Goal: Task Accomplishment & Management: Use online tool/utility

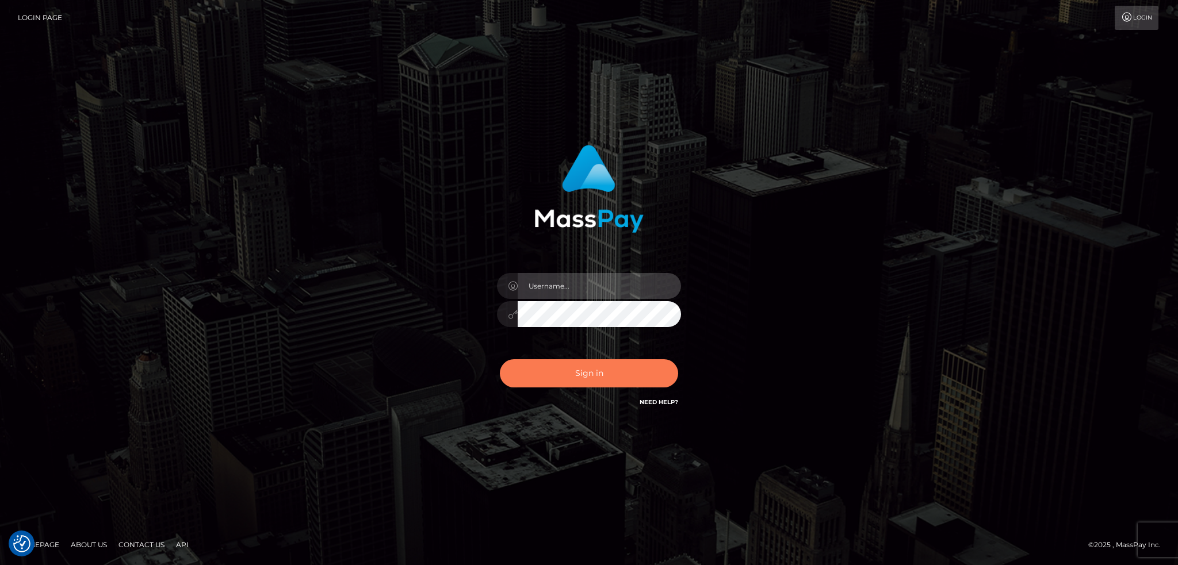
type input "alexstef"
click at [586, 366] on button "Sign in" at bounding box center [589, 373] width 178 height 28
type input "alexstef"
click at [582, 364] on button "Sign in" at bounding box center [589, 373] width 178 height 28
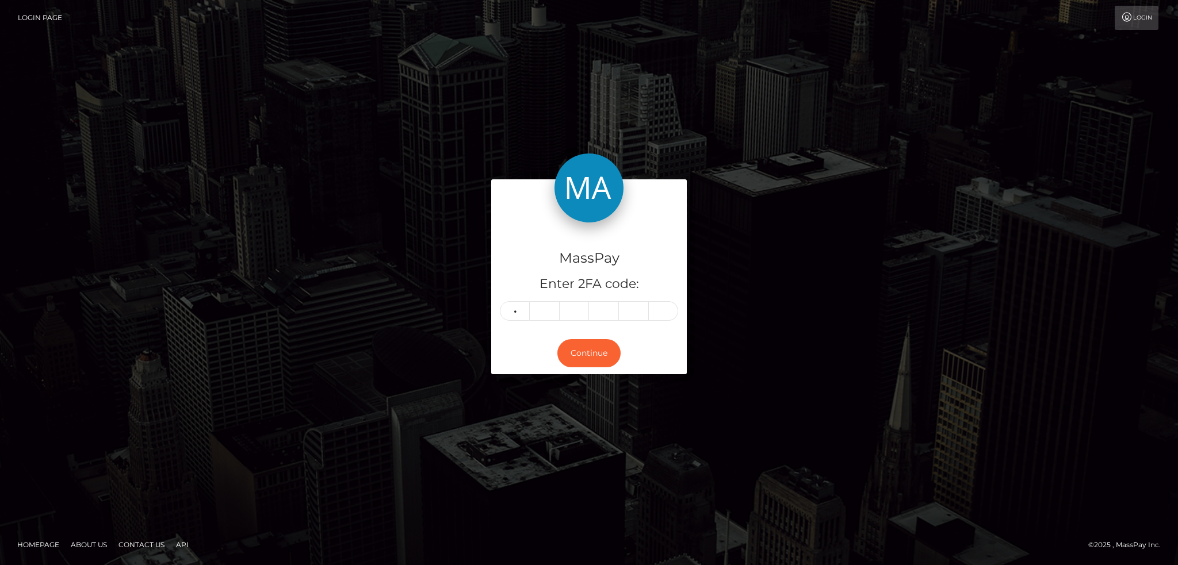
type input "7"
type input "3"
type input "5"
type input "2"
type input "5"
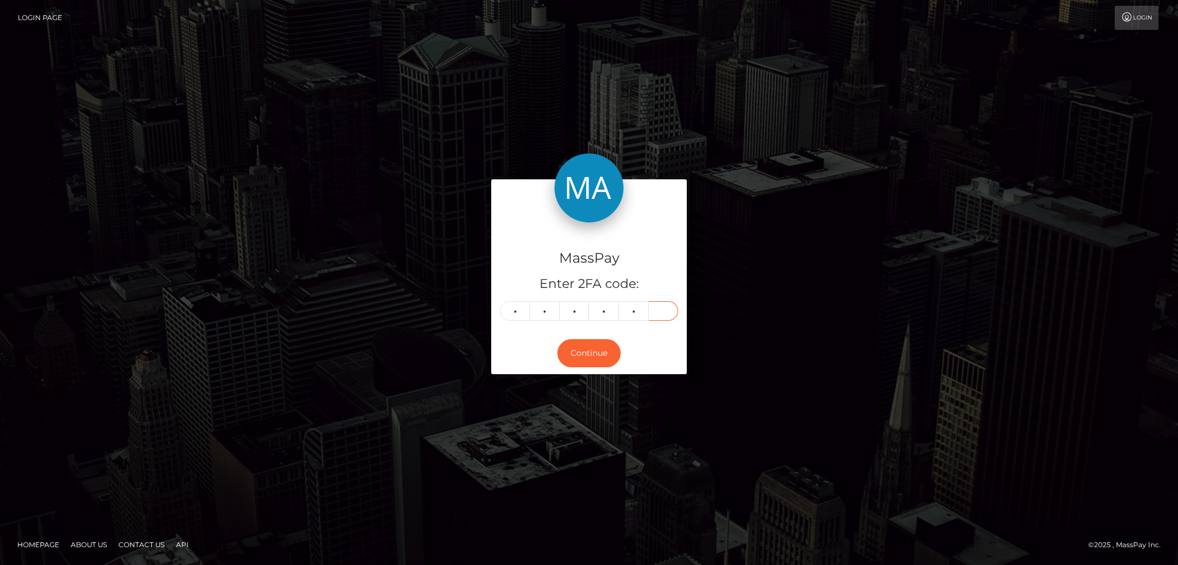
type input "5"
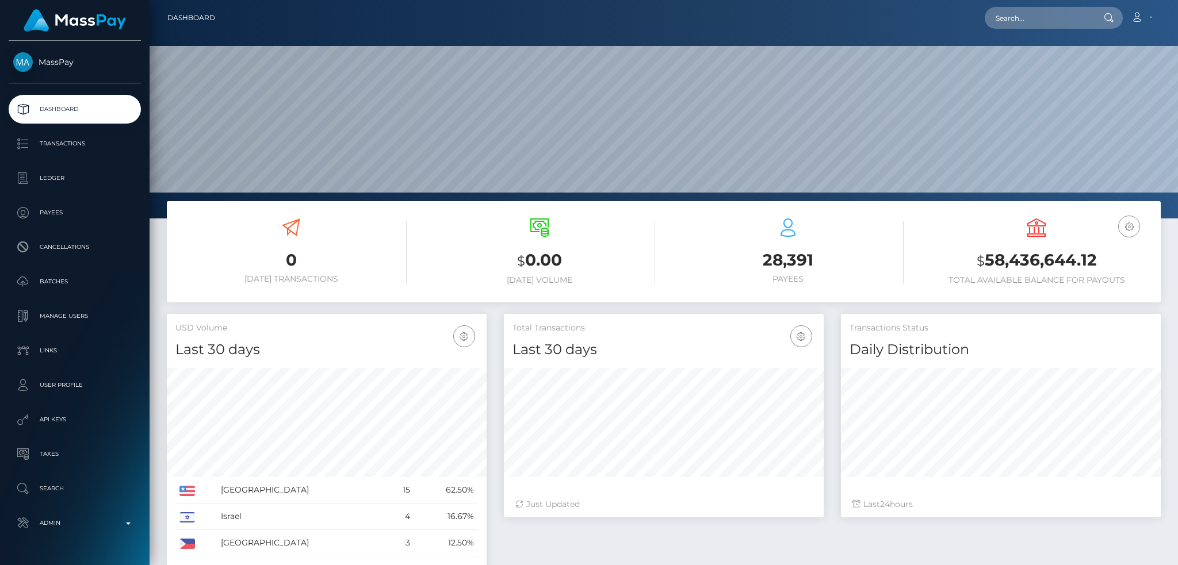
scroll to position [204, 319]
click at [1052, 24] on input "text" at bounding box center [1038, 18] width 108 height 22
paste input "pout_jvdTrvOJFbk2V"
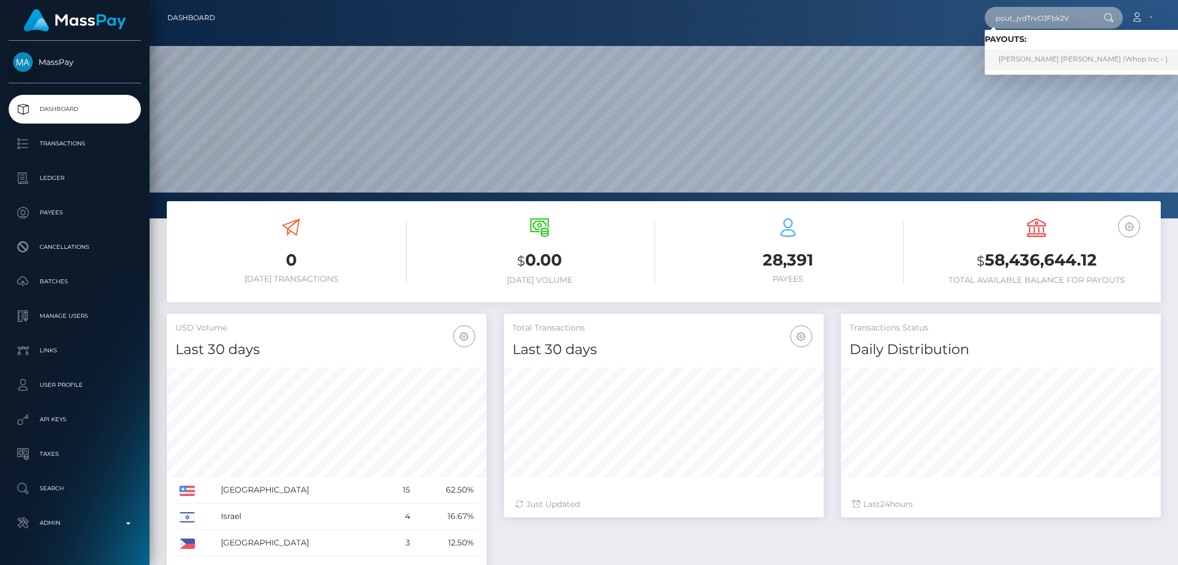
type input "pout_jvdTrvOJFbk2V"
click at [1029, 52] on link "DANIEL ALEXIO PIMENTEL (Whop Inc - )" at bounding box center [1082, 59] width 197 height 21
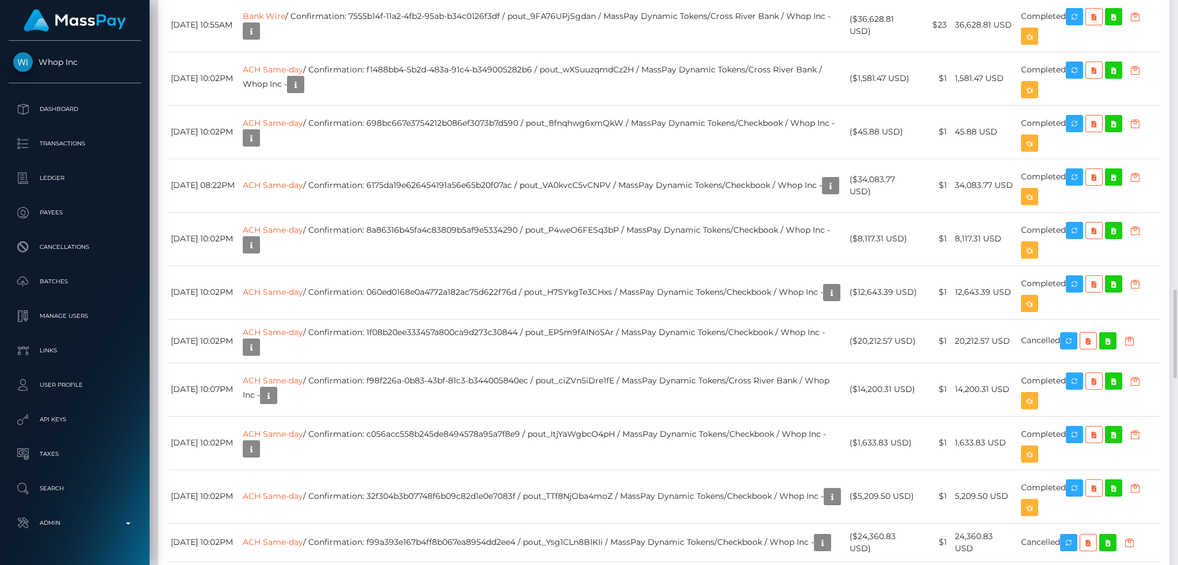
scroll to position [138, 319]
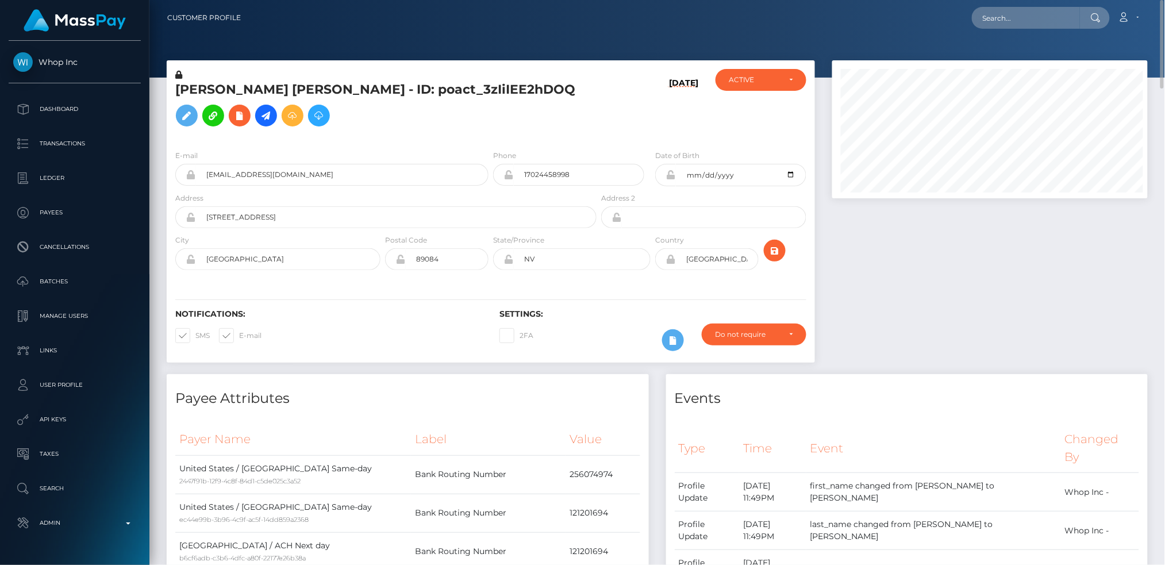
scroll to position [138, 316]
click at [980, 17] on input "text" at bounding box center [1026, 18] width 108 height 22
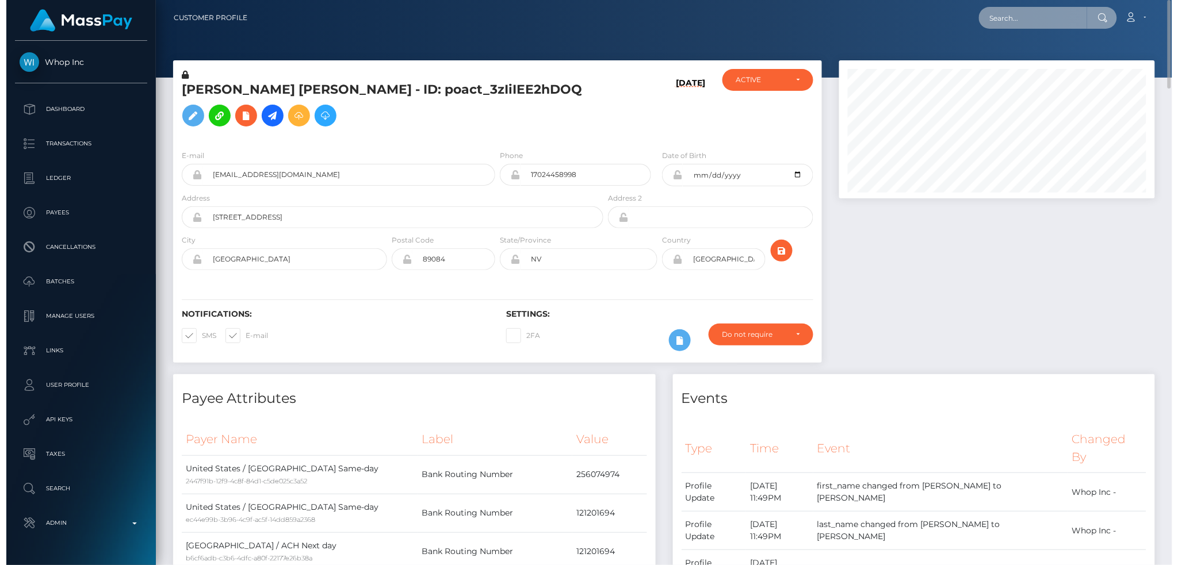
scroll to position [138, 319]
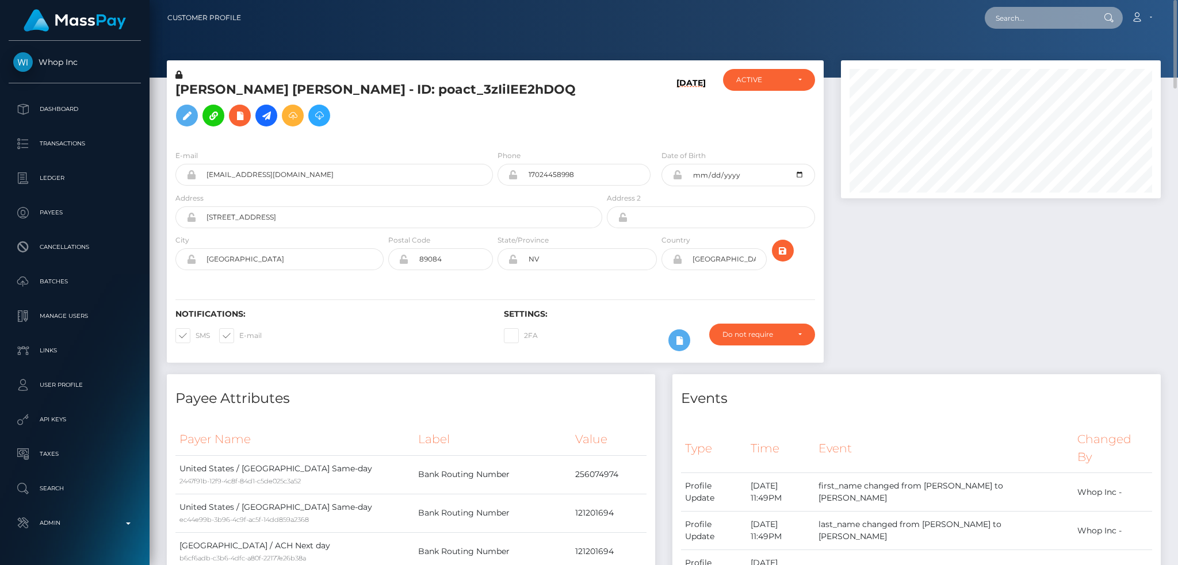
paste input "[EMAIL_ADDRESS][DOMAIN_NAME]"
type input "[EMAIL_ADDRESS][DOMAIN_NAME]"
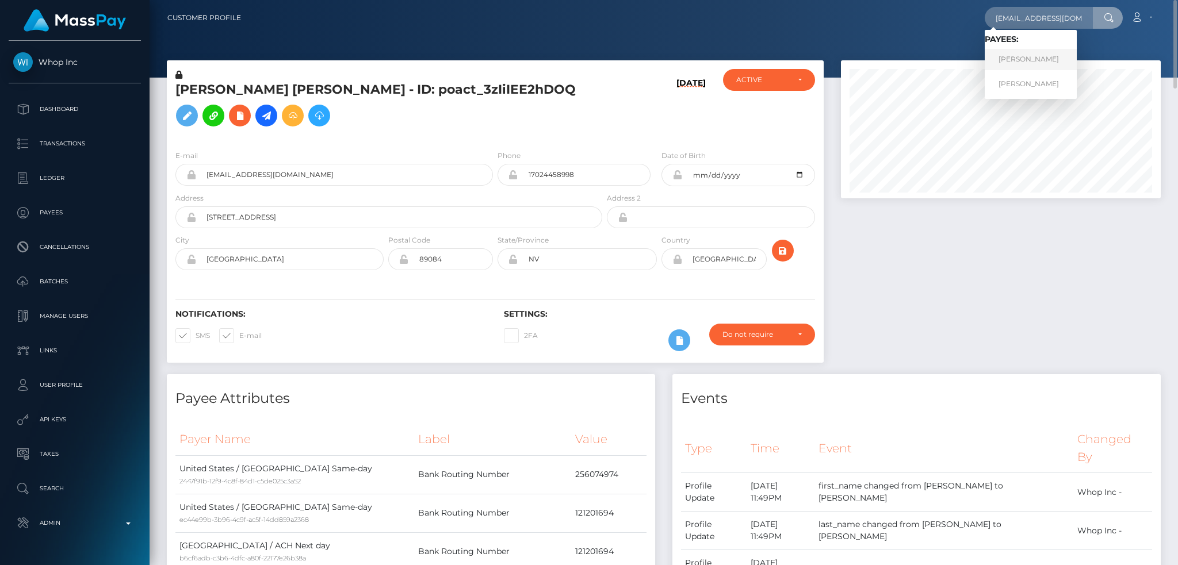
click at [1019, 59] on link "ANNIE LA HUỲNH" at bounding box center [1030, 59] width 92 height 21
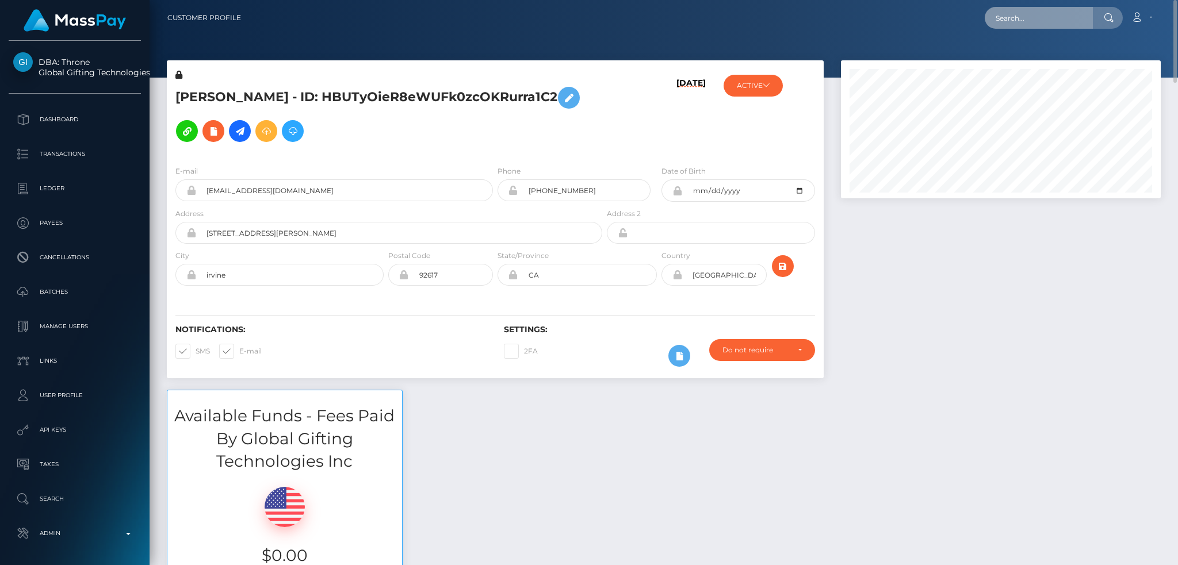
click at [1013, 22] on input "text" at bounding box center [1038, 18] width 108 height 22
paste input "29571096-a15b-46fc-97af-d67e45393277"
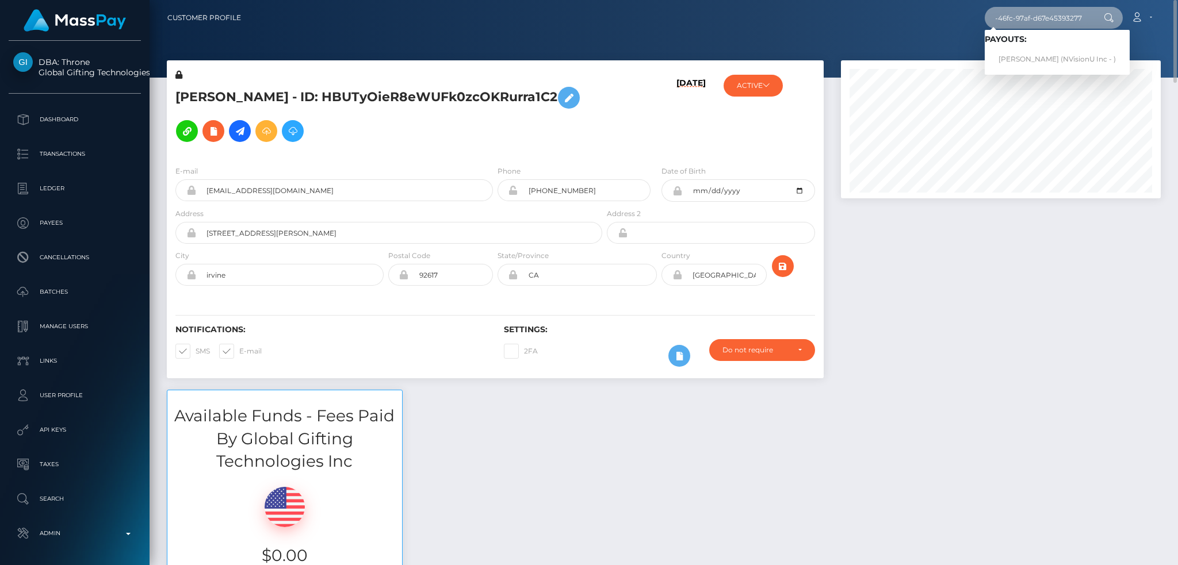
type input "29571096-a15b-46fc-97af-d67e45393277"
click at [1021, 61] on link "Nainoa Villierme (NVisionU Inc - )" at bounding box center [1056, 59] width 145 height 21
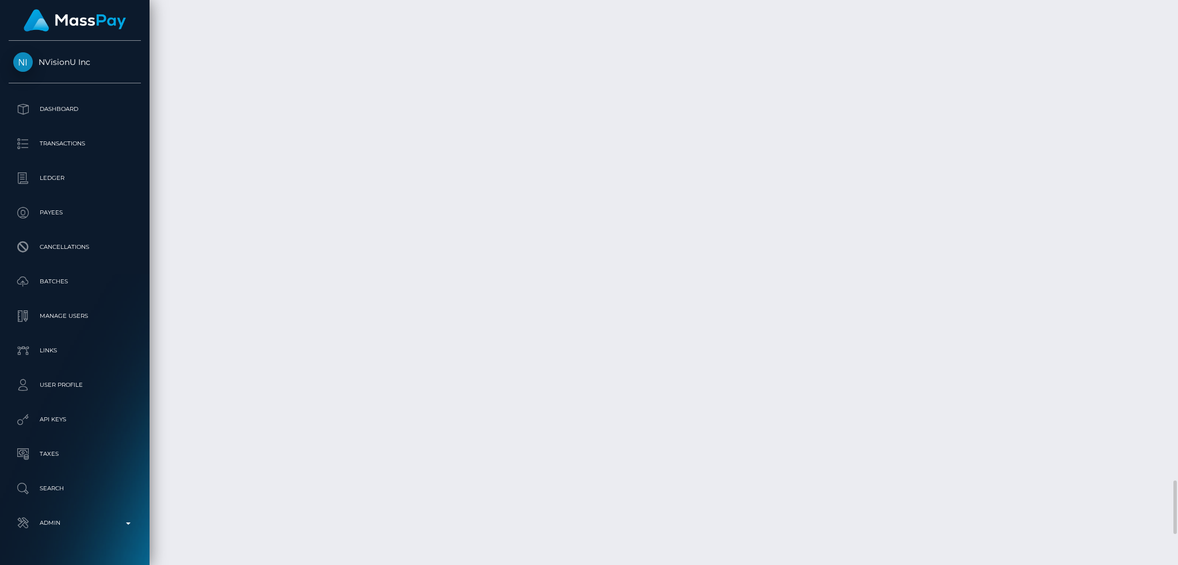
scroll to position [138, 319]
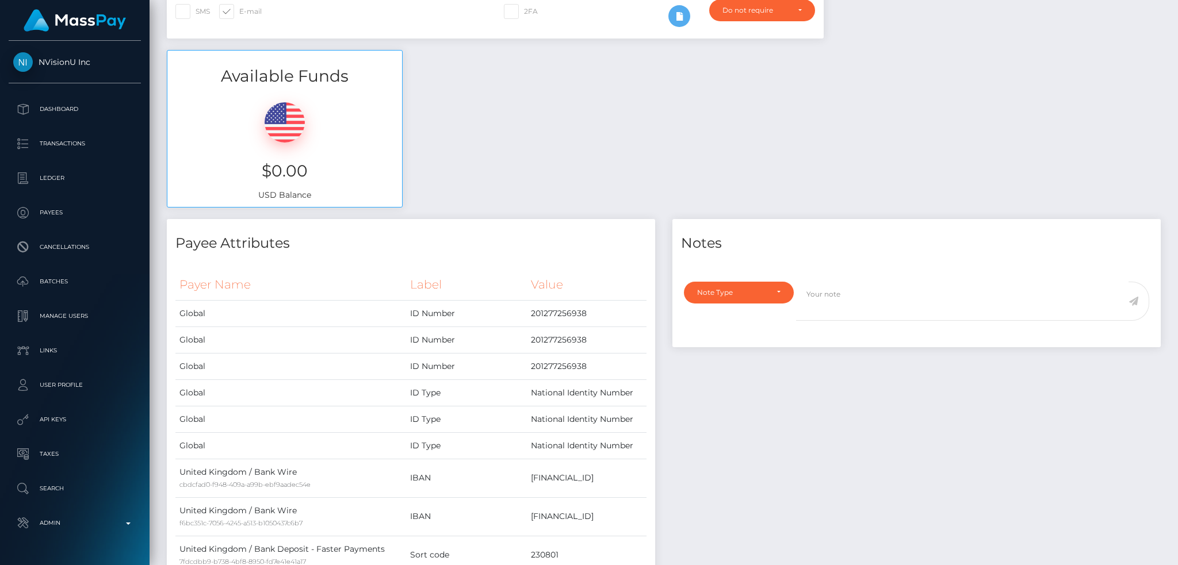
scroll to position [0, 0]
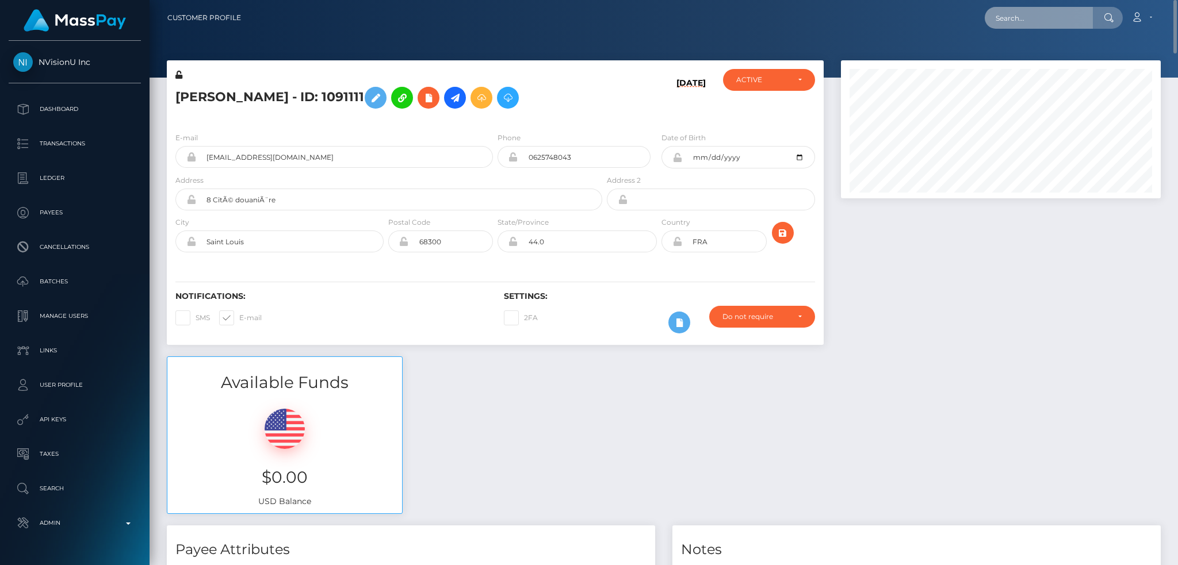
click at [1051, 21] on input "text" at bounding box center [1038, 18] width 108 height 22
paste input "poact_MTutThTdTkc4"
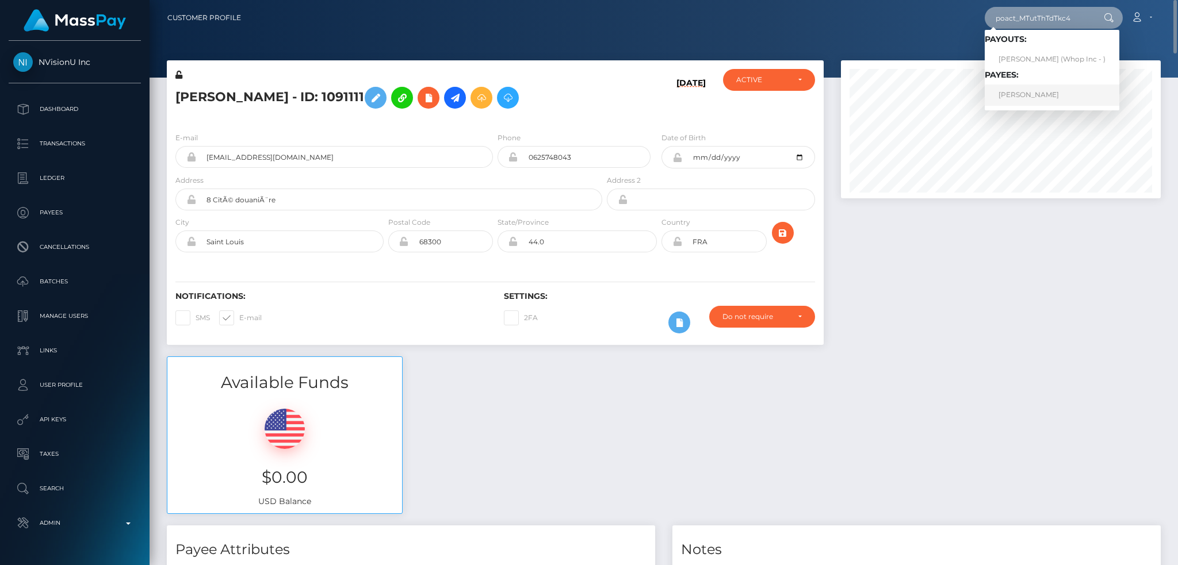
type input "poact_MTutThTdTkc4"
click at [1040, 95] on link "DRAGAN SIMEUNOVIĆ" at bounding box center [1051, 95] width 135 height 21
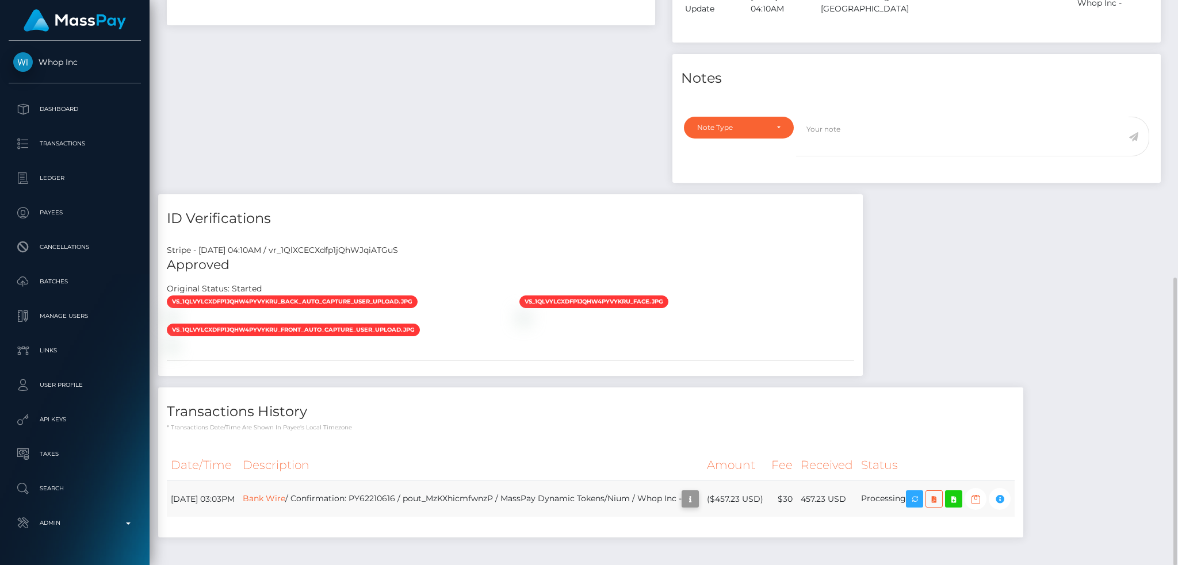
scroll to position [138, 319]
click at [408, 481] on td "Bank Wire / Confirmation: PY62210616 / pout_MzKXhicmfwnzP / MassPay Dynamic Tok…" at bounding box center [471, 499] width 464 height 36
copy td "PY62210616"
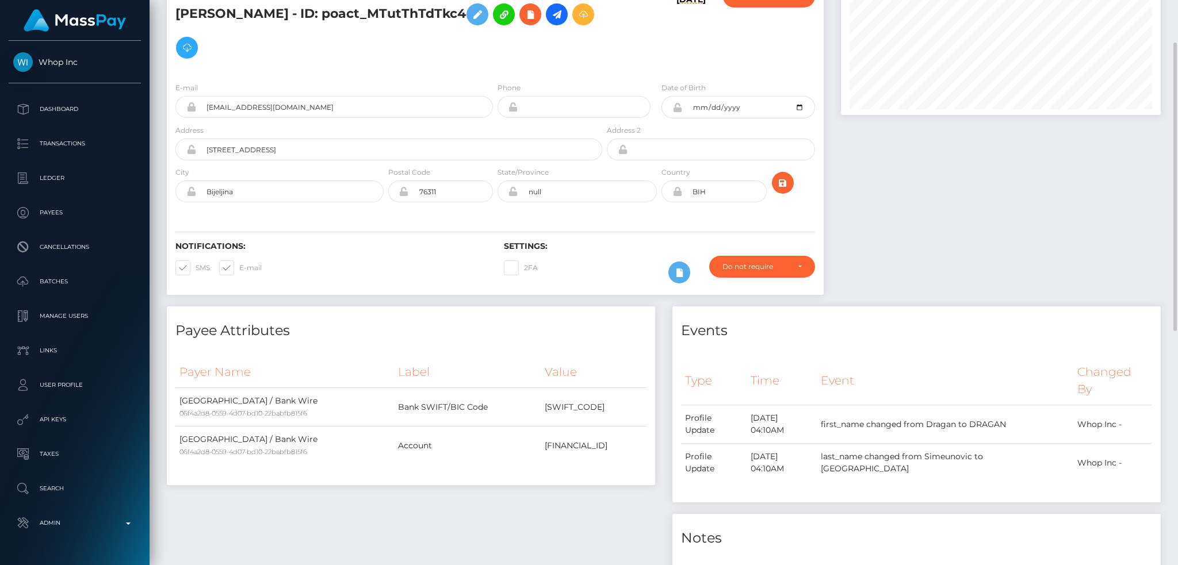
scroll to position [0, 0]
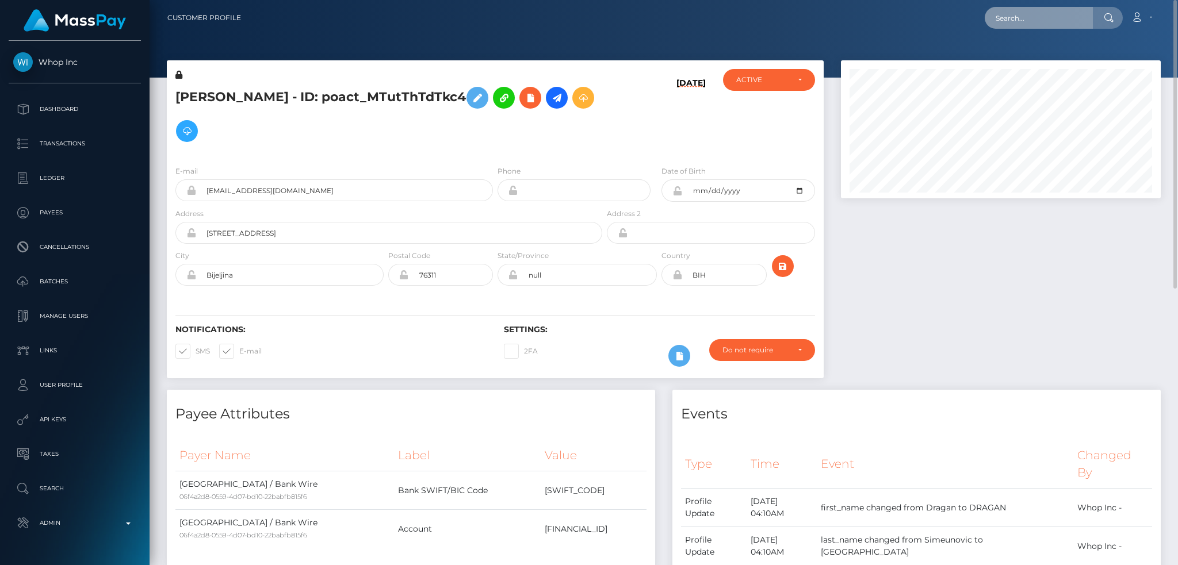
click at [1017, 12] on input "text" at bounding box center [1038, 18] width 108 height 22
paste input "129793"
type input "129793"
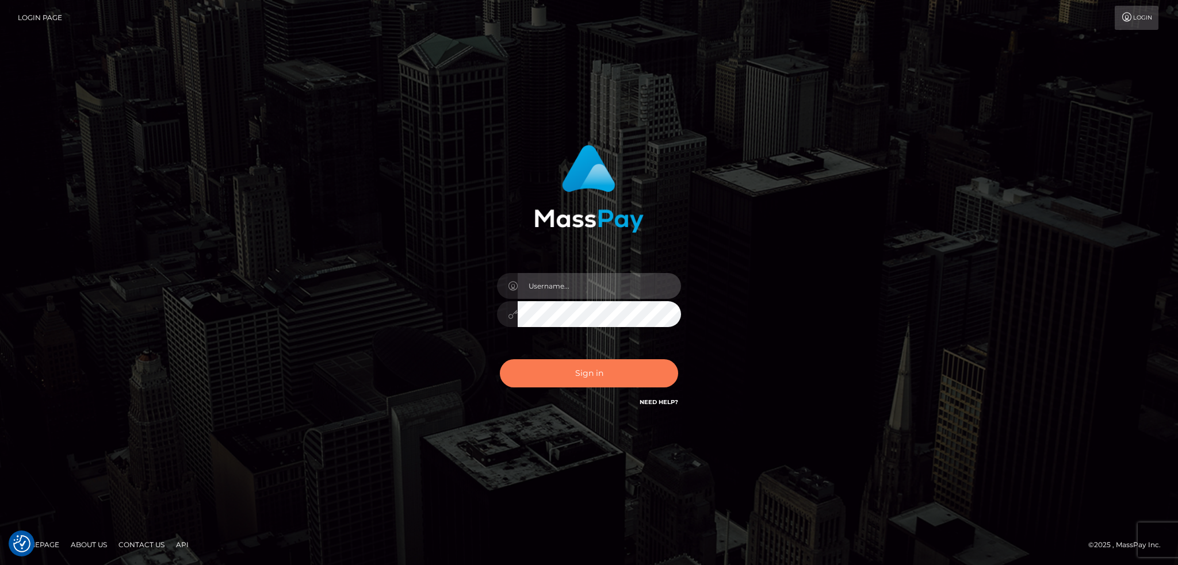
type input "alexstef"
click at [616, 372] on button "Sign in" at bounding box center [589, 373] width 178 height 28
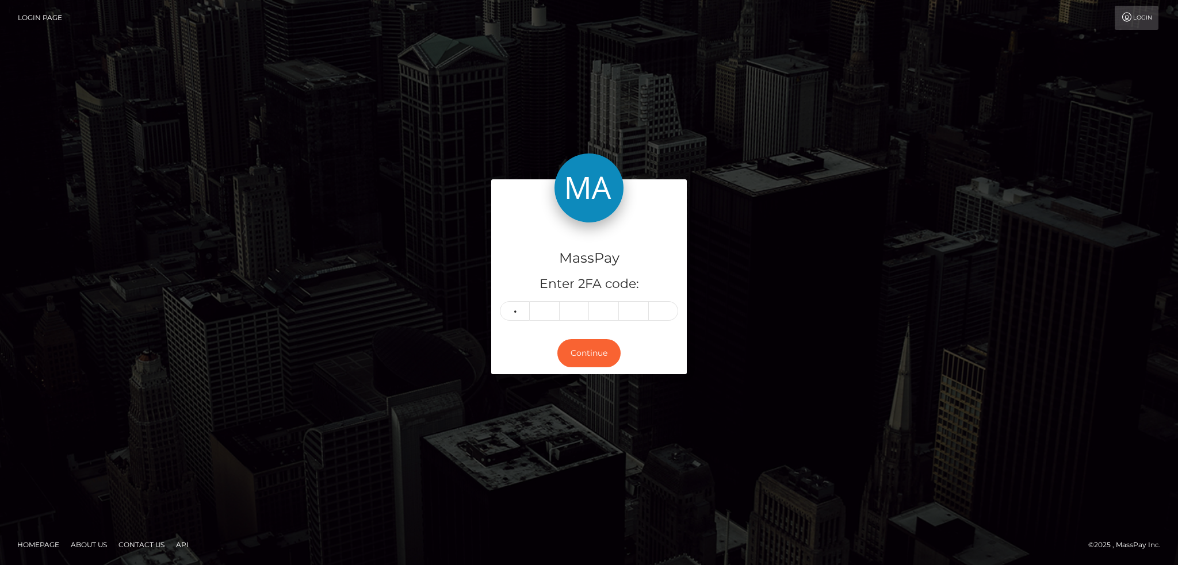
type input "5"
type input "6"
type input "8"
type input "7"
type input "0"
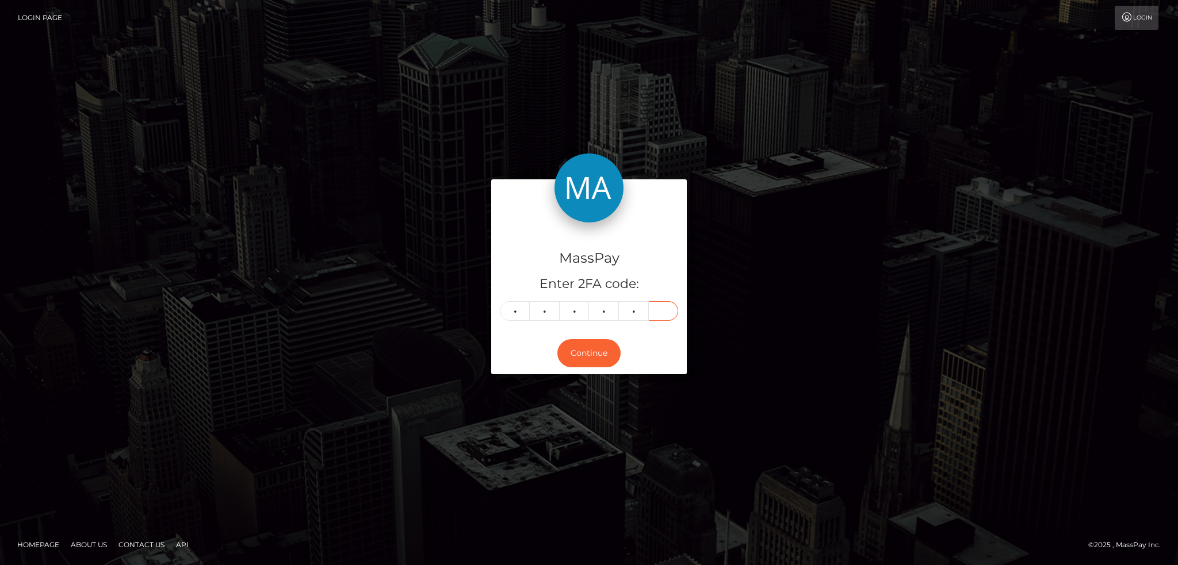
type input "4"
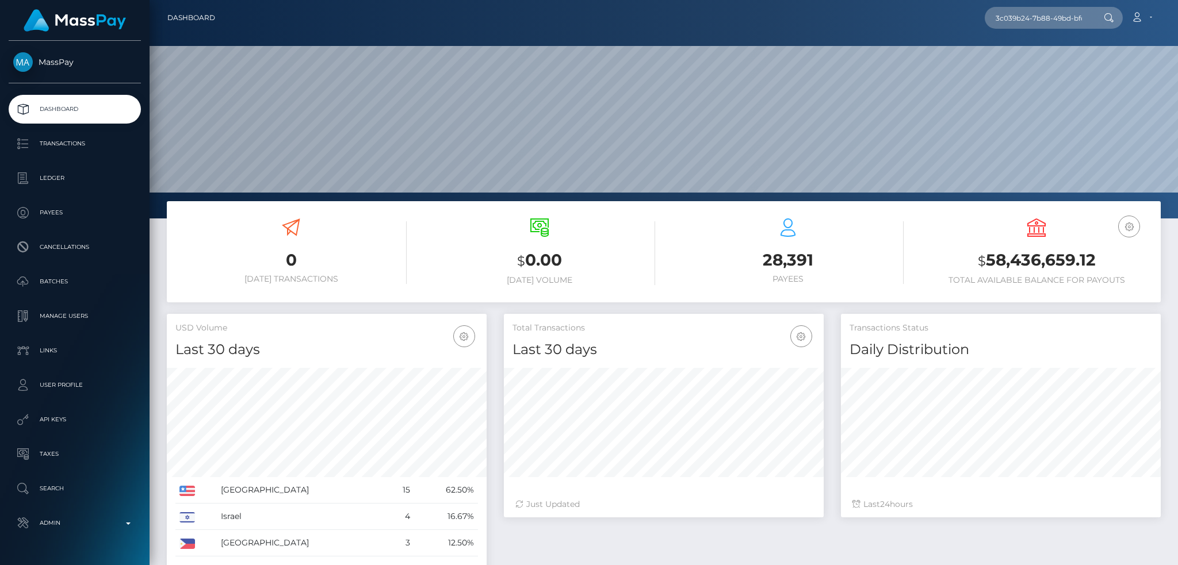
scroll to position [204, 319]
type input "3c039b24-7b88-49bd-bfc7-33bd2dec5e69"
click at [1042, 66] on link "Natálie Náchodská" at bounding box center [1030, 59] width 93 height 21
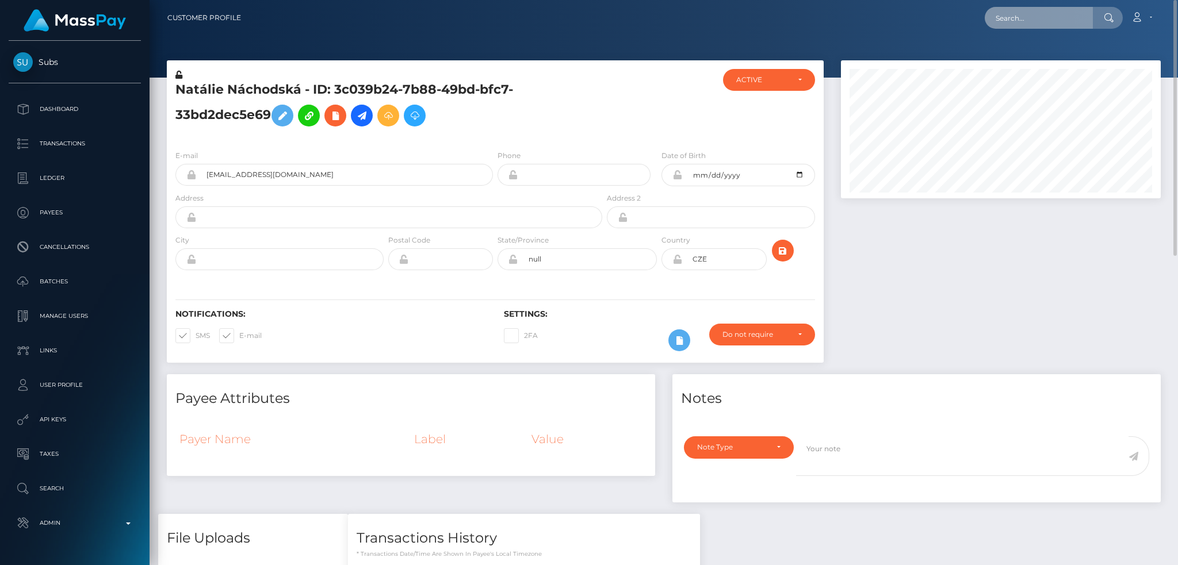
click at [998, 24] on input "text" at bounding box center [1038, 18] width 108 height 22
paste input "8491949"
type input "8491949"
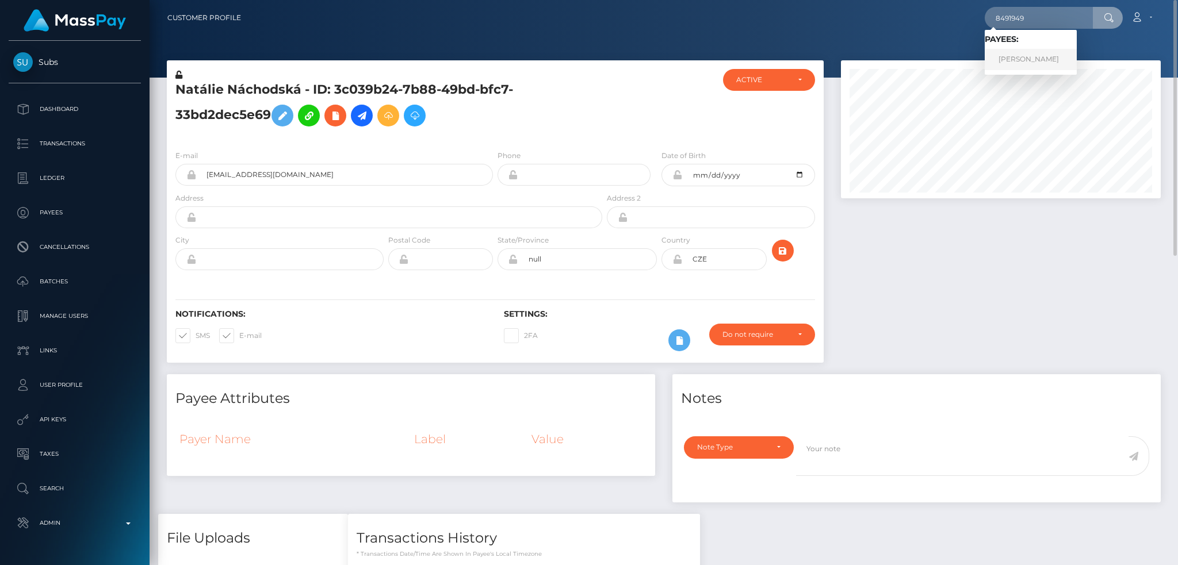
click at [1053, 56] on link "Vijayashree T r" at bounding box center [1030, 59] width 92 height 21
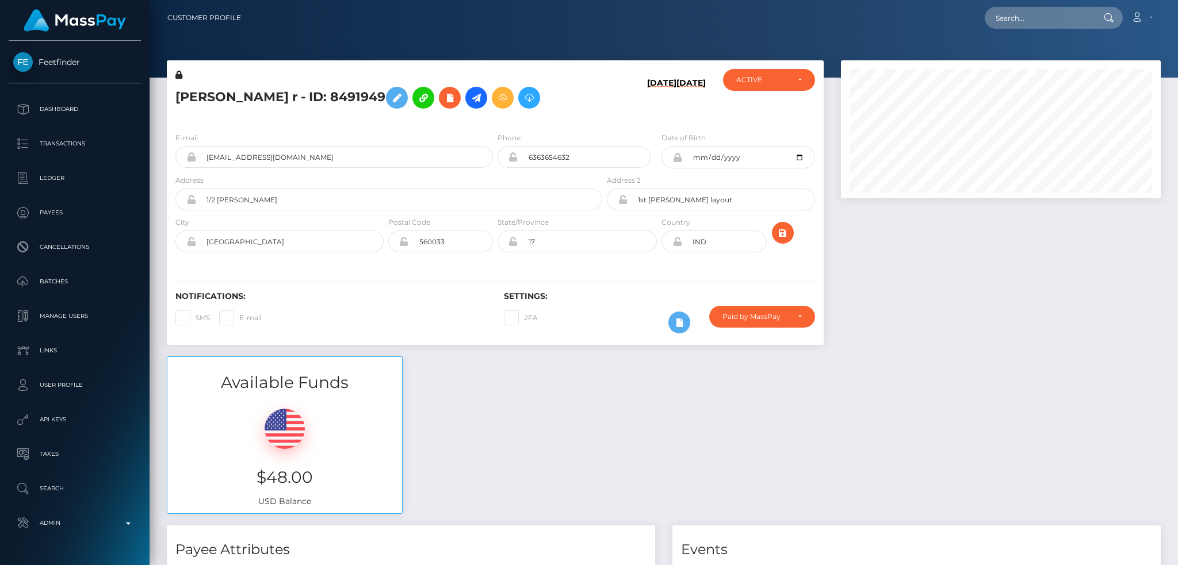
scroll to position [138, 319]
click at [368, 158] on input "[EMAIL_ADDRESS][DOMAIN_NAME]" at bounding box center [344, 157] width 297 height 22
click at [536, 386] on div "Available Funds $48.00 USD Balance" at bounding box center [663, 440] width 1011 height 169
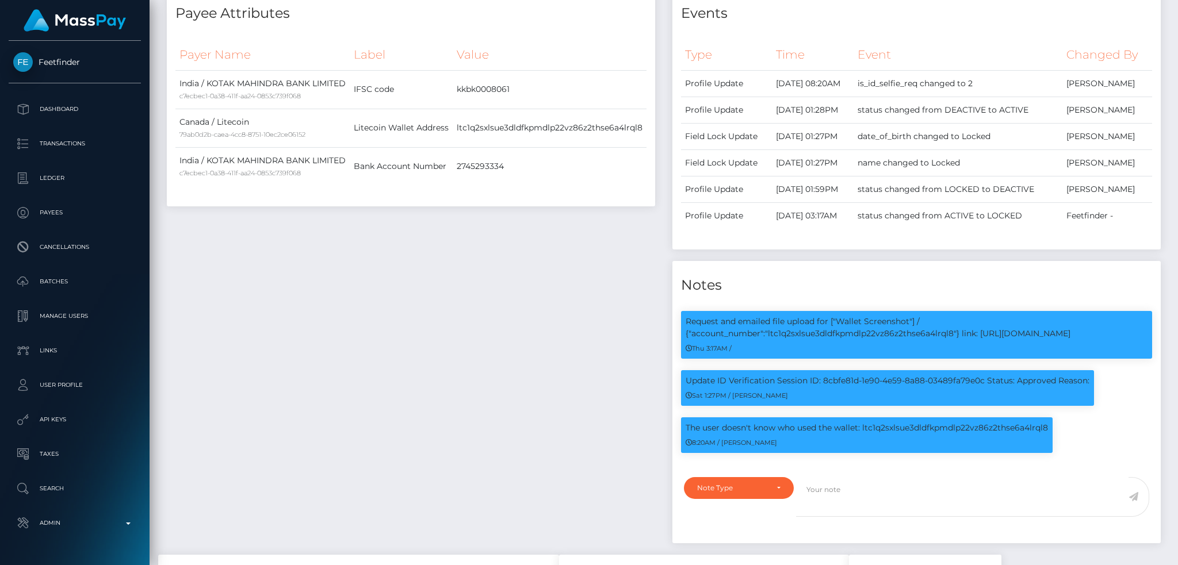
scroll to position [0, 0]
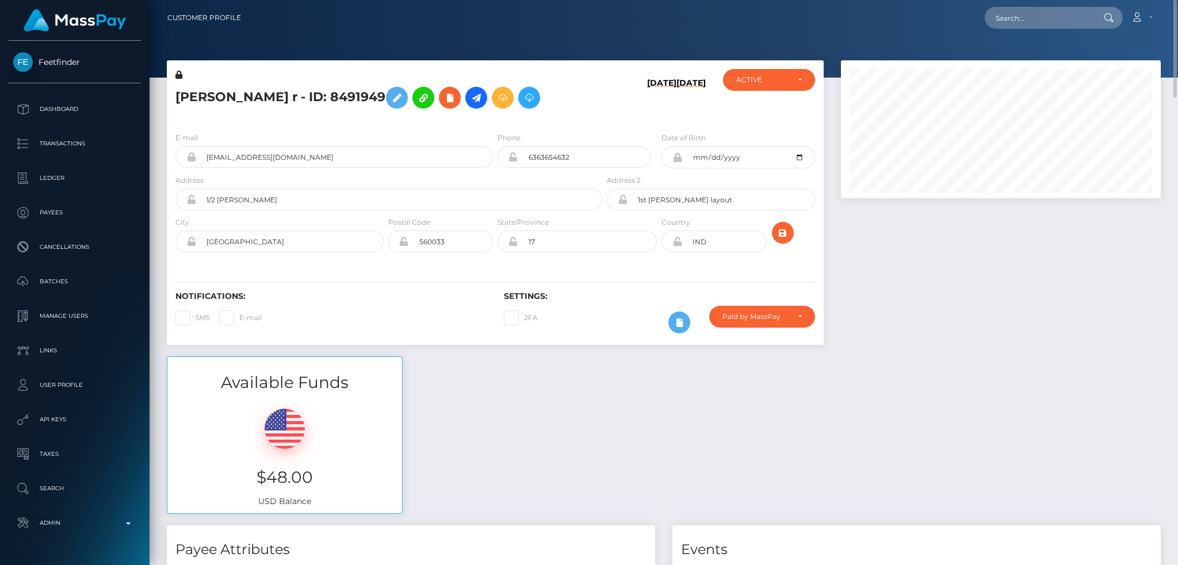
click at [220, 94] on h5 "Vijayashree T r - ID: 8491949" at bounding box center [385, 97] width 420 height 33
copy h5 "Vijayashree"
click at [1013, 17] on input "text" at bounding box center [1038, 18] width 108 height 22
paste input "poact_6B8ssceFeJvW"
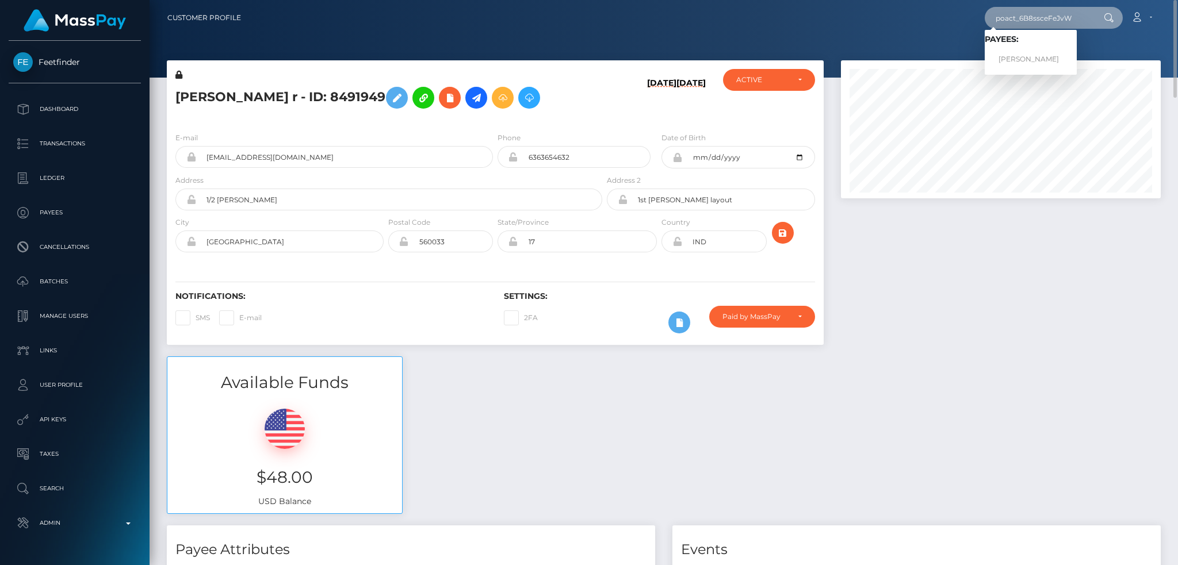
type input "poact_6B8ssceFeJvW"
click at [1050, 53] on link "محمود مصطفي" at bounding box center [1030, 59] width 92 height 21
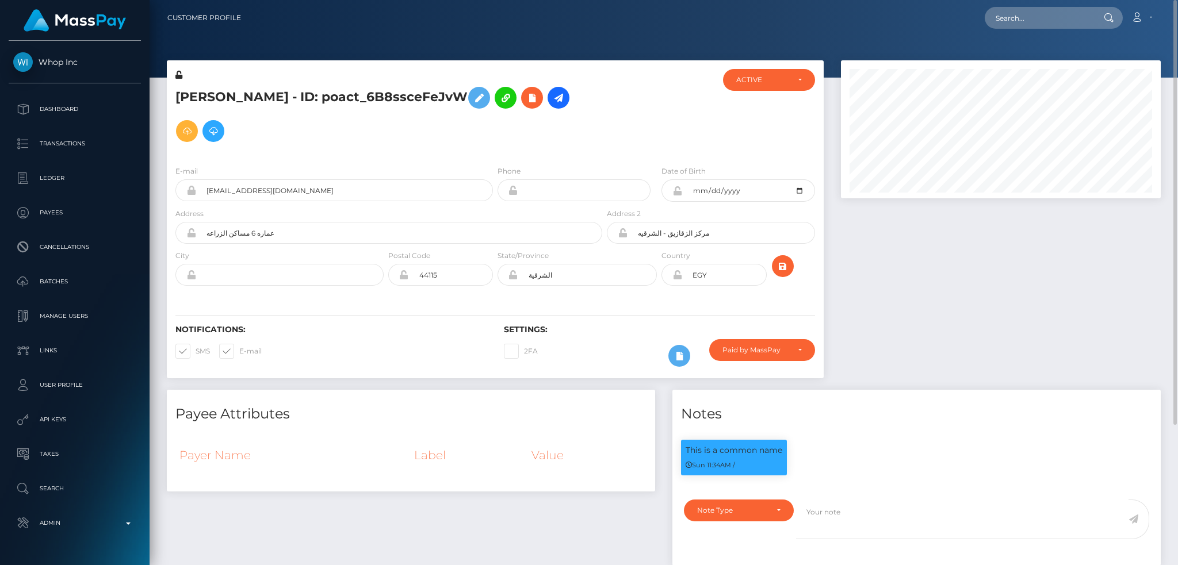
scroll to position [138, 319]
click at [1013, 22] on input "text" at bounding box center [1038, 18] width 108 height 22
paste input "[EMAIL_ADDRESS][DOMAIN_NAME]"
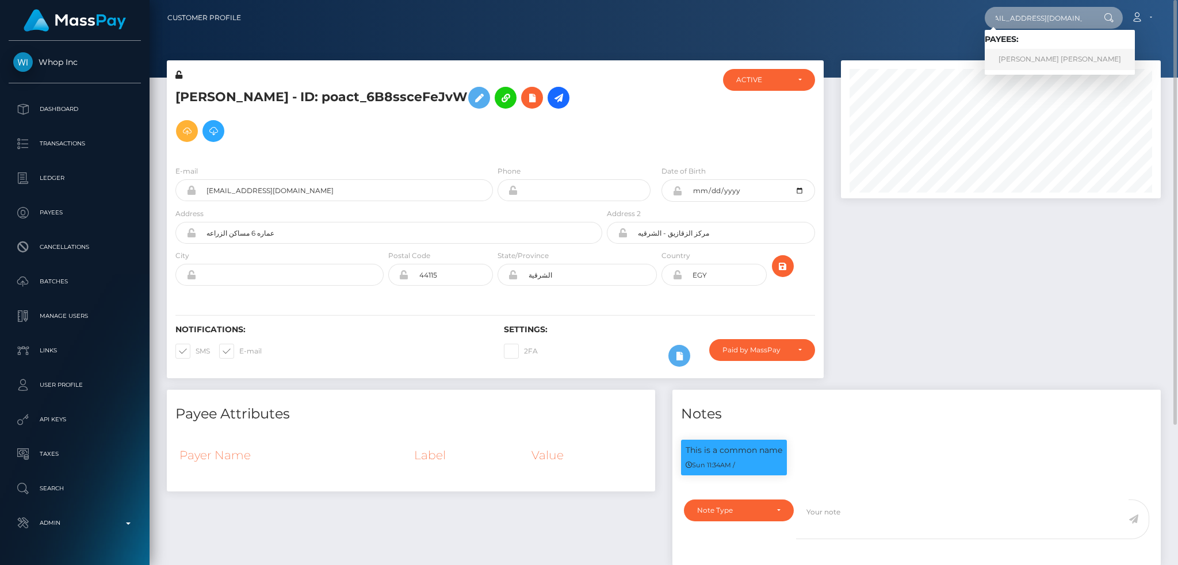
type input "benji.and.kenzie@gmail.com"
click at [1065, 55] on link "MCKENZIE ELIZABETH COX" at bounding box center [1059, 59] width 150 height 21
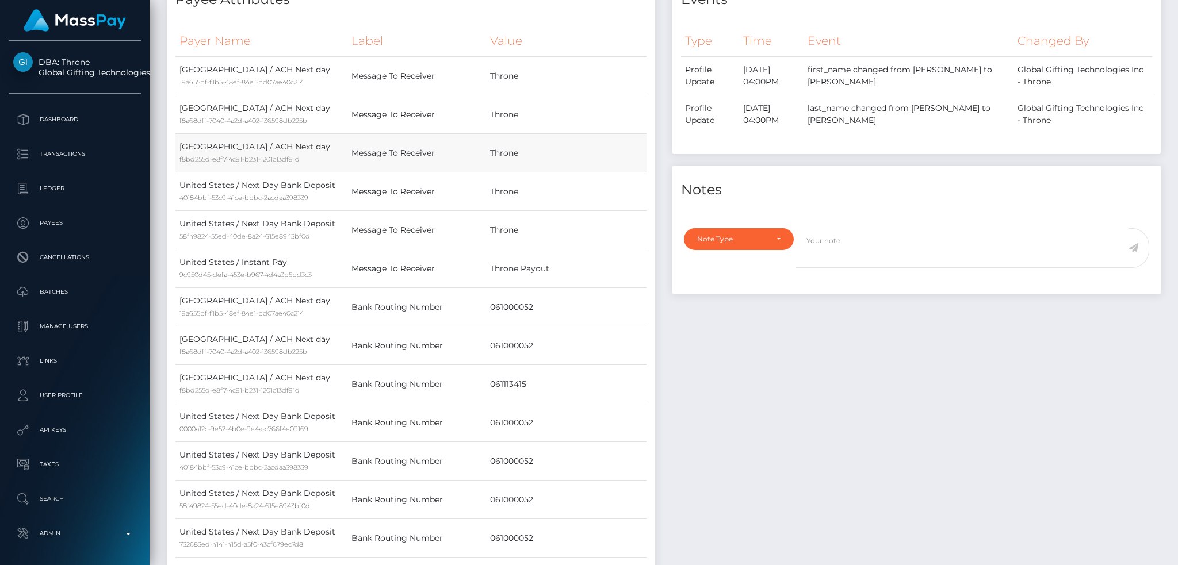
scroll to position [76, 0]
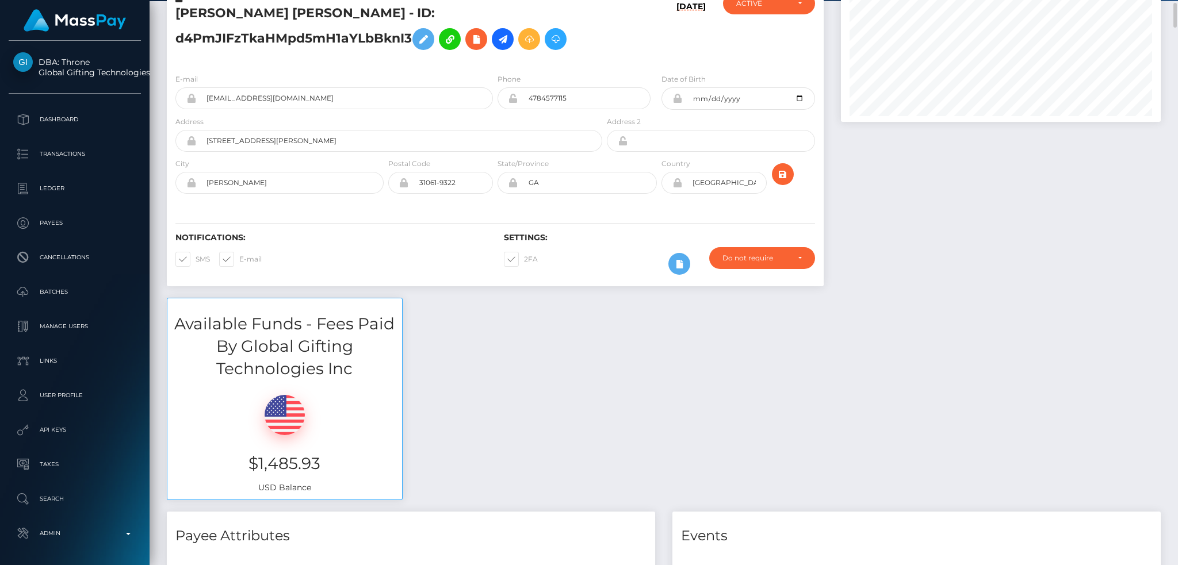
click at [524, 257] on span at bounding box center [524, 259] width 0 height 9
click at [524, 257] on input "2FA" at bounding box center [527, 255] width 7 height 7
checkbox input "false"
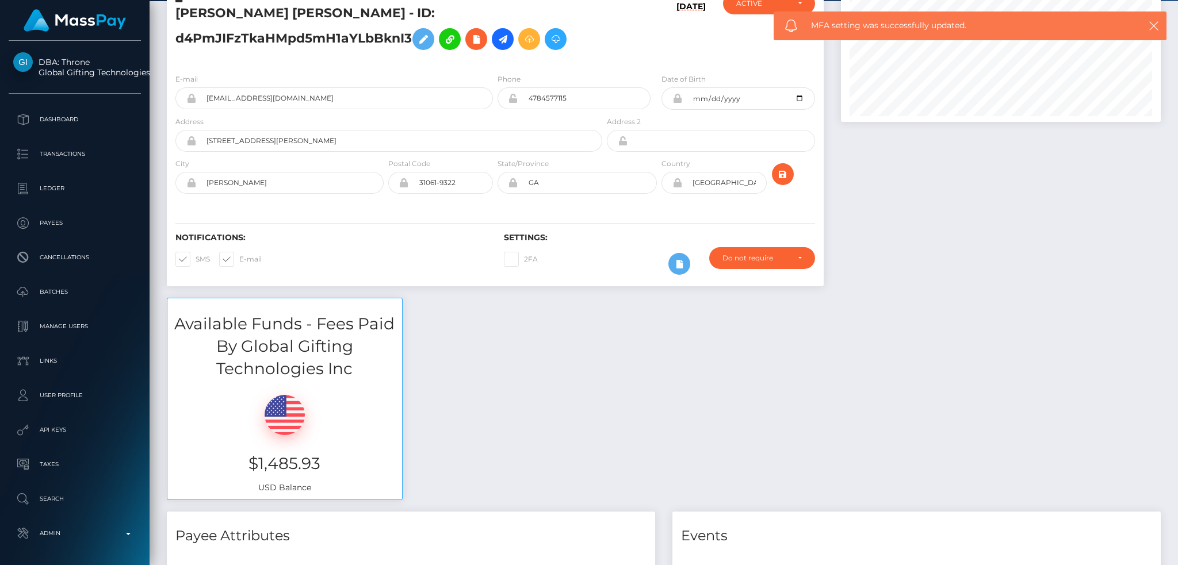
scroll to position [0, 0]
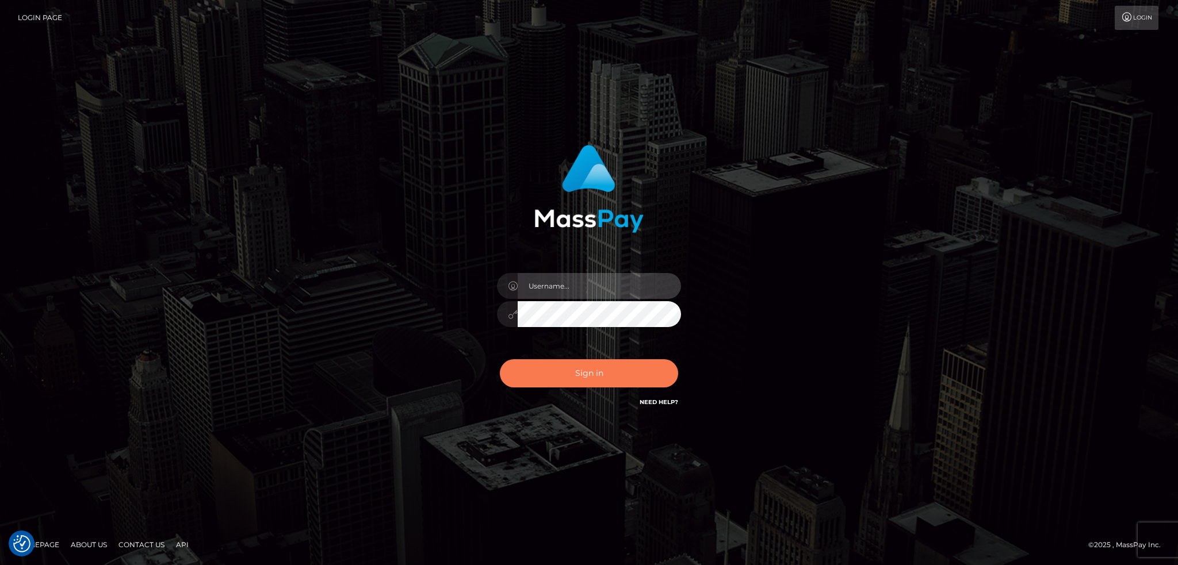
type input "alexstef"
click at [546, 377] on button "Sign in" at bounding box center [589, 373] width 178 height 28
type input "alexstef"
click at [557, 375] on button "Sign in" at bounding box center [589, 373] width 178 height 28
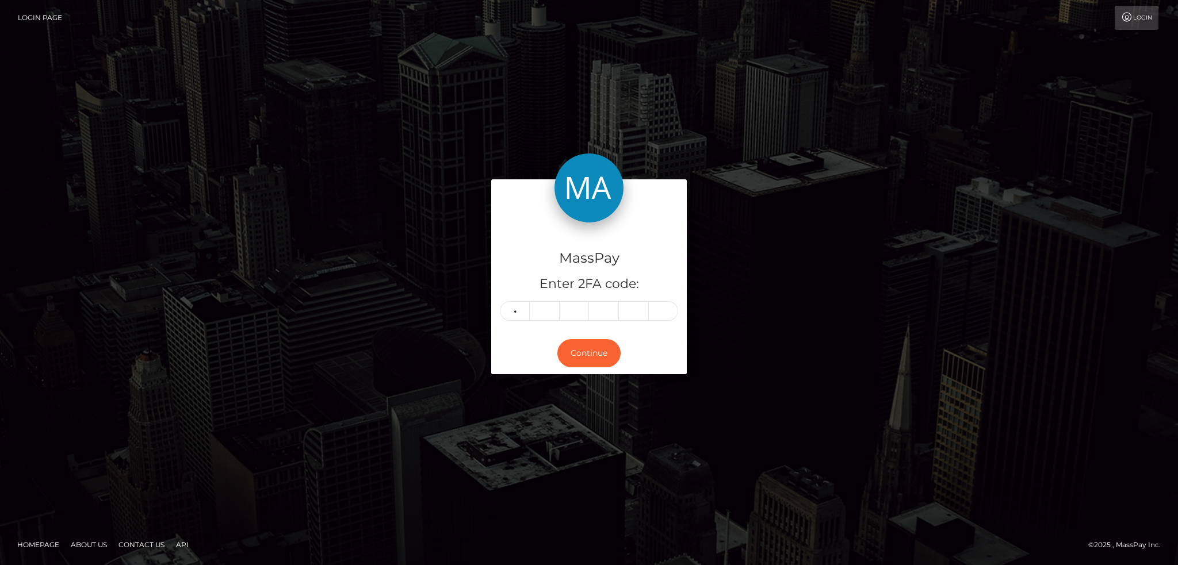
type input "2"
type input "5"
type input "3"
type input "6"
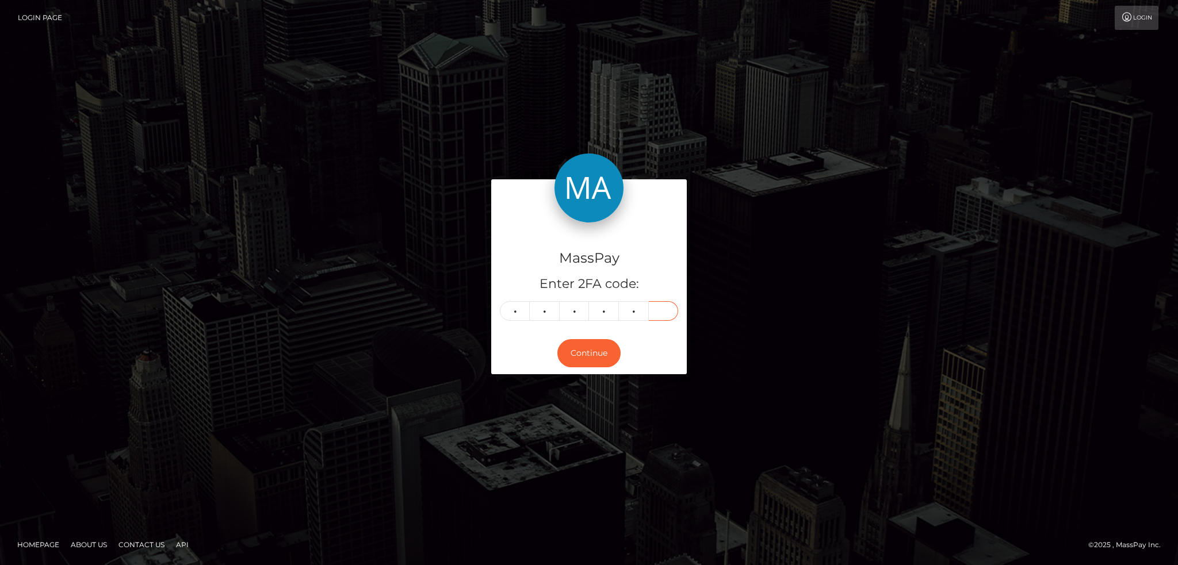
type input "7"
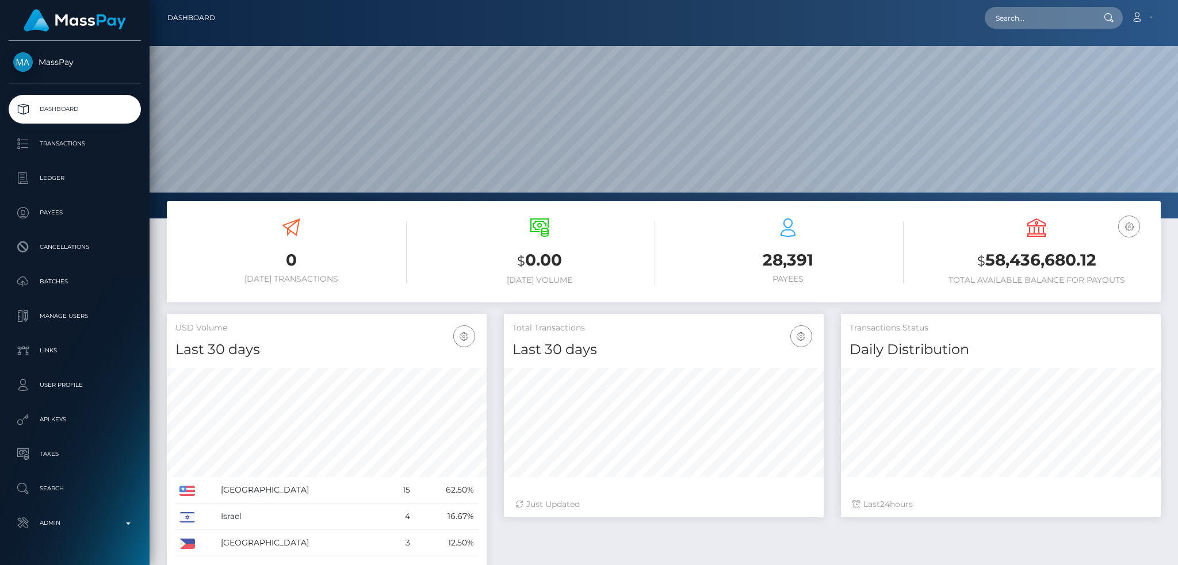
scroll to position [204, 319]
click at [1019, 18] on input "text" at bounding box center [1038, 18] width 108 height 22
paste input "7290731"
type input "7290731"
click at [1028, 59] on link "Edyta Lipkowska" at bounding box center [1030, 59] width 92 height 21
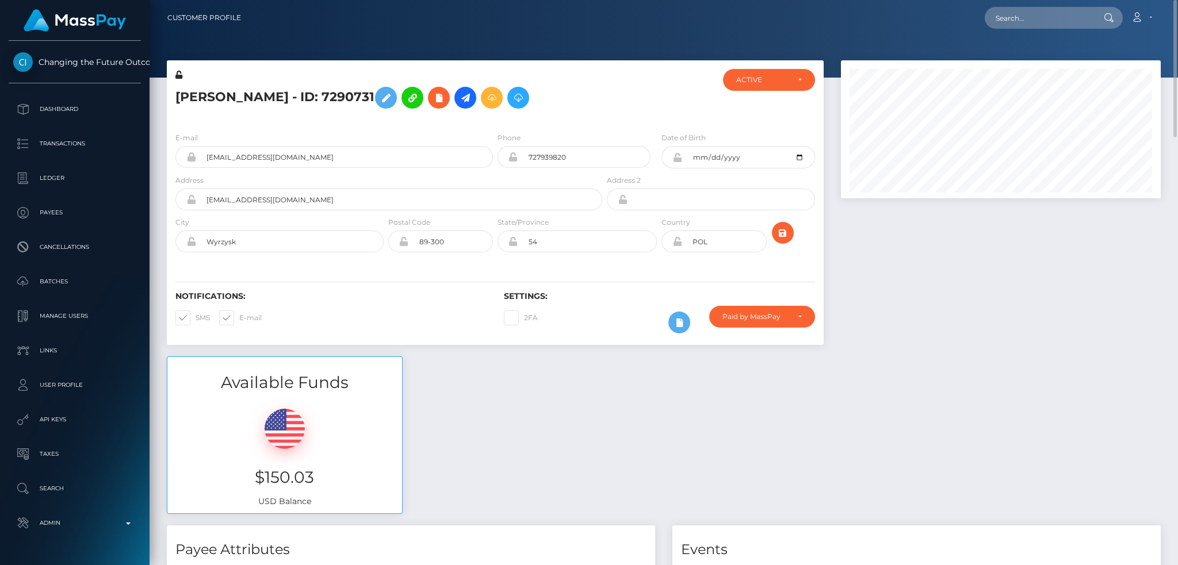
click at [301, 100] on h5 "[PERSON_NAME] - ID: 7290731" at bounding box center [385, 97] width 420 height 33
copy h5 "[PERSON_NAME] - ID: 7290731"
click at [410, 151] on input "edyta.lipkowska@gmail.com" at bounding box center [344, 157] width 297 height 22
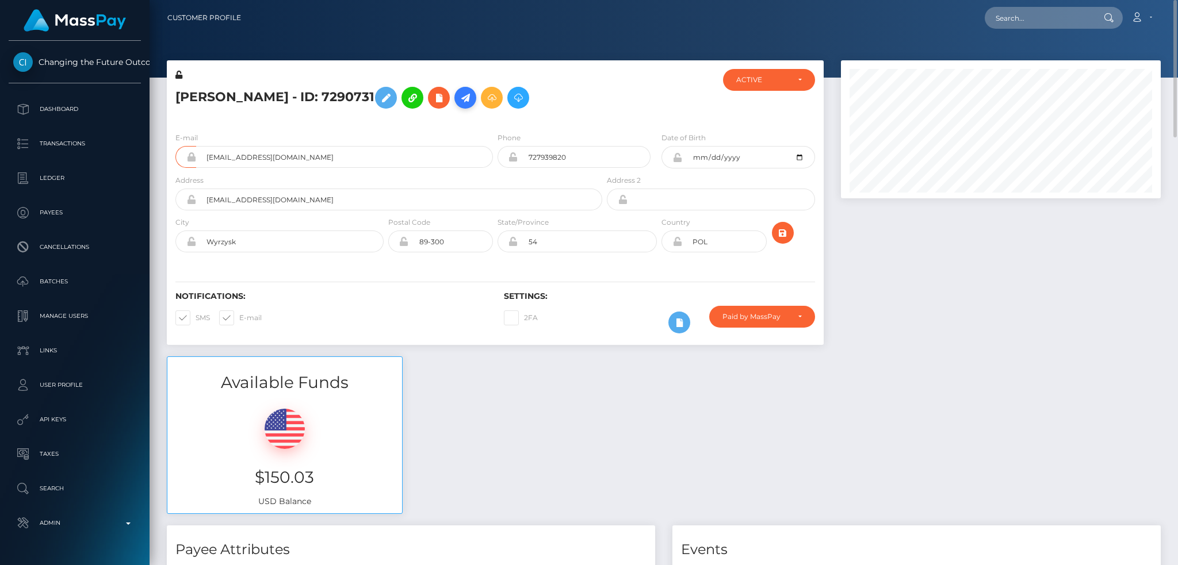
click at [470, 103] on icon at bounding box center [465, 98] width 14 height 14
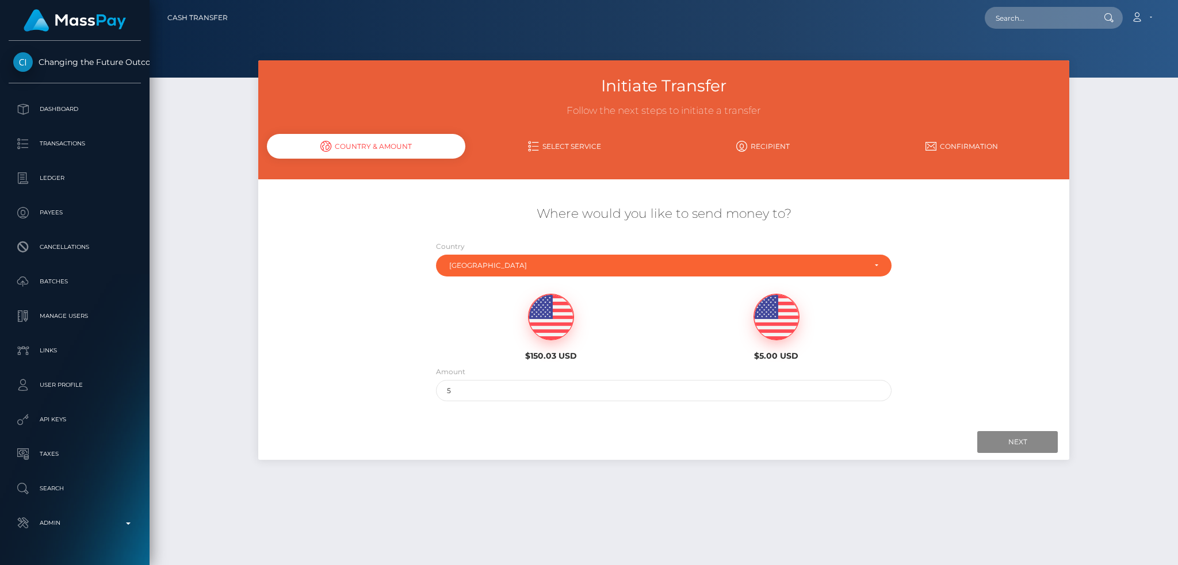
click at [551, 320] on img at bounding box center [550, 317] width 45 height 46
type input "150.03"
click at [1017, 442] on input "Next" at bounding box center [1017, 442] width 80 height 22
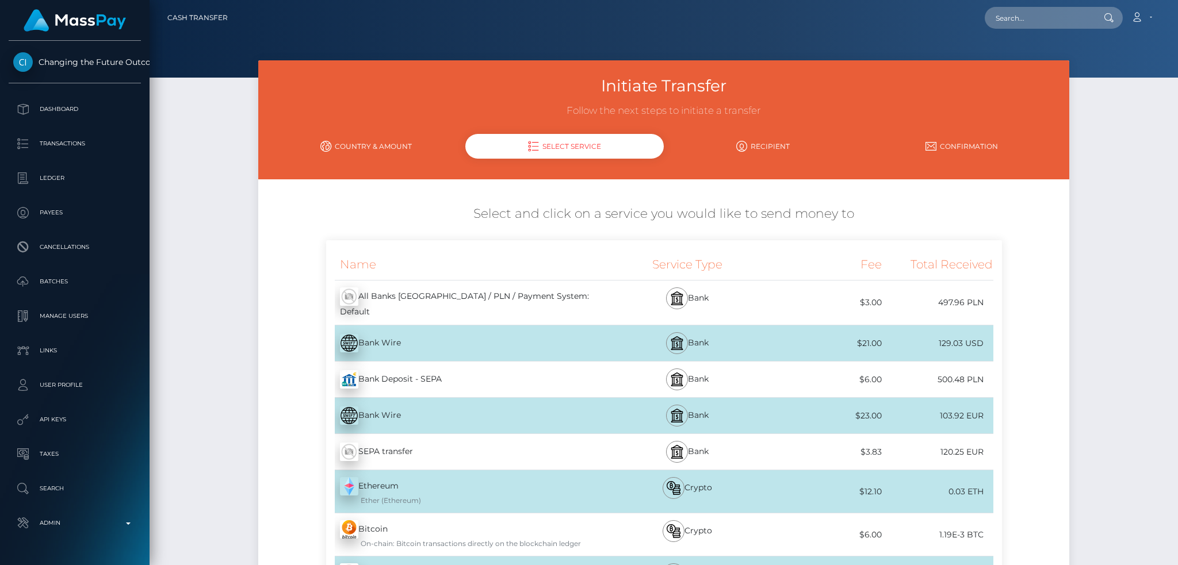
click at [485, 445] on div "SEPA transfer - EUR" at bounding box center [465, 452] width 278 height 32
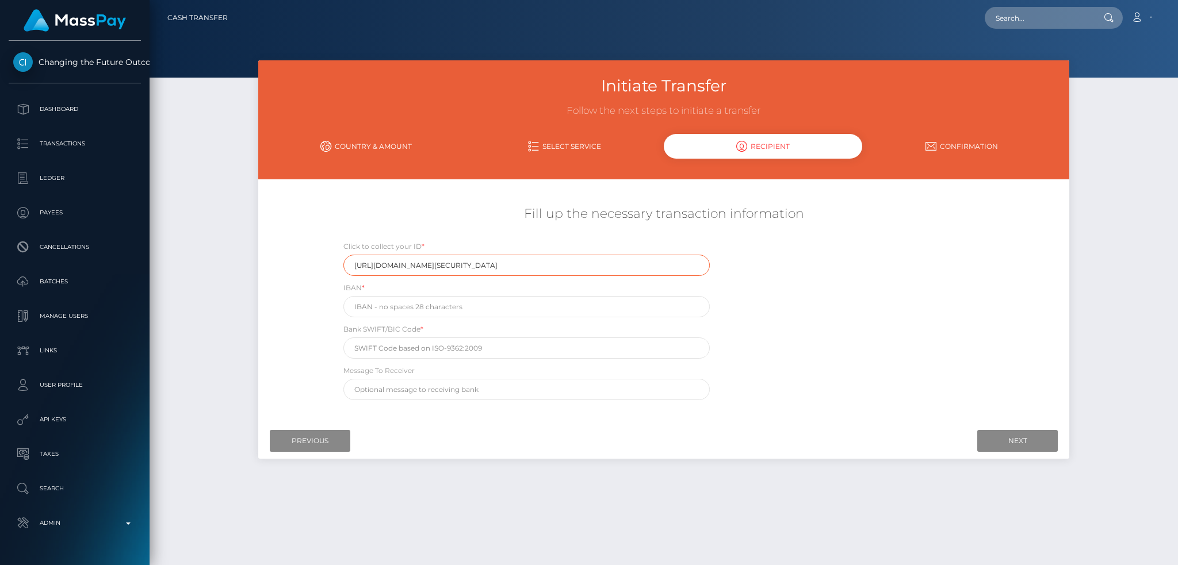
click at [512, 263] on input "[URL][DOMAIN_NAME][SECURITY_DATA]" at bounding box center [526, 265] width 367 height 21
click at [857, 304] on div "Click to collect your ID * [URL][DOMAIN_NAME][SECURITY_DATA] IBAN * Bank SWIFT/…" at bounding box center [664, 323] width 676 height 166
click at [310, 443] on input "Previous" at bounding box center [310, 441] width 80 height 22
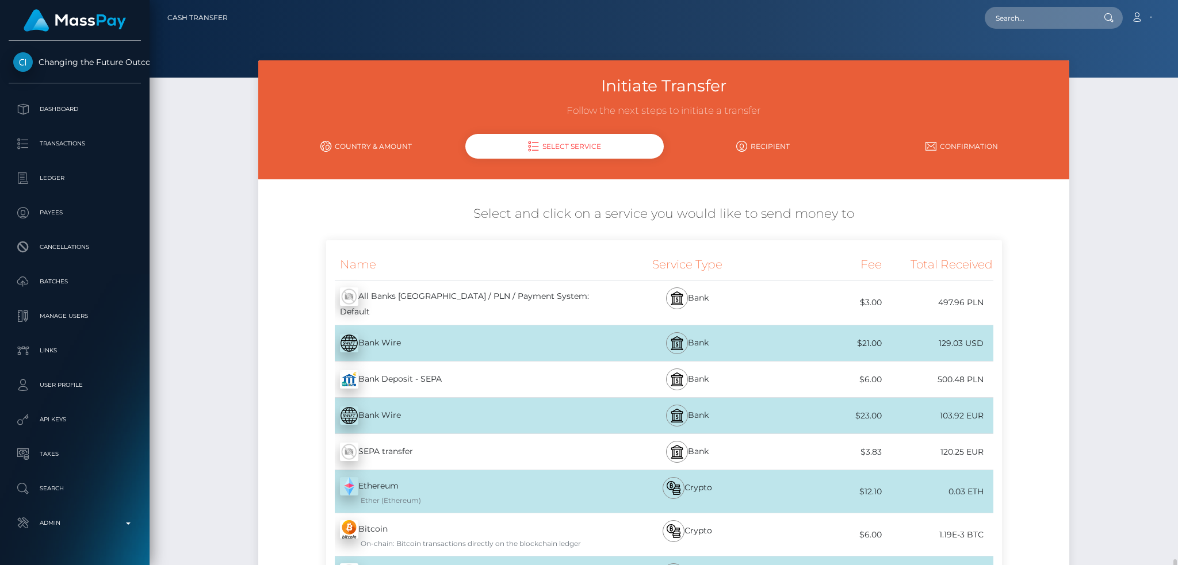
scroll to position [345, 0]
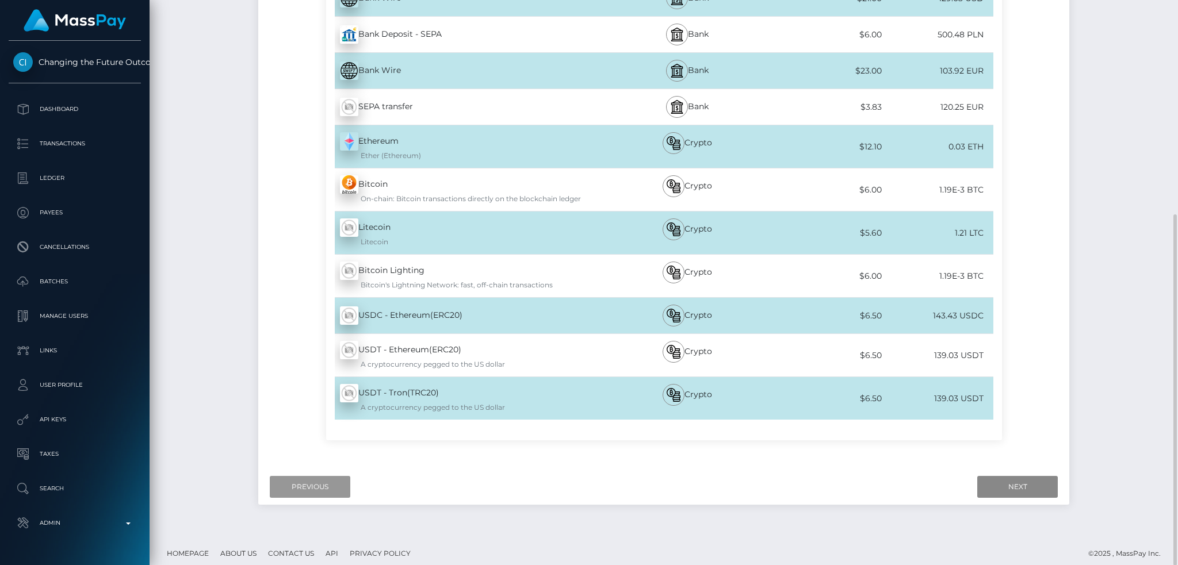
click at [320, 480] on input "Previous" at bounding box center [310, 487] width 80 height 22
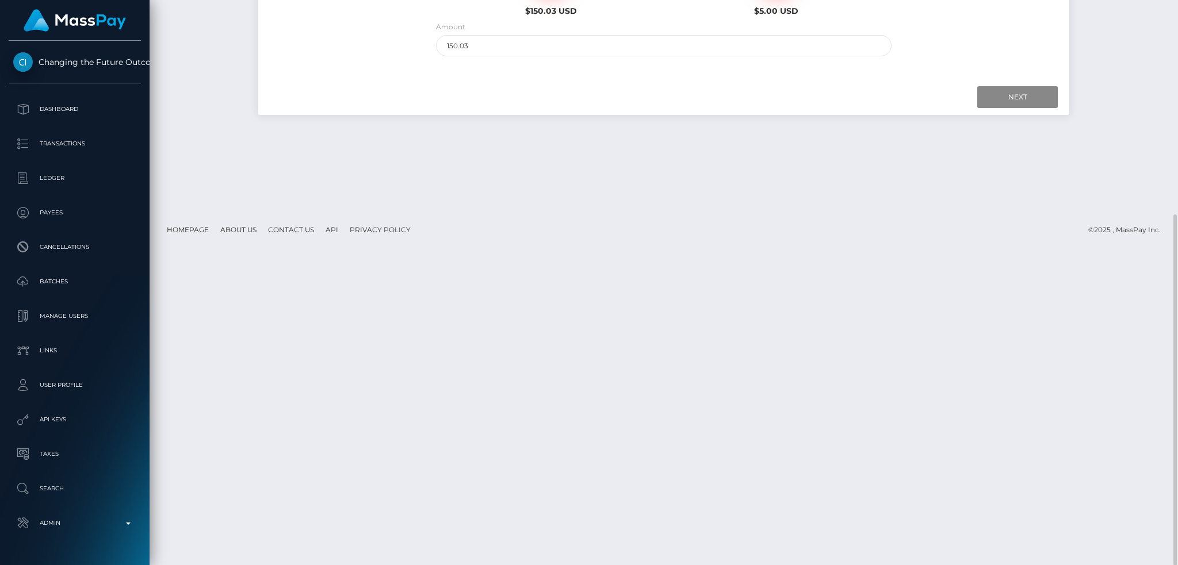
scroll to position [0, 0]
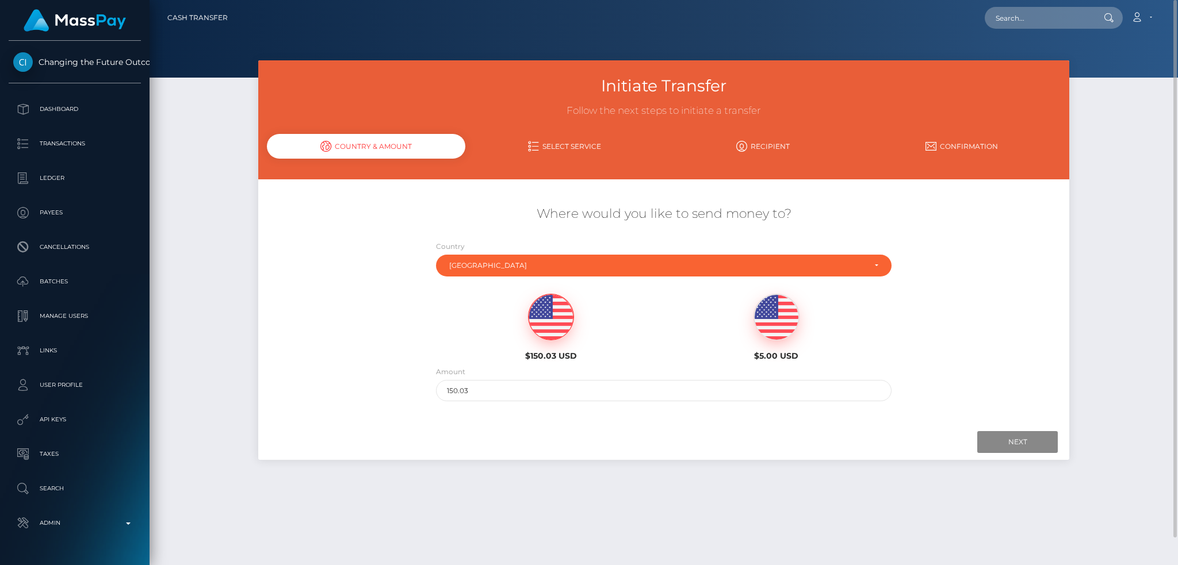
click at [977, 21] on div "Loading... Loading... Account Edit Profile Logout" at bounding box center [698, 18] width 923 height 24
click at [1000, 18] on input "text" at bounding box center [1038, 18] width 108 height 22
paste input "7290794"
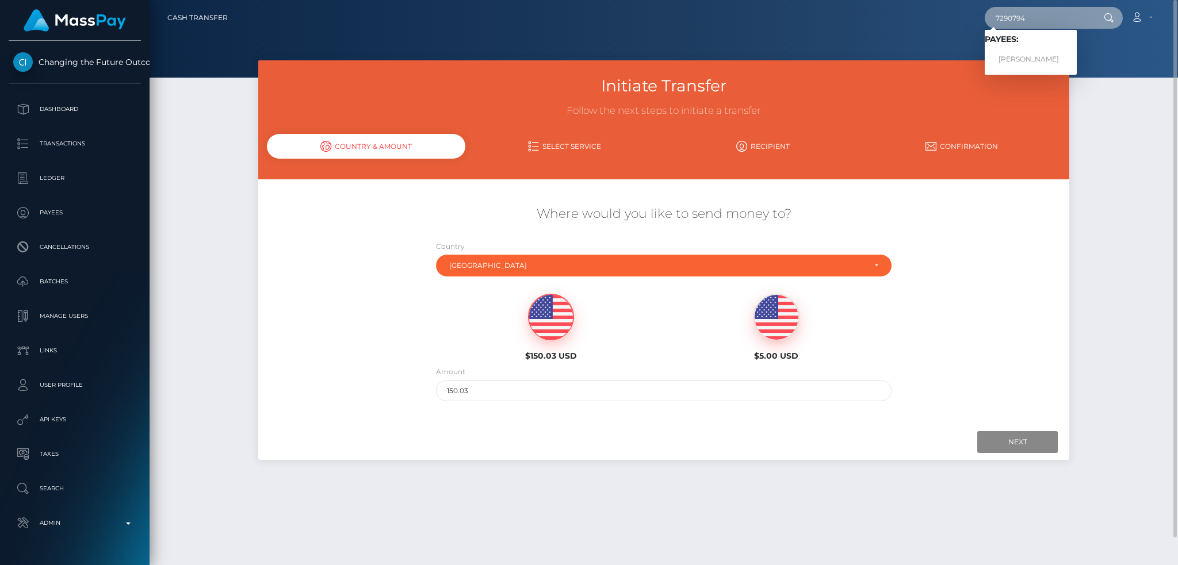
type input "7290794"
click at [1050, 57] on link "Julita Szóstek" at bounding box center [1030, 59] width 92 height 21
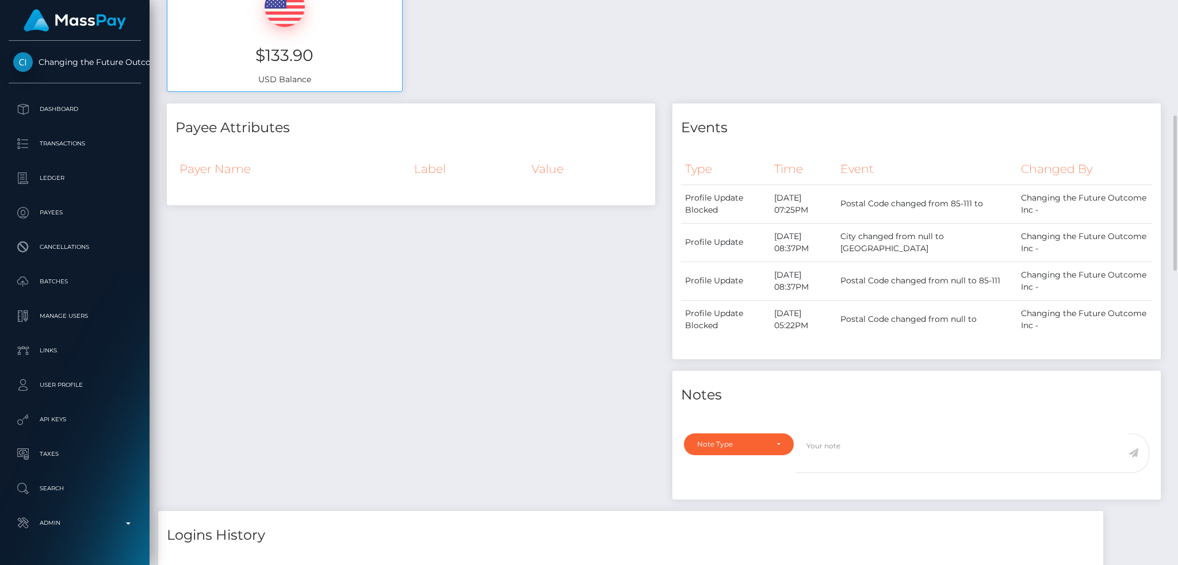
scroll to position [39, 0]
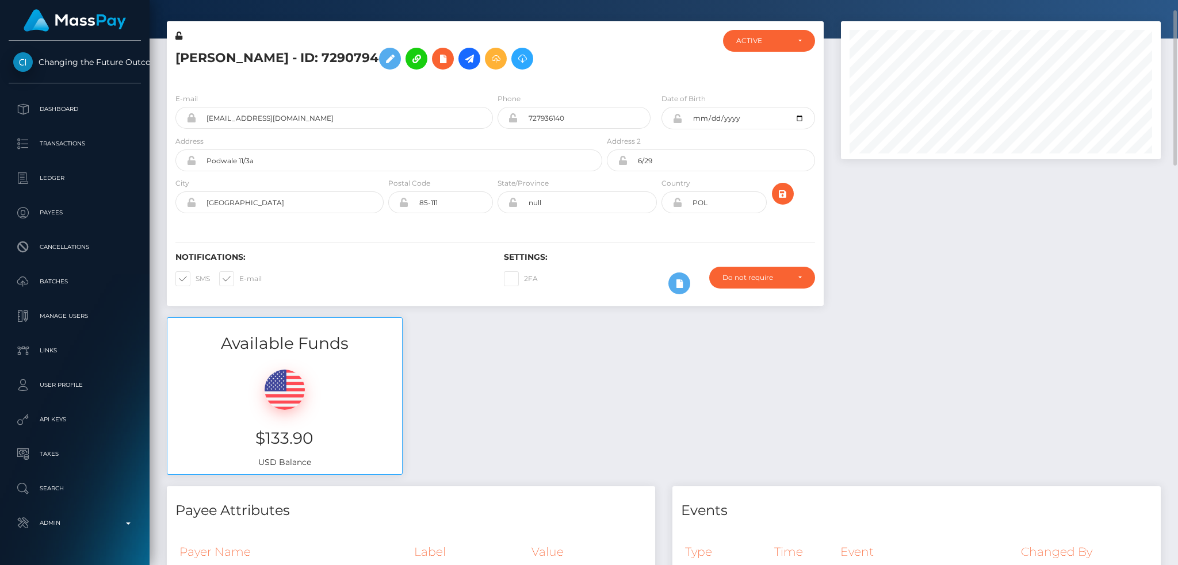
click at [306, 66] on h5 "[PERSON_NAME] - ID: 7290794" at bounding box center [385, 58] width 420 height 33
click at [306, 66] on h5 "Julita Szóstek - ID: 7290794" at bounding box center [385, 58] width 420 height 33
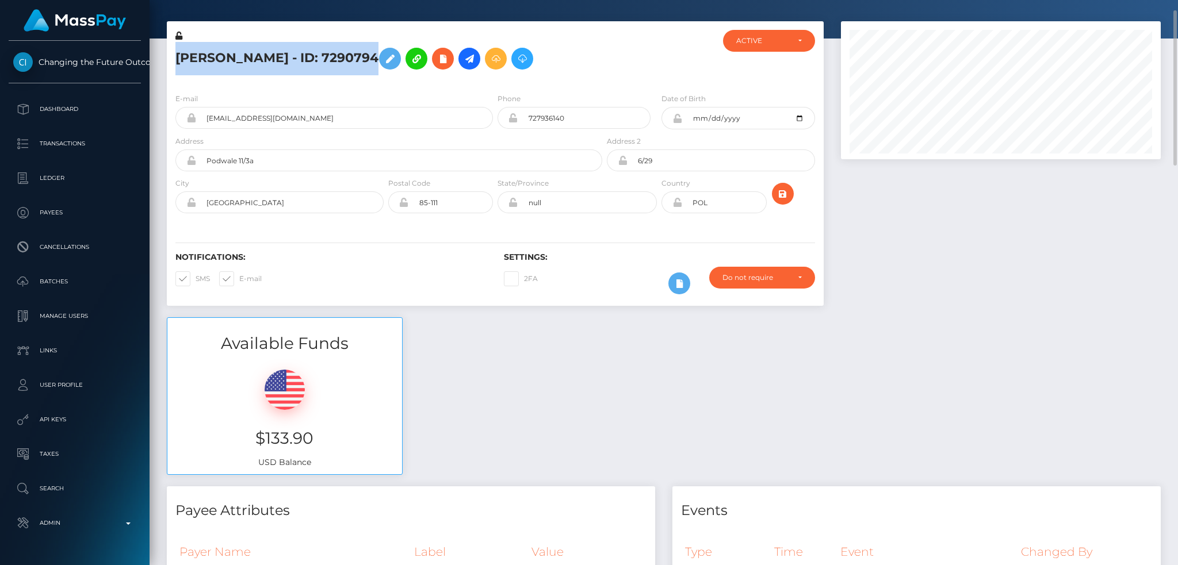
click at [306, 66] on h5 "Julita Szóstek - ID: 7290794" at bounding box center [385, 58] width 420 height 33
copy h5 "Julita Szóstek - ID: 7290794"
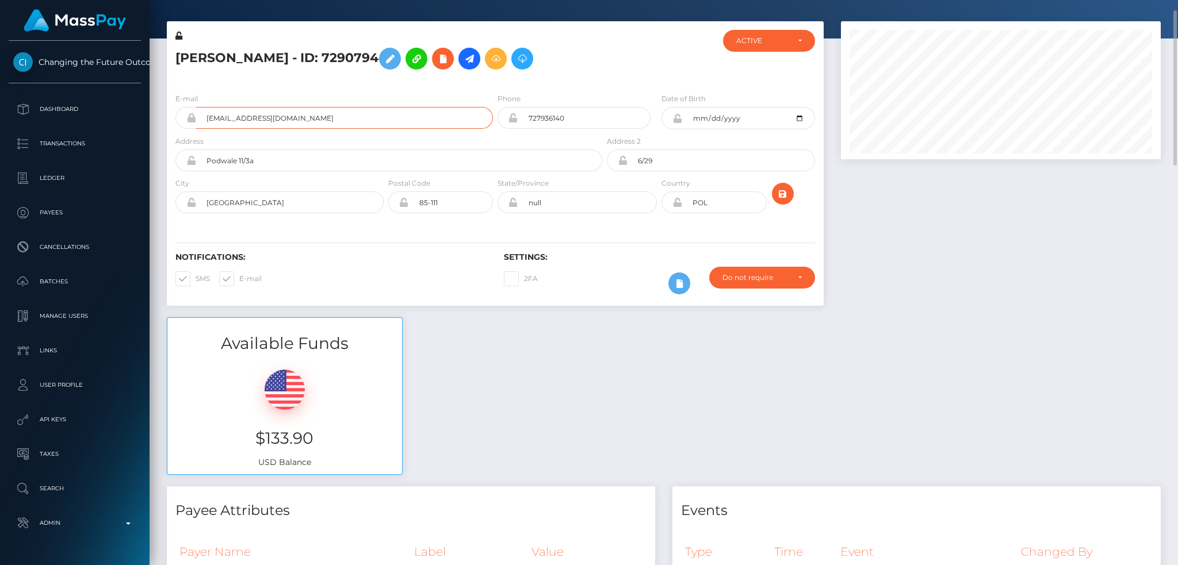
click at [352, 115] on input "jszostek6@gmail.com" at bounding box center [344, 118] width 297 height 22
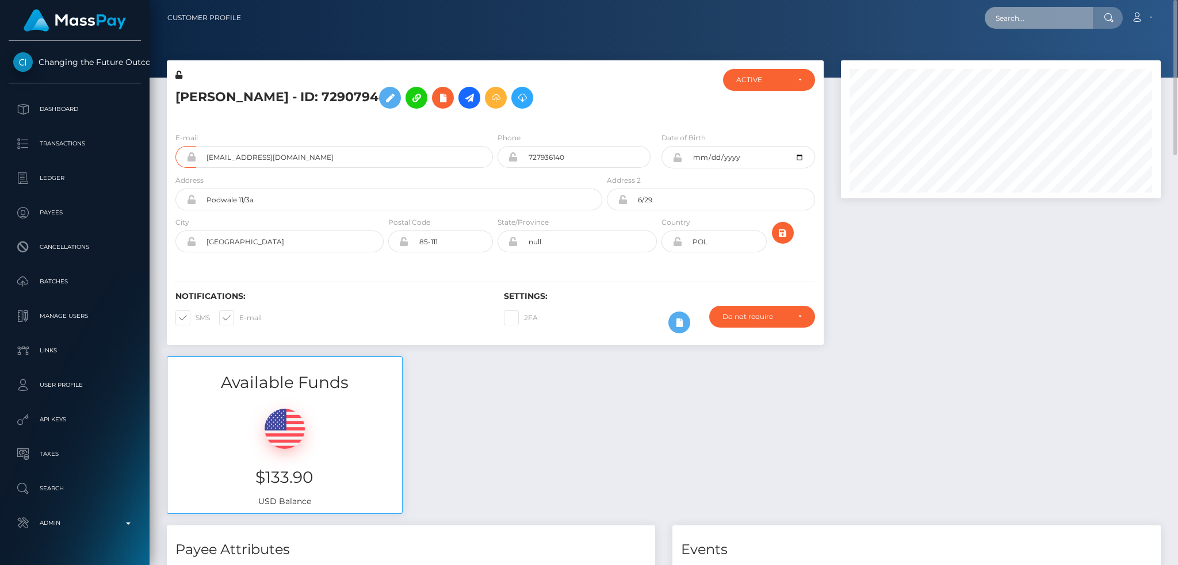
click at [1026, 14] on input "text" at bounding box center [1038, 18] width 108 height 22
paste input "7290773"
type input "7290773"
click at [1046, 57] on link "Maciej Kucharski" at bounding box center [1030, 59] width 92 height 21
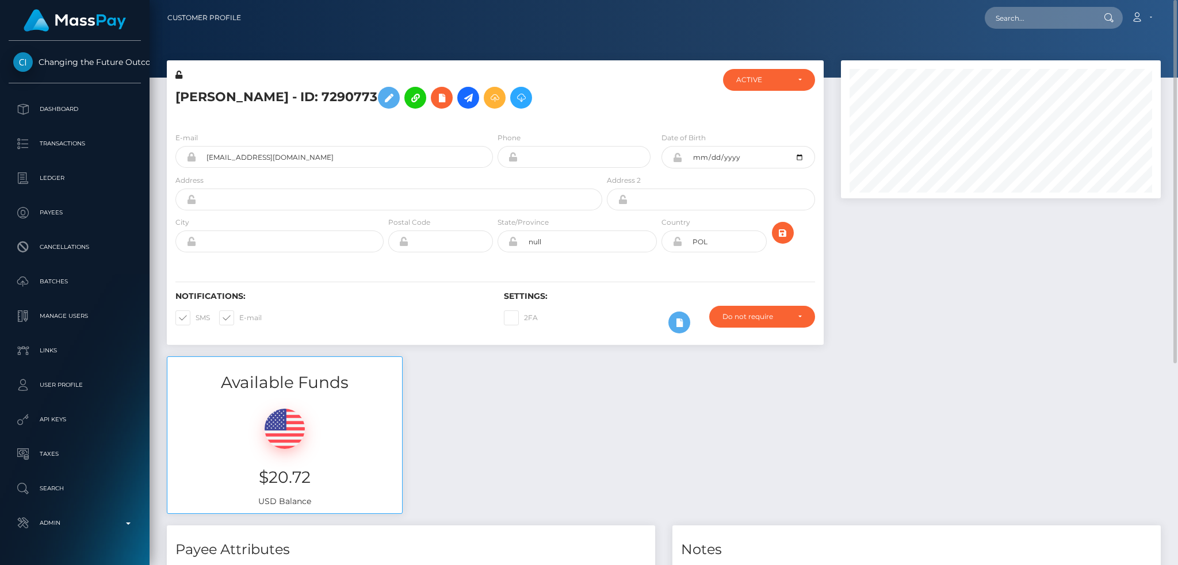
click at [341, 97] on h5 "Maciej Kucharski - ID: 7290773" at bounding box center [385, 97] width 420 height 33
copy h5 "Maciej Kucharski - ID: 7290773"
click at [351, 158] on input "maciejkucharski84@gmail.com" at bounding box center [344, 157] width 297 height 22
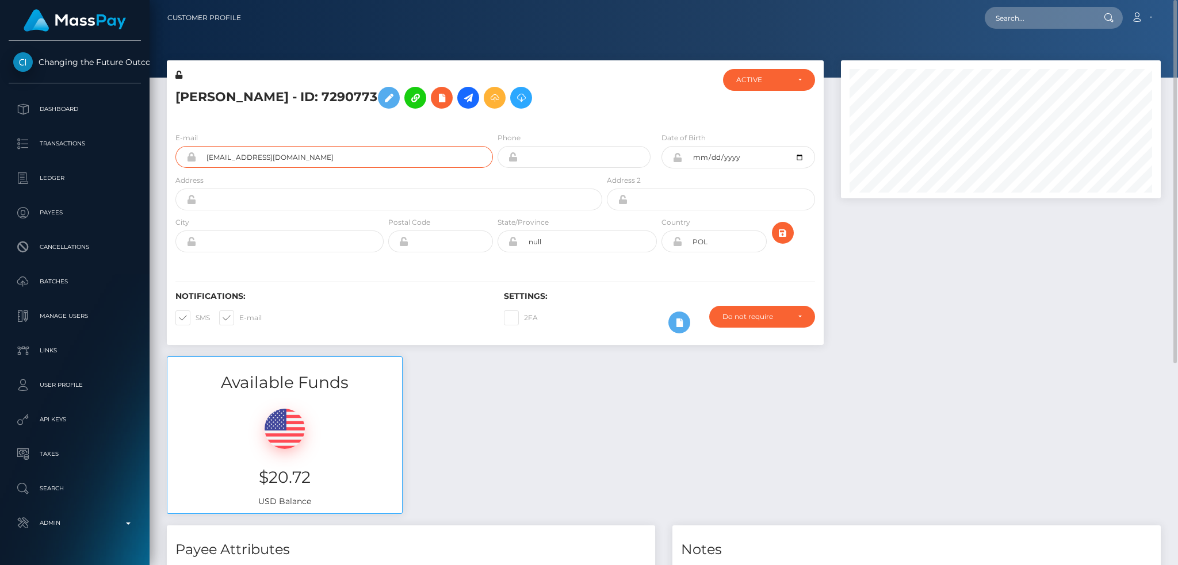
click at [383, 157] on input "maciejkucharski84@gmail.com" at bounding box center [344, 157] width 297 height 22
click at [1004, 17] on input "text" at bounding box center [1038, 18] width 108 height 22
paste input "382e747fec154c25b899150ac13d8b46"
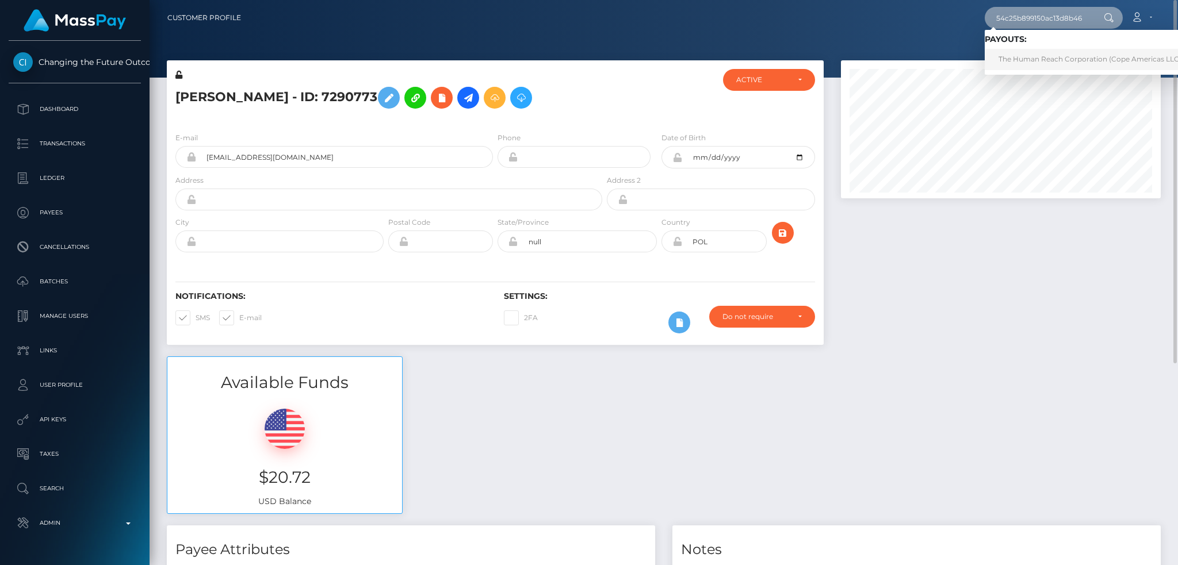
type input "382e747fec154c25b899150ac13d8b46"
click at [1038, 55] on link "The Human Reach Corporation (Cope Americas LLC - CopeCart)" at bounding box center [1109, 59] width 250 height 21
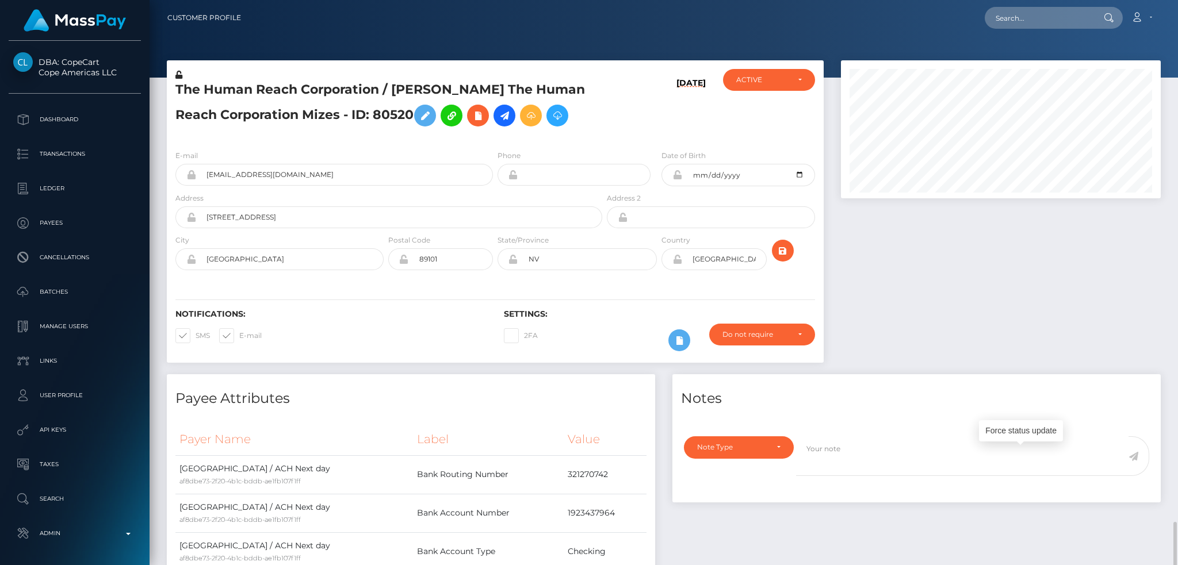
scroll to position [138, 319]
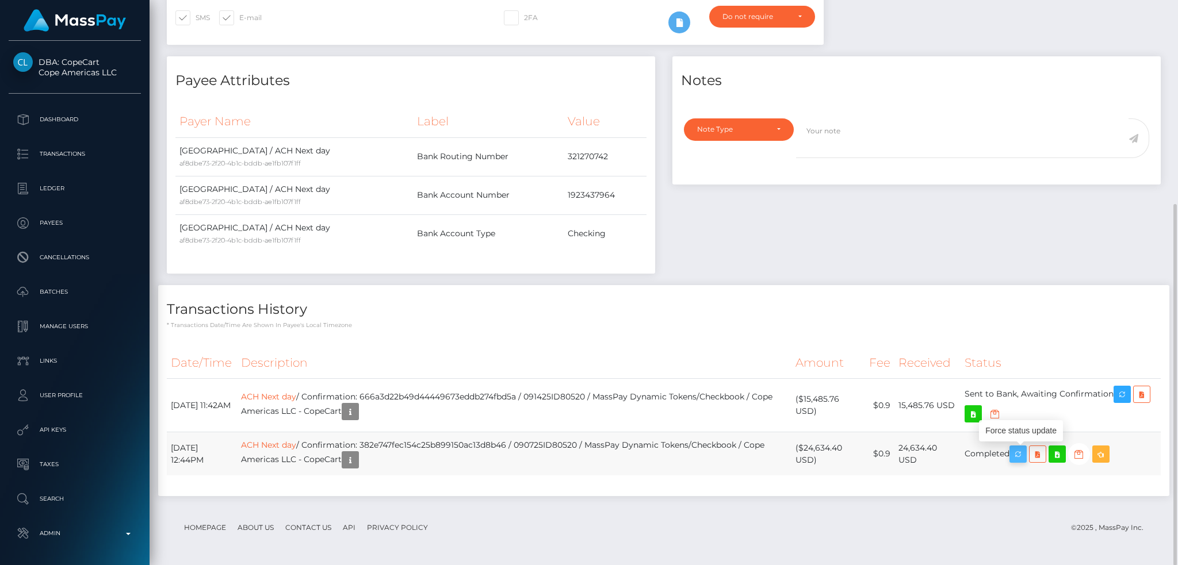
click at [1025, 456] on icon "button" at bounding box center [1018, 454] width 14 height 14
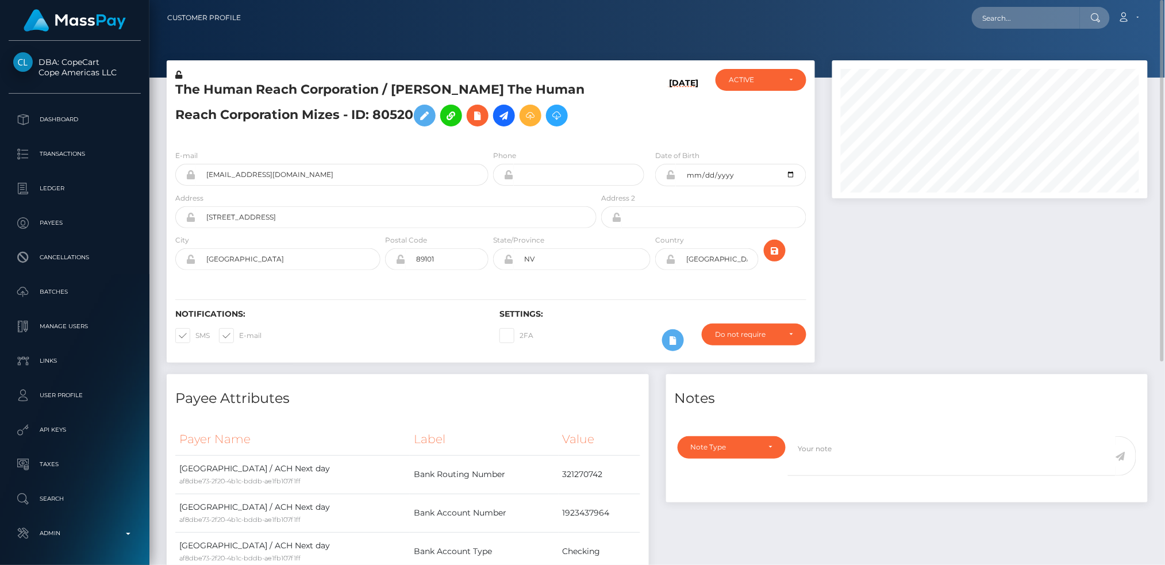
scroll to position [574847, 574669]
click at [1013, 18] on input "text" at bounding box center [1026, 18] width 108 height 22
paste input "1323572598"
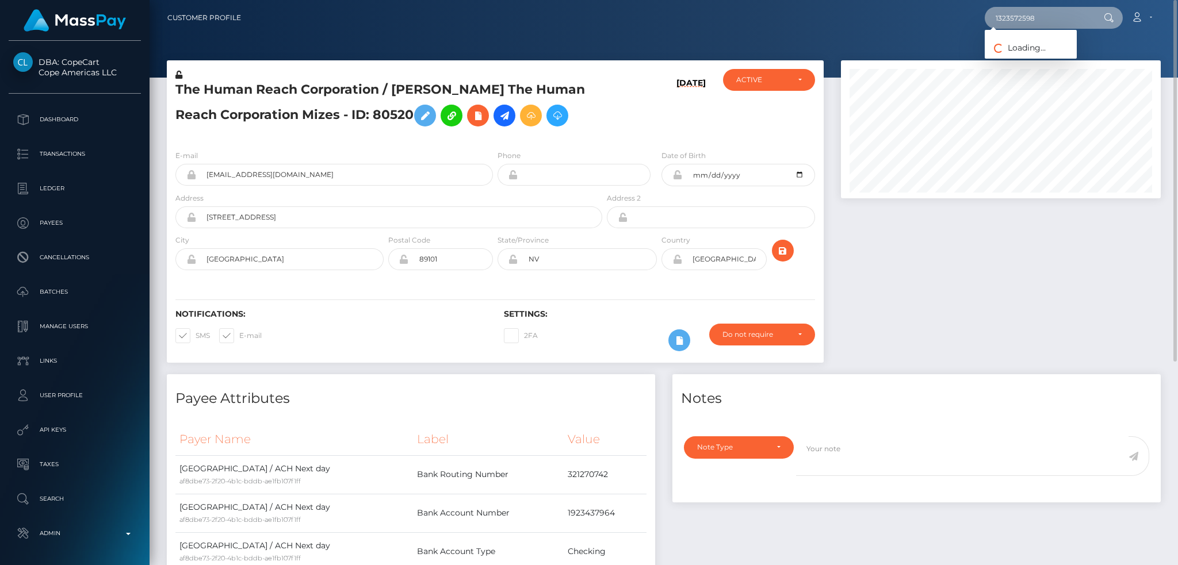
scroll to position [138, 319]
type input "1323572598"
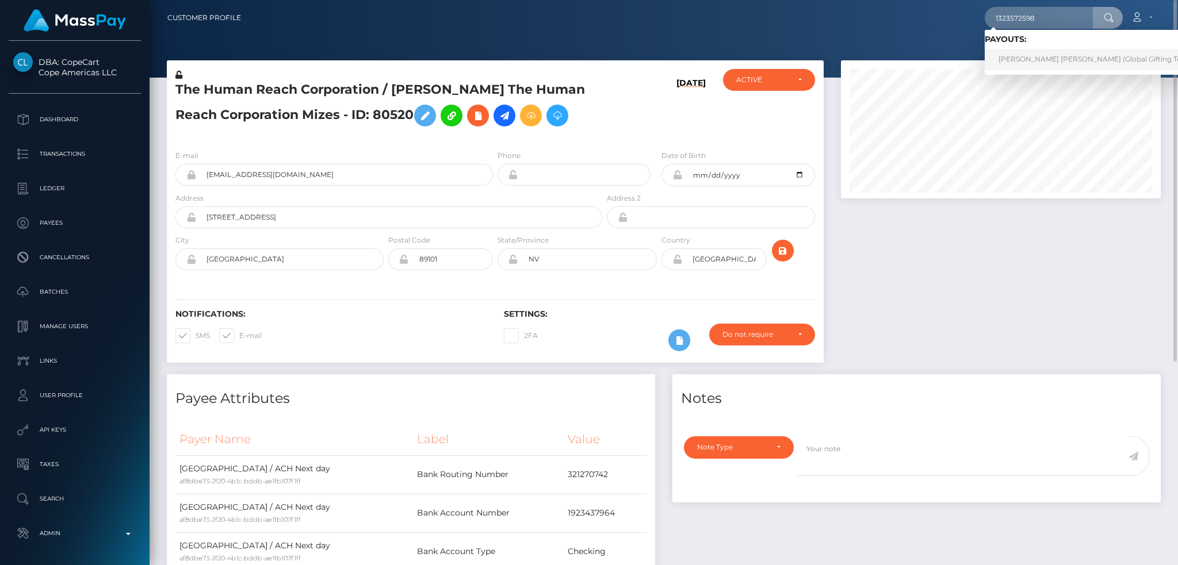
click at [1013, 55] on link "[PERSON_NAME] [PERSON_NAME] (Global Gifting Technologies Inc - Throne)" at bounding box center [1131, 59] width 294 height 21
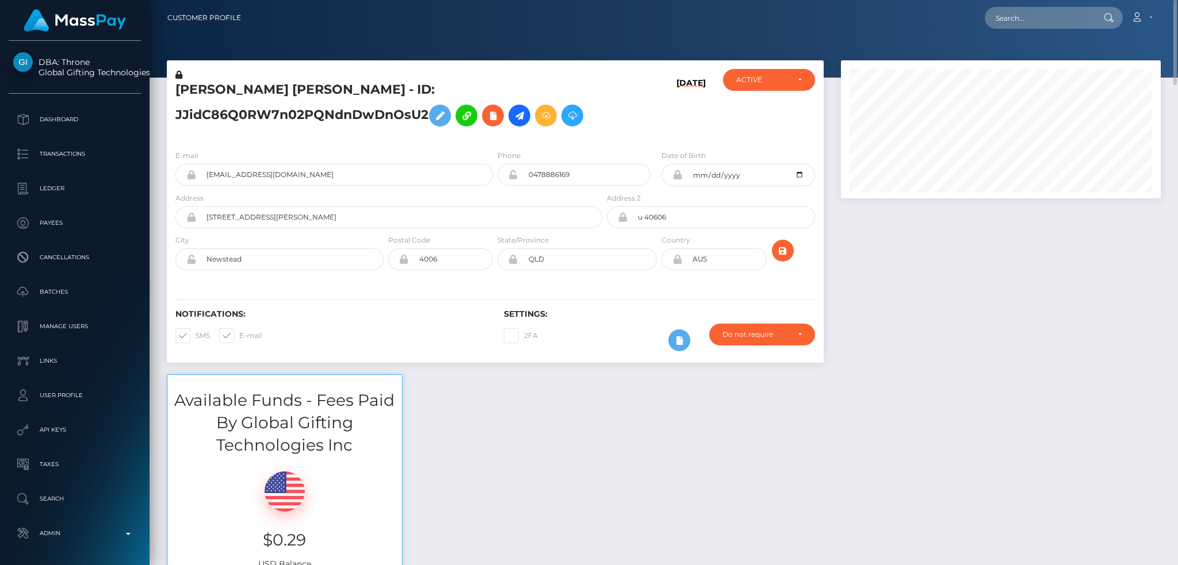
click at [1035, 31] on nav "Customer Profile Loading... Loading... Account" at bounding box center [663, 18] width 1028 height 36
click at [1036, 23] on input "text" at bounding box center [1038, 18] width 108 height 22
paste input "1323528752"
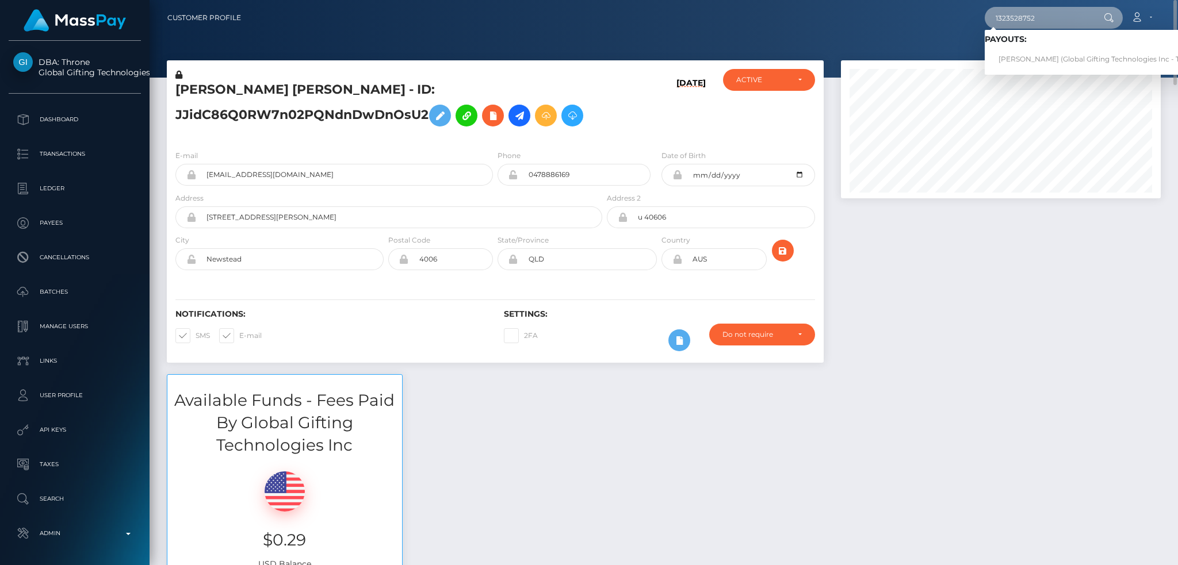
type input "1323528752"
click at [1040, 55] on link "ALICE GAO (Global Gifting Technologies Inc - Throne)" at bounding box center [1100, 59] width 232 height 21
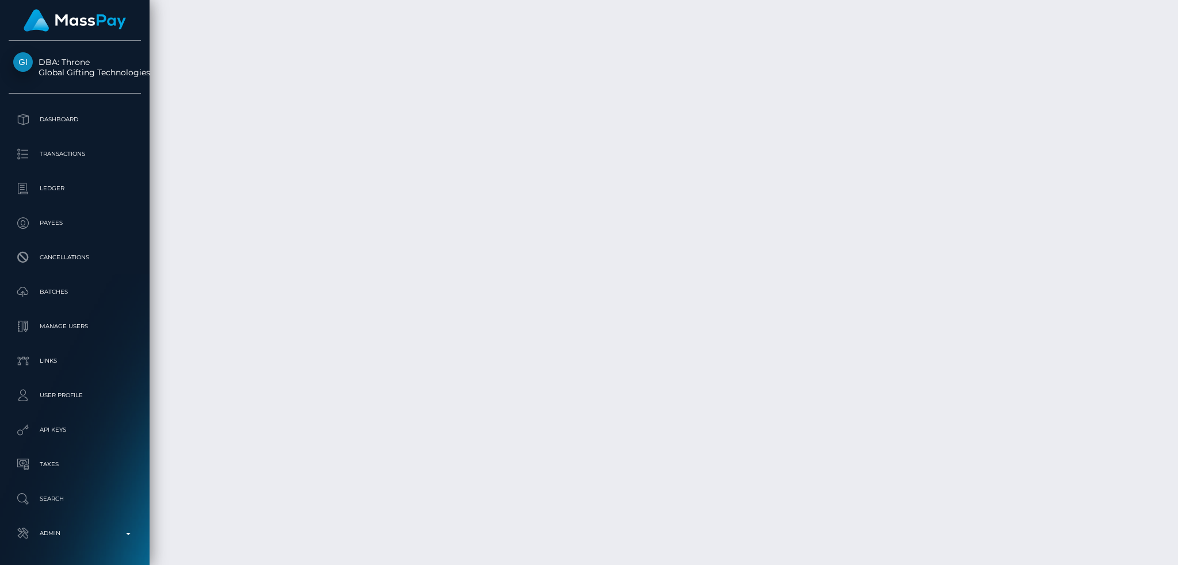
scroll to position [3176, 0]
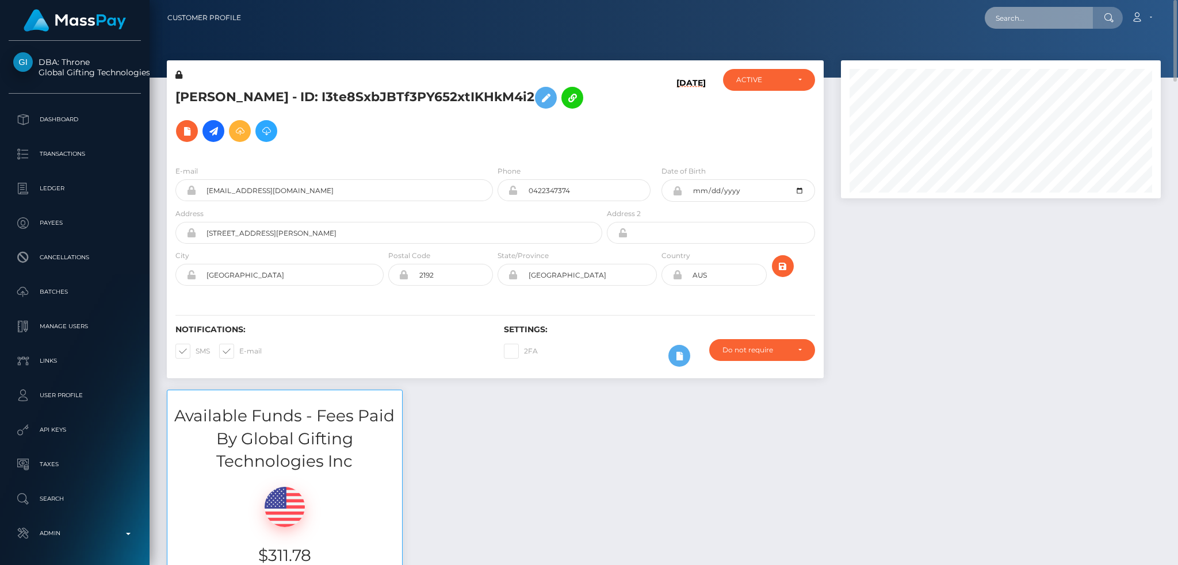
click at [996, 12] on input "text" at bounding box center [1038, 18] width 108 height 22
paste input "1323483963"
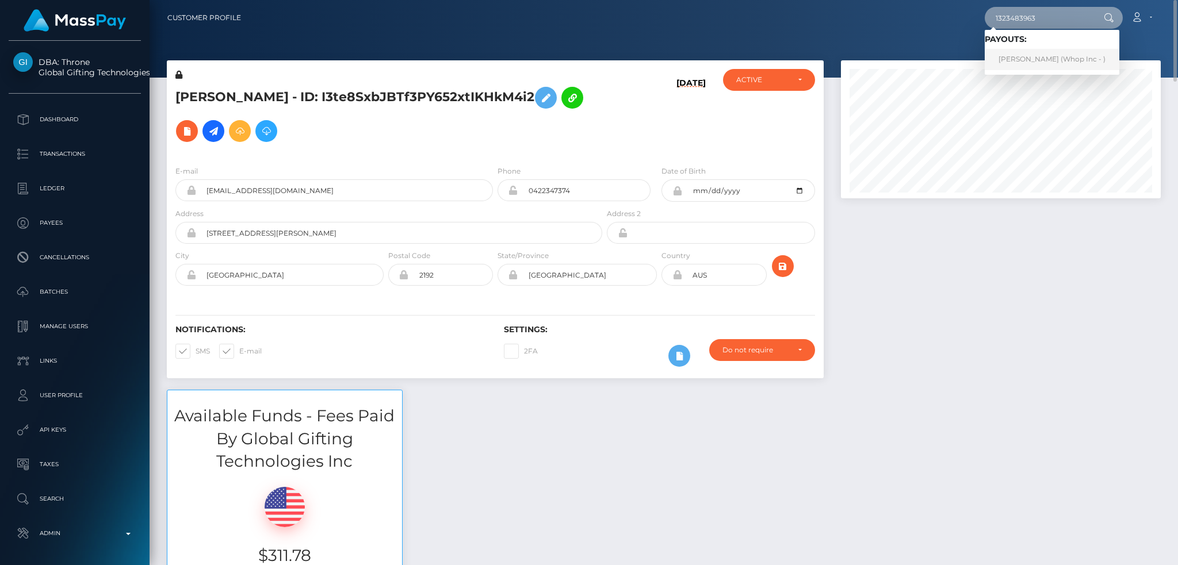
type input "1323483963"
click at [1033, 59] on link "Daniel Denys Delany (Whop Inc - )" at bounding box center [1051, 59] width 135 height 21
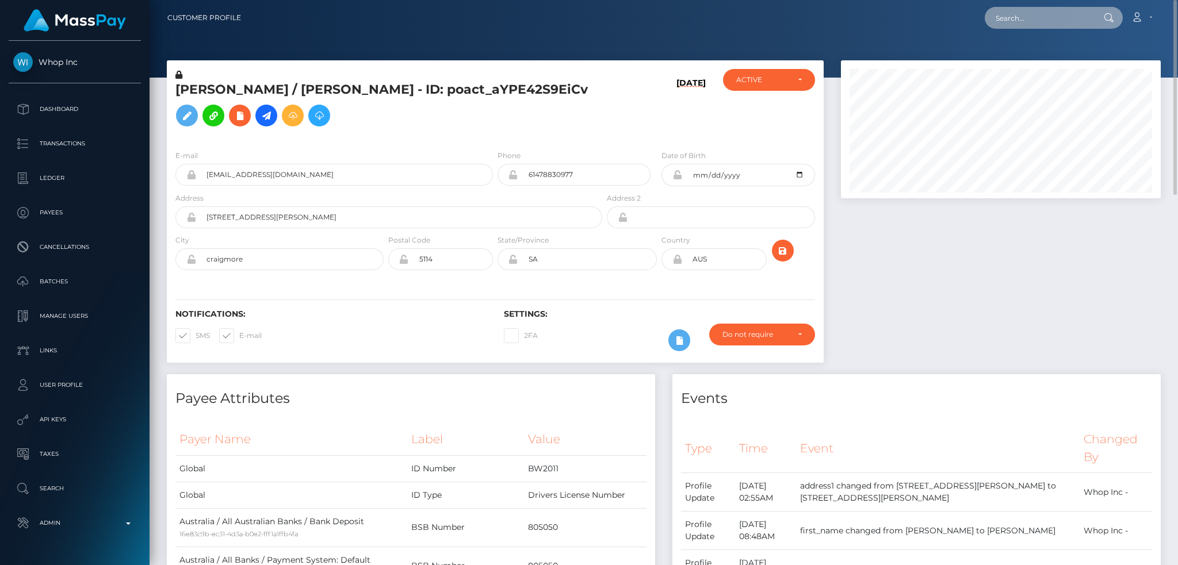
click at [1041, 9] on input "text" at bounding box center [1038, 18] width 108 height 22
paste input "1323166526"
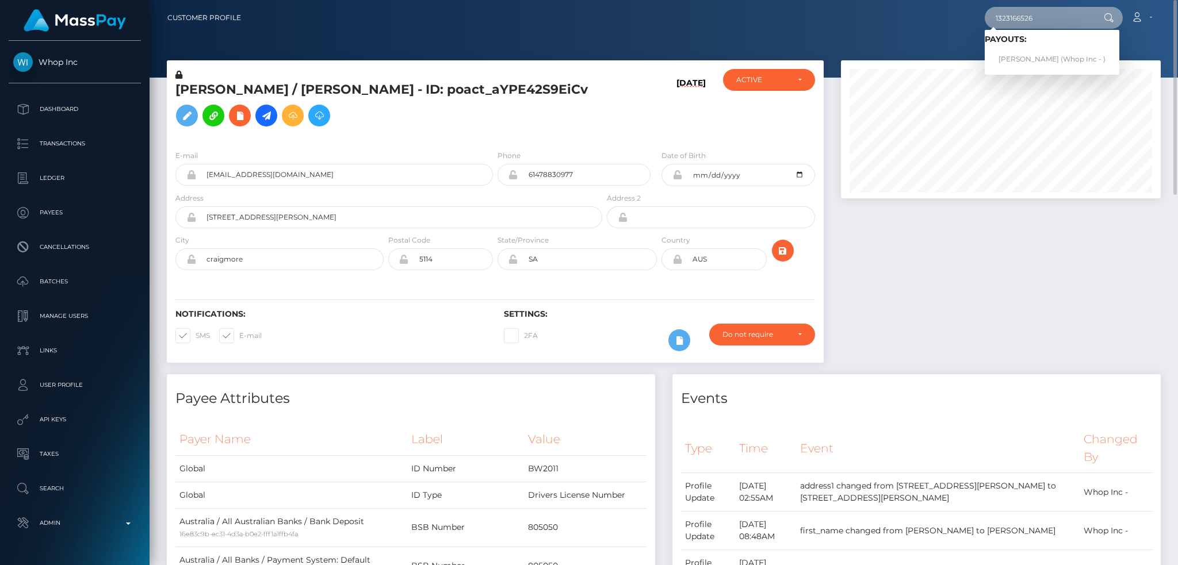
type input "1323166526"
click at [1036, 59] on link "HAYDEN MITCHELL (Whop Inc - )" at bounding box center [1051, 59] width 135 height 21
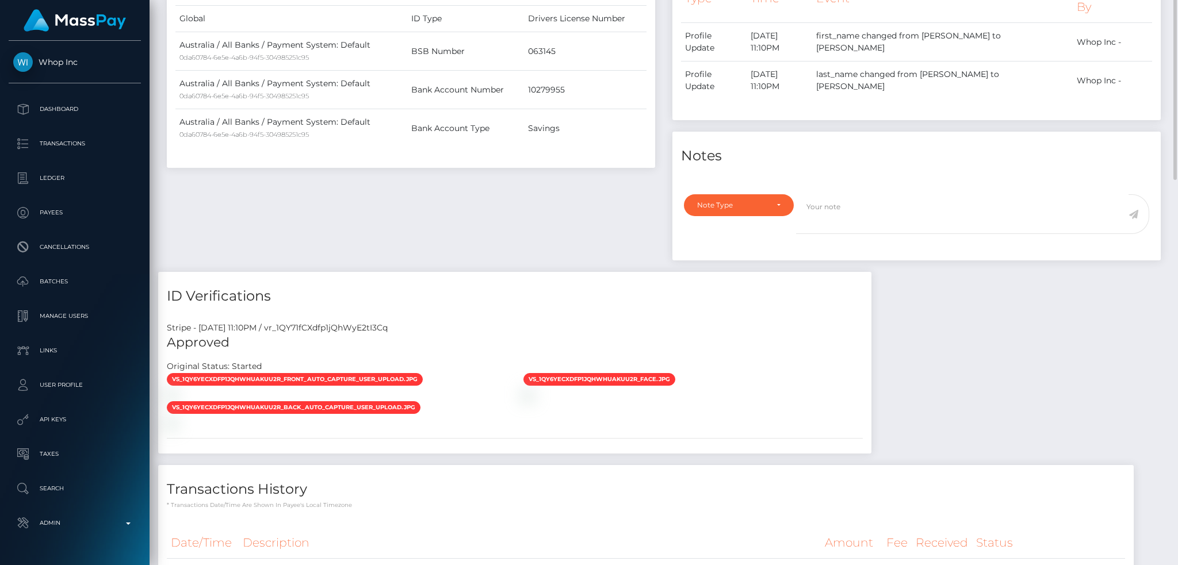
scroll to position [6, 0]
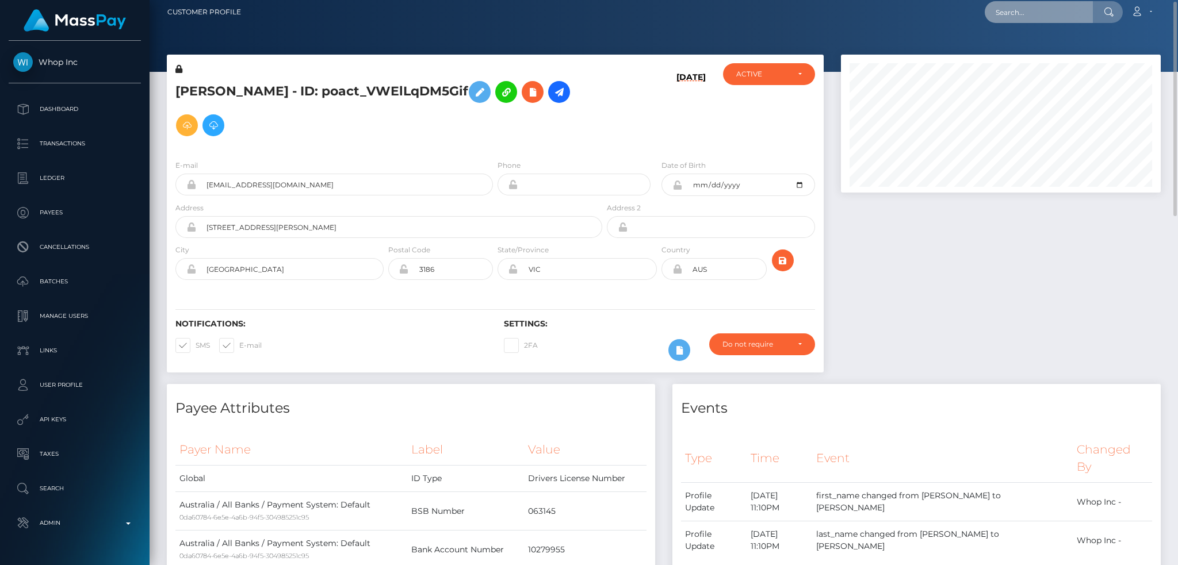
click at [1013, 10] on input "text" at bounding box center [1038, 12] width 108 height 22
paste input "1333859420"
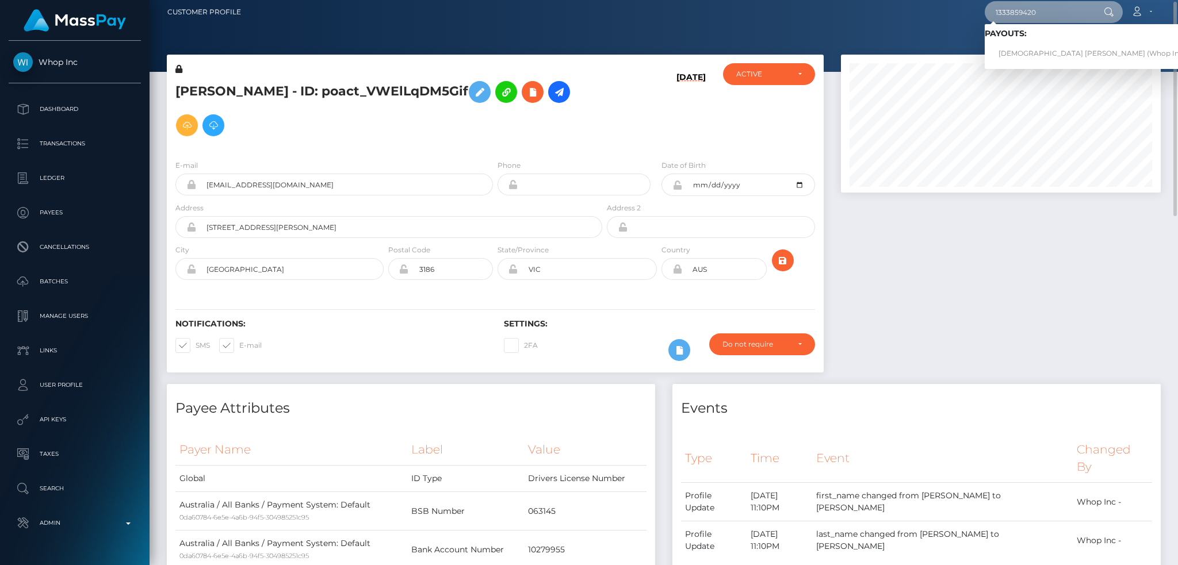
type input "1333859420"
click at [1027, 53] on link "JEVAUNIE ANTONIO DAYE (Whop Inc - )" at bounding box center [1094, 53] width 221 height 21
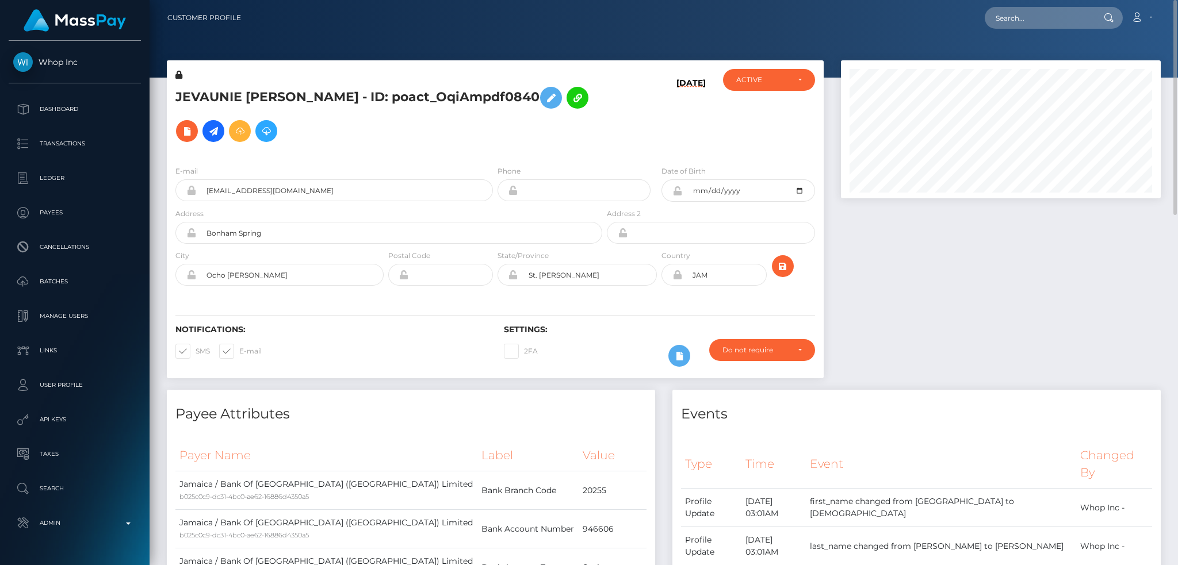
scroll to position [138, 319]
click at [1048, 18] on input "text" at bounding box center [1038, 18] width 108 height 22
paste input "1333296046"
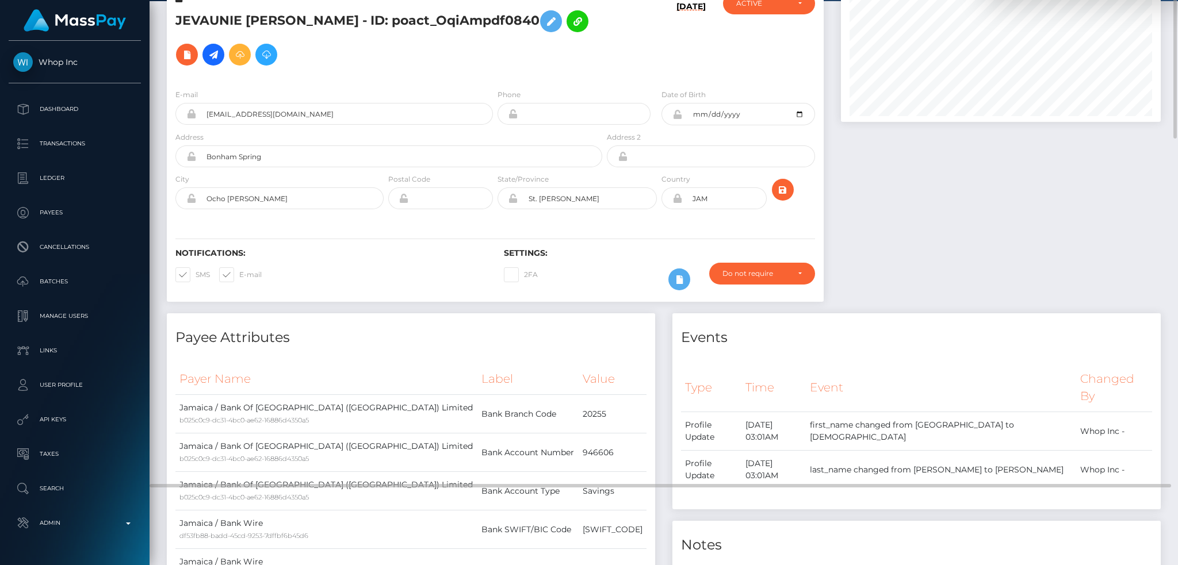
scroll to position [0, 0]
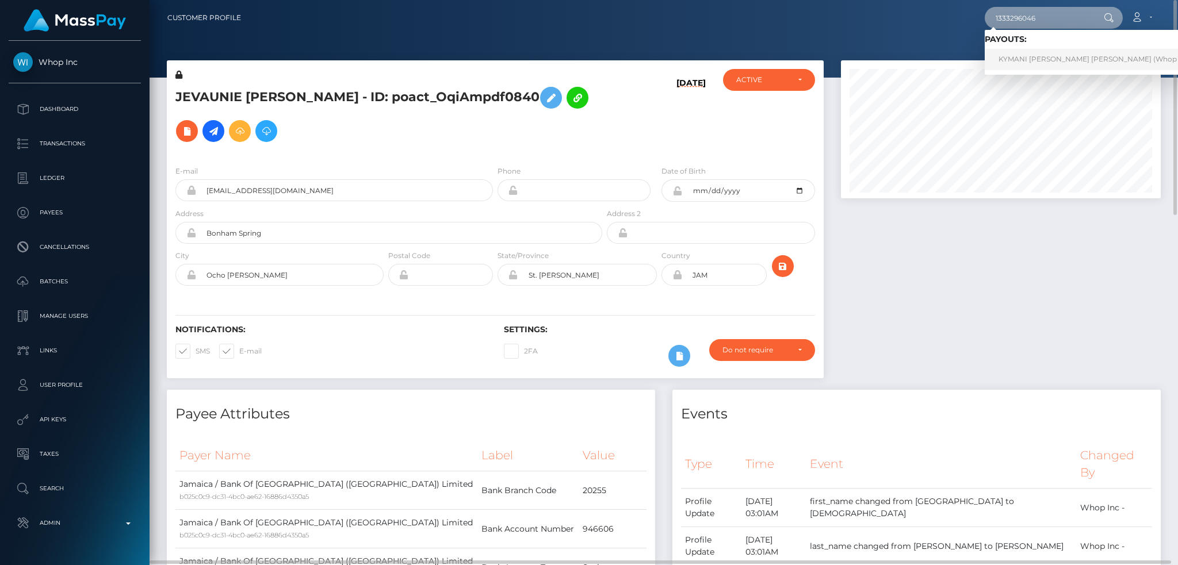
type input "1333296046"
click at [1027, 61] on link "KYMANI DAVID HERON GALLIMORE (Whop Inc - )" at bounding box center [1097, 59] width 227 height 21
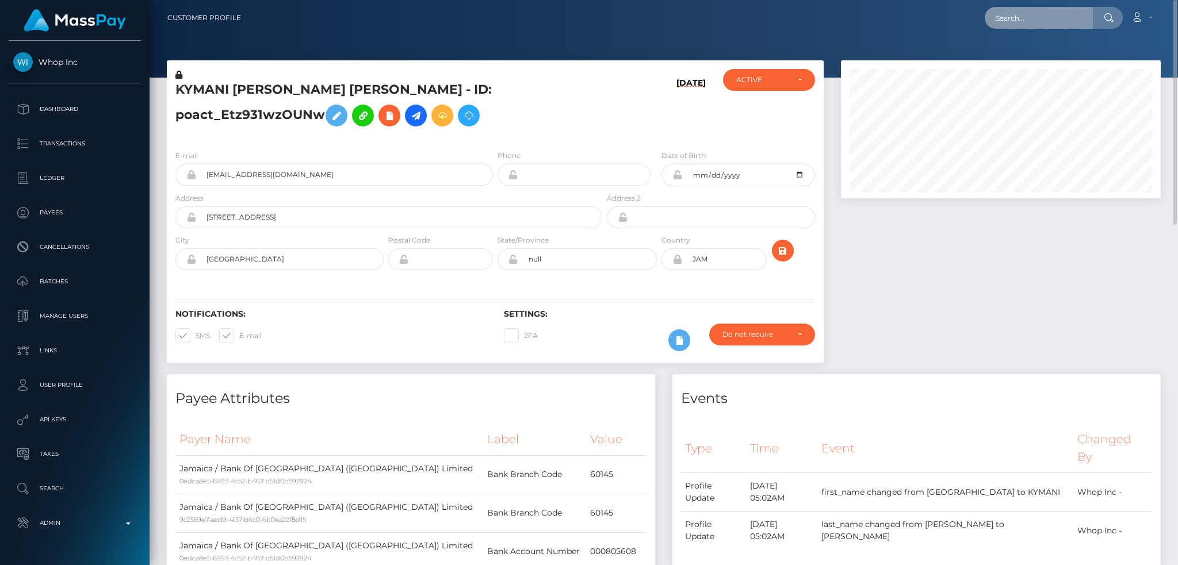
click at [1019, 13] on input "text" at bounding box center [1038, 18] width 108 height 22
paste input "1332555344"
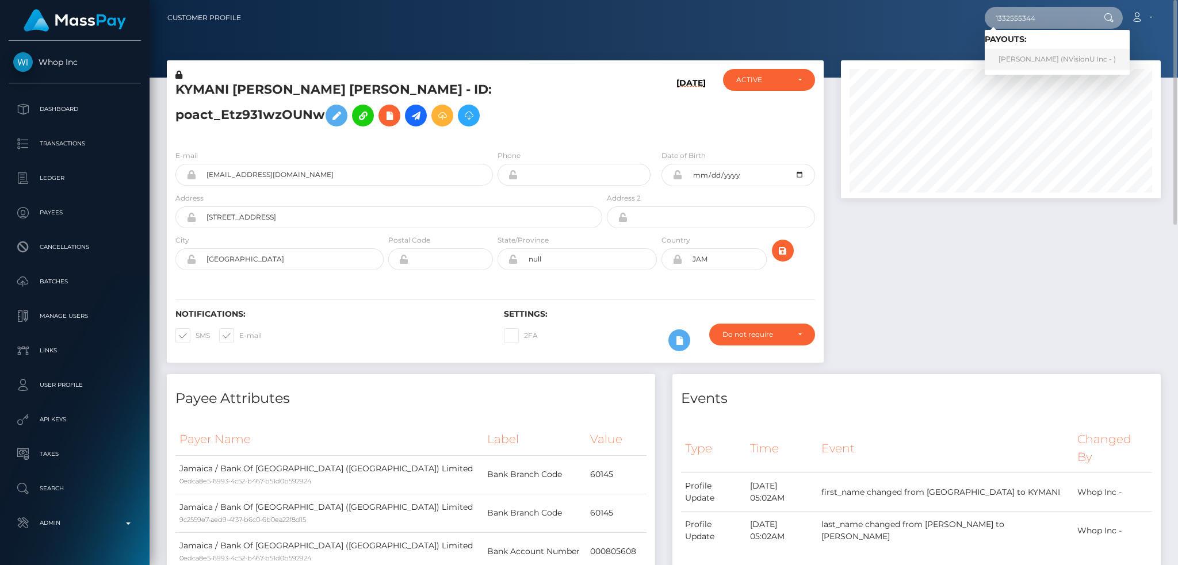
type input "1332555344"
click at [1033, 59] on link "Carline Spencer Dawkins (NVisionU Inc - )" at bounding box center [1056, 59] width 145 height 21
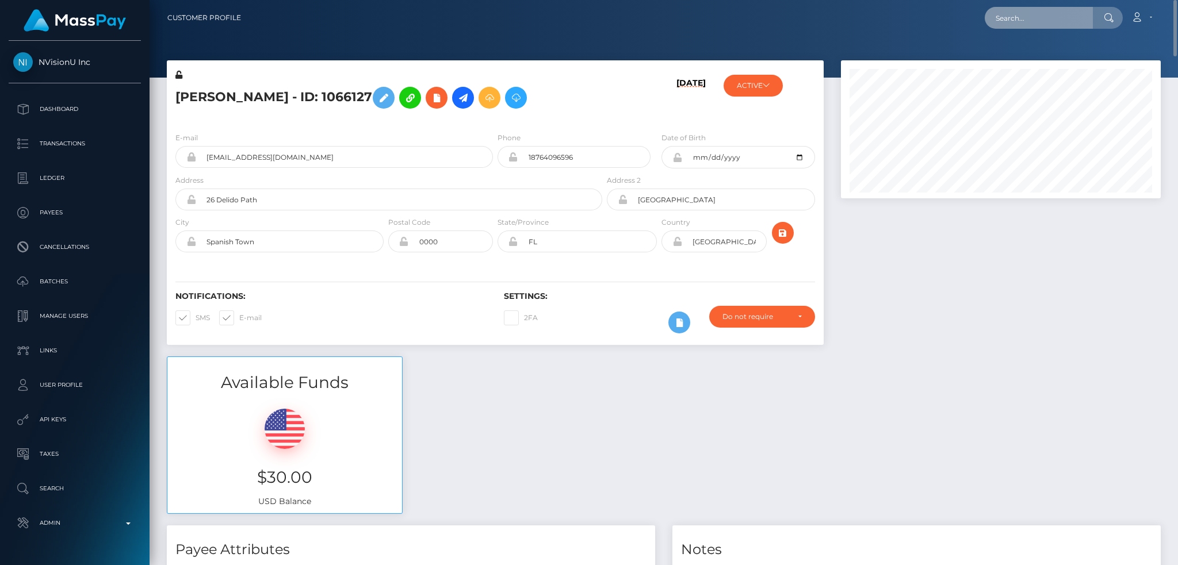
click at [1001, 11] on input "text" at bounding box center [1038, 18] width 108 height 22
paste input "[EMAIL_ADDRESS][DOMAIN_NAME]"
type input "[EMAIL_ADDRESS][DOMAIN_NAME]"
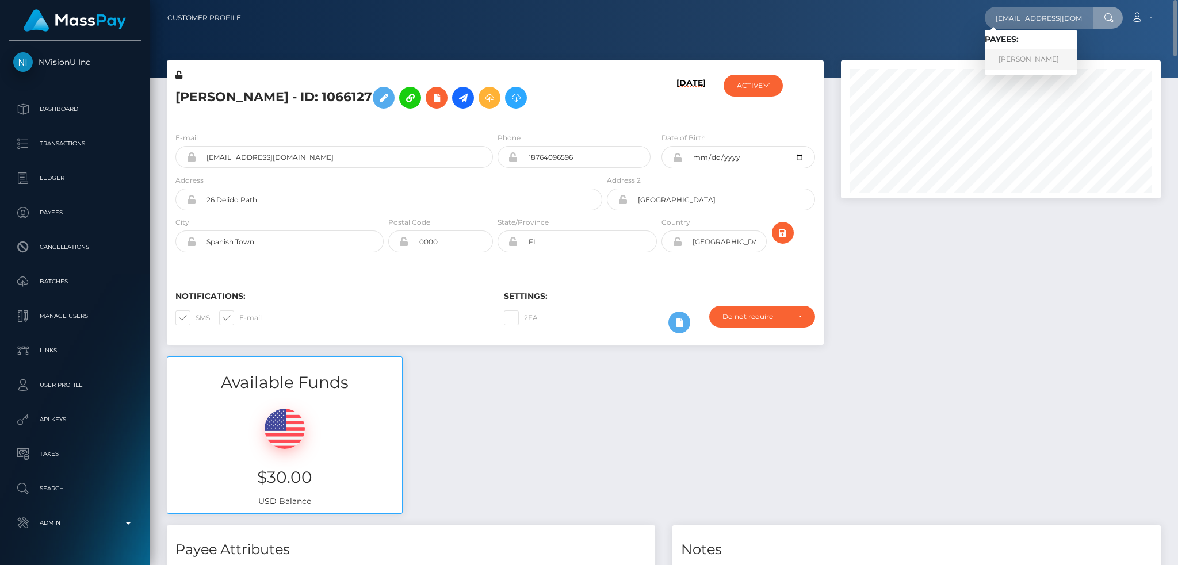
click at [1031, 54] on link "[PERSON_NAME]" at bounding box center [1030, 59] width 92 height 21
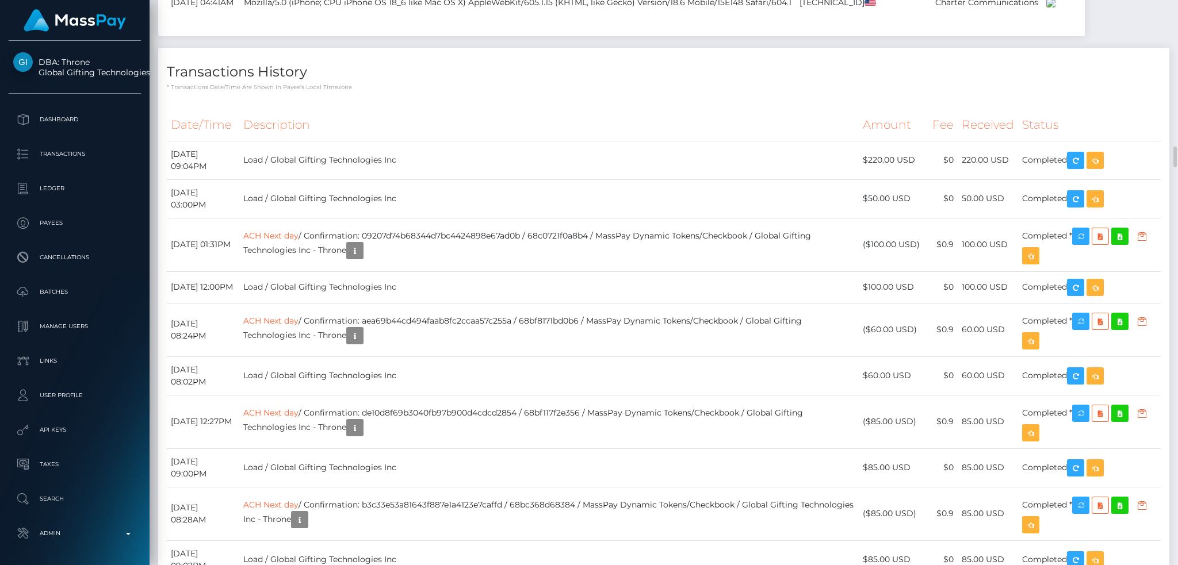
scroll to position [8126, 0]
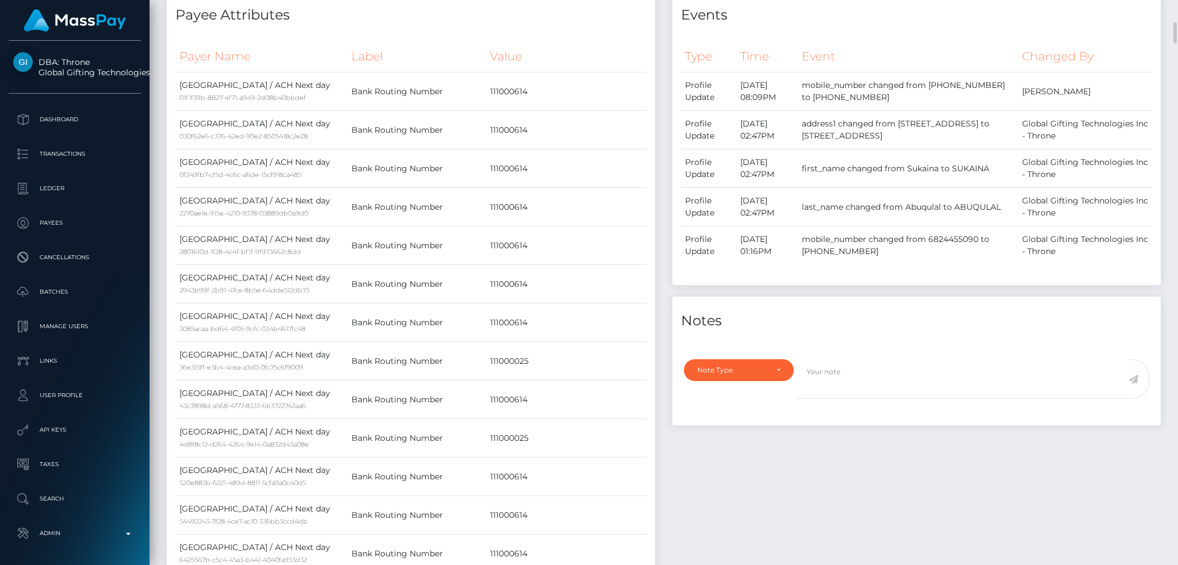
scroll to position [76, 0]
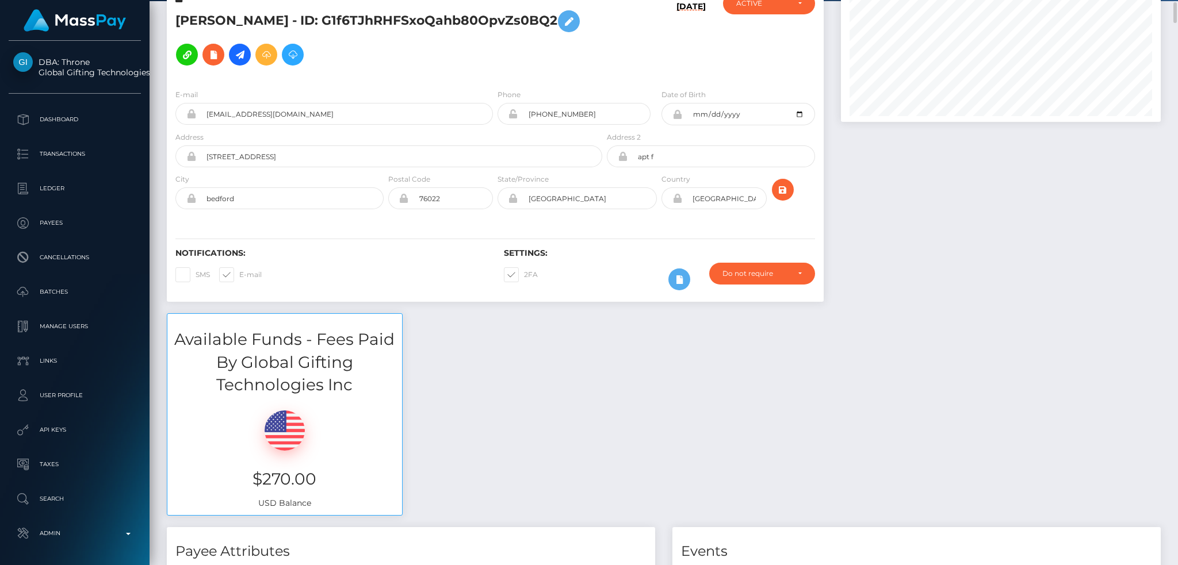
click at [524, 270] on span at bounding box center [524, 274] width 0 height 9
click at [524, 267] on input "2FA" at bounding box center [527, 270] width 7 height 7
checkbox input "false"
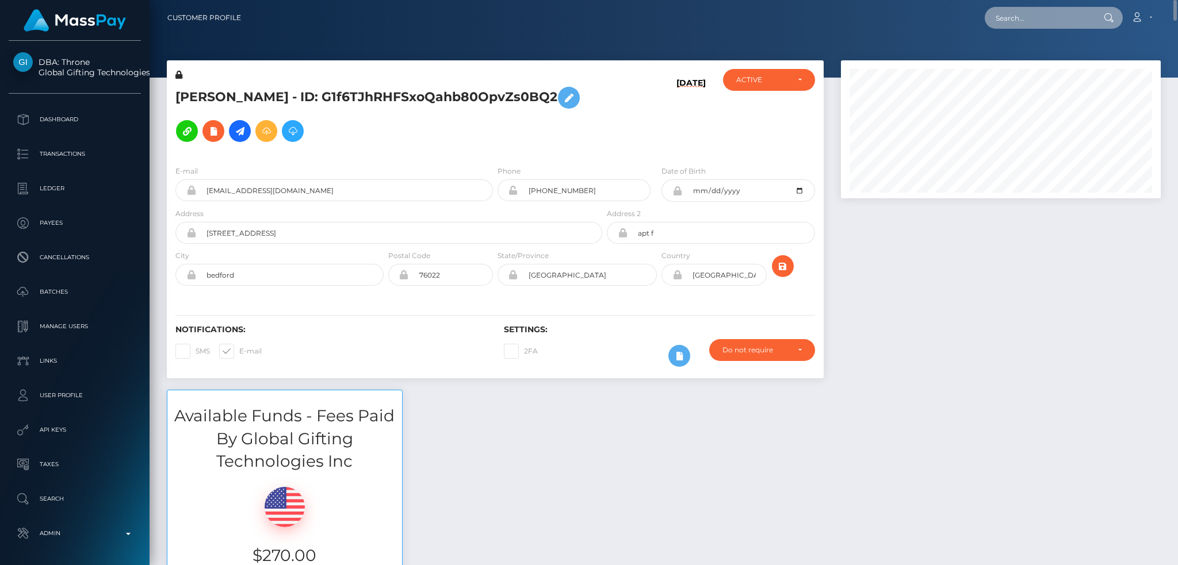
click at [1023, 13] on input "text" at bounding box center [1038, 18] width 108 height 22
paste input "0lZOZzgibFUEudodZFmzRcOoXAB2"
type input "0lZOZzgibFUEudodZFmzRcOoXAB2"
click at [1068, 58] on link "AURELIA MURIEL GOUGACHE" at bounding box center [1030, 59] width 92 height 21
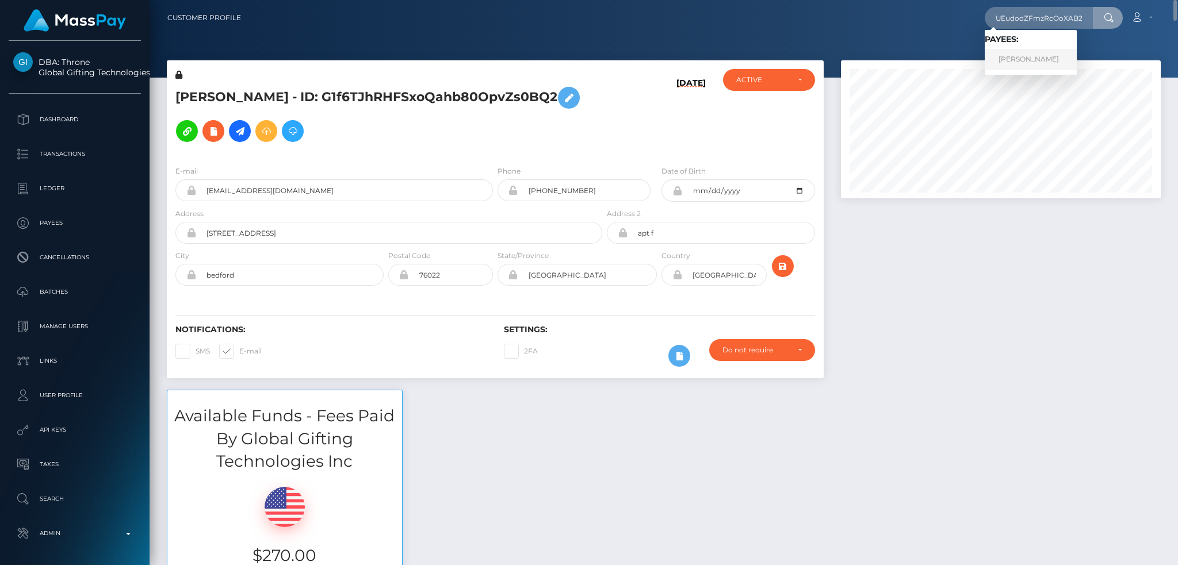
scroll to position [0, 0]
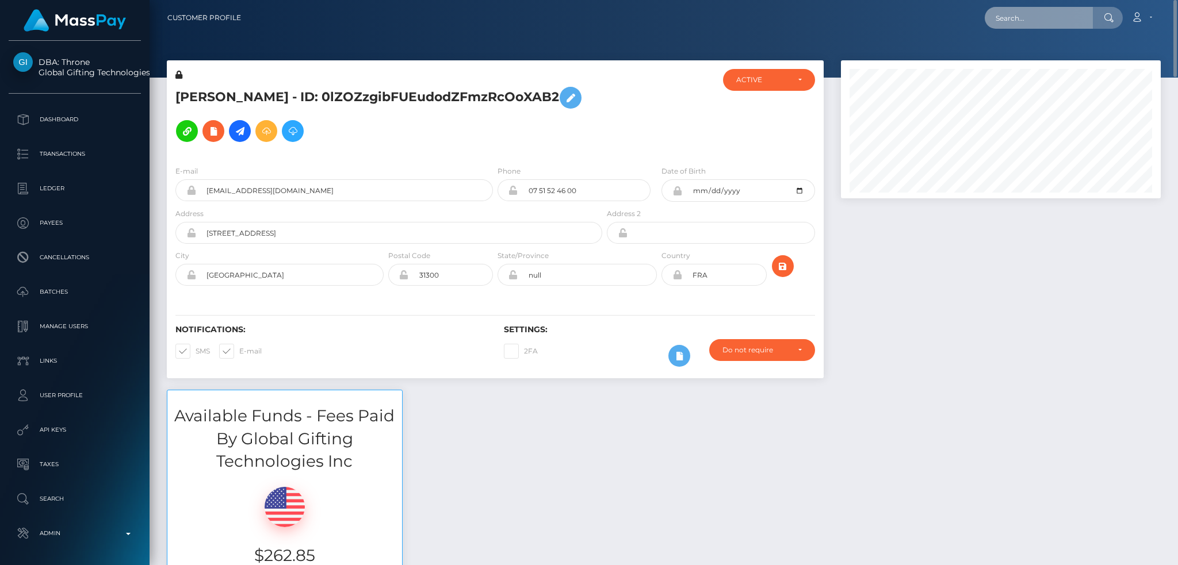
click at [1025, 17] on input "text" at bounding box center [1038, 18] width 108 height 22
paste input "poact_6Fv8MEysTe43"
type input "poact_6Fv8MEysTe43"
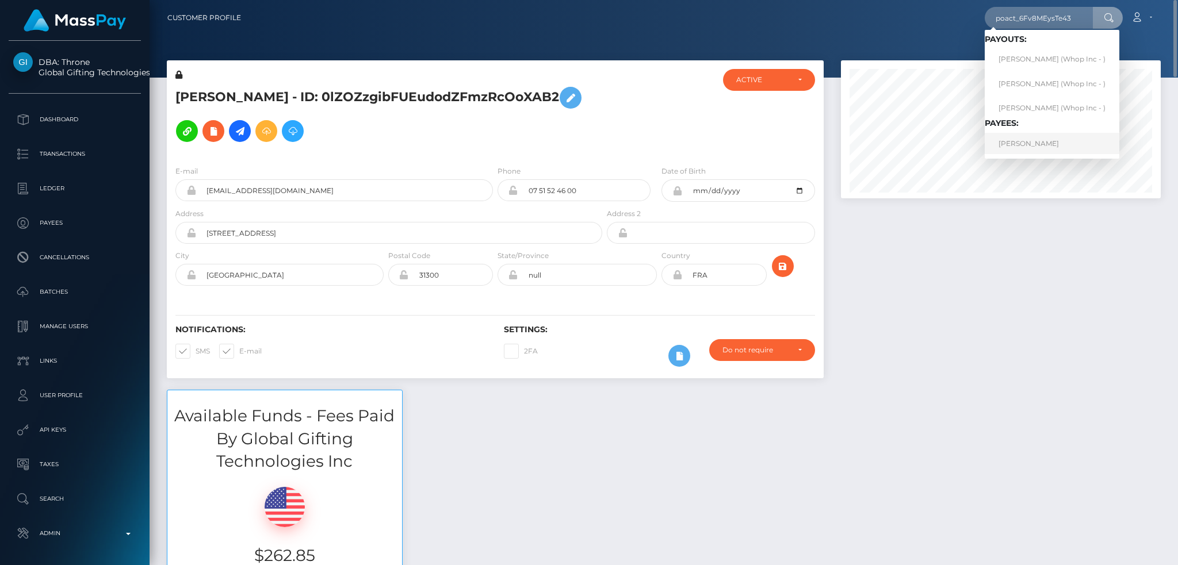
click at [1034, 151] on link "[PERSON_NAME]" at bounding box center [1051, 143] width 135 height 21
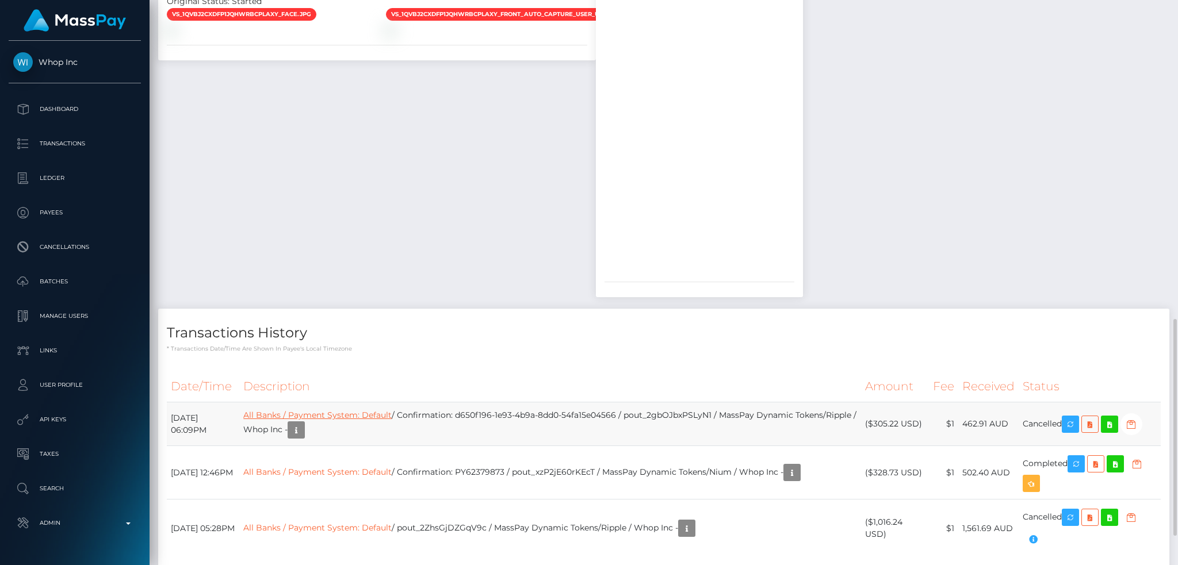
scroll to position [138, 319]
click at [350, 410] on link "All Banks / Payment System: Default" at bounding box center [317, 415] width 148 height 10
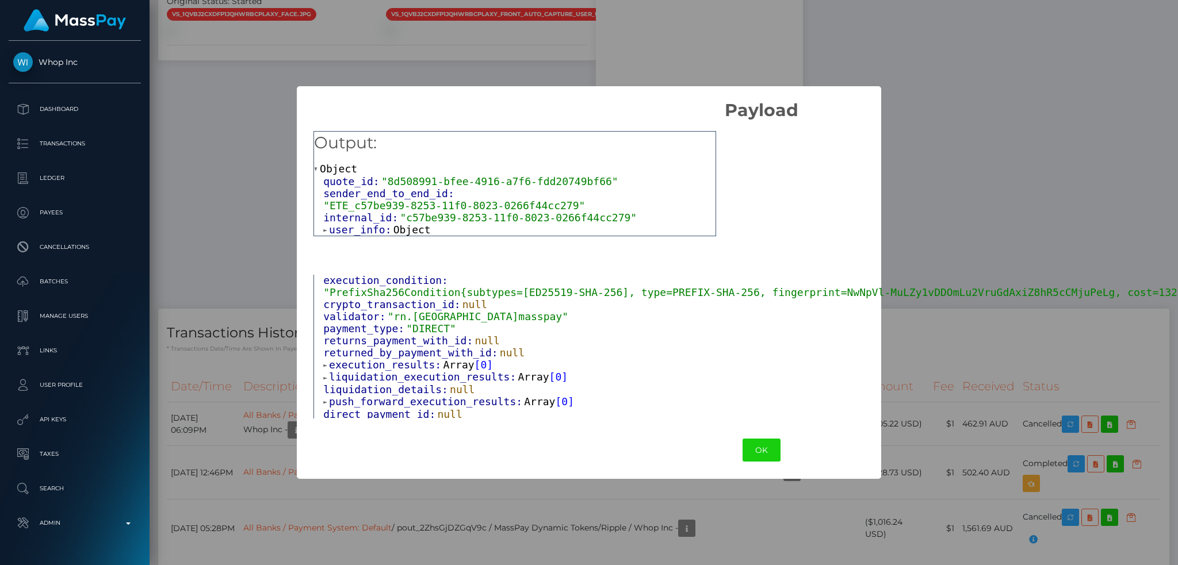
scroll to position [236, 0]
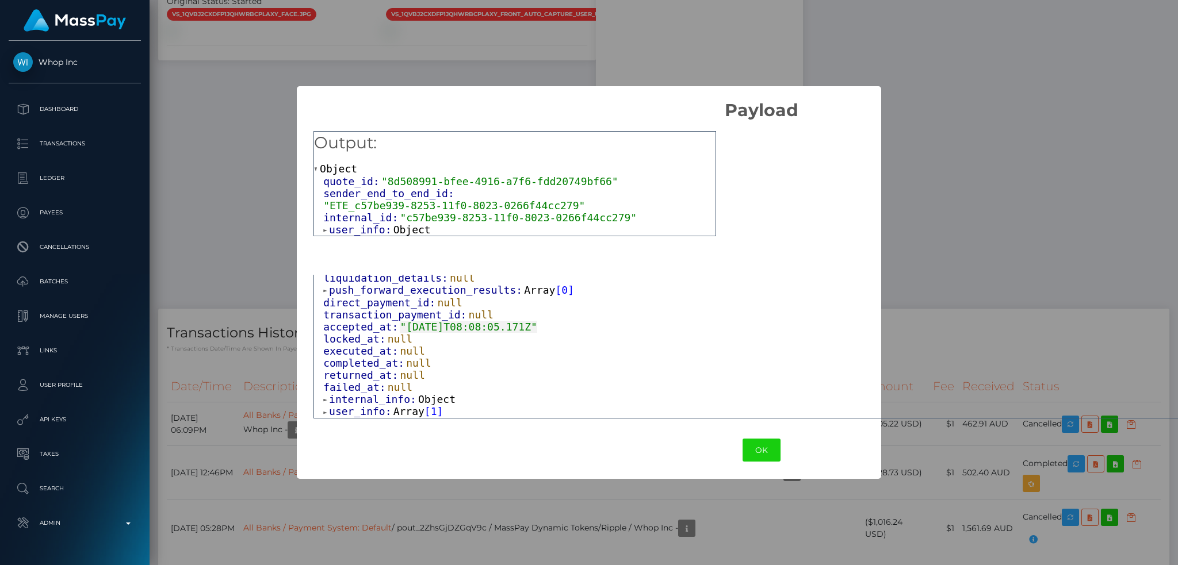
click at [489, 508] on div "× Payload Output: Object quote_id: "8d508991-bfee-4916-a7f6-fdd20749bf66" sende…" at bounding box center [589, 282] width 1178 height 565
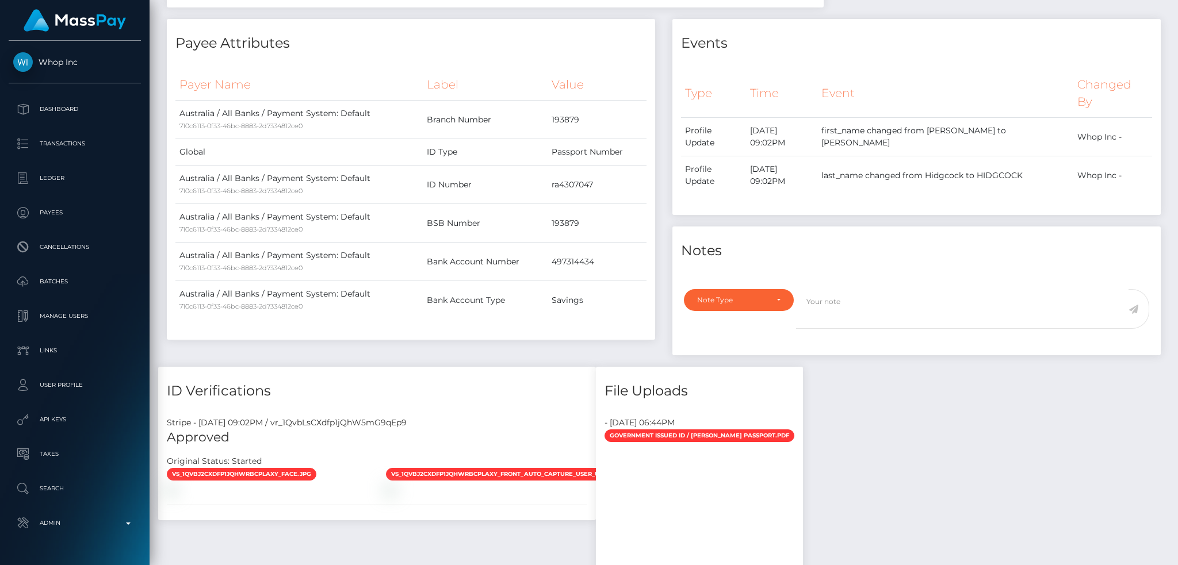
scroll to position [0, 0]
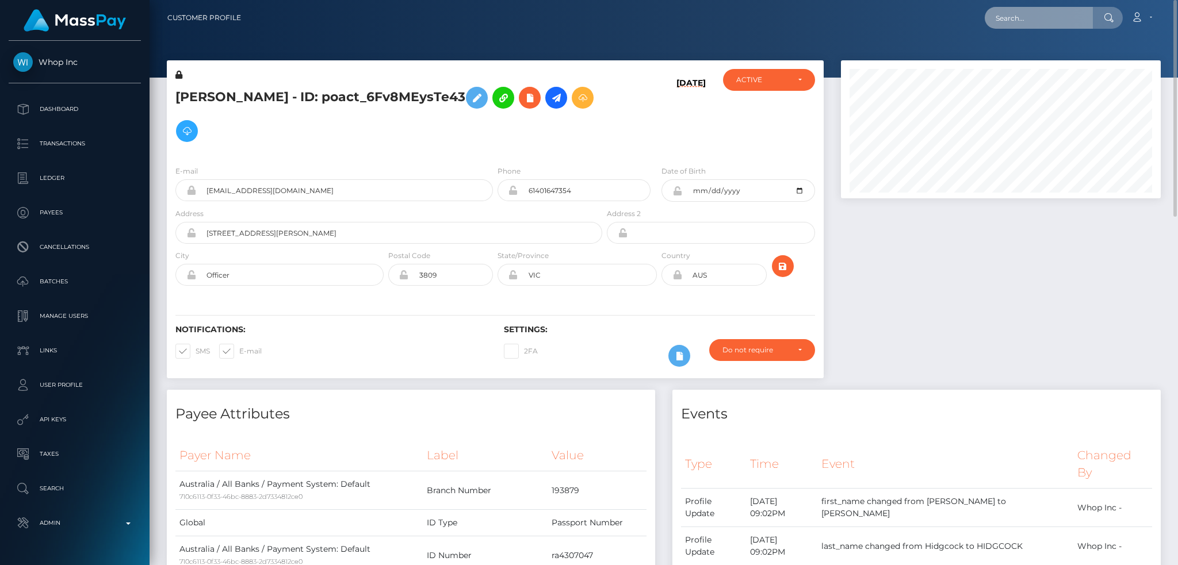
click at [1041, 18] on input "text" at bounding box center [1038, 18] width 108 height 22
paste input "IGOR Sergeevich BOLGANOV"
type input "IGOR Sergeevich BOLGANOV"
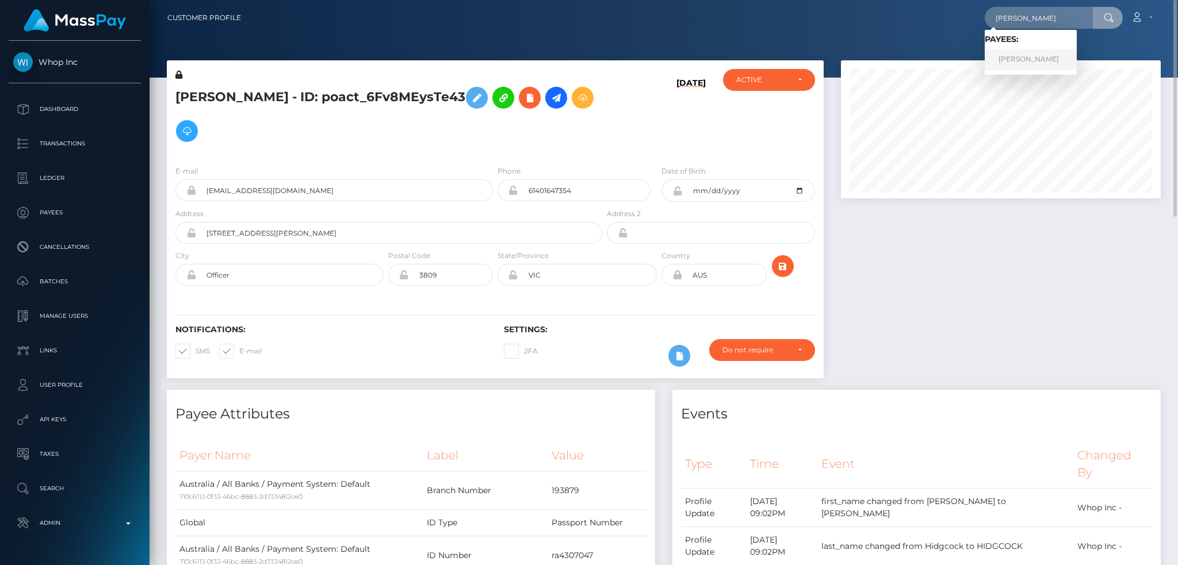
click at [1025, 60] on link "IGOR Sergeevich BOLGANOV" at bounding box center [1030, 59] width 92 height 21
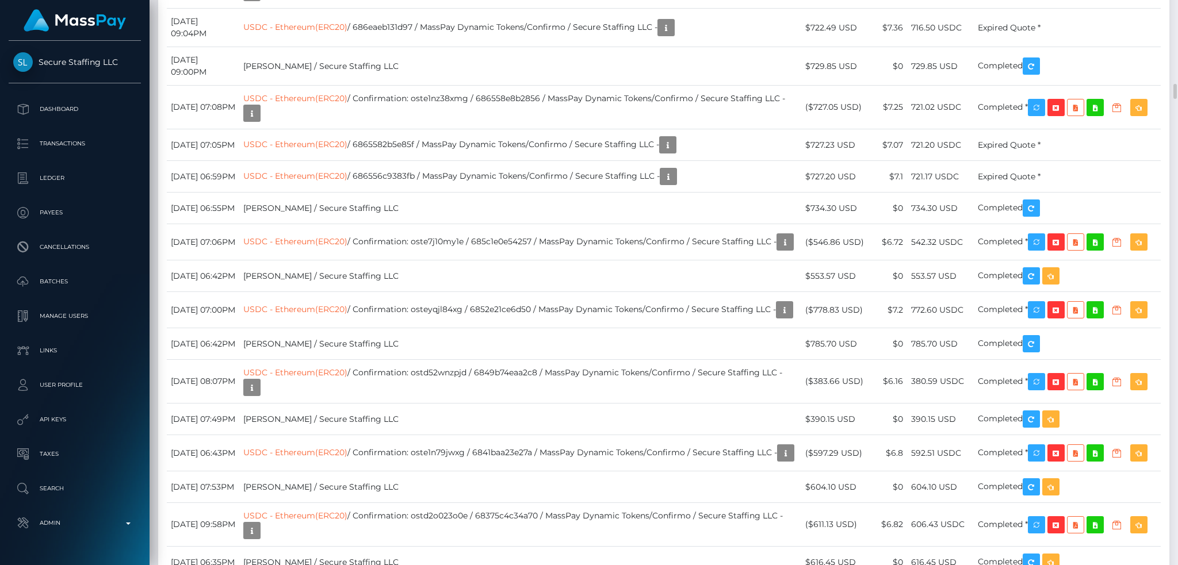
scroll to position [138, 319]
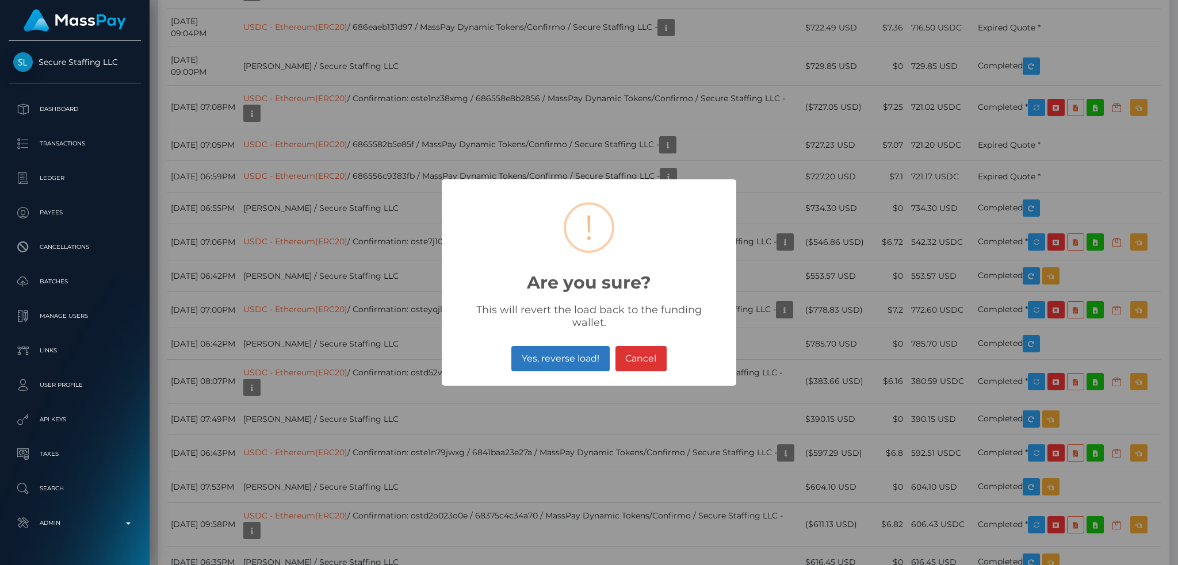
click at [562, 354] on button "Yes, reverse load!" at bounding box center [560, 358] width 98 height 25
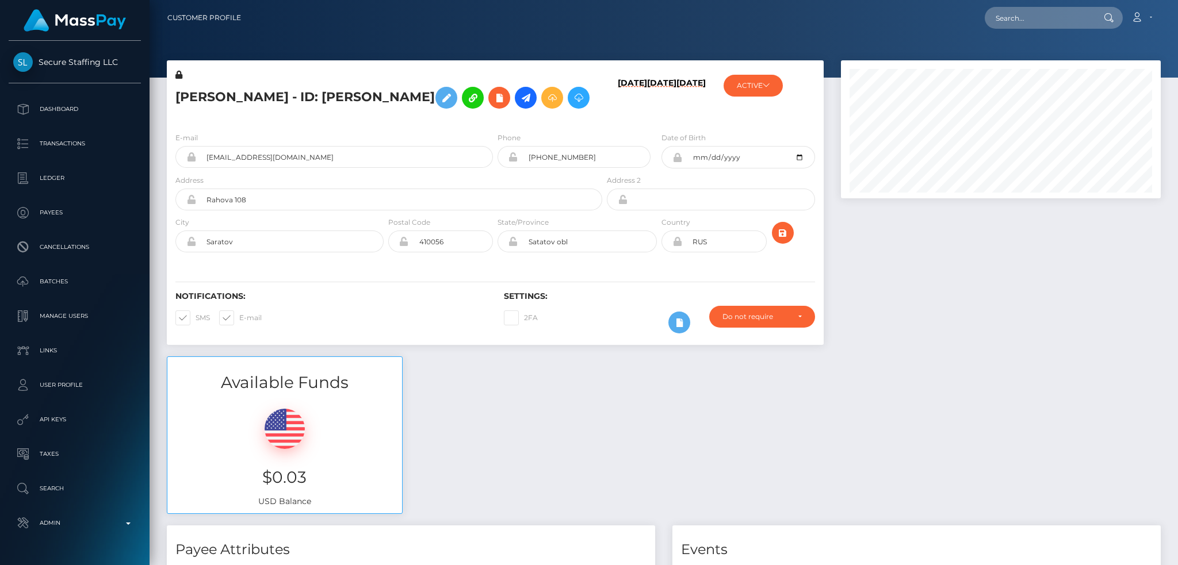
scroll to position [138, 319]
click at [1031, 21] on input "text" at bounding box center [1038, 18] width 108 height 22
paste input "poact_3m9NWIyLGNA9"
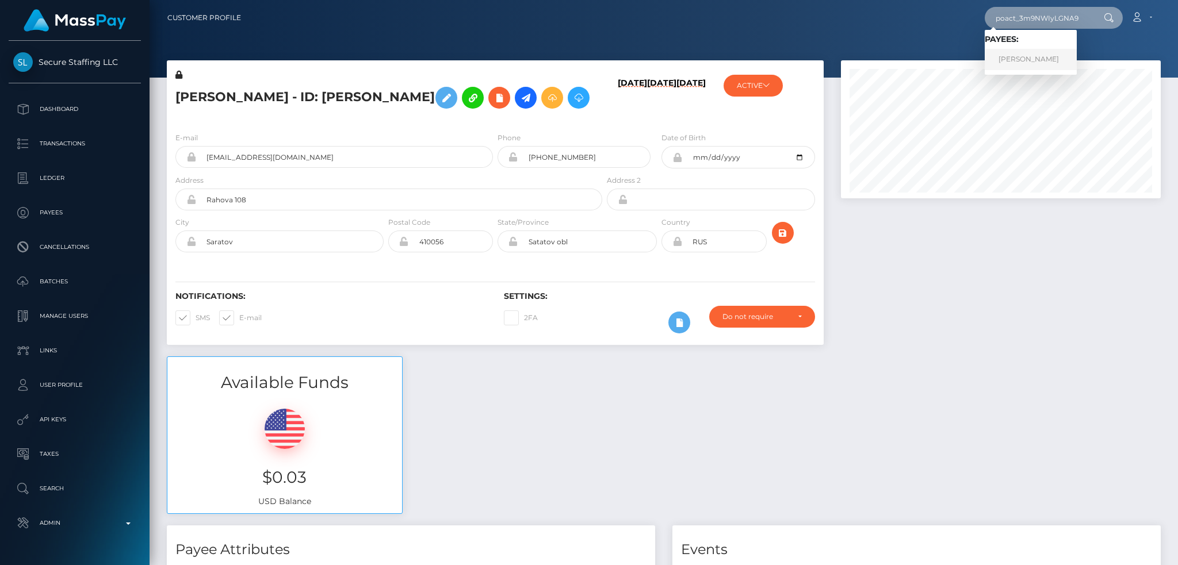
type input "poact_3m9NWIyLGNA9"
click at [1027, 57] on link "[PERSON_NAME]" at bounding box center [1030, 59] width 92 height 21
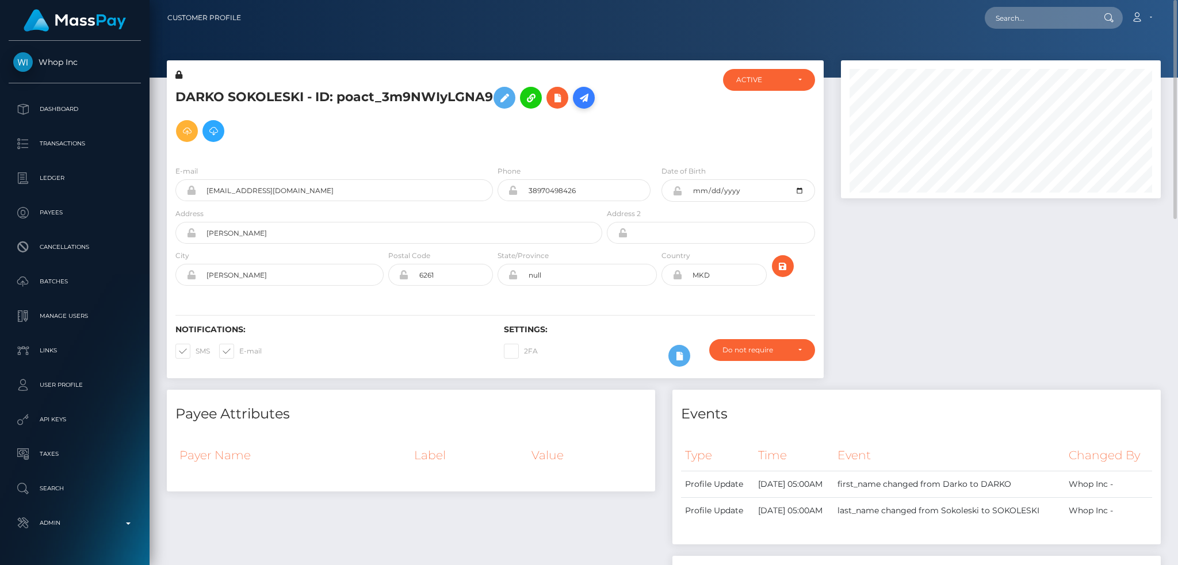
click at [577, 105] on icon at bounding box center [584, 98] width 14 height 14
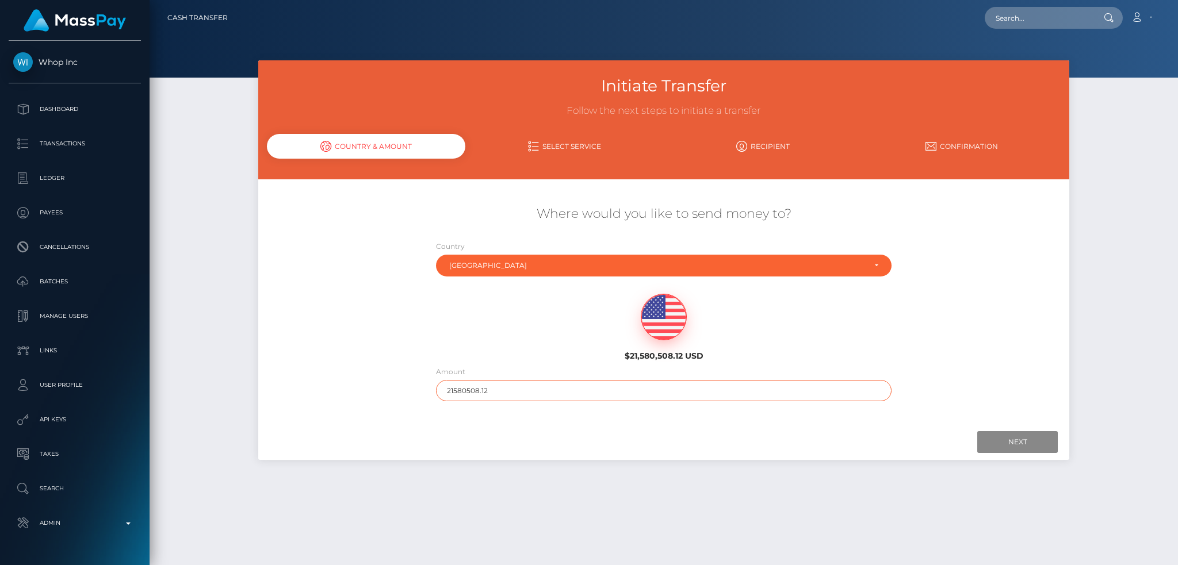
drag, startPoint x: 501, startPoint y: 390, endPoint x: 414, endPoint y: 388, distance: 86.8
click at [415, 391] on div "Where would you like to send money to? Country Abkhazia [GEOGRAPHIC_DATA] [GEOG…" at bounding box center [663, 304] width 811 height 208
type input "200"
click at [1003, 439] on input "Next" at bounding box center [1017, 442] width 80 height 22
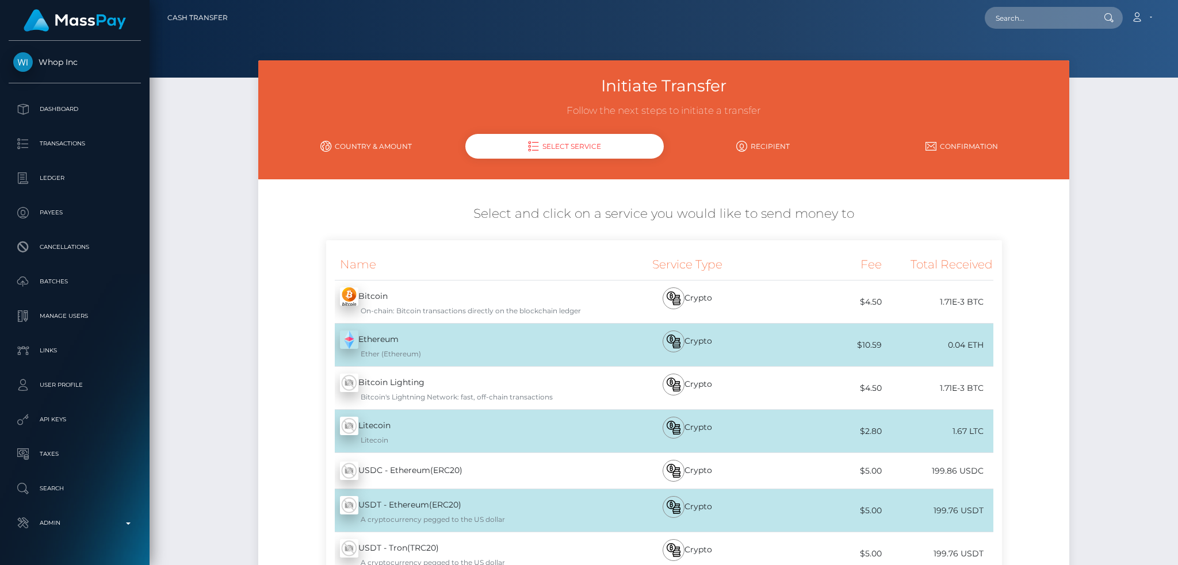
scroll to position [163, 0]
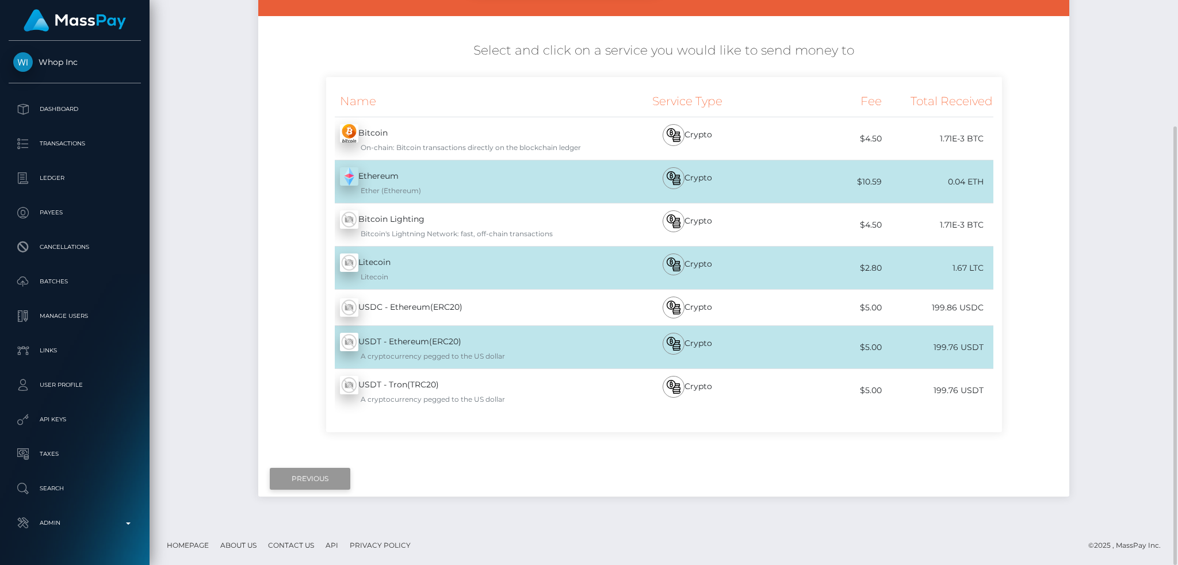
click at [317, 471] on input "Previous" at bounding box center [310, 479] width 80 height 22
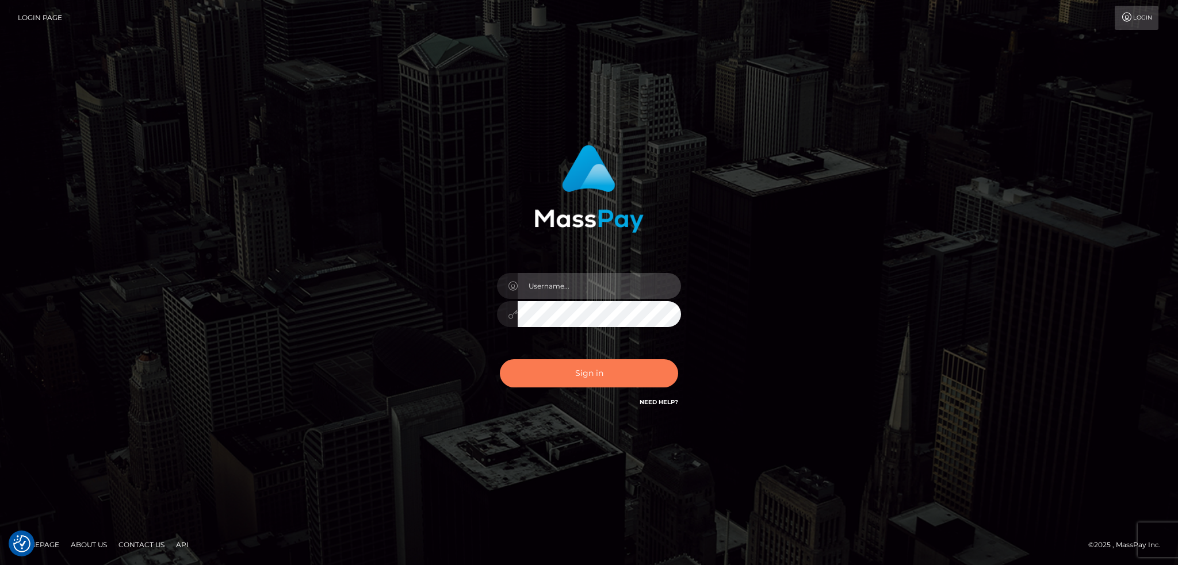
type input "alexstef"
click at [608, 384] on button "Sign in" at bounding box center [589, 373] width 178 height 28
type input "alexstef"
click at [594, 363] on button "Sign in" at bounding box center [589, 373] width 178 height 28
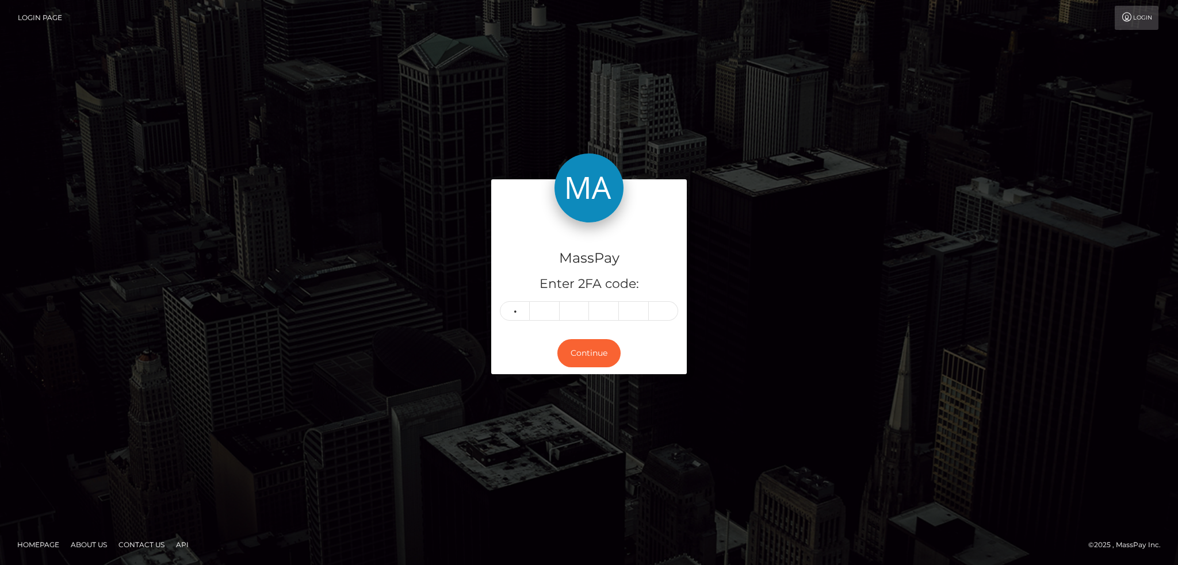
type input "3"
type input "5"
type input "1"
type input "8"
type input "4"
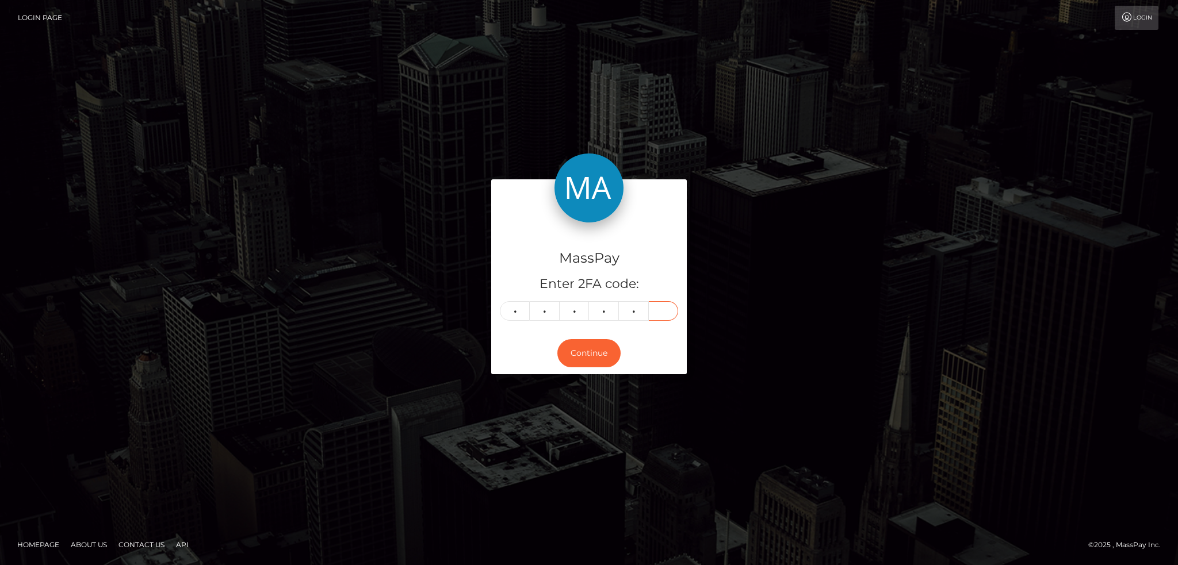
type input "8"
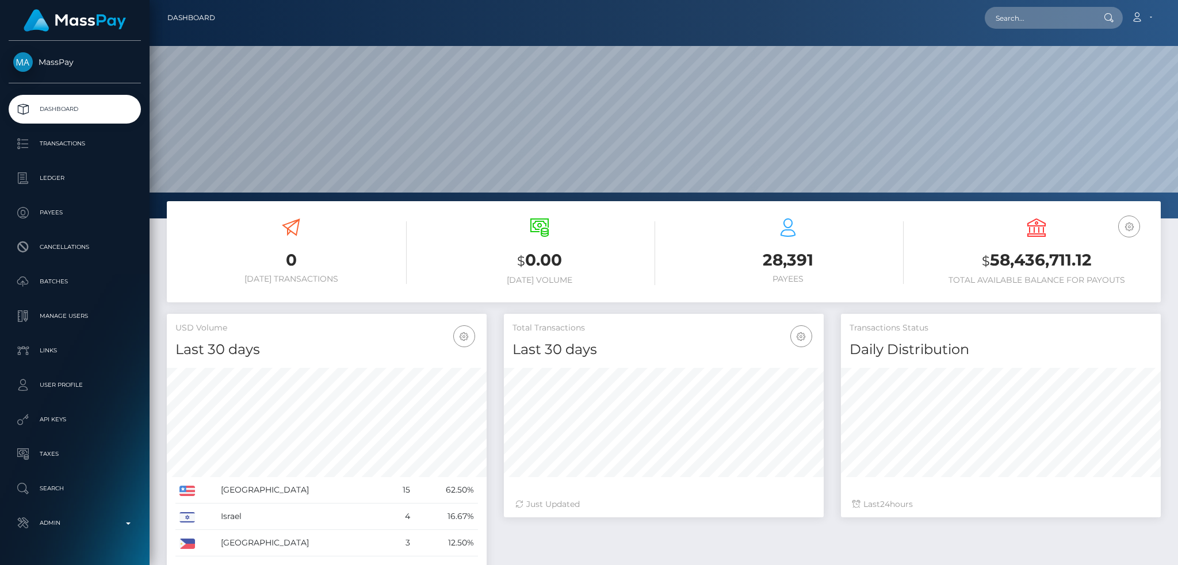
scroll to position [204, 319]
click at [1042, 26] on input "text" at bounding box center [1038, 18] width 108 height 22
paste input "a1e507ec-da89-4cef-b80f-6c7c33cbf2a4"
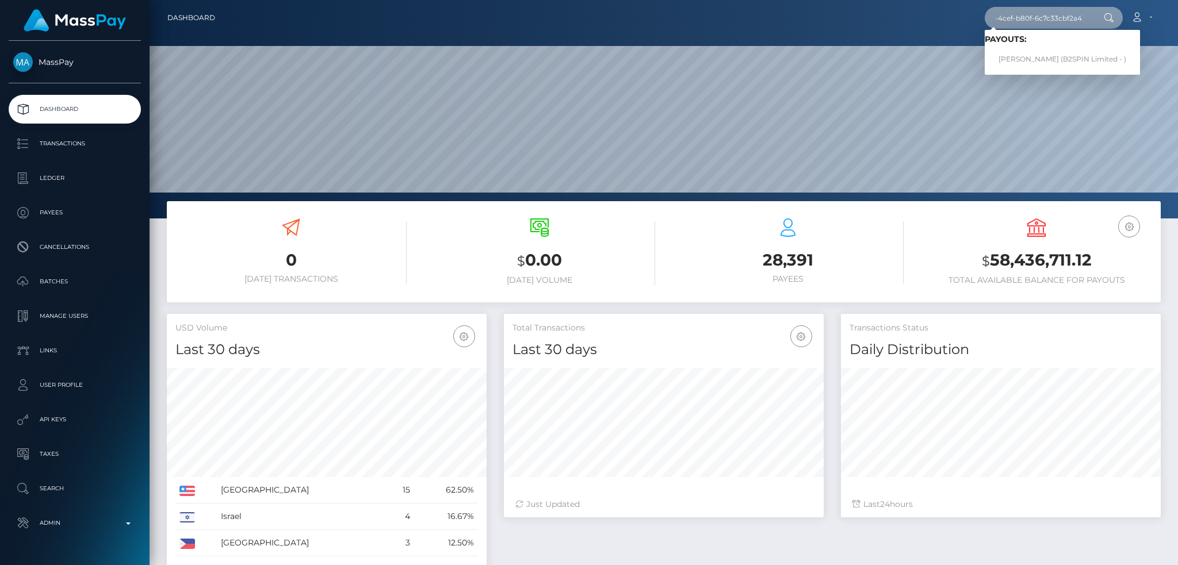
type input "a1e507ec-da89-4cef-b80f-6c7c33cbf2a4"
click at [1029, 57] on link "JAMES RYAN MULSTAY (B2SPIN Limited - )" at bounding box center [1061, 59] width 155 height 21
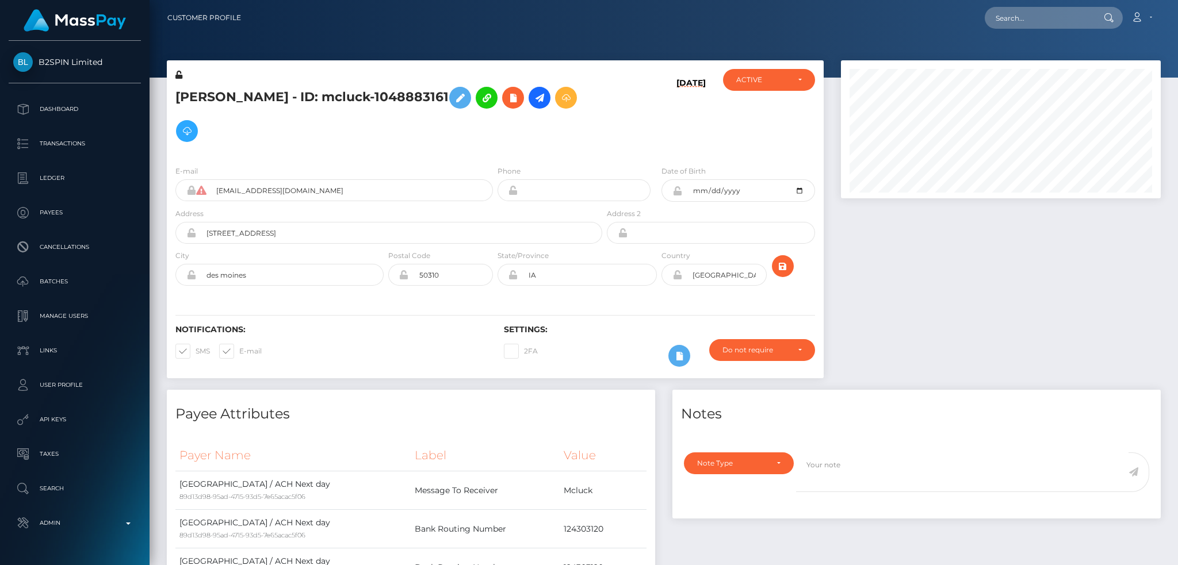
scroll to position [138, 319]
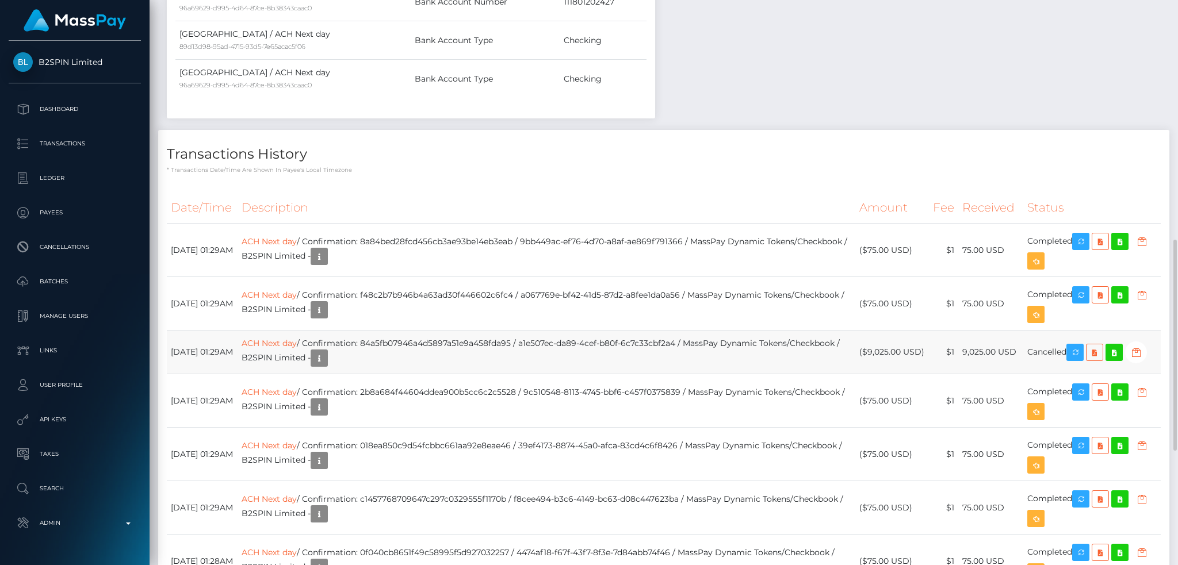
click at [511, 339] on td "ACH Next day / Confirmation: 84a5fb07946a4d5897a51e9a458fda95 / a1e507ec-da89-4…" at bounding box center [546, 353] width 618 height 44
copy td "84a5fb07946a4d5897a51e9a458fda95"
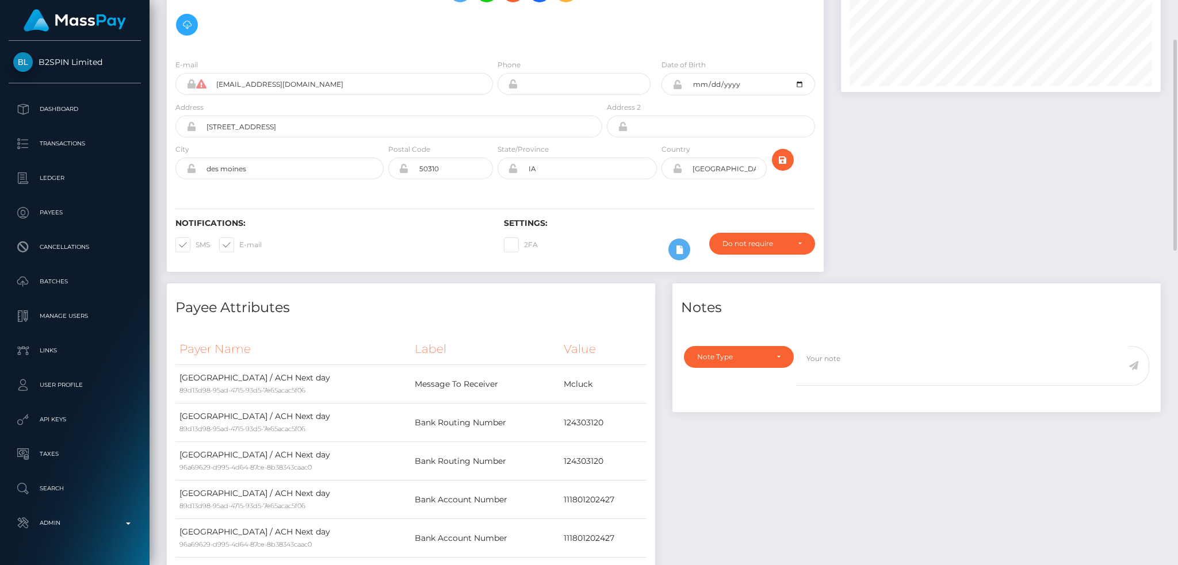
scroll to position [0, 0]
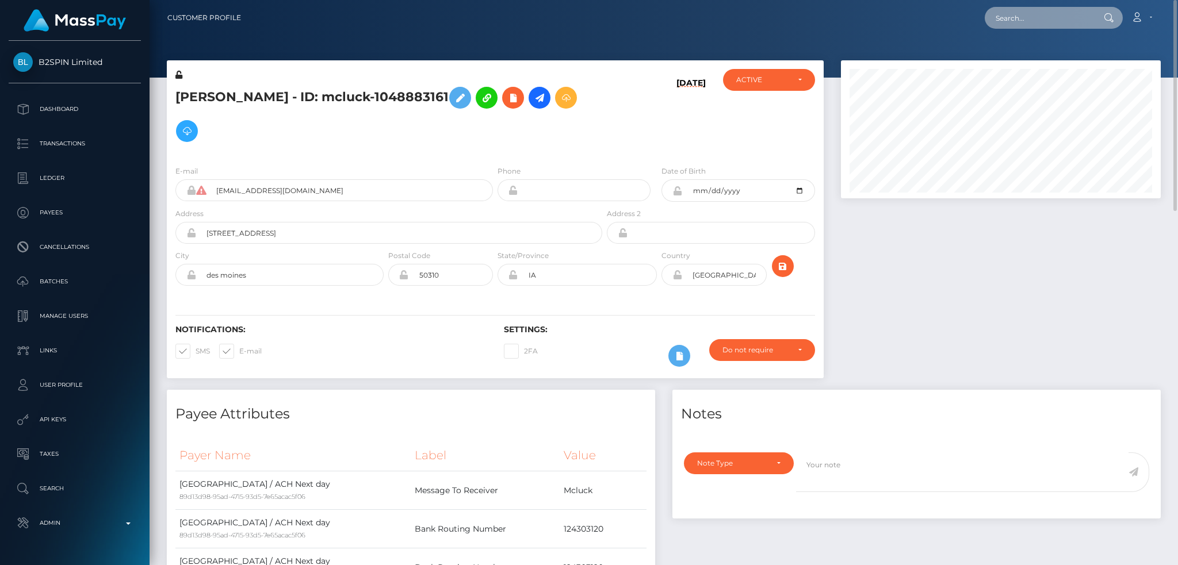
drag, startPoint x: 1007, startPoint y: 22, endPoint x: 976, endPoint y: 24, distance: 31.6
click at [1007, 22] on input "text" at bounding box center [1038, 18] width 108 height 22
paste input "23166278-8172-11f0-8023-0266f44cc279"
type input "23166278-8172-11f0-8023-0266f44cc279"
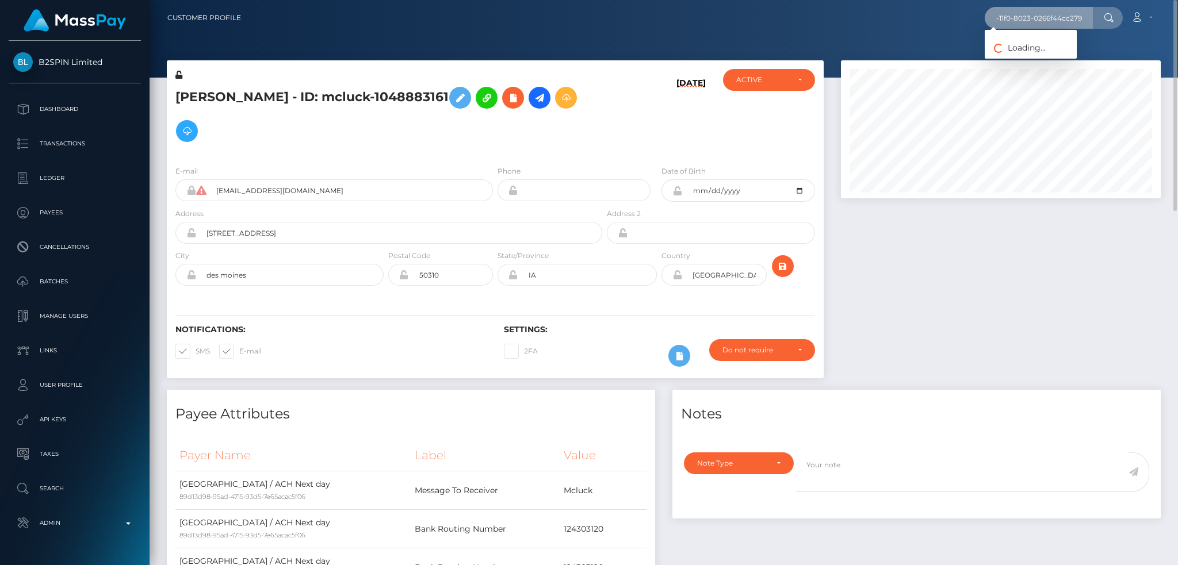
scroll to position [0, 0]
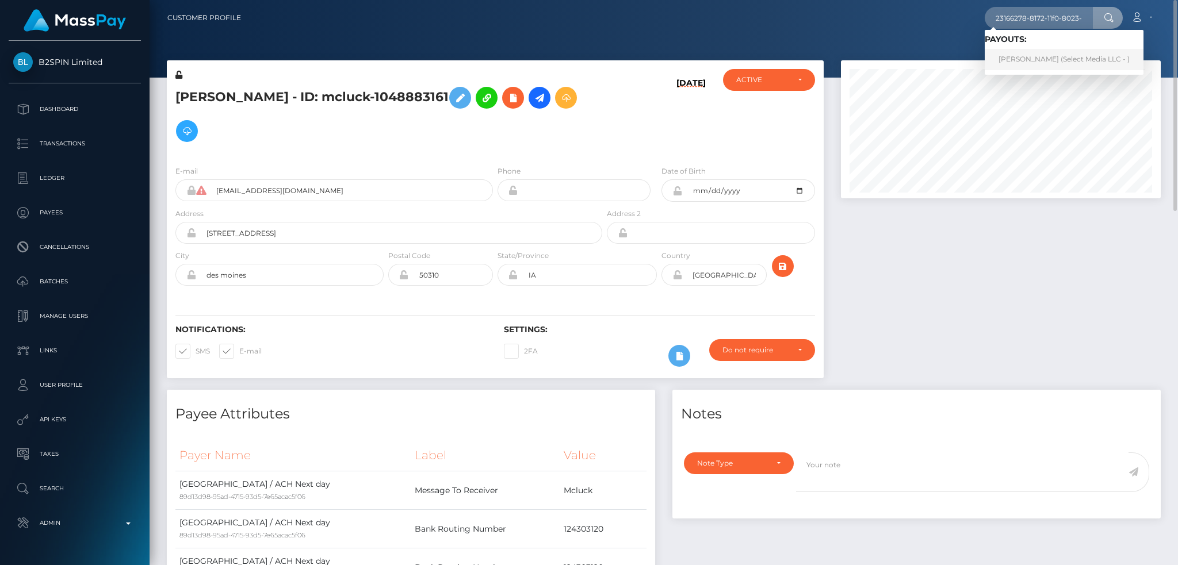
click at [1030, 64] on link "Shannon Diane Peardon (Select Media LLC - )" at bounding box center [1063, 59] width 159 height 21
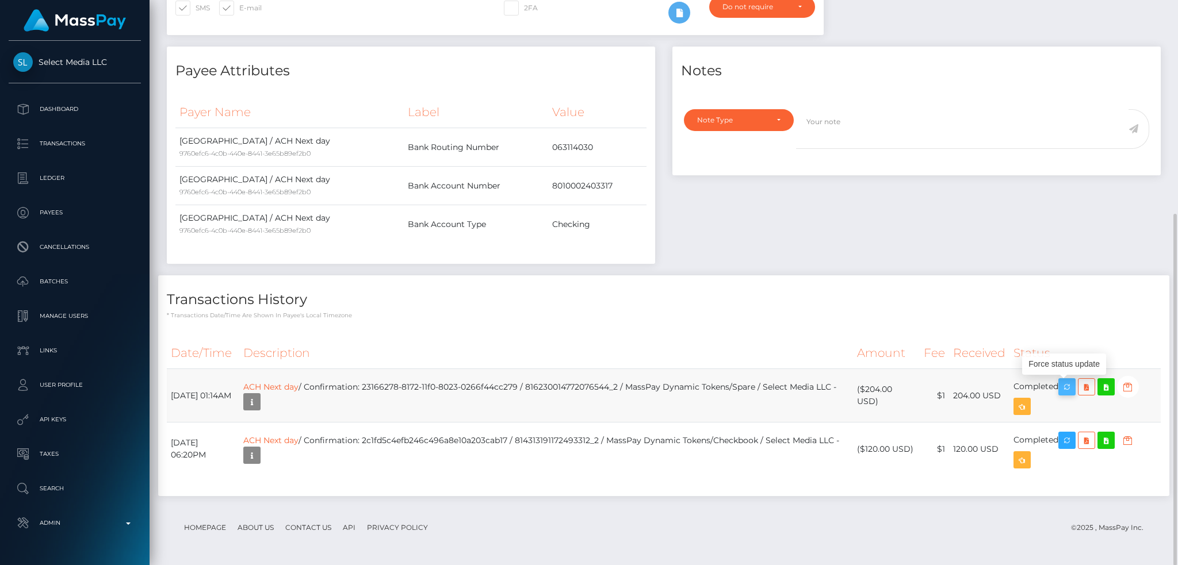
scroll to position [138, 319]
click at [1073, 386] on icon "button" at bounding box center [1067, 387] width 14 height 14
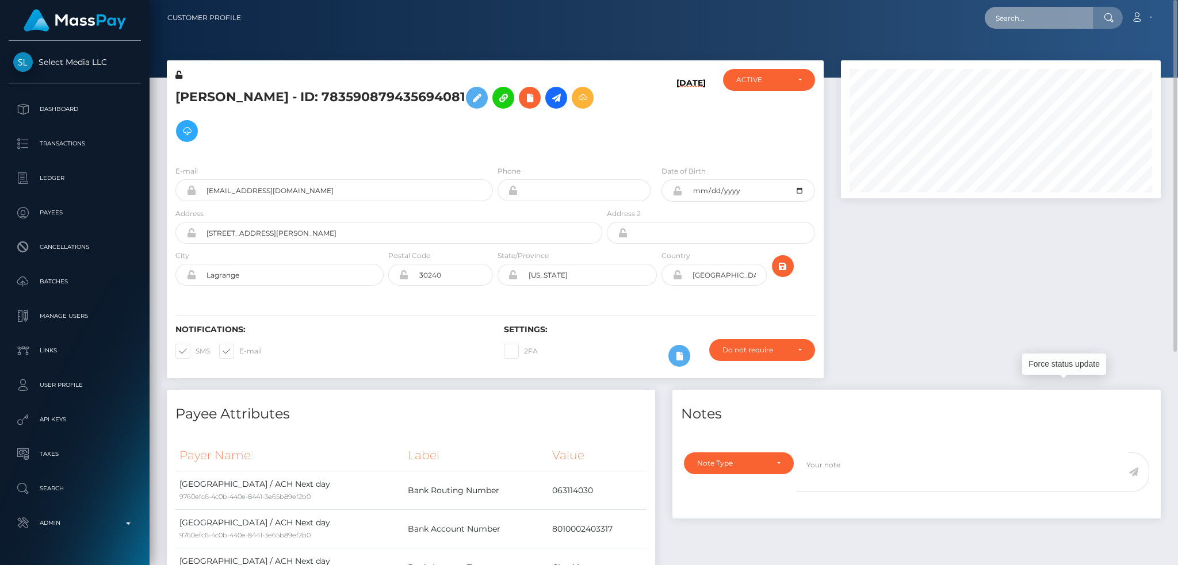
click at [1014, 20] on input "text" at bounding box center [1038, 18] width 108 height 22
paste input "mistressmayapoison@gmail.com"
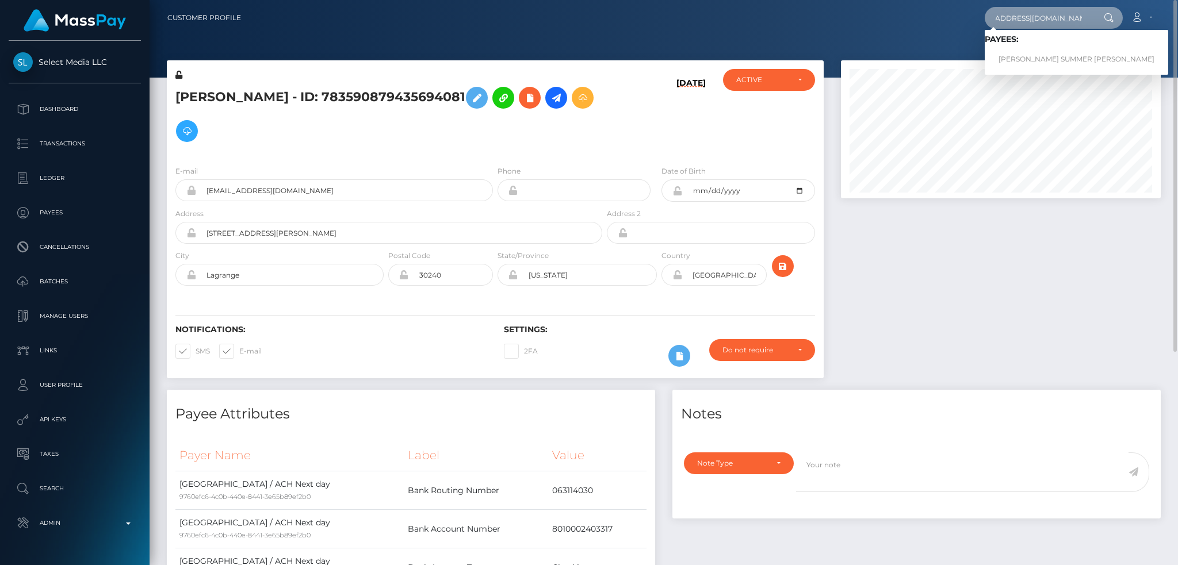
type input "mistressmayapoison@gmail.com"
click at [1047, 58] on link "CASSANDRA SUMMER FARTHING" at bounding box center [1075, 59] width 183 height 21
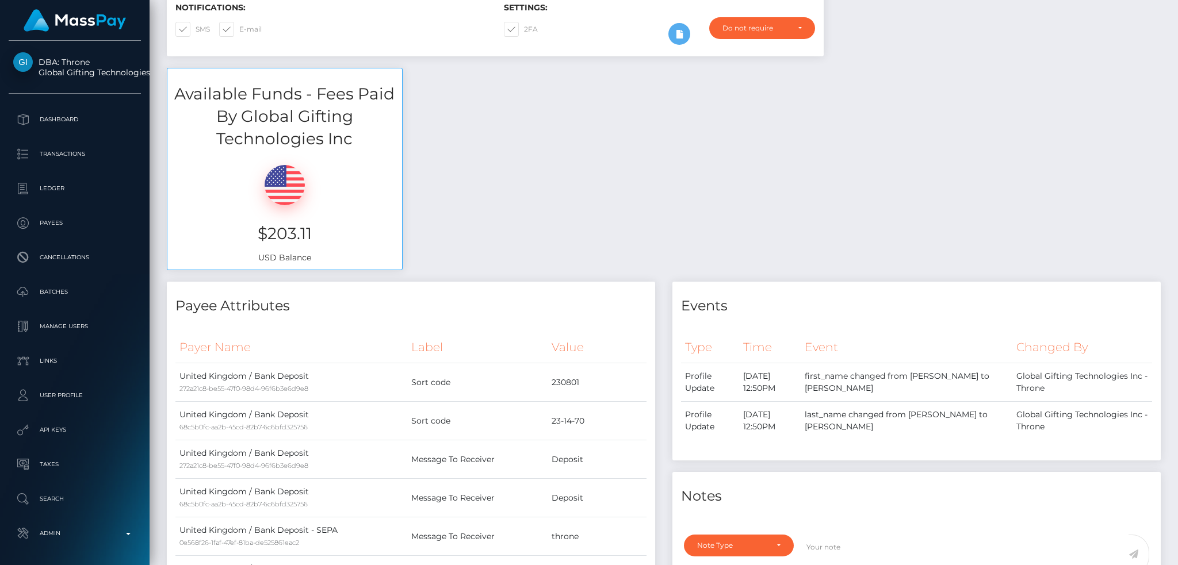
scroll to position [76, 0]
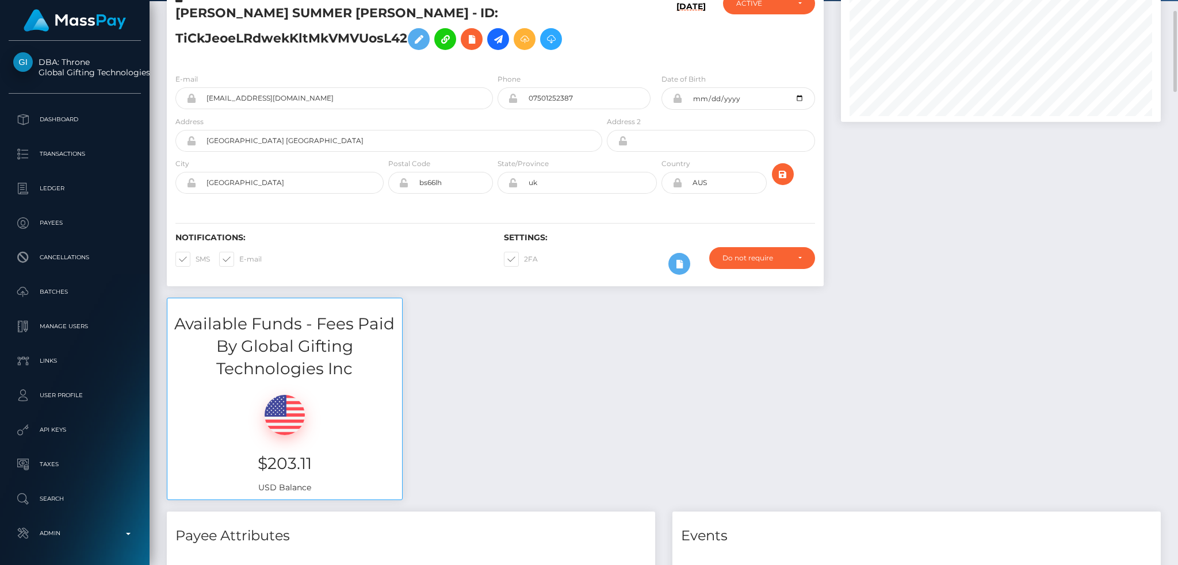
click at [524, 259] on span at bounding box center [524, 259] width 0 height 9
click at [524, 259] on input "2FA" at bounding box center [527, 255] width 7 height 7
checkbox input "false"
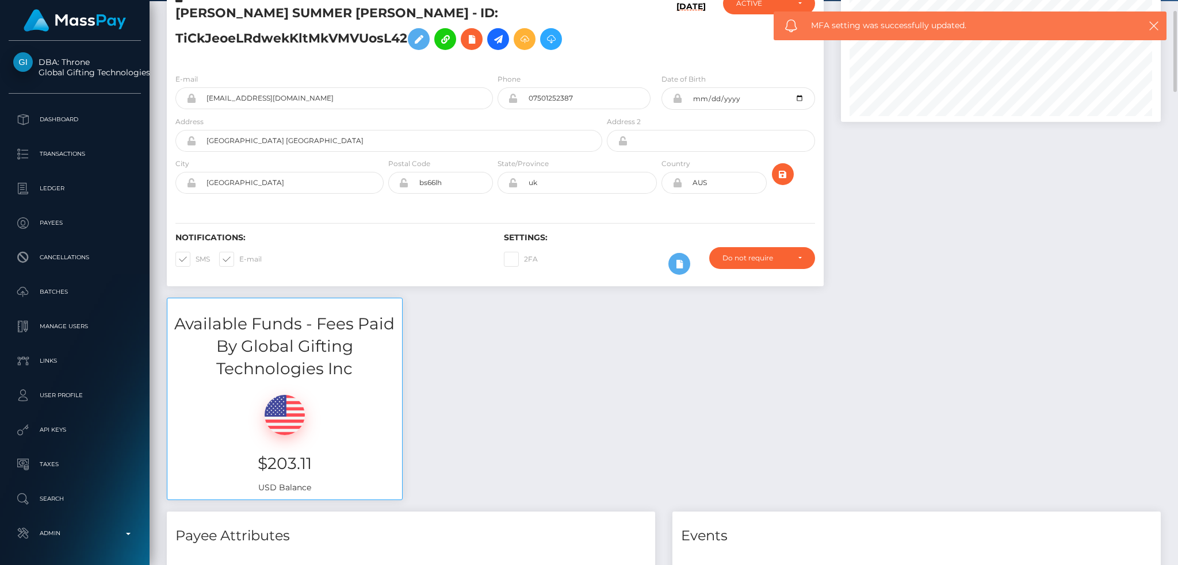
scroll to position [0, 0]
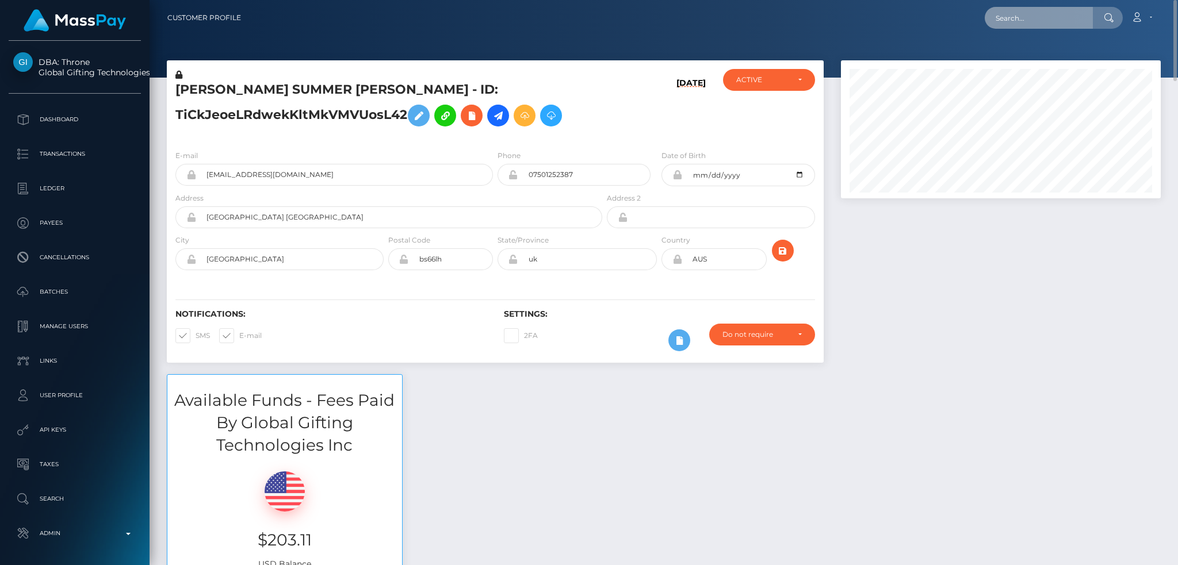
click at [1025, 10] on input "text" at bounding box center [1038, 18] width 108 height 22
paste input "christyansu270@gmail.com"
type input "christyansu270@gmail.com"
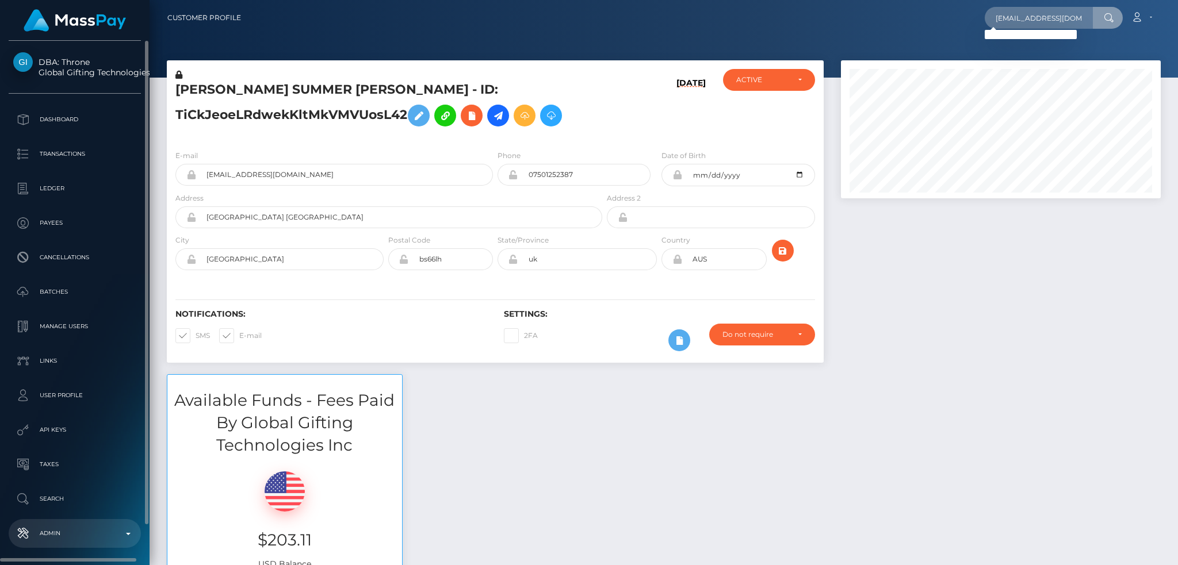
click at [71, 535] on p "Admin" at bounding box center [74, 533] width 123 height 17
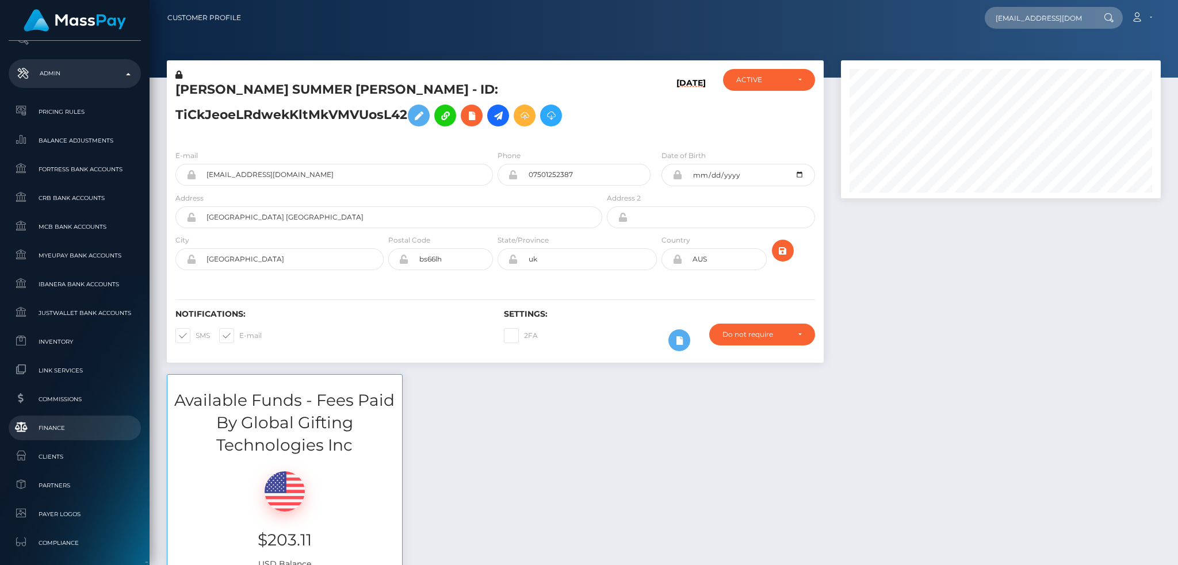
scroll to position [684, 0]
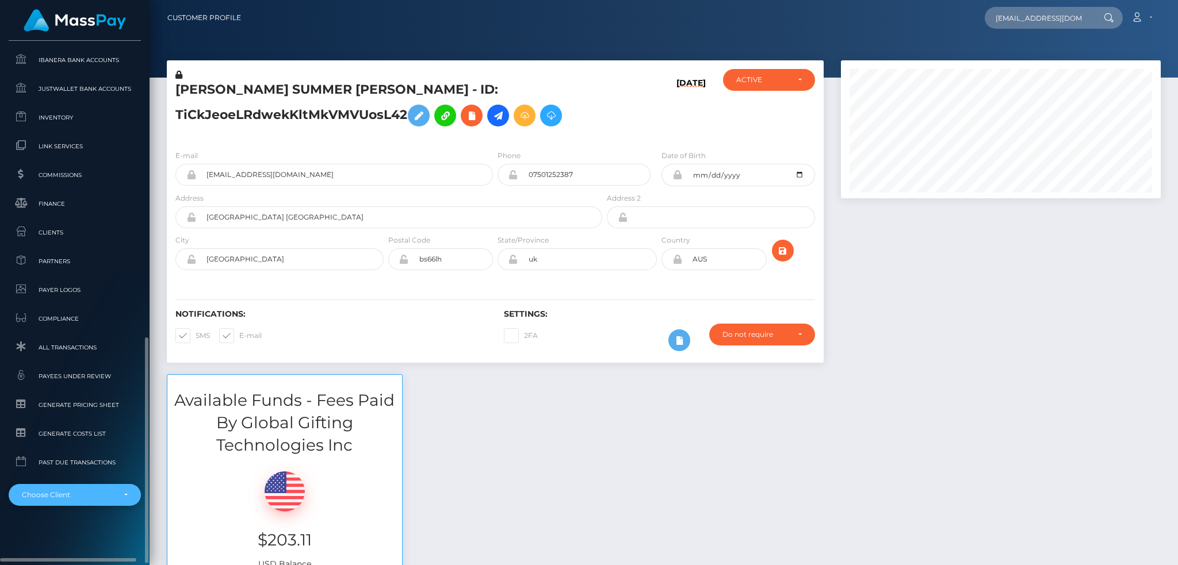
click at [78, 502] on div "Choose Client" at bounding box center [75, 495] width 132 height 22
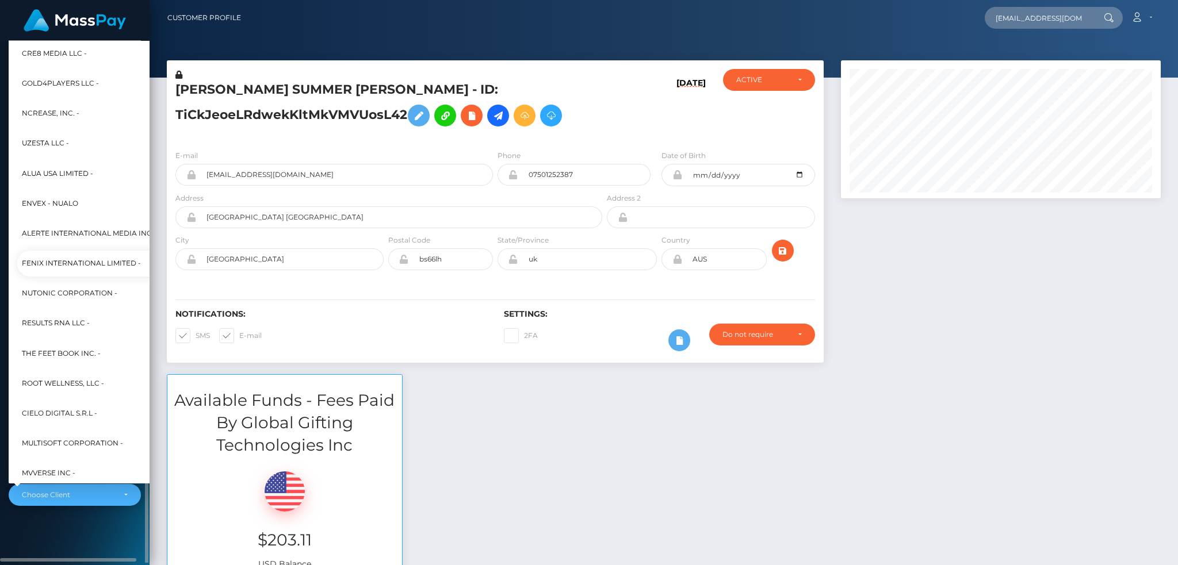
scroll to position [5451, 0]
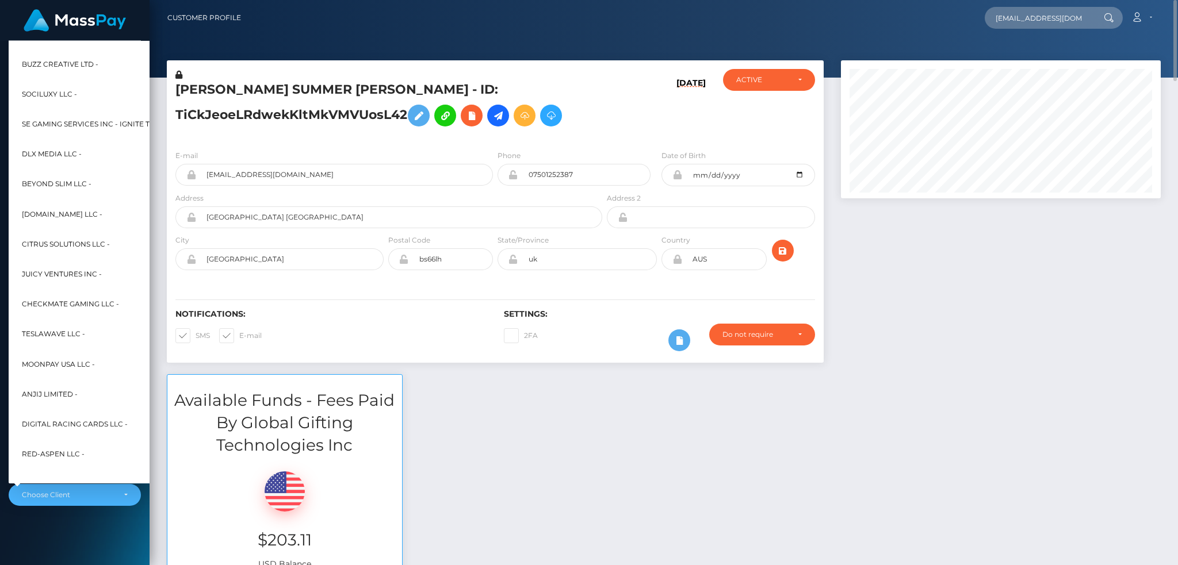
click at [536, 450] on div "Available Funds - Fees Paid By Global Gifting Technologies Inc $203.11 USD Bala…" at bounding box center [663, 481] width 1011 height 214
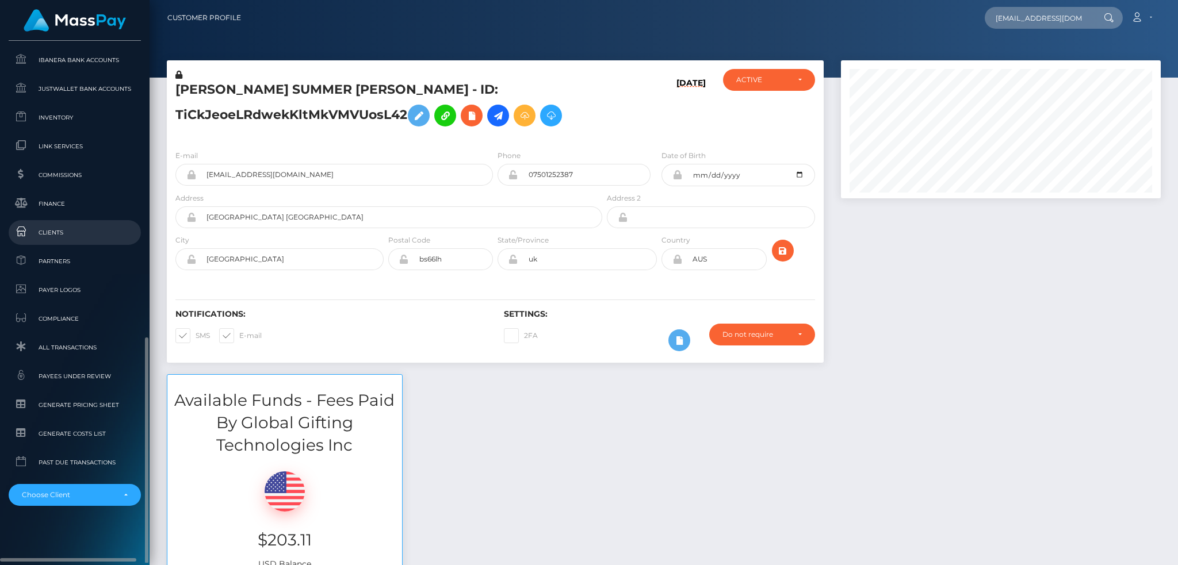
click at [74, 233] on span "Clients" at bounding box center [74, 232] width 123 height 13
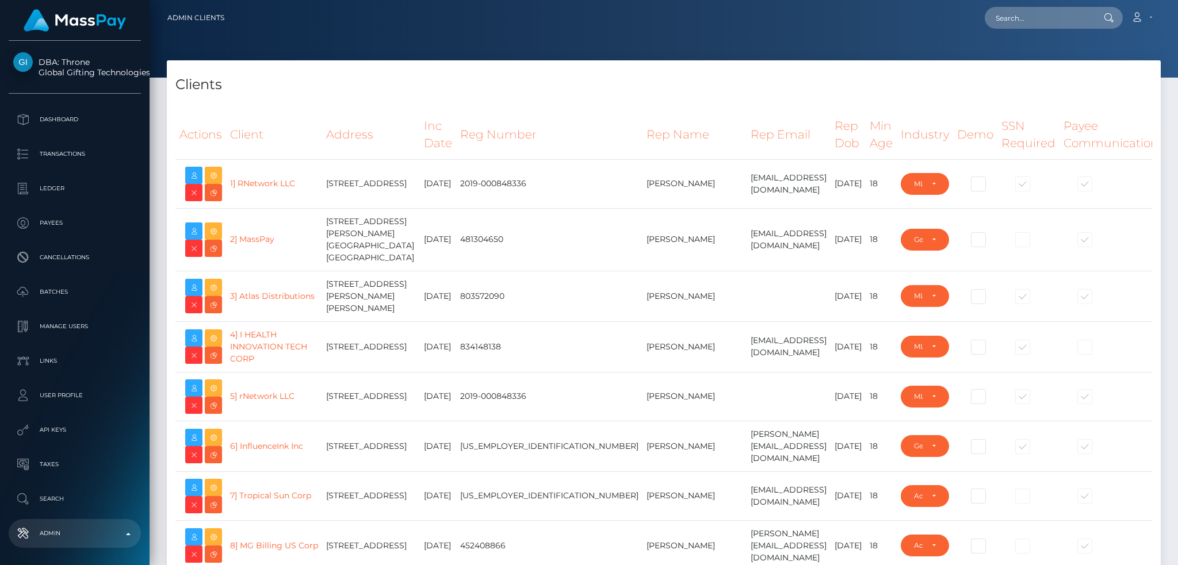
select select "223"
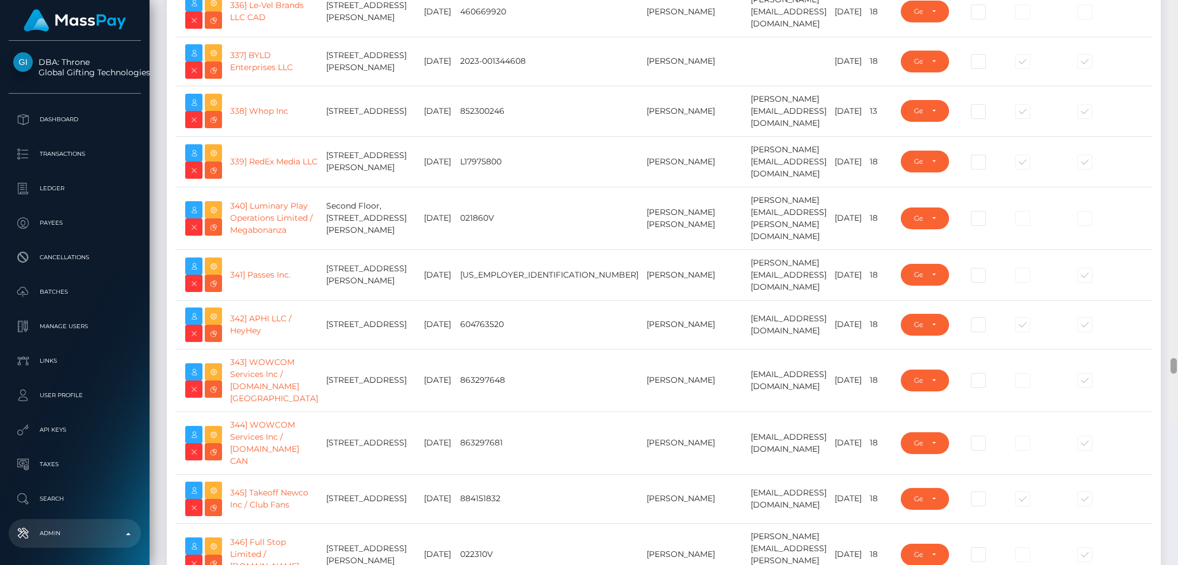
scroll to position [17449, 0]
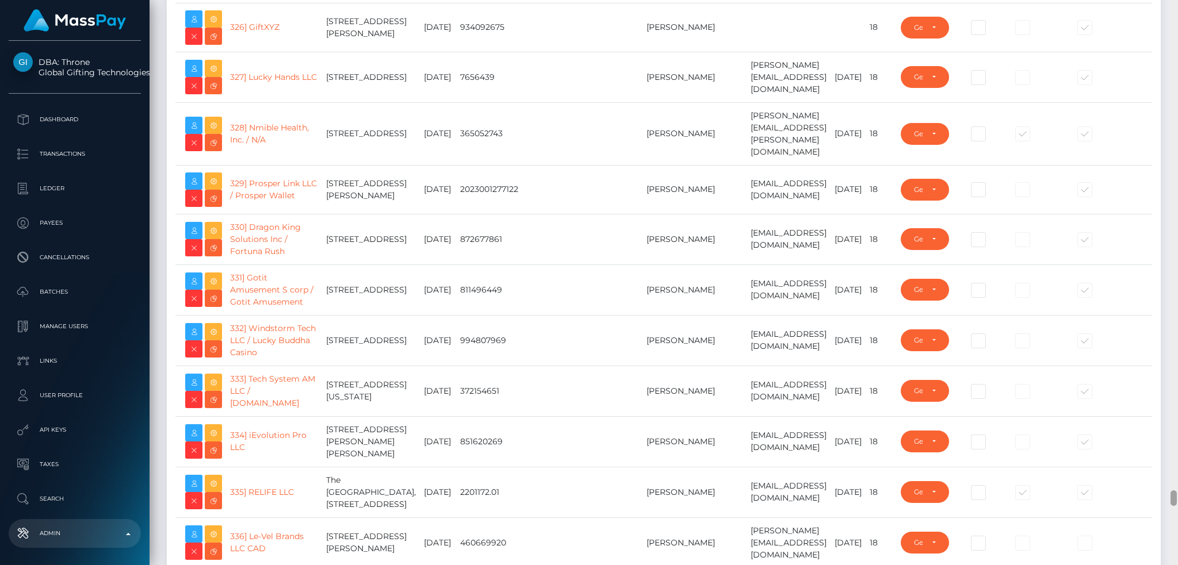
drag, startPoint x: 1172, startPoint y: 28, endPoint x: 1176, endPoint y: 500, distance: 471.5
click at [1176, 500] on div at bounding box center [1173, 283] width 9 height 566
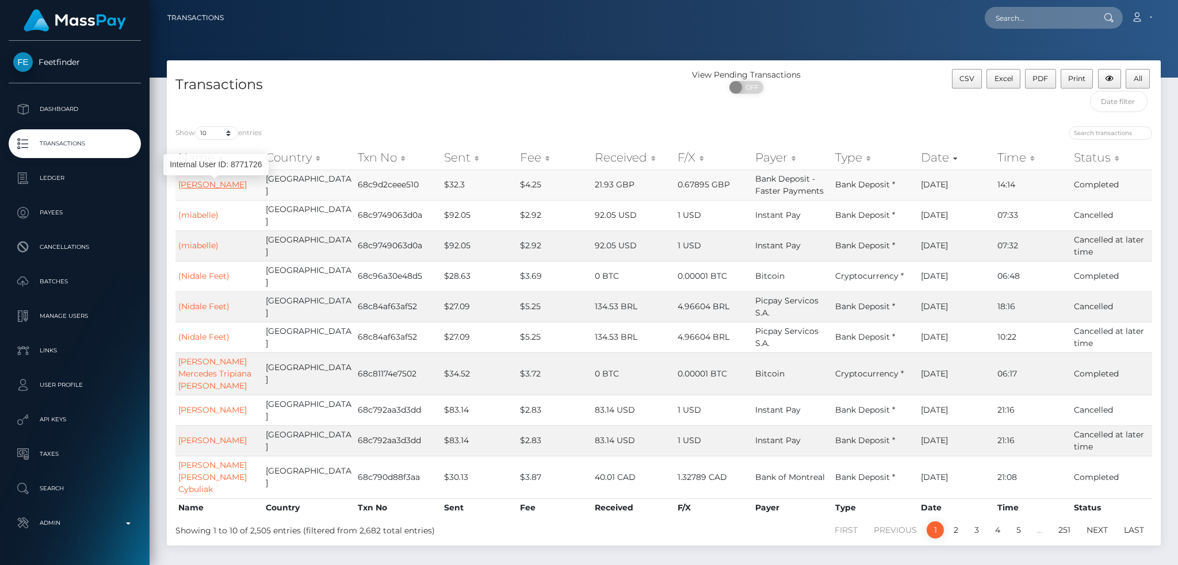
click at [208, 183] on link "[PERSON_NAME]" at bounding box center [212, 184] width 68 height 10
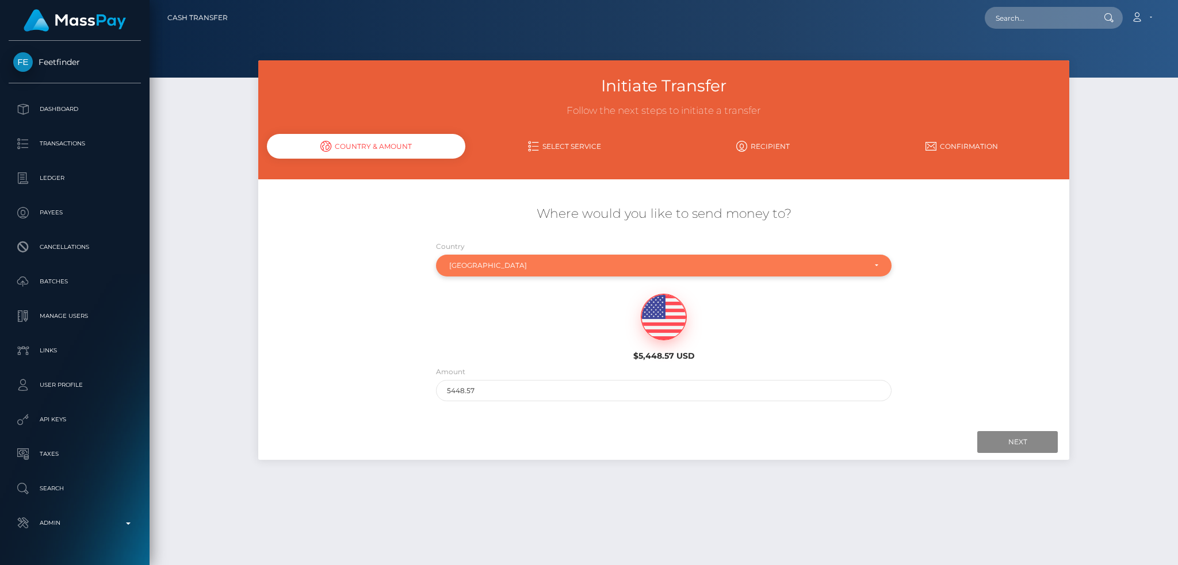
click at [609, 255] on div "[GEOGRAPHIC_DATA]" at bounding box center [664, 266] width 456 height 22
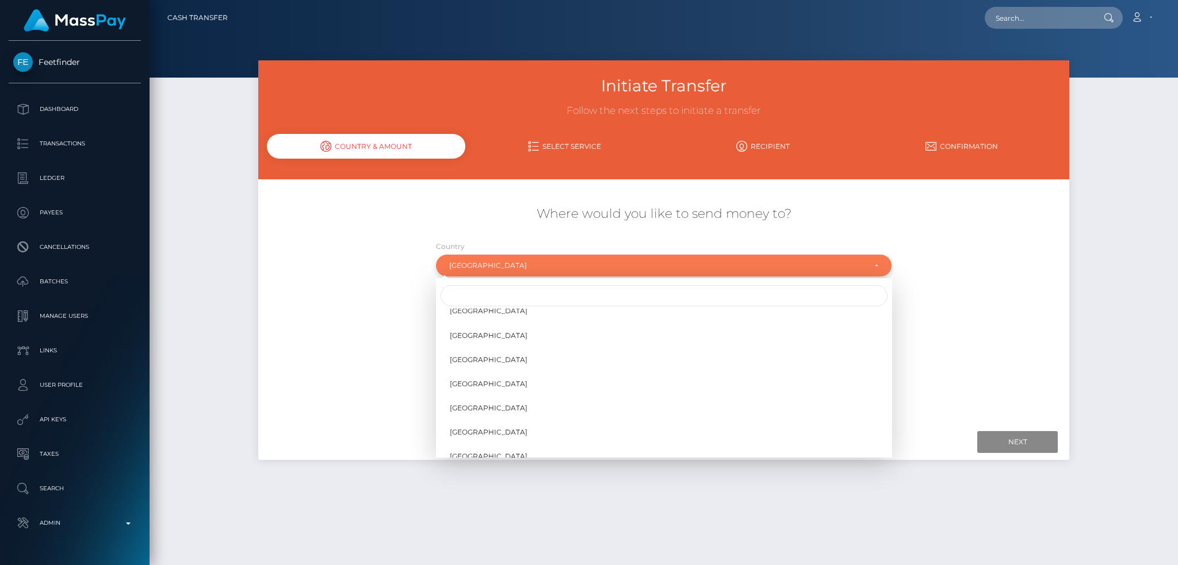
click at [601, 260] on div "[GEOGRAPHIC_DATA]" at bounding box center [664, 266] width 456 height 22
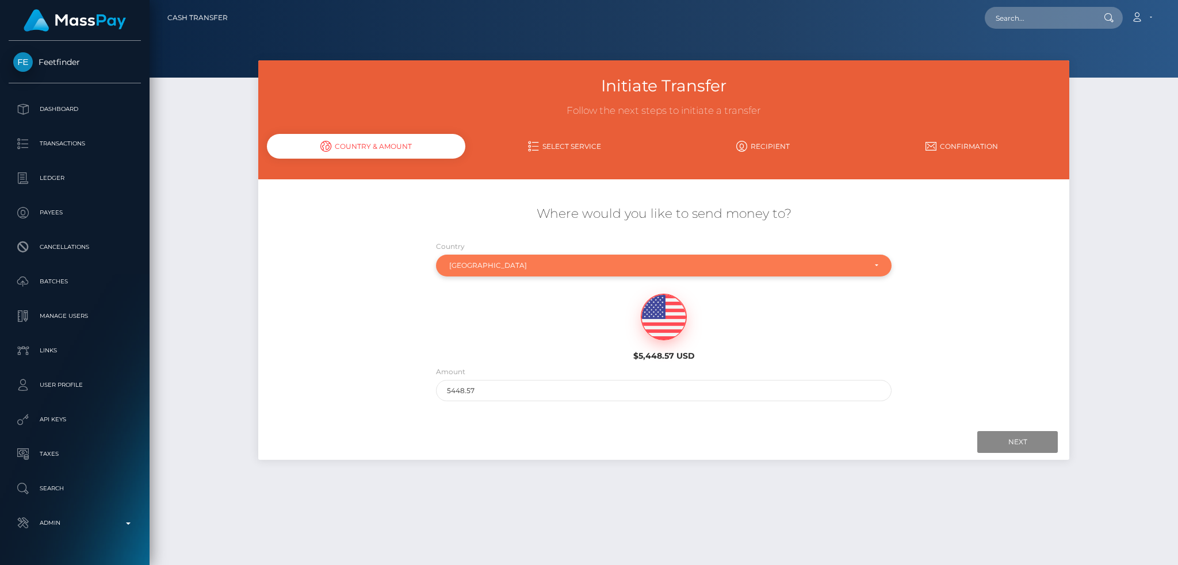
click at [592, 259] on div "[GEOGRAPHIC_DATA]" at bounding box center [664, 266] width 456 height 22
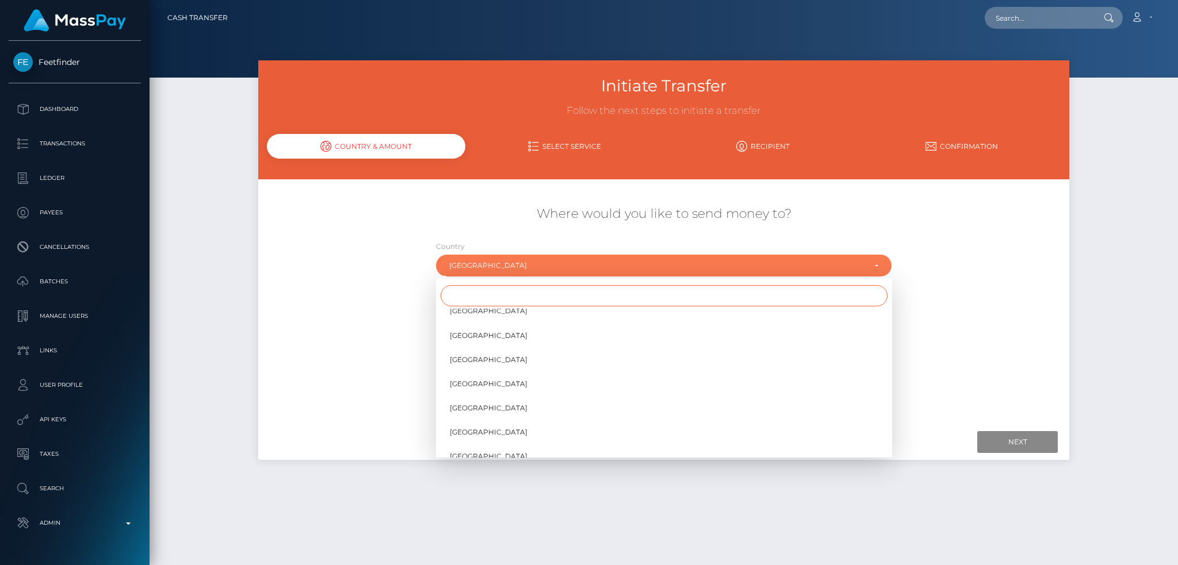
click at [477, 292] on input "Search" at bounding box center [663, 295] width 447 height 21
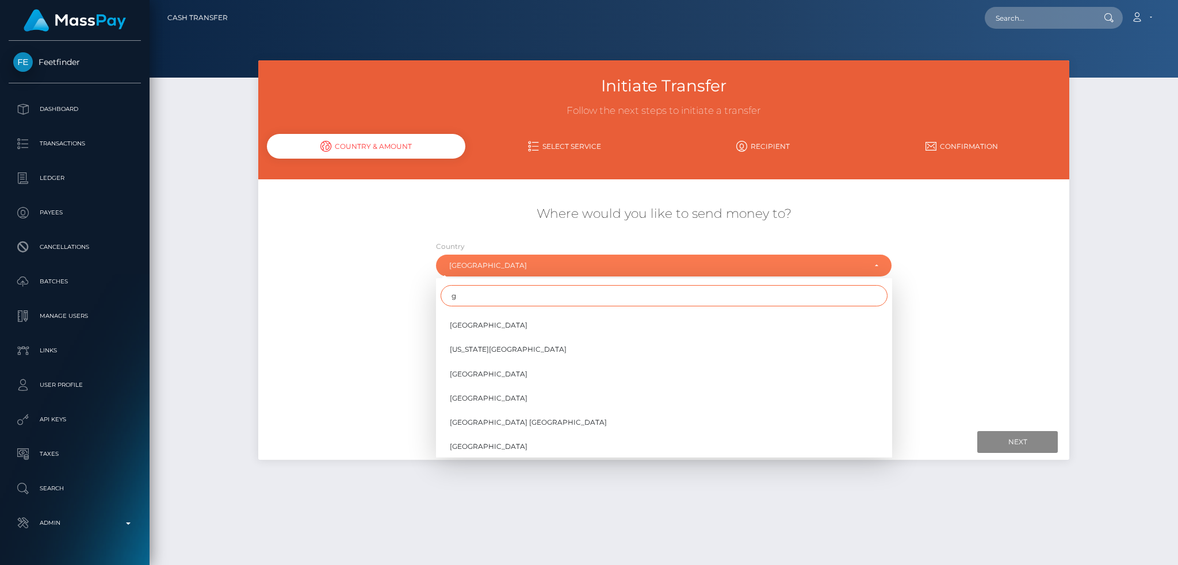
scroll to position [0, 0]
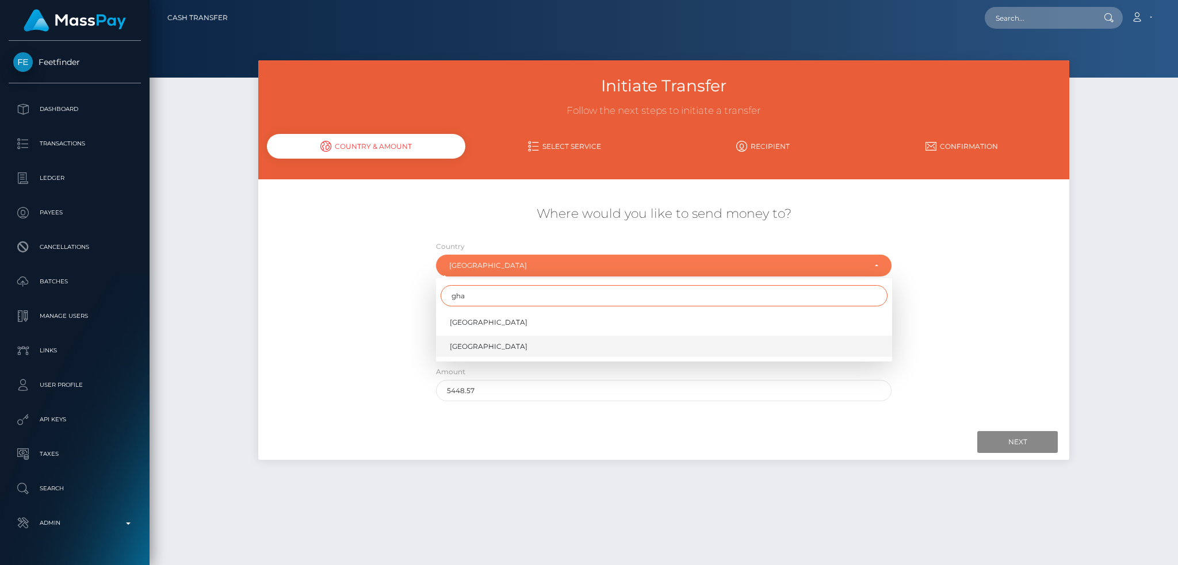
type input "gha"
click at [471, 348] on span "[GEOGRAPHIC_DATA]" at bounding box center [489, 347] width 78 height 10
select select "GHA"
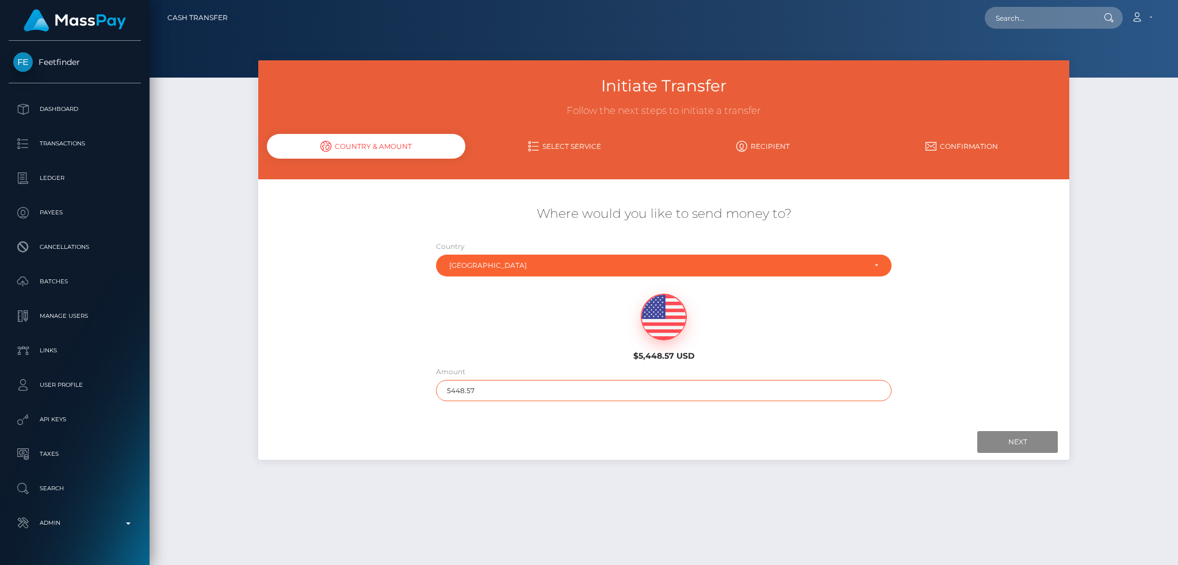
click at [505, 392] on input "5448.57" at bounding box center [664, 390] width 456 height 21
type input "200"
click at [1011, 442] on input "Next" at bounding box center [1017, 442] width 80 height 22
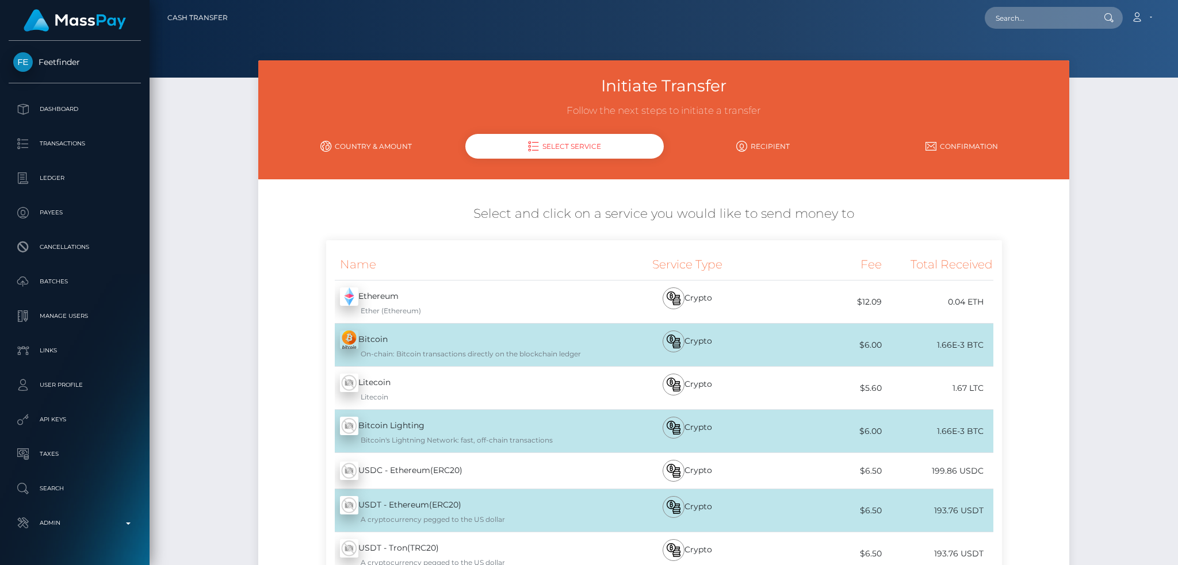
scroll to position [163, 0]
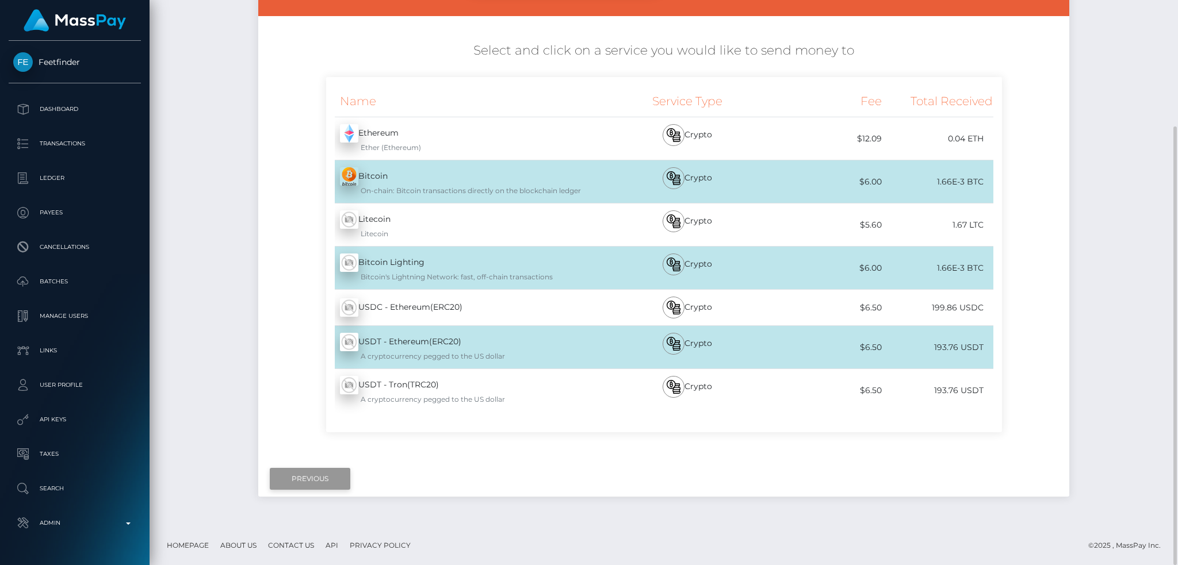
click at [312, 480] on input "Previous" at bounding box center [310, 479] width 80 height 22
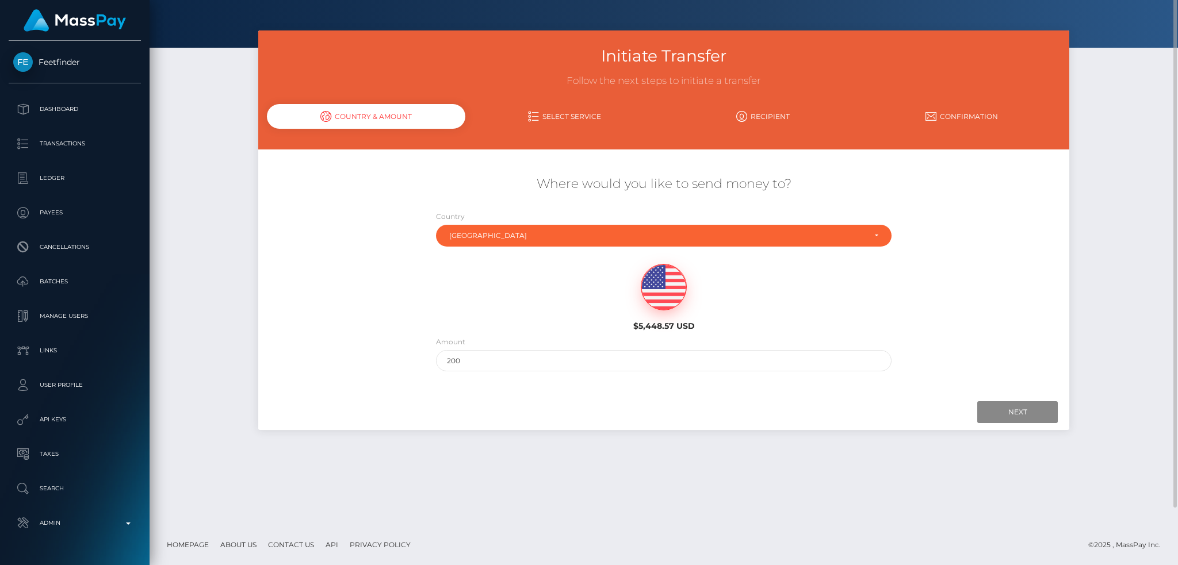
scroll to position [0, 0]
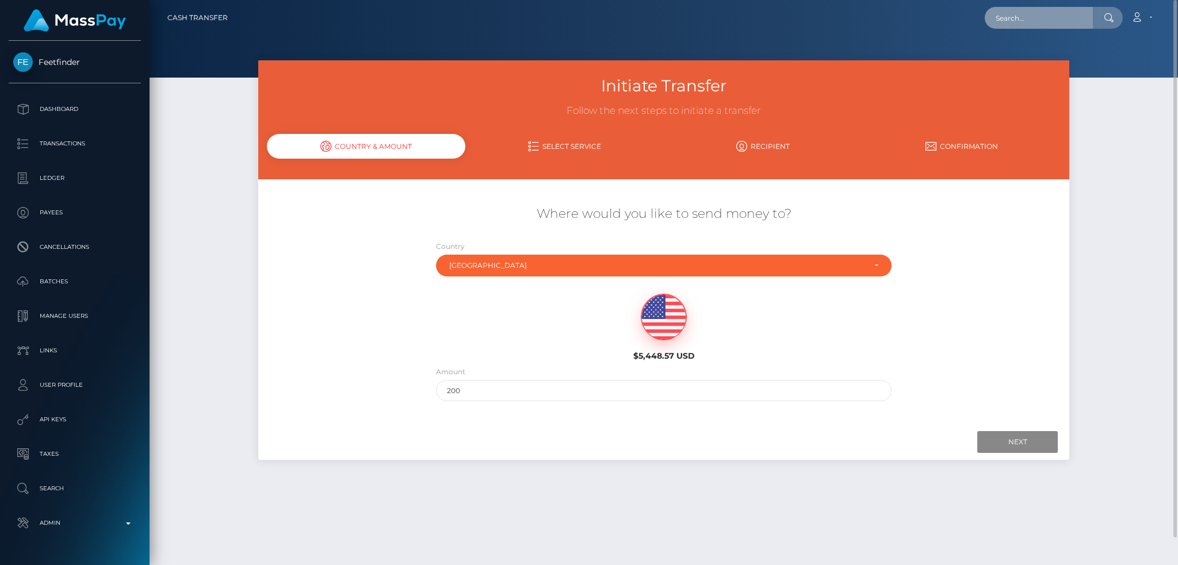
drag, startPoint x: 1037, startPoint y: 28, endPoint x: 1009, endPoint y: 18, distance: 30.2
click at [1037, 28] on input "text" at bounding box center [1038, 18] width 108 height 22
paste input "[EMAIL_ADDRESS][DOMAIN_NAME]"
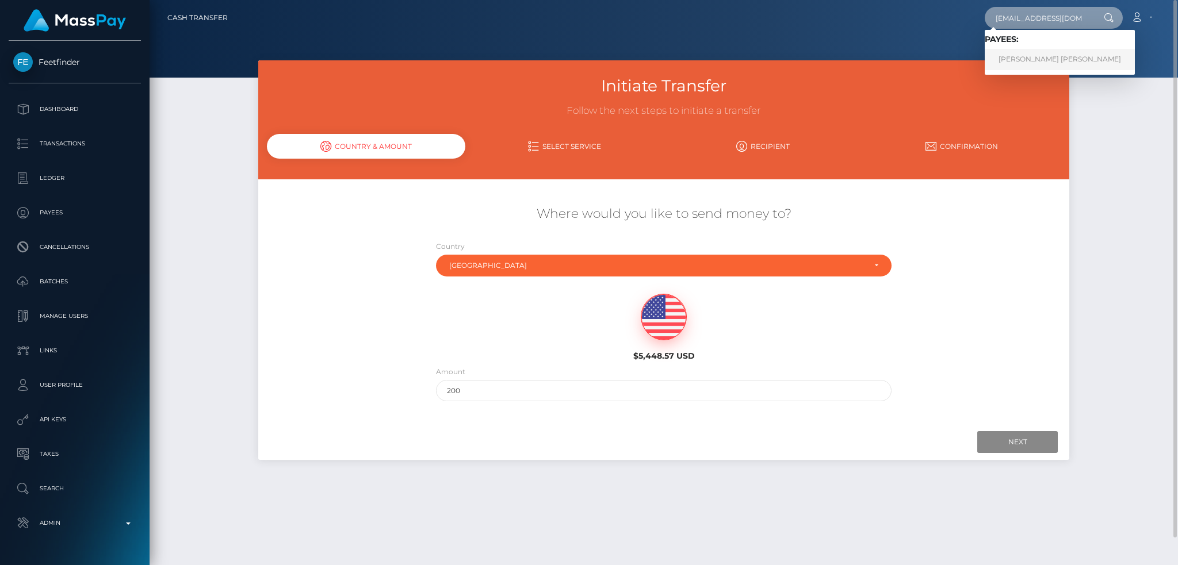
type input "[EMAIL_ADDRESS][DOMAIN_NAME]"
click at [1061, 51] on link "[PERSON_NAME] [PERSON_NAME]" at bounding box center [1059, 59] width 150 height 21
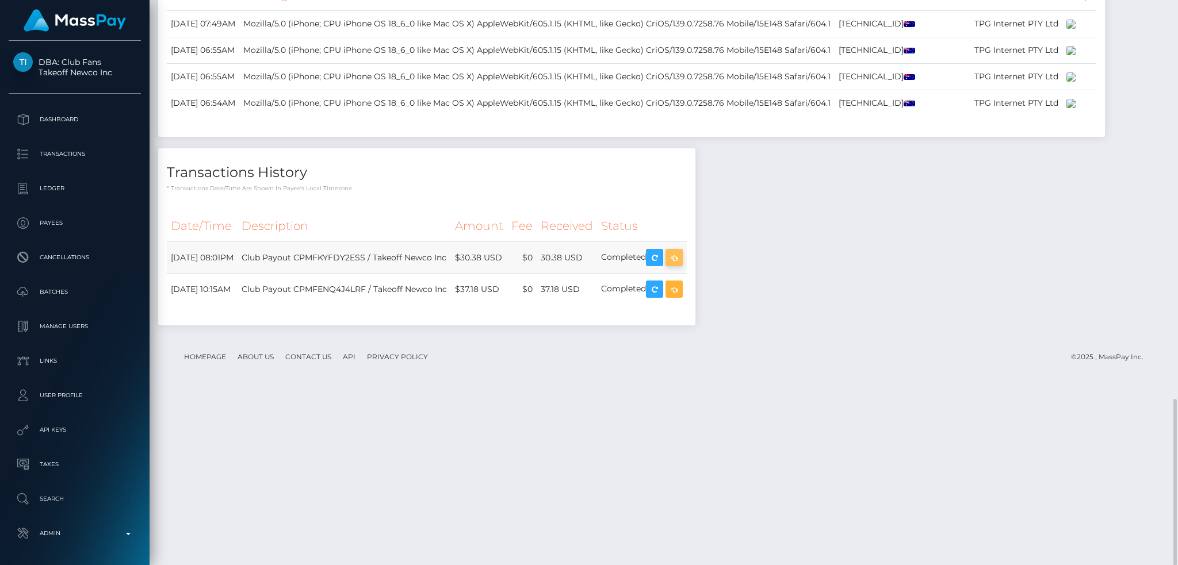
scroll to position [138, 319]
click at [681, 265] on icon "button" at bounding box center [674, 258] width 14 height 14
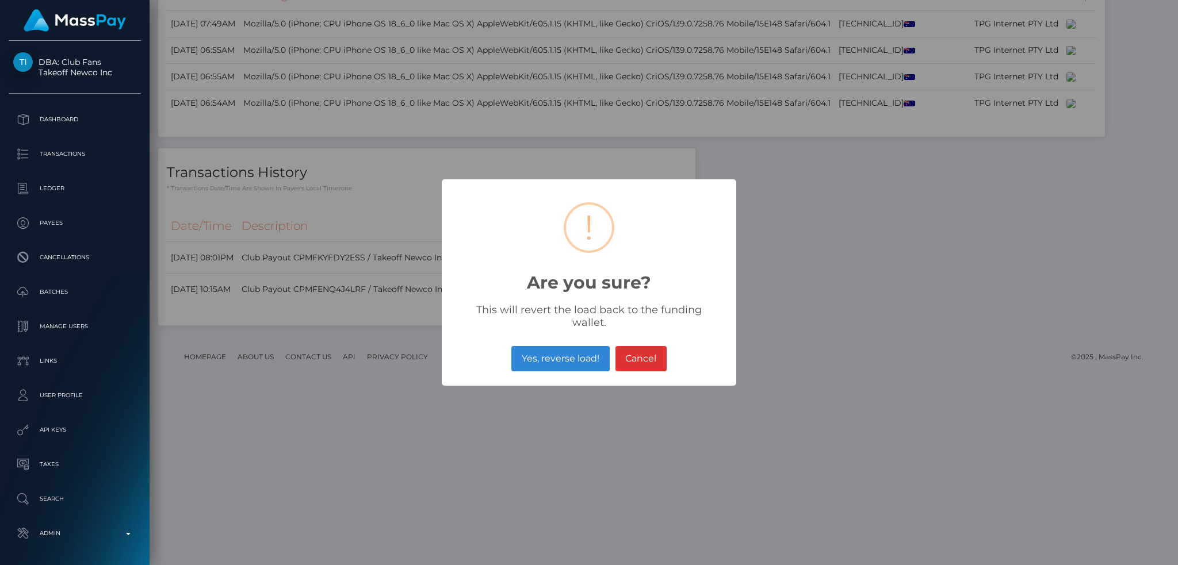
click at [530, 333] on div "× ! Are you sure? This will revert the load back to the funding wallet. Yes, re…" at bounding box center [589, 282] width 294 height 206
click at [550, 350] on button "Yes, reverse load!" at bounding box center [560, 358] width 98 height 25
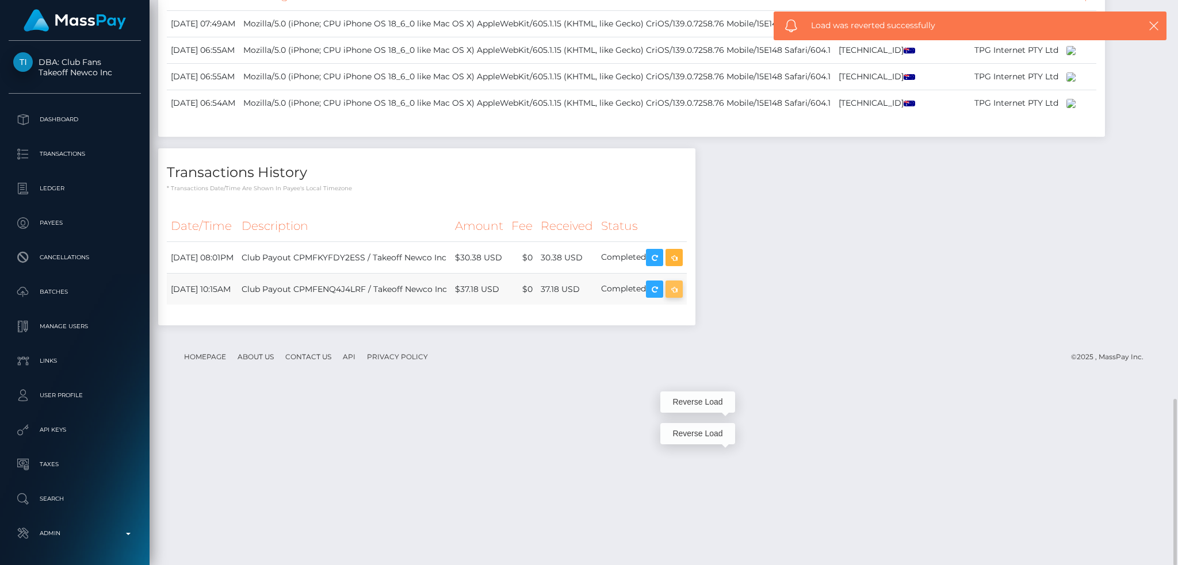
click at [681, 297] on icon "button" at bounding box center [674, 289] width 14 height 14
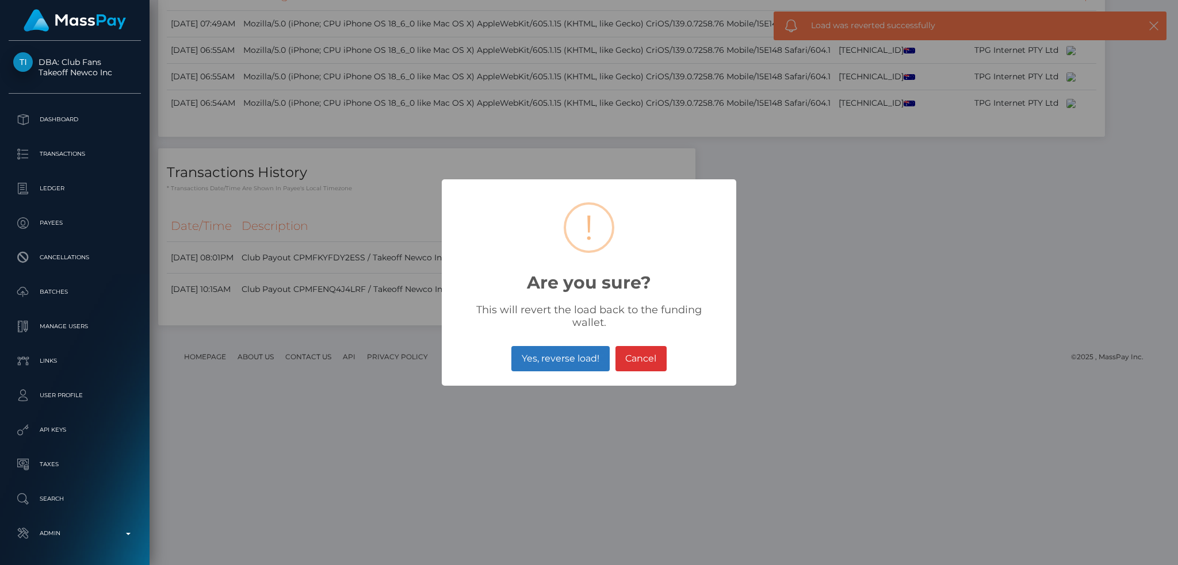
click at [561, 346] on button "Yes, reverse load!" at bounding box center [560, 358] width 98 height 25
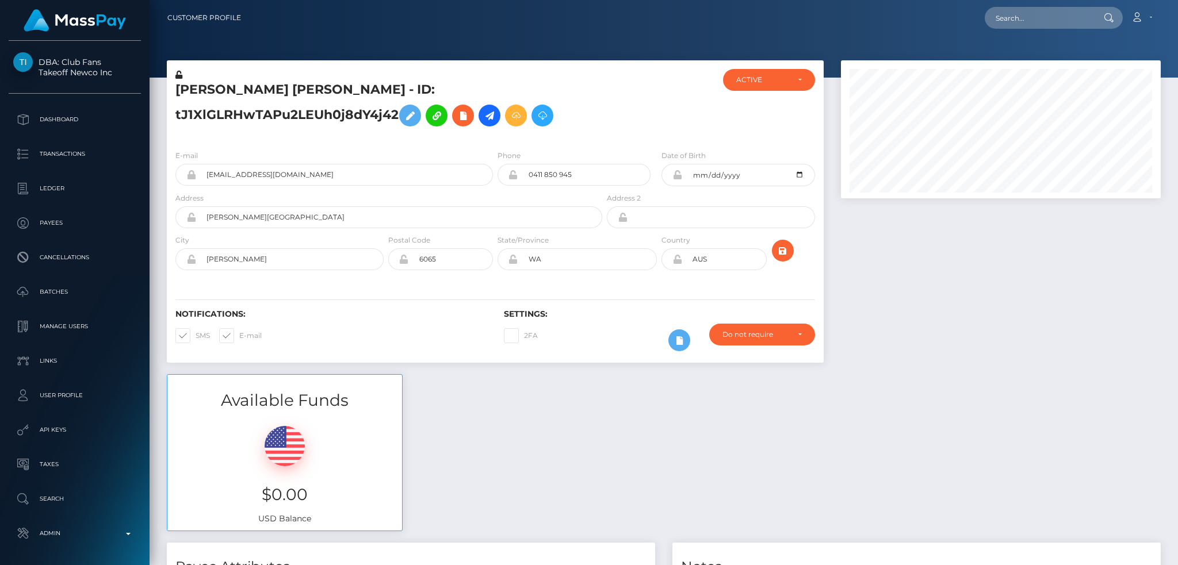
scroll to position [138, 319]
click at [1049, 9] on input "text" at bounding box center [1038, 18] width 108 height 22
paste input "poact_9gZOBYS3N8I0"
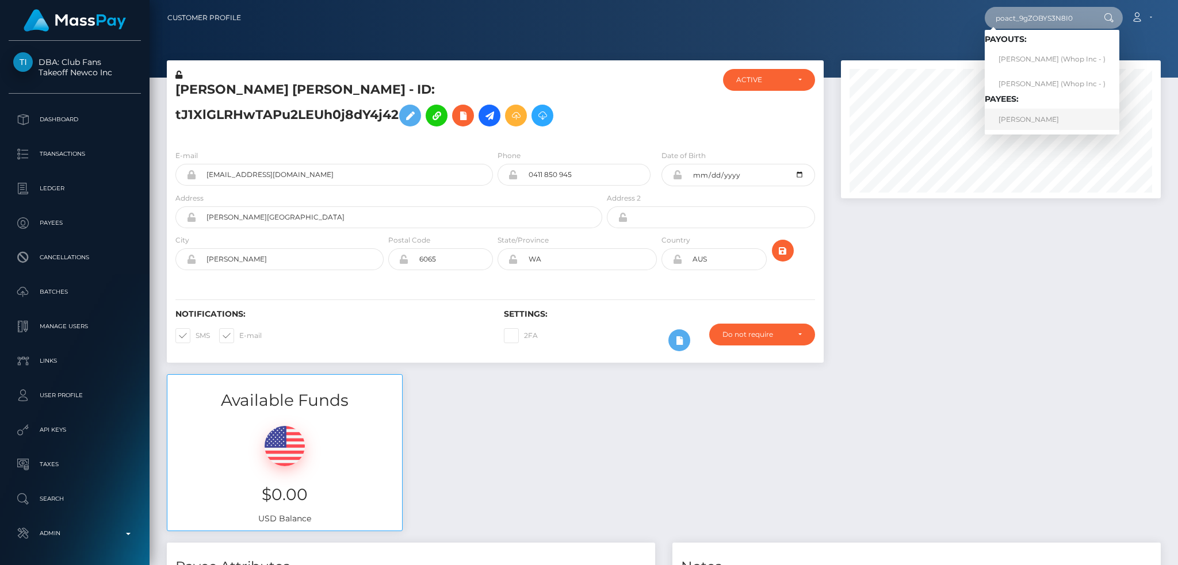
type input "poact_9gZOBYS3N8I0"
click at [1038, 117] on link "[PERSON_NAME]" at bounding box center [1051, 119] width 135 height 21
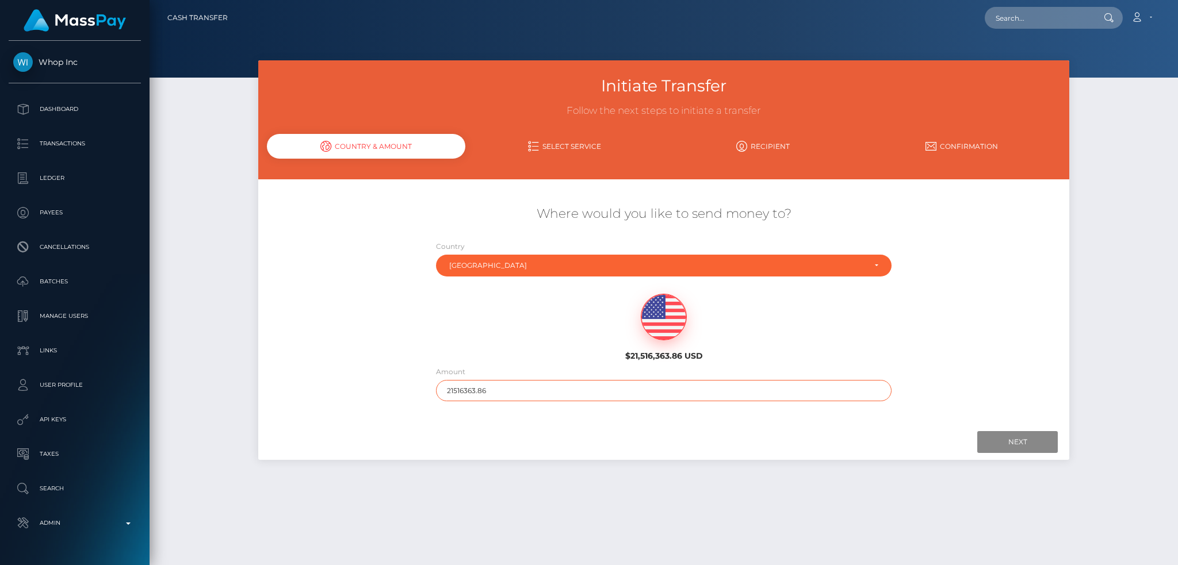
drag, startPoint x: 512, startPoint y: 393, endPoint x: 518, endPoint y: 394, distance: 6.4
click at [513, 393] on input "21516363.86" at bounding box center [664, 390] width 456 height 21
type input "200"
click at [1020, 450] on input "Next" at bounding box center [1017, 442] width 80 height 22
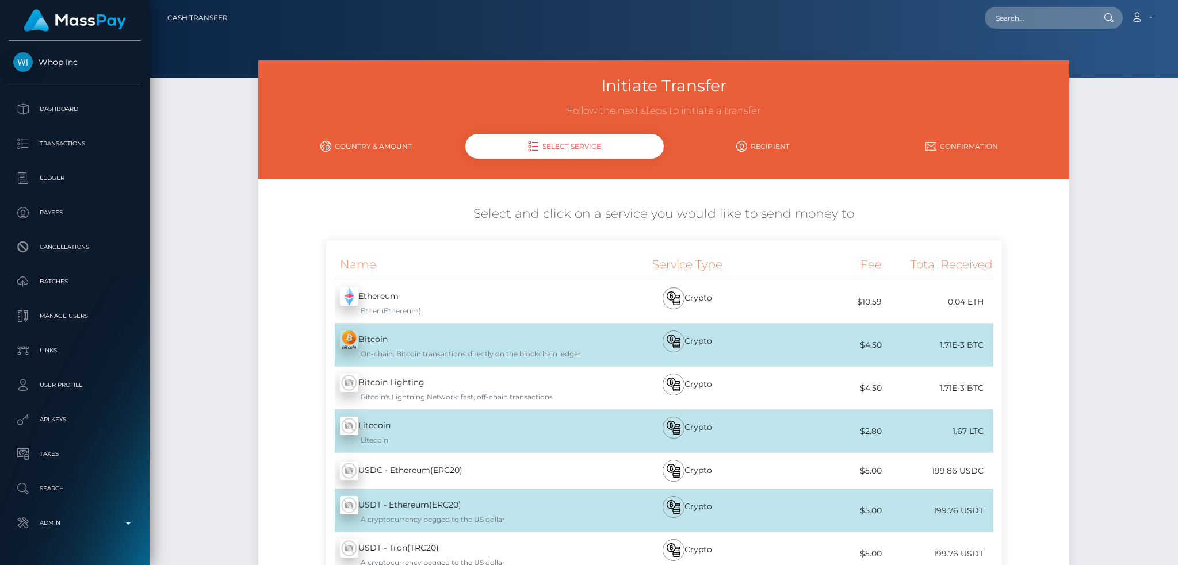
scroll to position [163, 0]
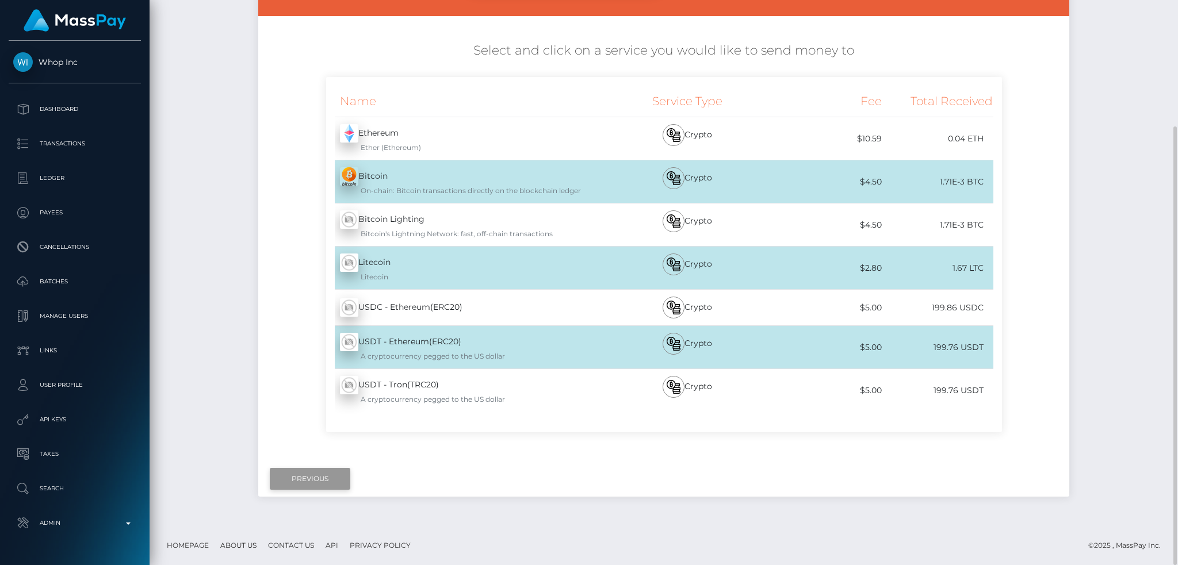
click at [311, 470] on input "Previous" at bounding box center [310, 479] width 80 height 22
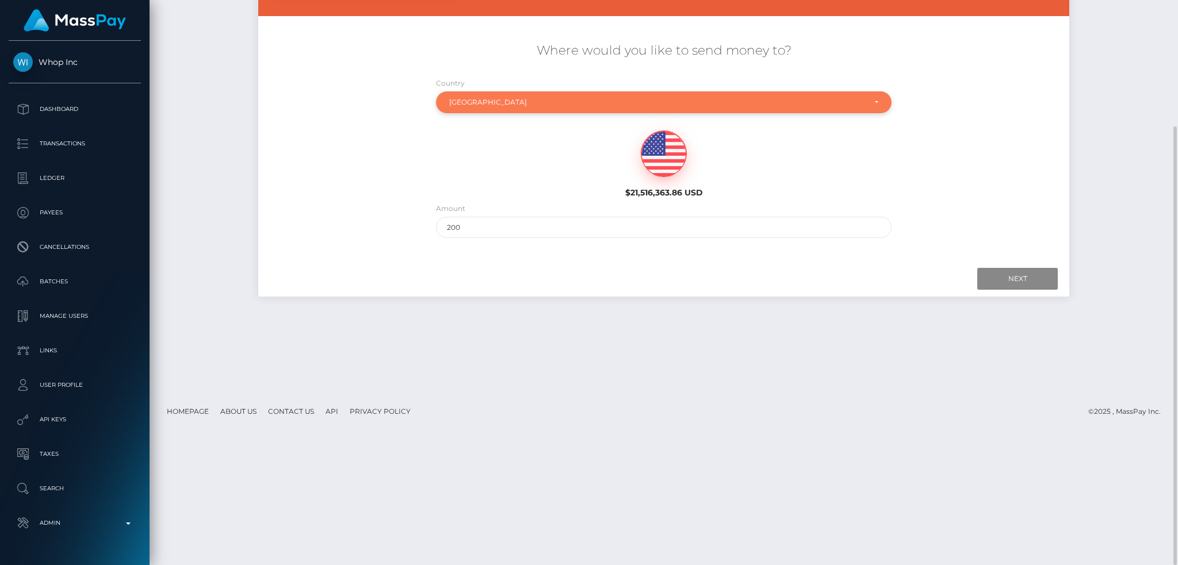
scroll to position [0, 0]
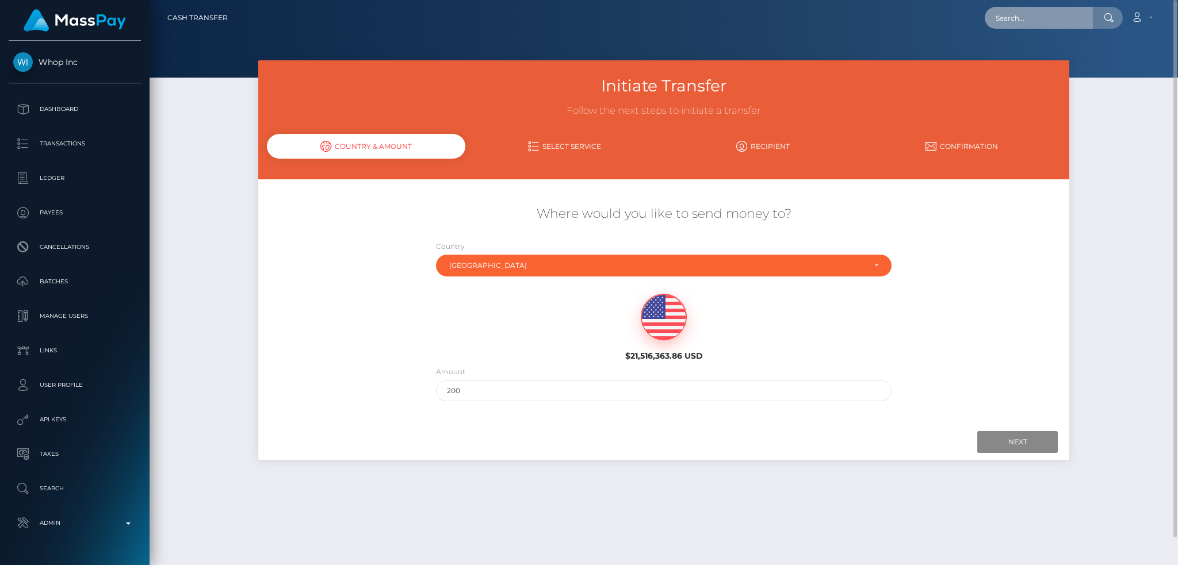
click at [1014, 28] on input "text" at bounding box center [1038, 18] width 108 height 22
paste input "poact_aigBLN2sgtNQ"
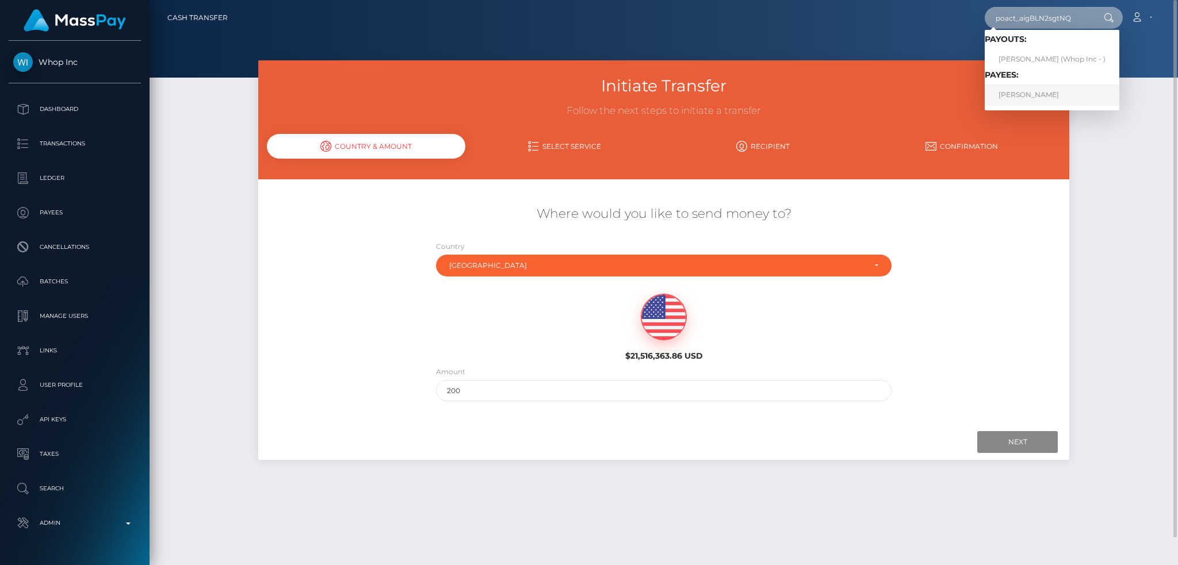
type input "poact_aigBLN2sgtNQ"
click at [1043, 93] on link "SHOKHNOZA YARMATOVA" at bounding box center [1051, 95] width 135 height 21
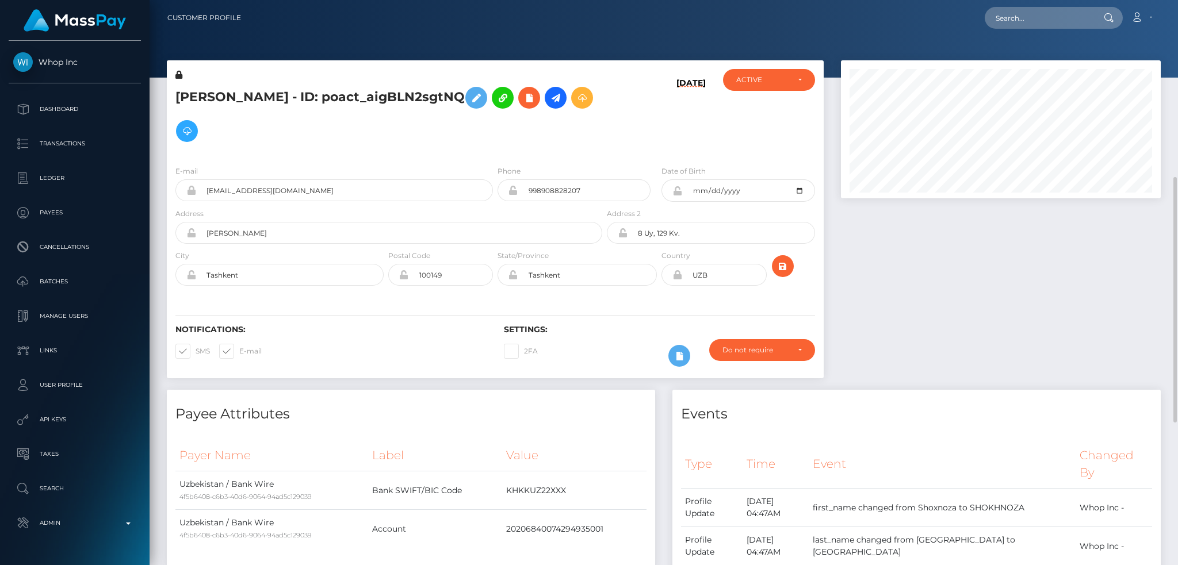
scroll to position [138, 319]
click at [549, 105] on icon at bounding box center [556, 98] width 14 height 14
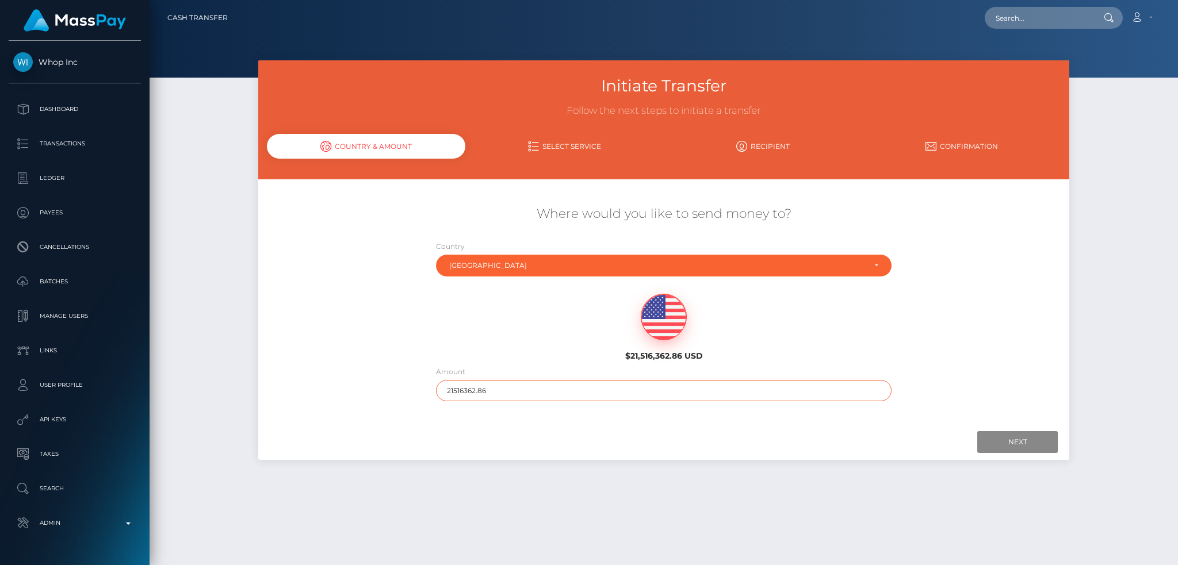
drag, startPoint x: 496, startPoint y: 388, endPoint x: 339, endPoint y: 383, distance: 156.5
click at [356, 388] on div "Where would you like to send money to? Country Abkhazia [GEOGRAPHIC_DATA] [GEOG…" at bounding box center [663, 304] width 811 height 208
type input "200"
click at [1013, 447] on input "Next" at bounding box center [1017, 442] width 80 height 22
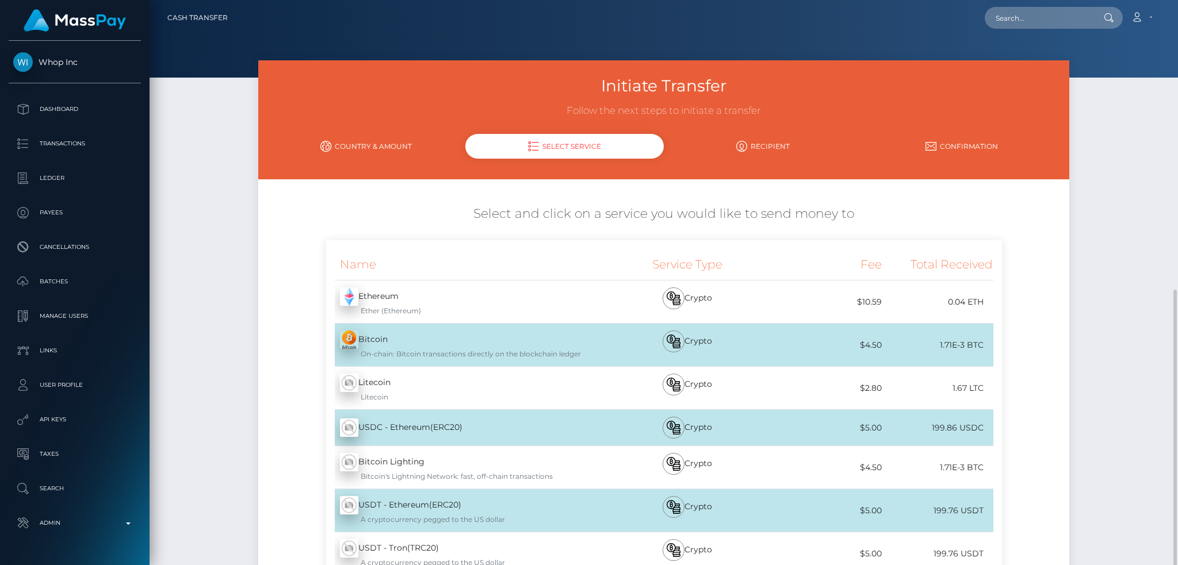
scroll to position [163, 0]
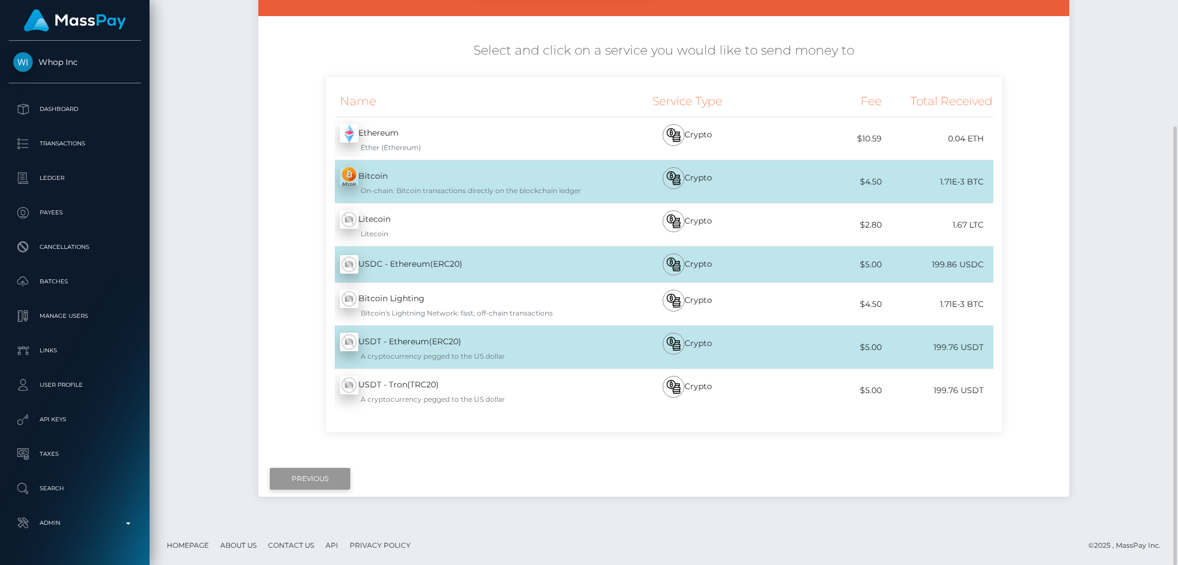
click at [306, 470] on input "Previous" at bounding box center [310, 479] width 80 height 22
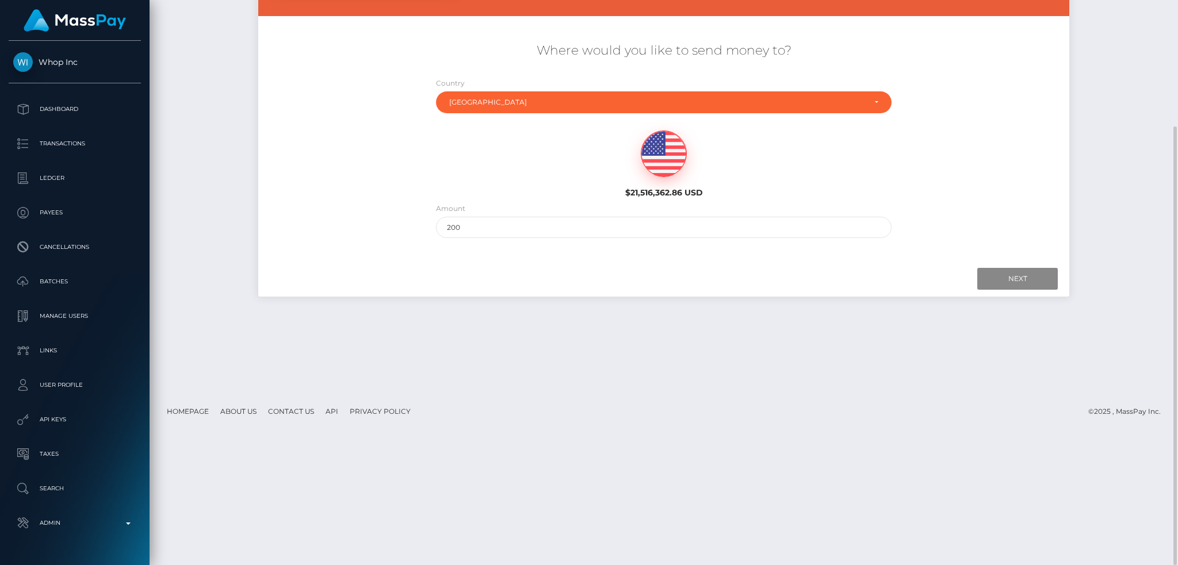
scroll to position [0, 0]
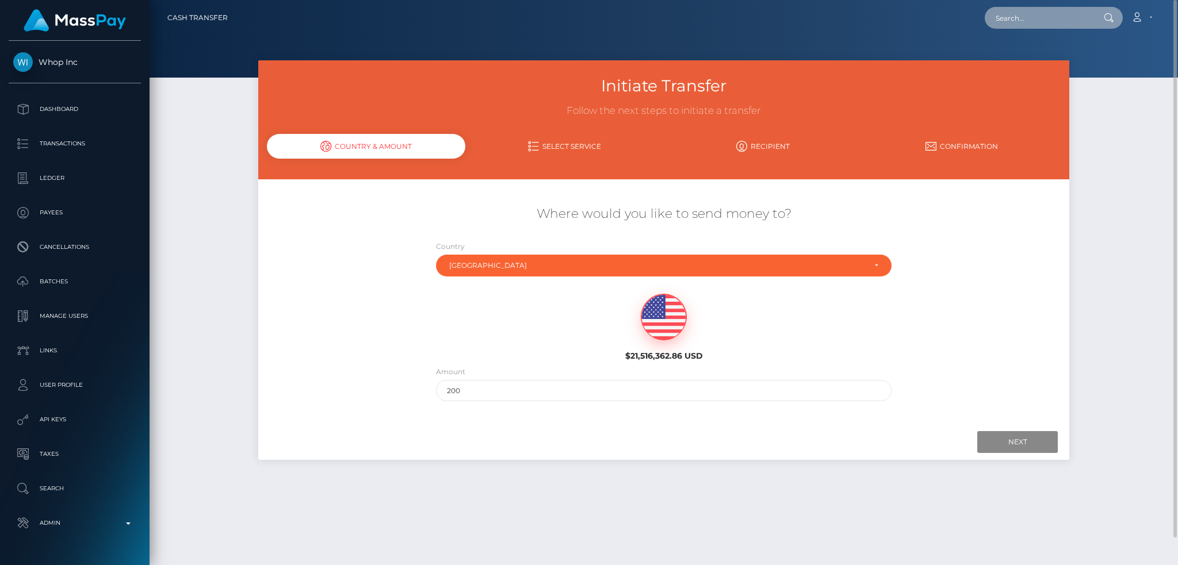
click at [1044, 23] on input "text" at bounding box center [1038, 18] width 108 height 22
paste input "684d1789-e626-48d2-b958-5516d6cd1c75"
type input "684d1789-e626-48d2-b958-5516d6cd1c75"
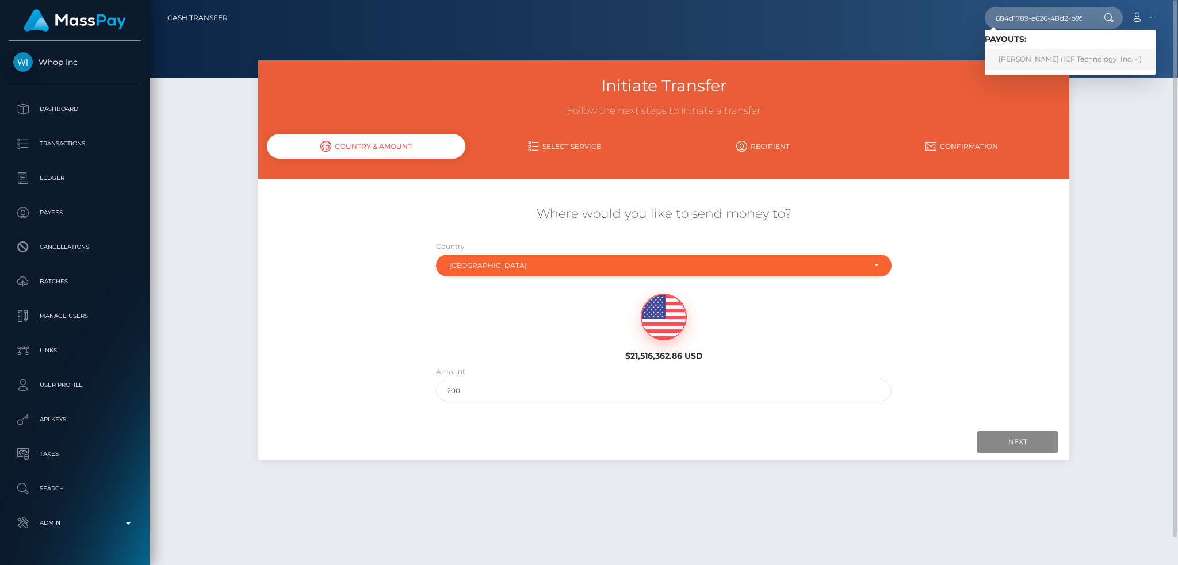
click at [1037, 64] on link "Sangeetha Sangeetha (ICF Technology, Inc. - )" at bounding box center [1069, 59] width 171 height 21
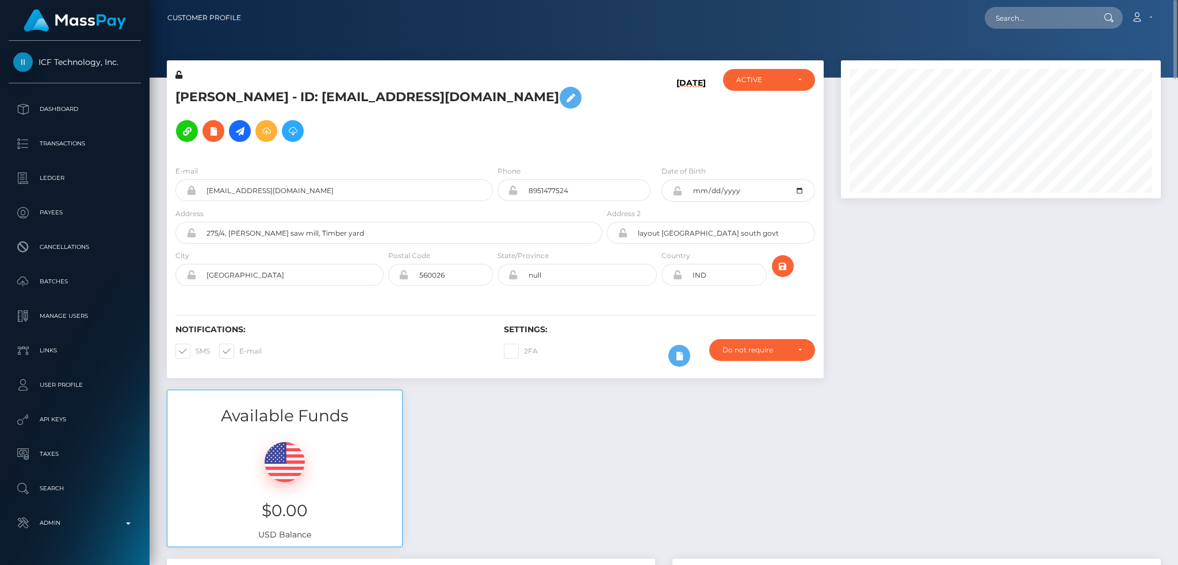
click at [983, 18] on div "Loading... Loading... Account Edit Profile Logout" at bounding box center [705, 18] width 910 height 24
click at [1013, 14] on input "text" at bounding box center [1038, 18] width 108 height 22
paste input "poact_infhustMoO5N"
type input "poact_infhustMoO5N"
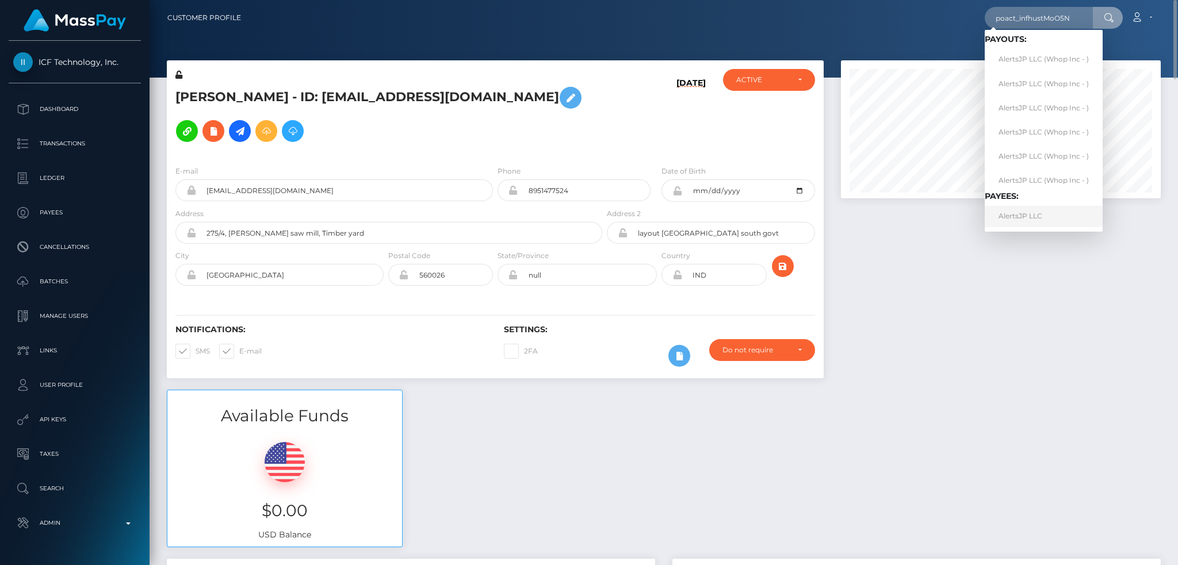
click at [1026, 216] on link "AlertsJP LLC" at bounding box center [1043, 216] width 118 height 21
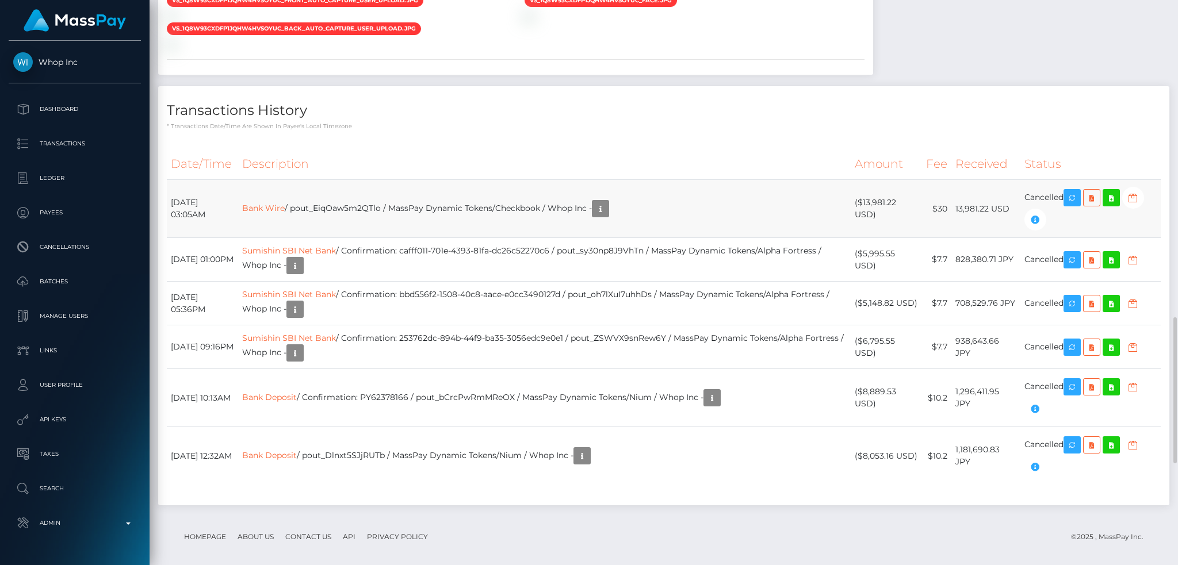
scroll to position [1621, 0]
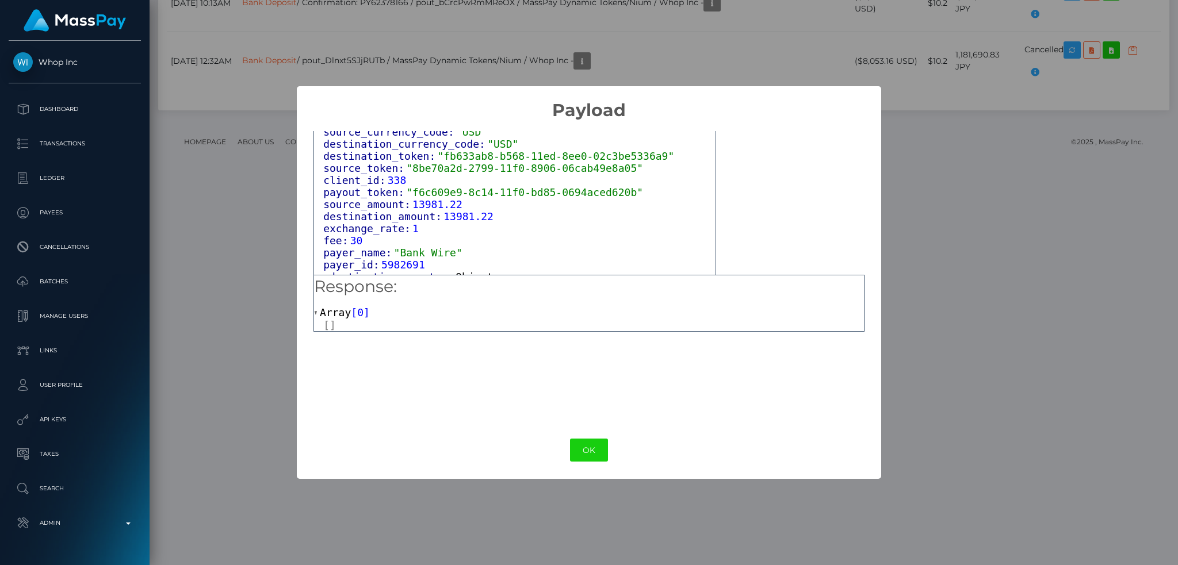
scroll to position [739, 0]
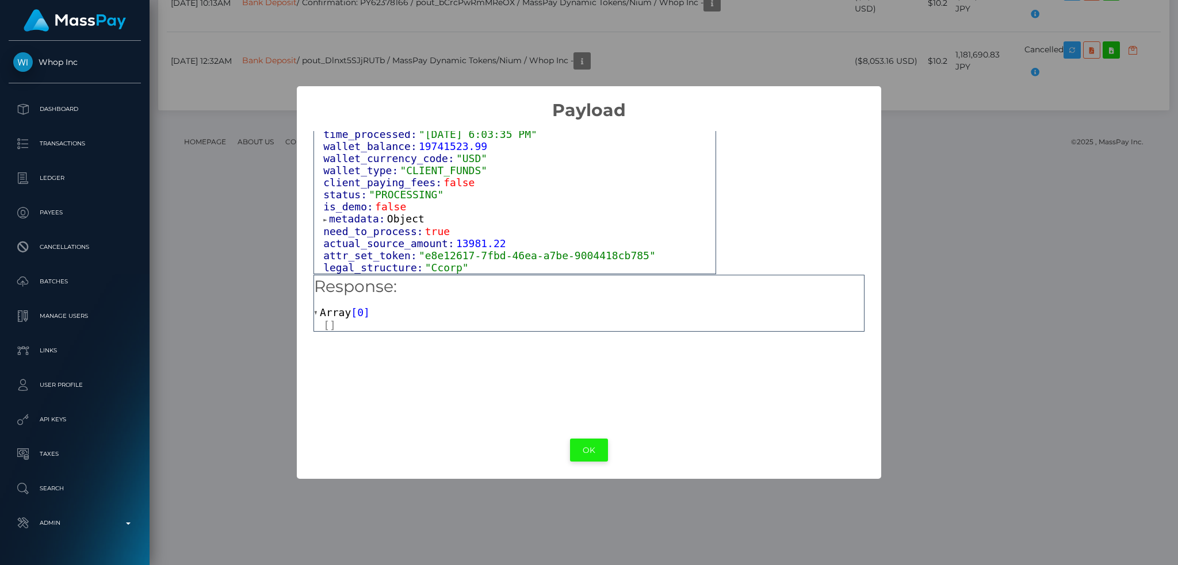
click at [587, 446] on button "OK" at bounding box center [589, 451] width 38 height 24
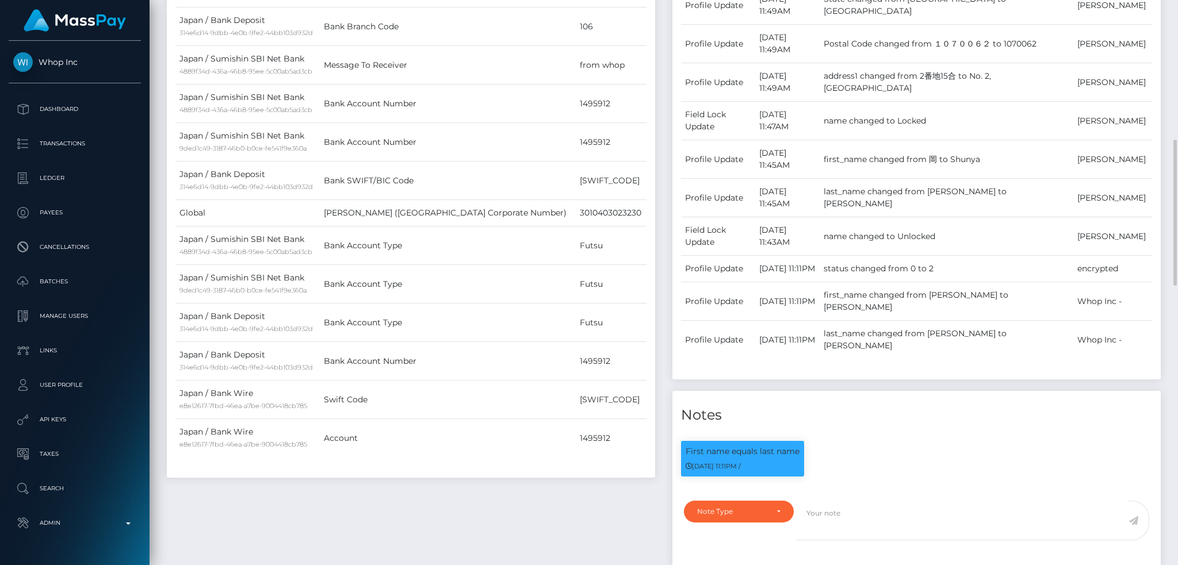
scroll to position [0, 0]
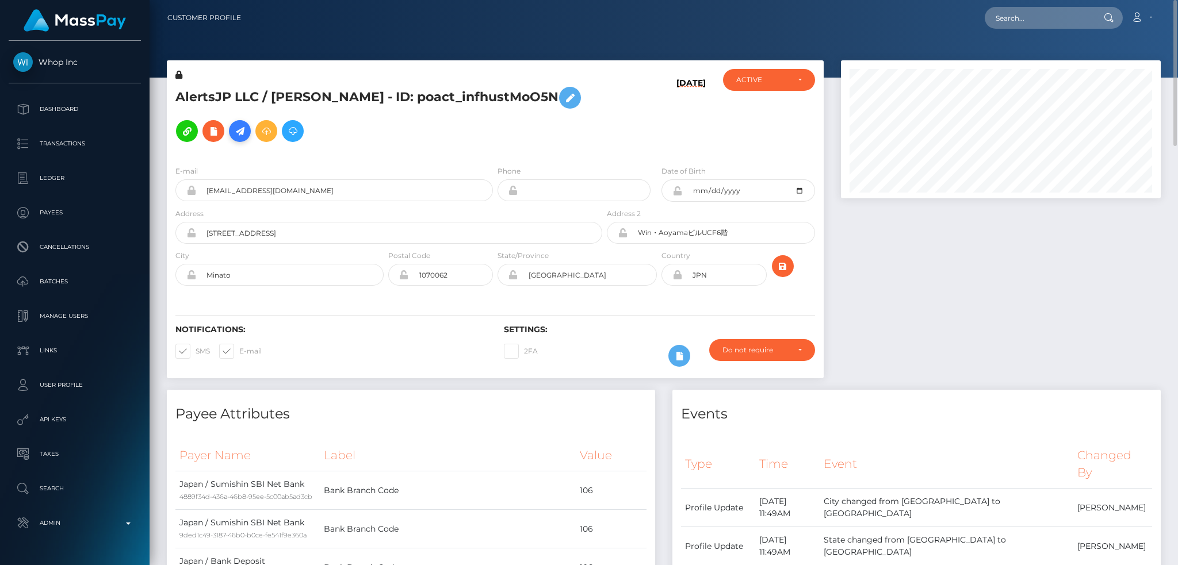
click at [233, 133] on icon at bounding box center [240, 131] width 14 height 14
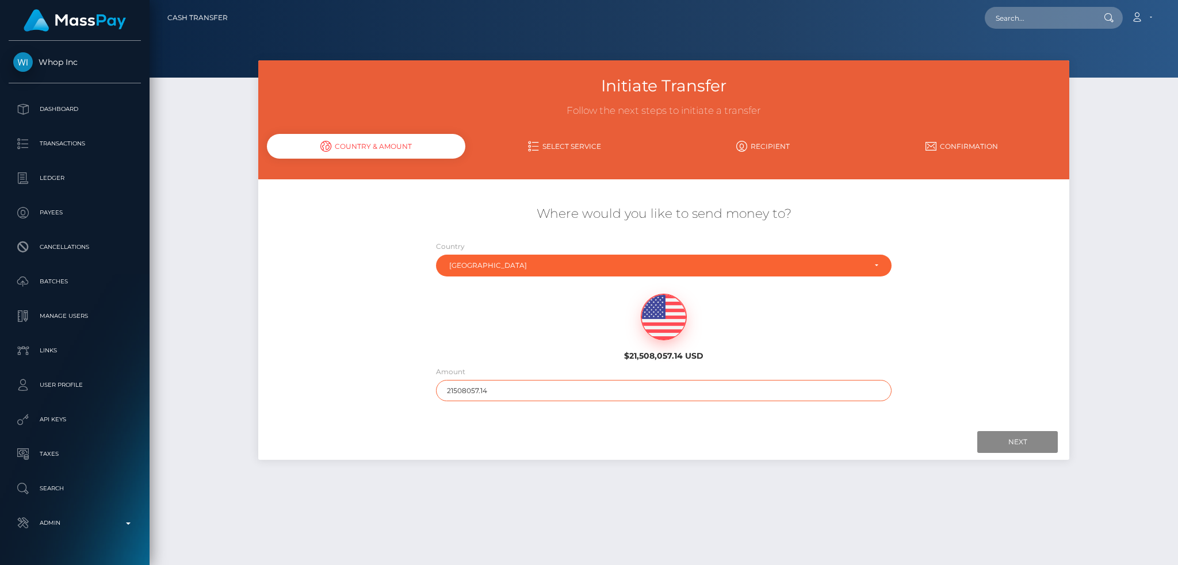
drag, startPoint x: 462, startPoint y: 386, endPoint x: 412, endPoint y: 385, distance: 50.1
click at [412, 385] on div "Where would you like to send money to? Country Abkhazia [GEOGRAPHIC_DATA] [GEOG…" at bounding box center [663, 304] width 811 height 208
type input "200"
click at [1008, 444] on input "Next" at bounding box center [1017, 442] width 80 height 22
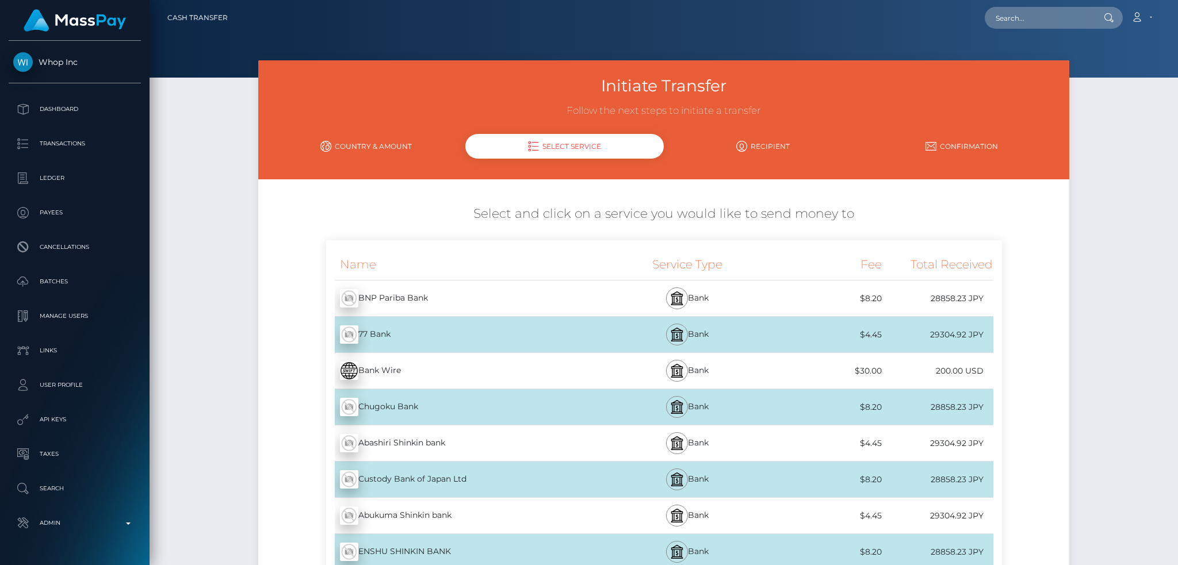
click at [458, 363] on div "Bank Wire - USD" at bounding box center [465, 371] width 278 height 32
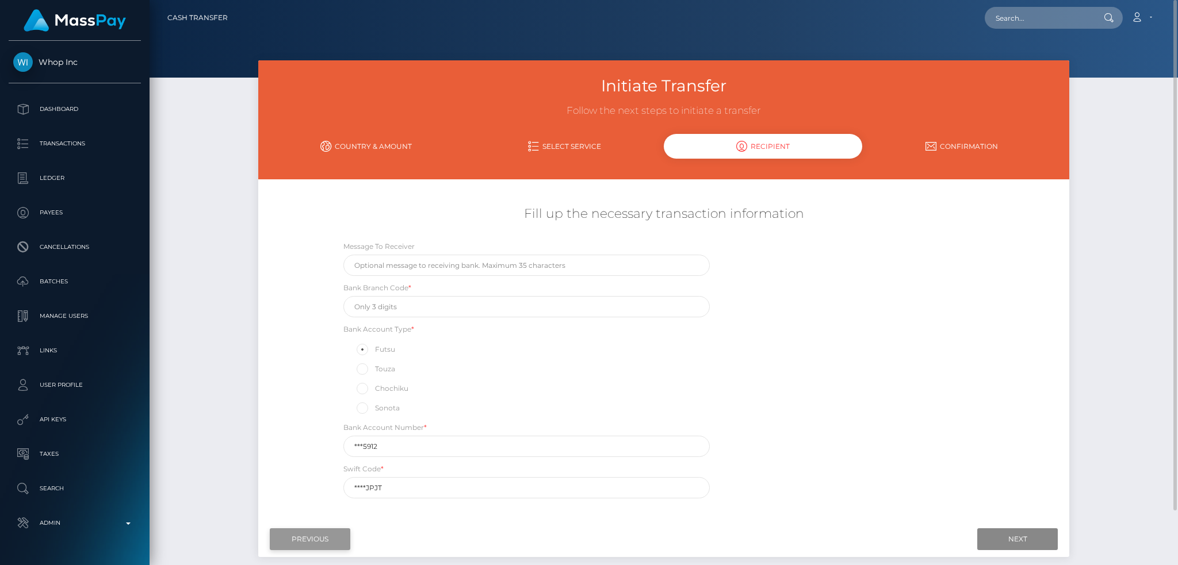
click at [318, 537] on input "Previous" at bounding box center [310, 539] width 80 height 22
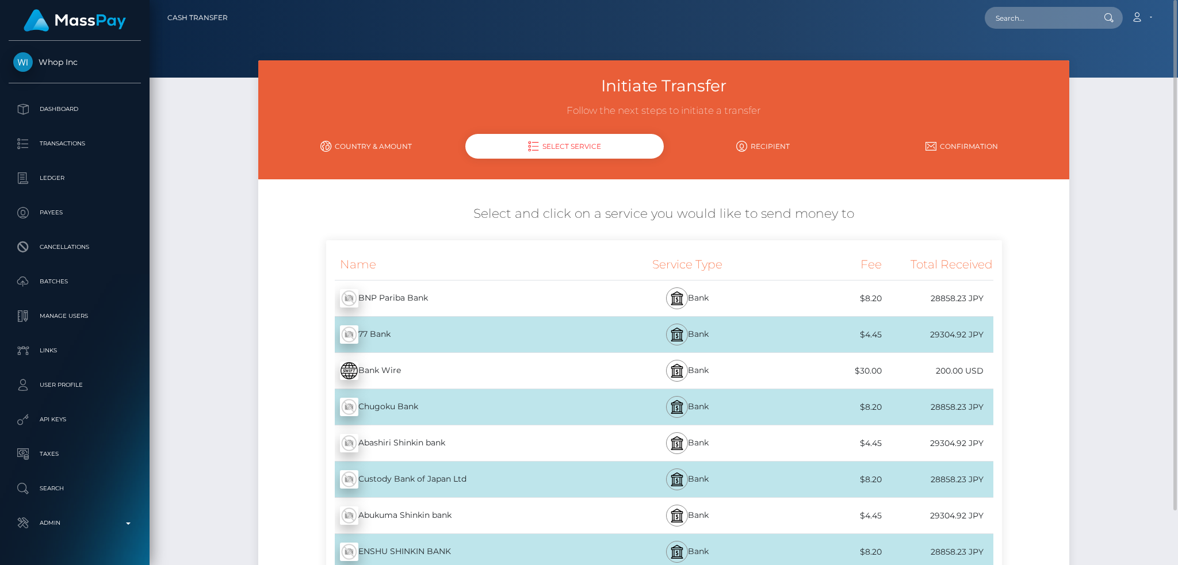
click at [1044, 6] on div "Loading... Loading... Account Edit Profile Logout" at bounding box center [698, 18] width 923 height 24
click at [1025, 19] on input "text" at bounding box center [1038, 18] width 108 height 22
paste input "poact_infhustMoO5N"
type input "poact_infhustMoO5N"
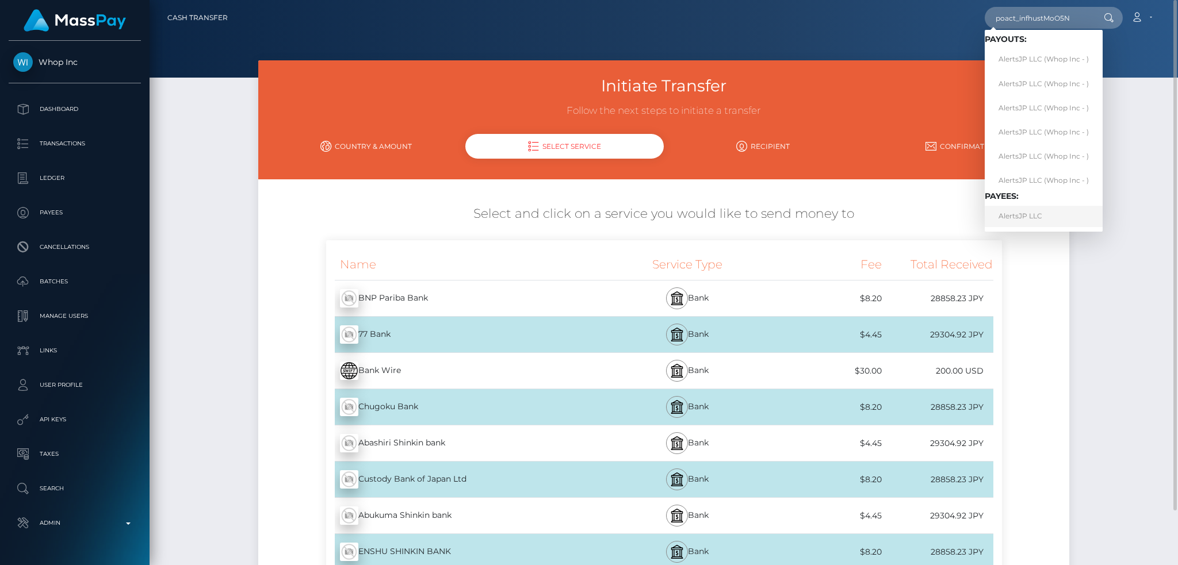
click at [999, 216] on link "AlertsJP LLC" at bounding box center [1043, 216] width 118 height 21
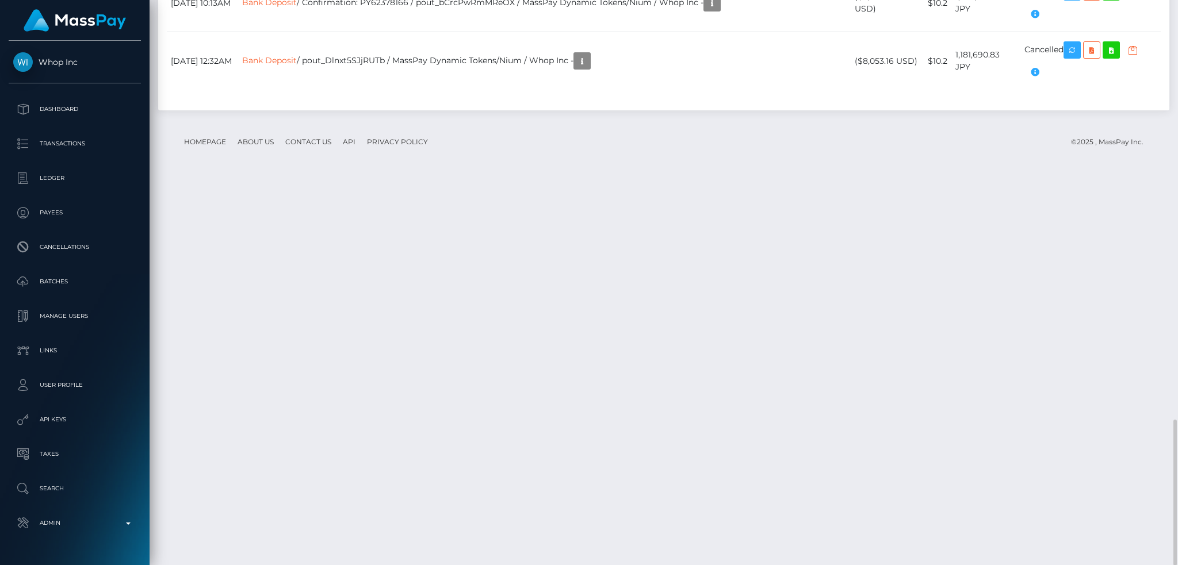
scroll to position [138, 319]
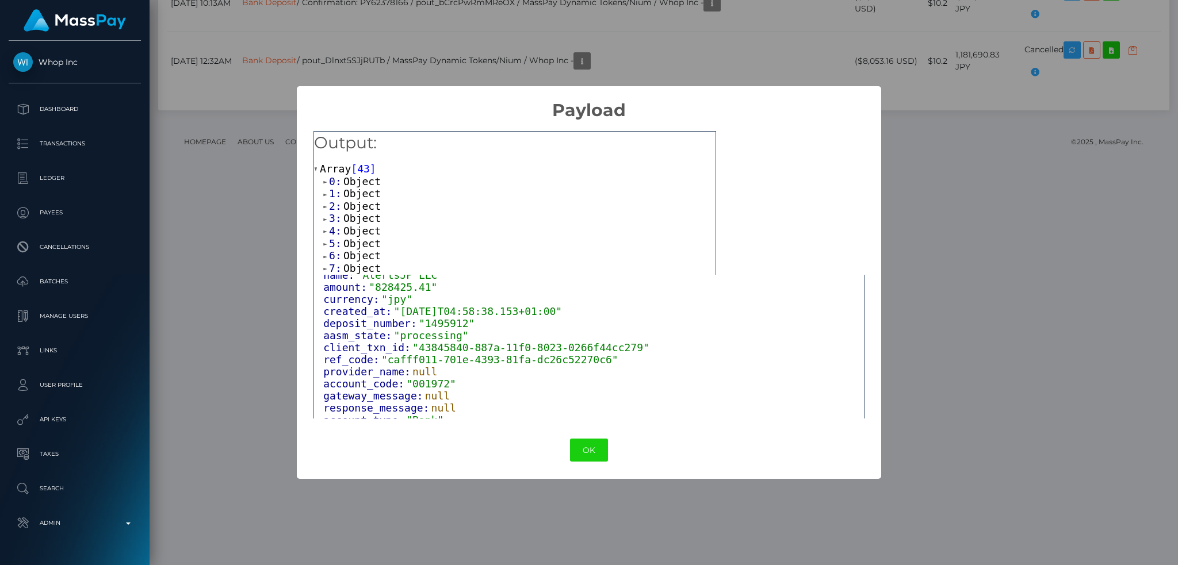
scroll to position [86, 0]
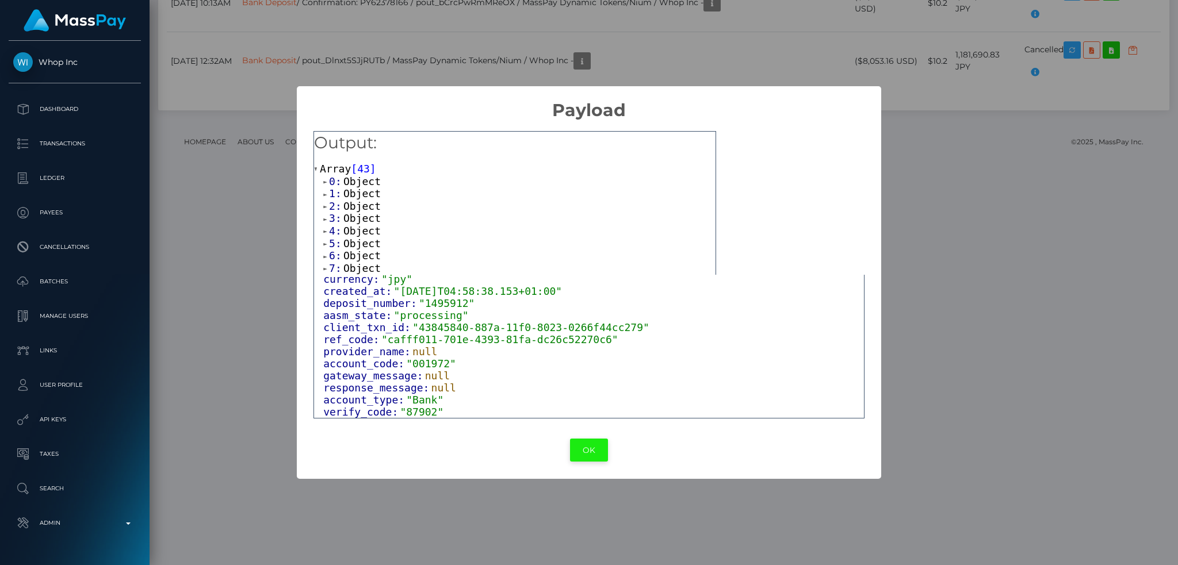
click at [589, 449] on button "OK" at bounding box center [589, 451] width 38 height 24
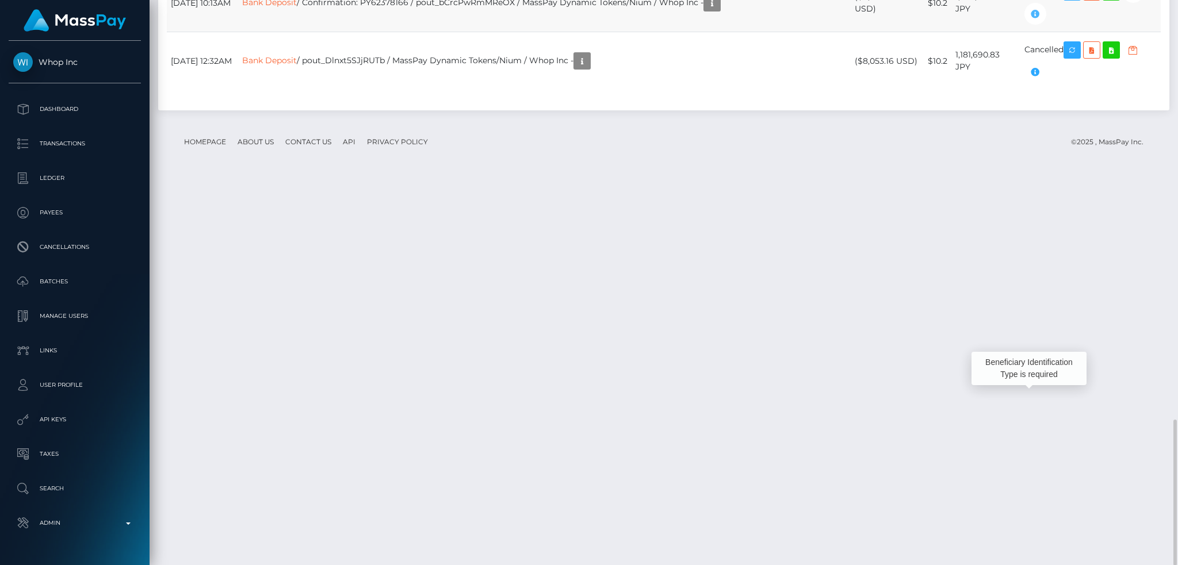
scroll to position [138, 319]
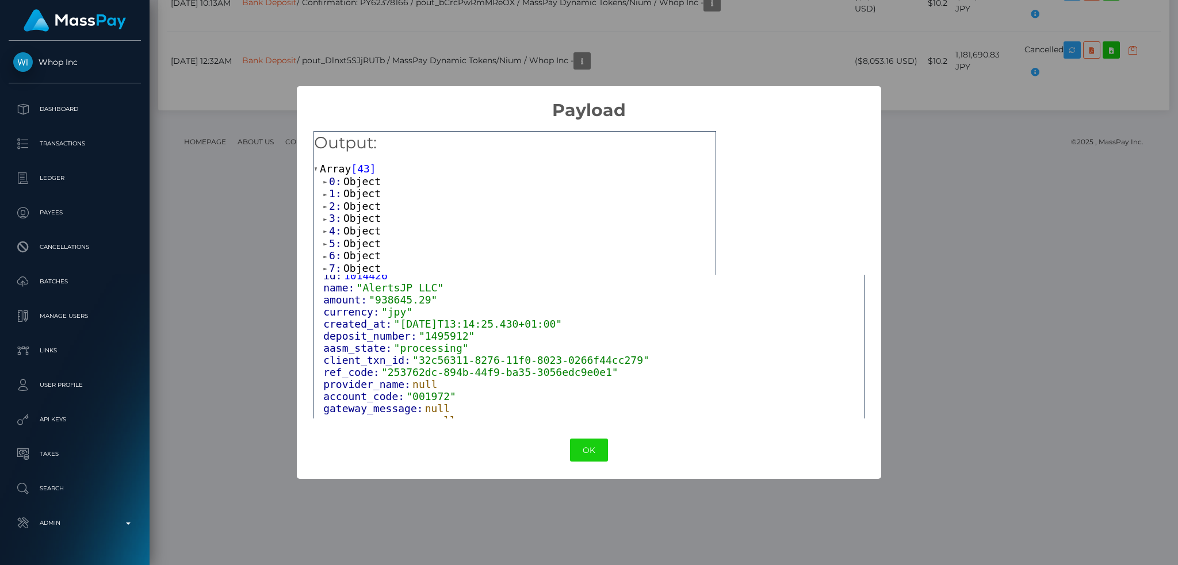
scroll to position [86, 0]
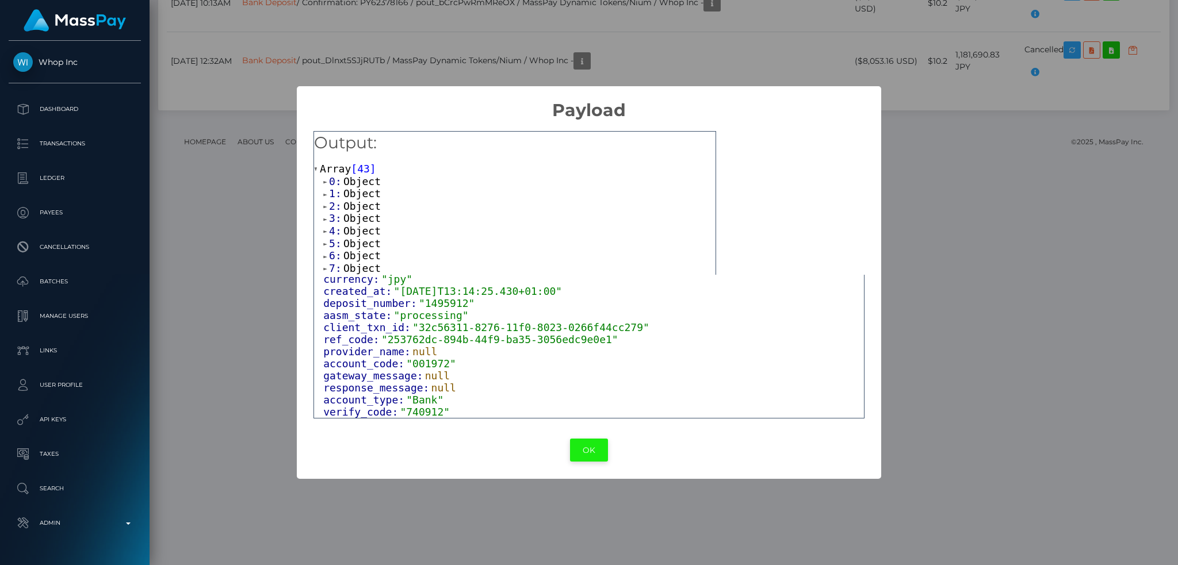
click at [590, 450] on button "OK" at bounding box center [589, 451] width 38 height 24
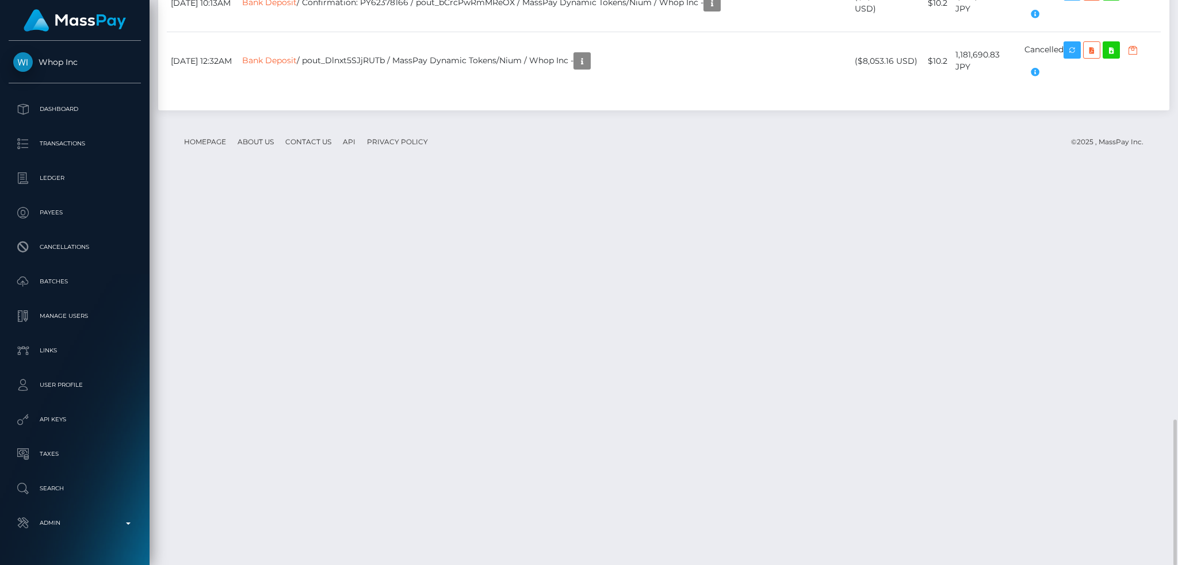
drag, startPoint x: 450, startPoint y: 284, endPoint x: 555, endPoint y: 289, distance: 105.3
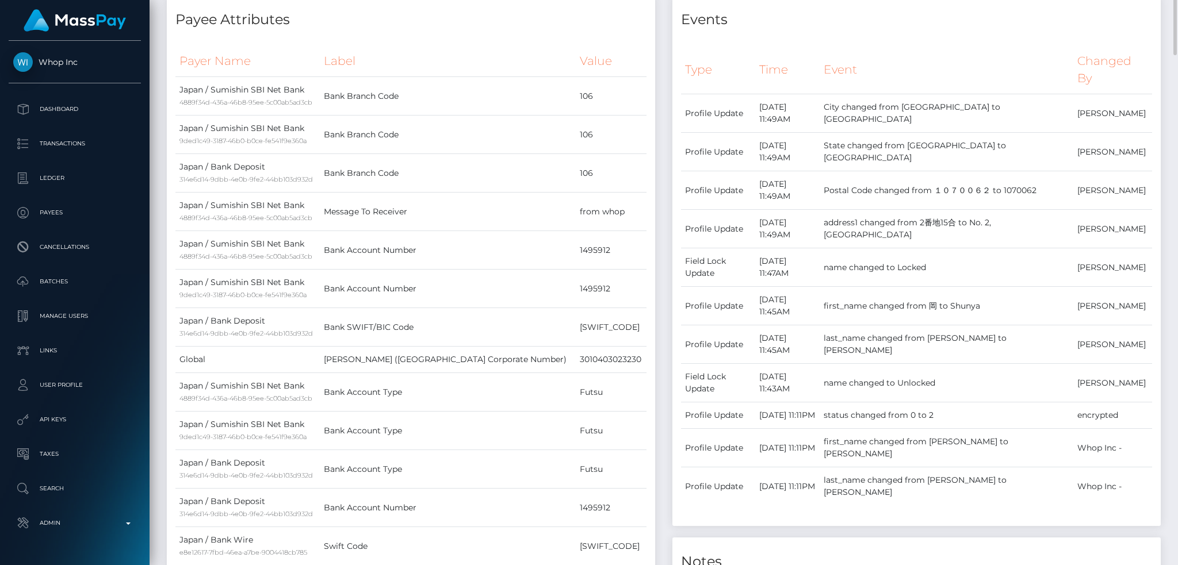
scroll to position [0, 0]
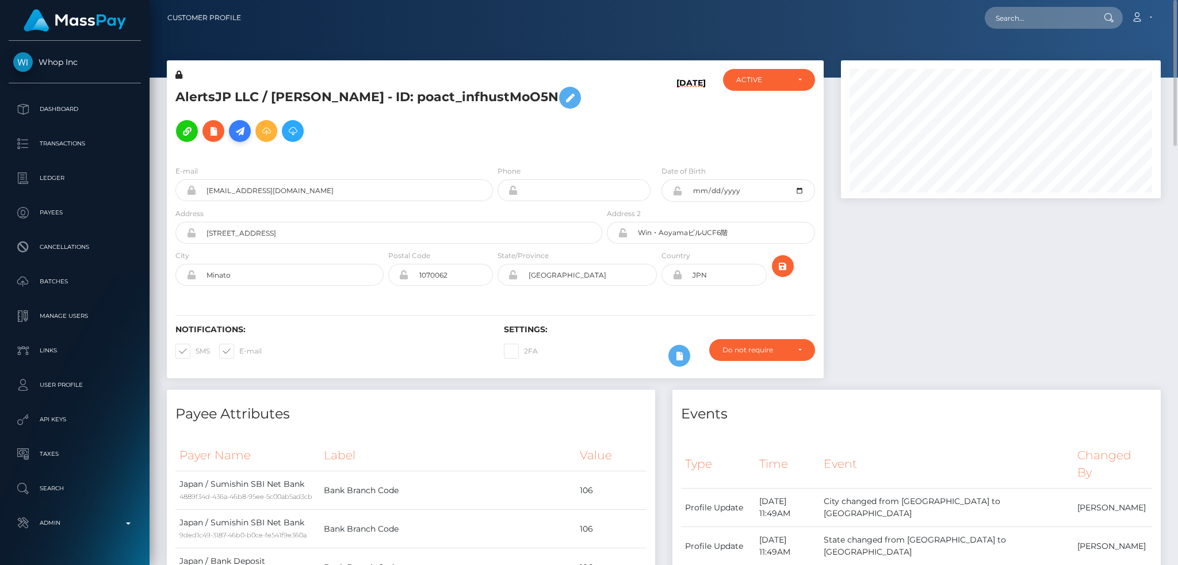
click at [233, 125] on icon at bounding box center [240, 131] width 14 height 14
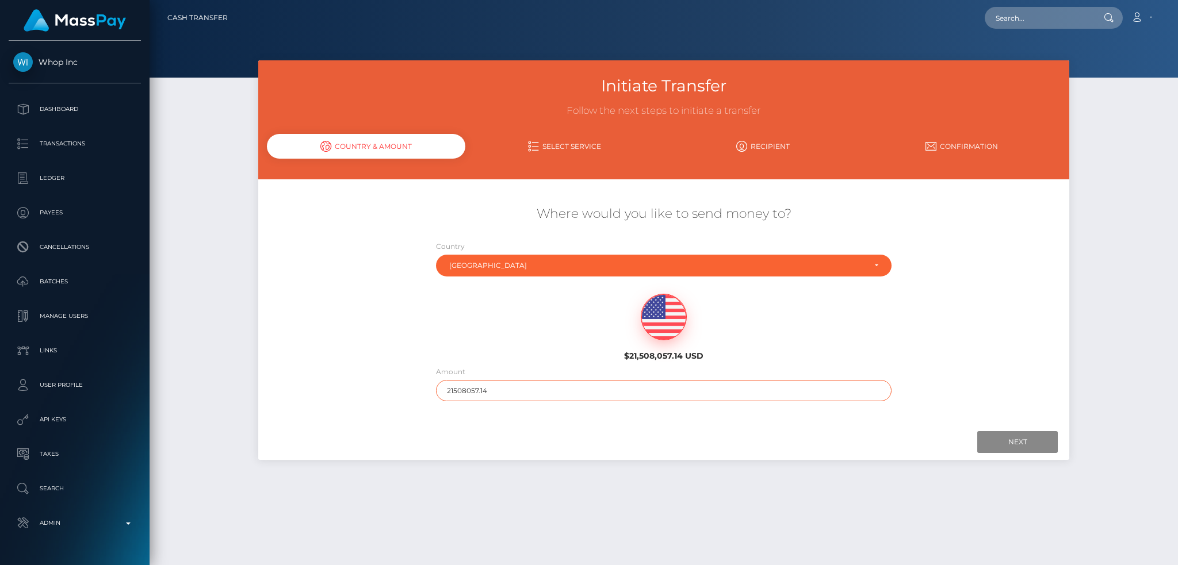
click at [497, 388] on input "21508057.14" at bounding box center [664, 390] width 456 height 21
type input "200"
click at [1027, 442] on input "Next" at bounding box center [1017, 442] width 80 height 22
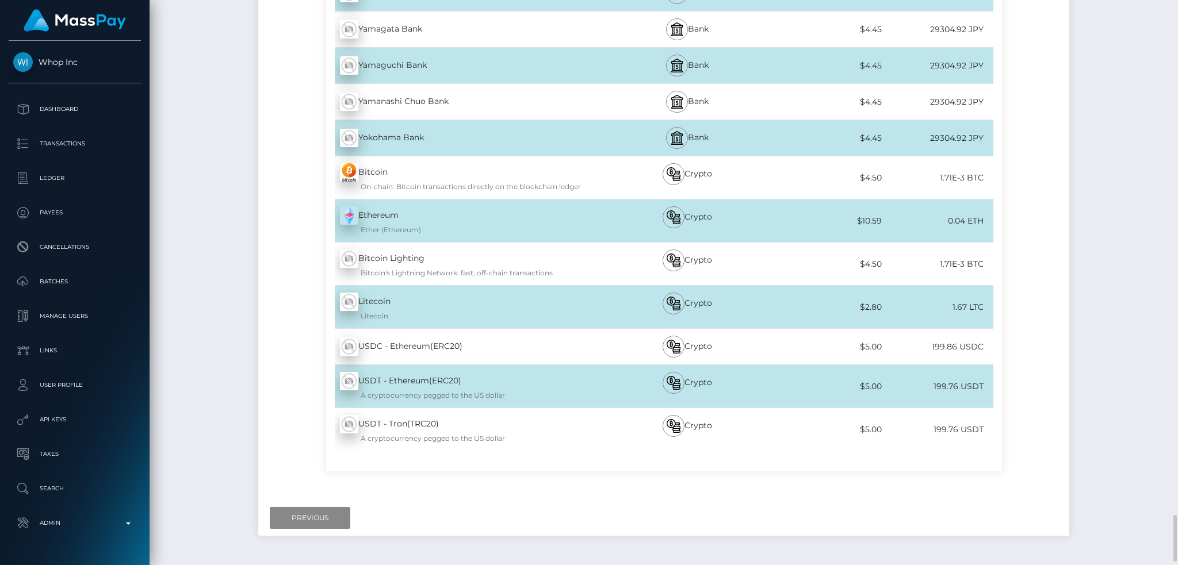
scroll to position [6256, 0]
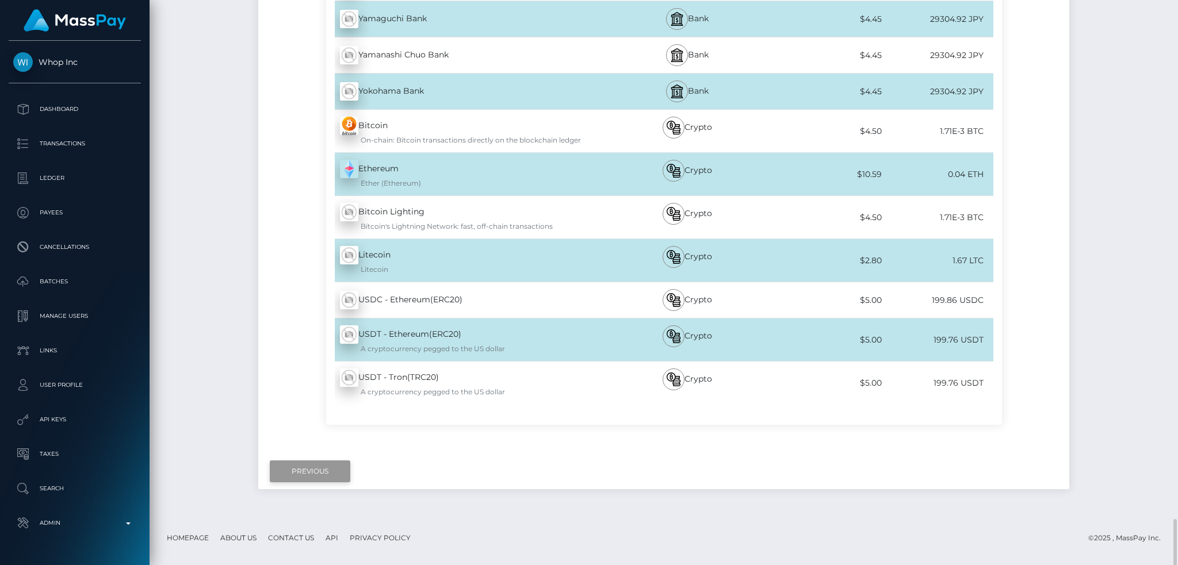
click at [329, 473] on input "Previous" at bounding box center [310, 472] width 80 height 22
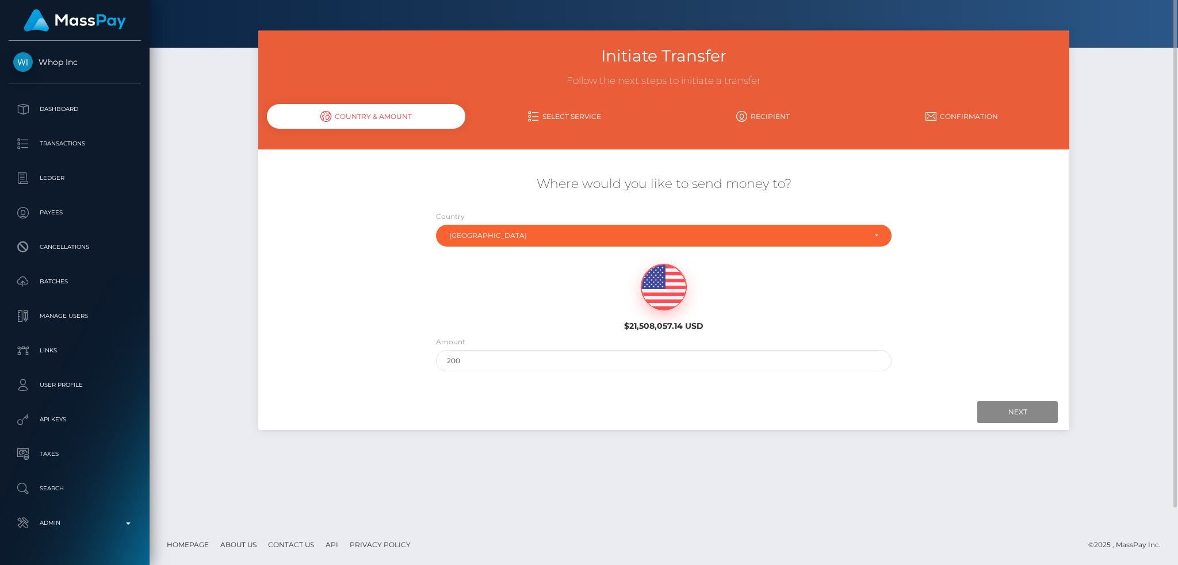
scroll to position [0, 0]
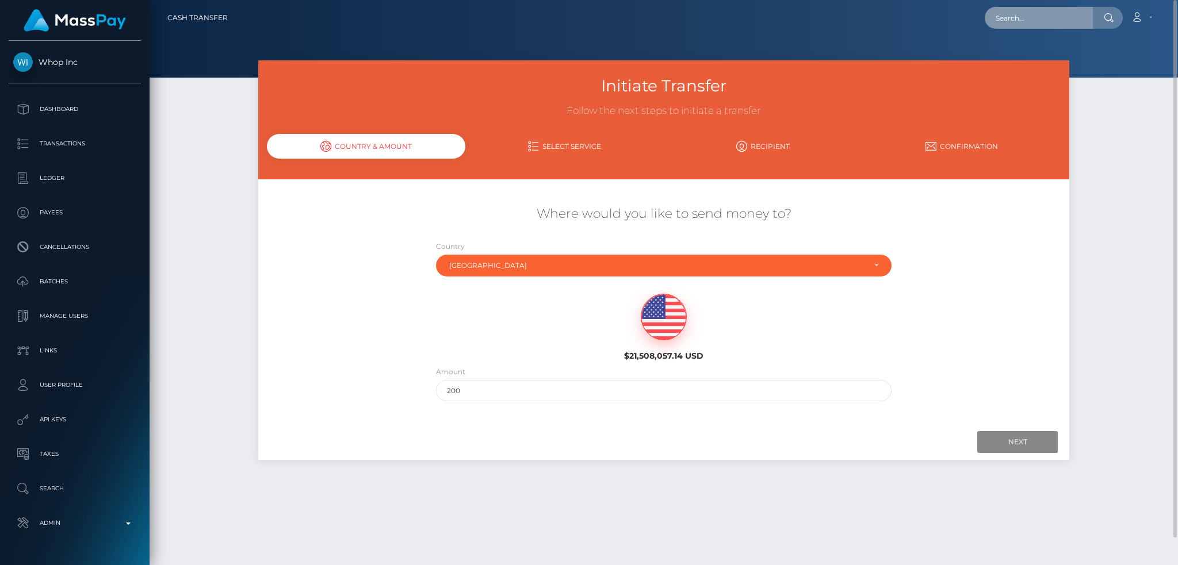
drag, startPoint x: 1038, startPoint y: 18, endPoint x: 1029, endPoint y: 19, distance: 9.2
click at [1038, 18] on input "text" at bounding box center [1038, 18] width 108 height 22
paste input "poact_infhustMoO5N"
type input "poact_infhustMoO5N"
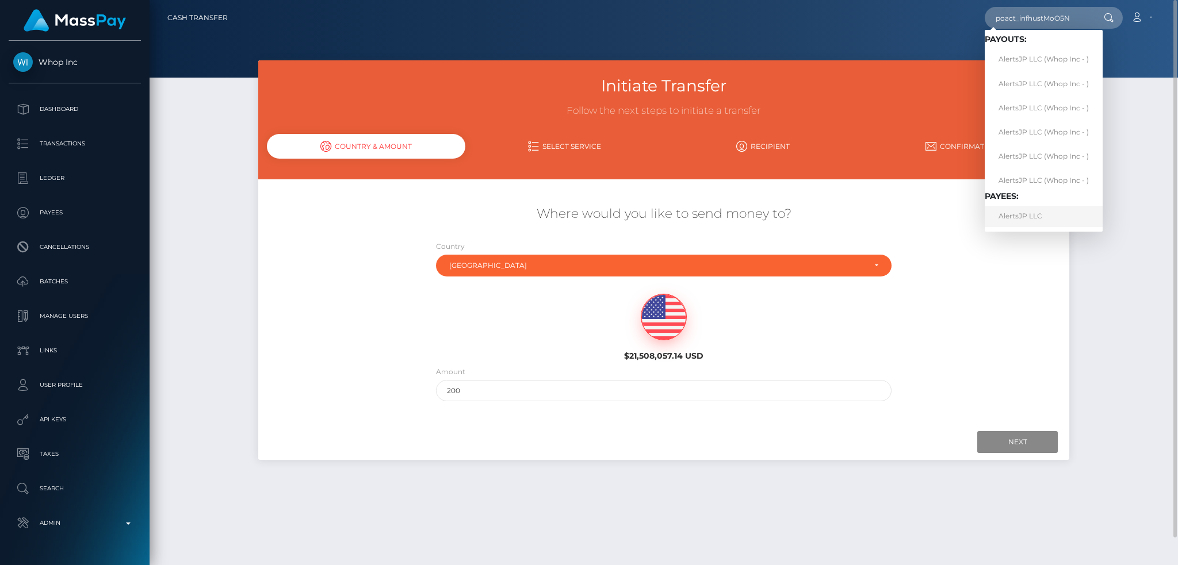
click at [1038, 216] on link "AlertsJP LLC" at bounding box center [1043, 216] width 118 height 21
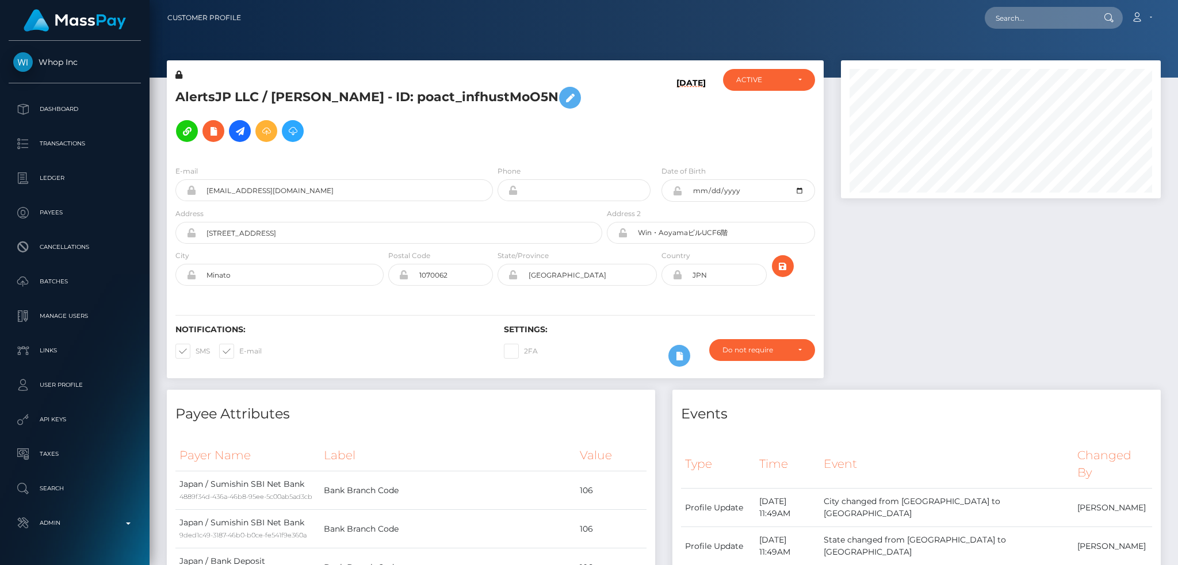
scroll to position [138, 319]
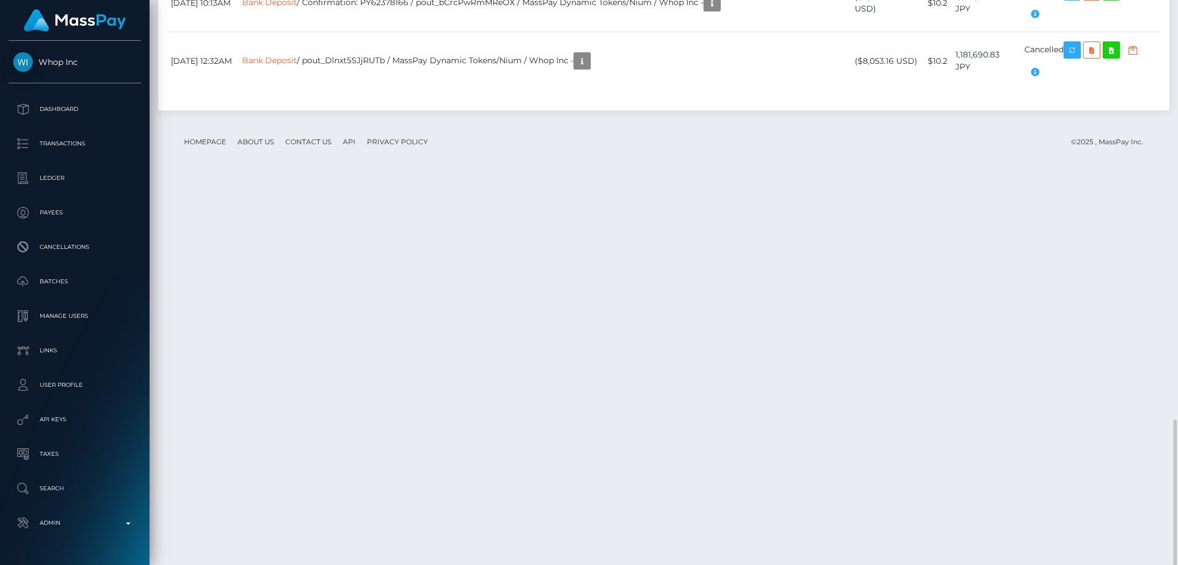
drag, startPoint x: 276, startPoint y: 243, endPoint x: 378, endPoint y: 240, distance: 102.4
drag, startPoint x: 378, startPoint y: 239, endPoint x: 282, endPoint y: 240, distance: 95.4
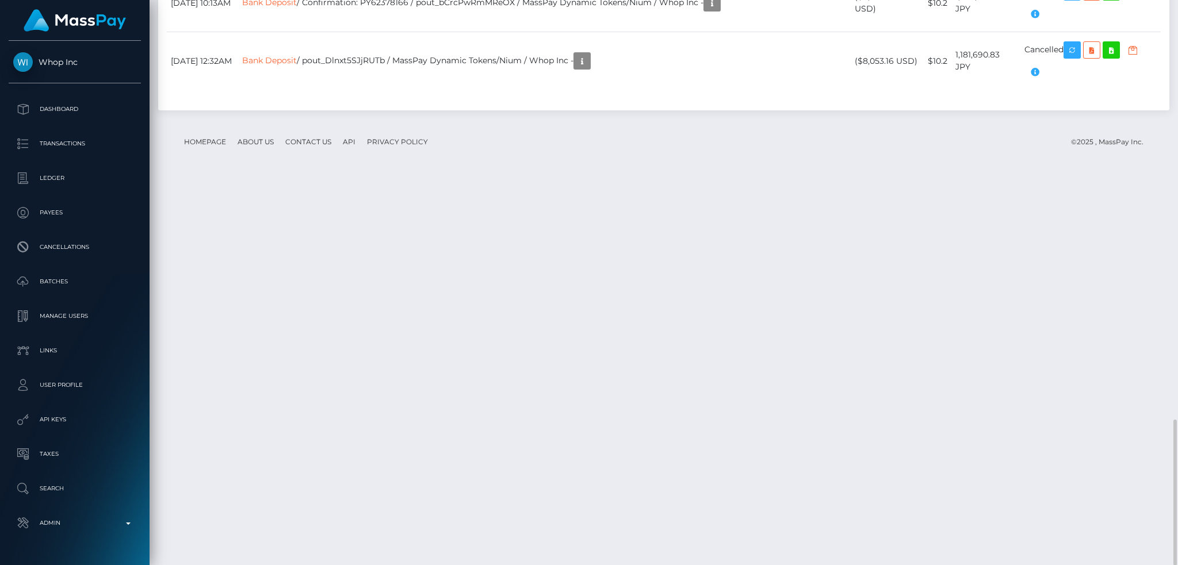
copy td "Sumishin SBI Net Bank"
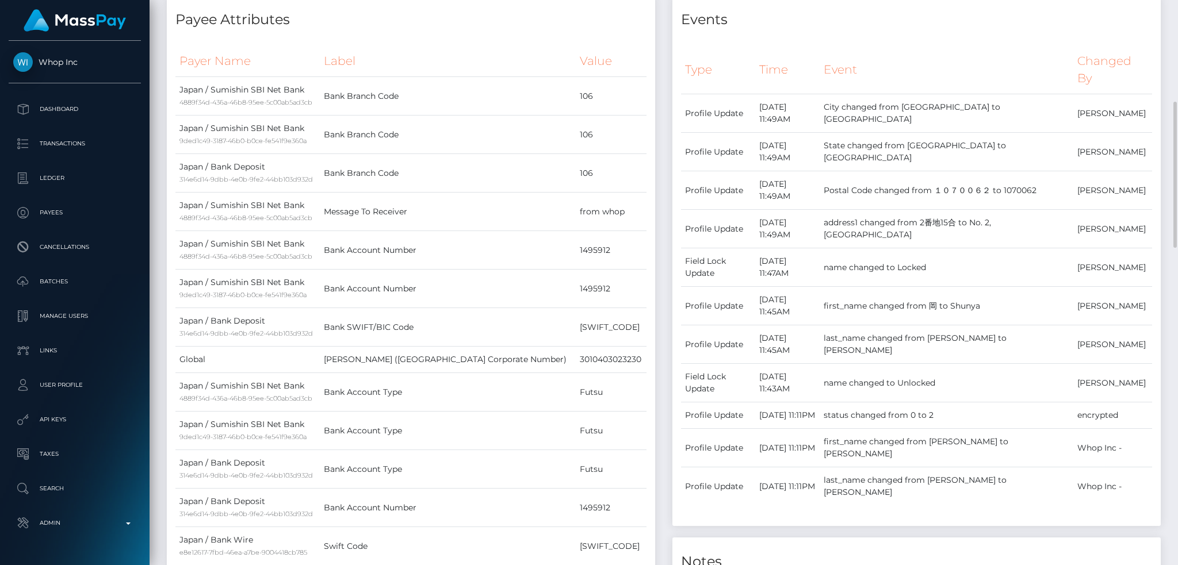
scroll to position [0, 0]
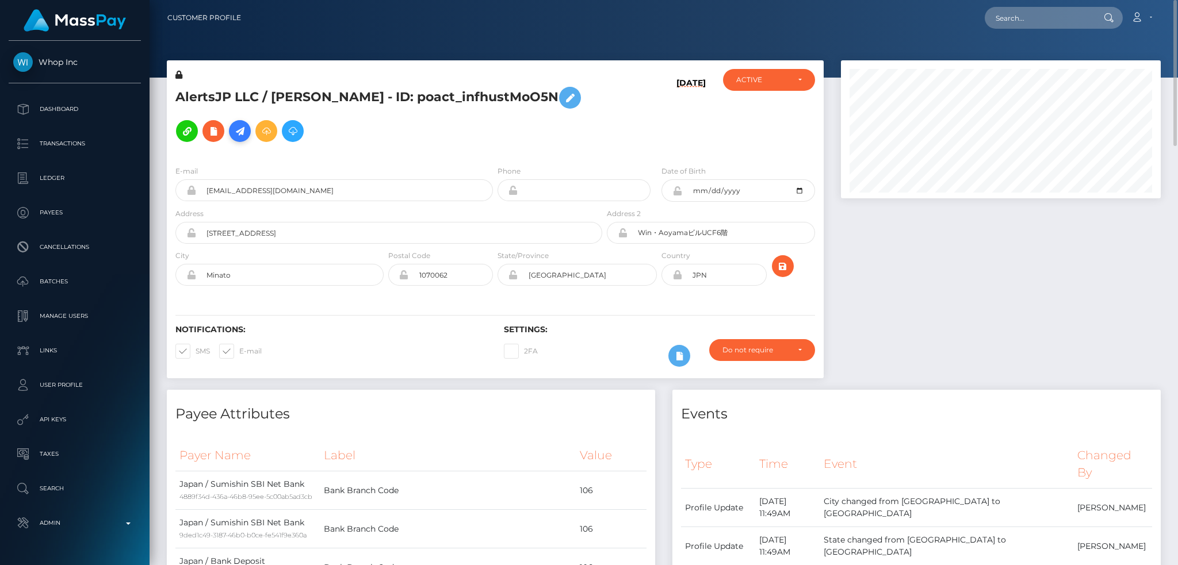
click at [233, 134] on icon at bounding box center [240, 131] width 14 height 14
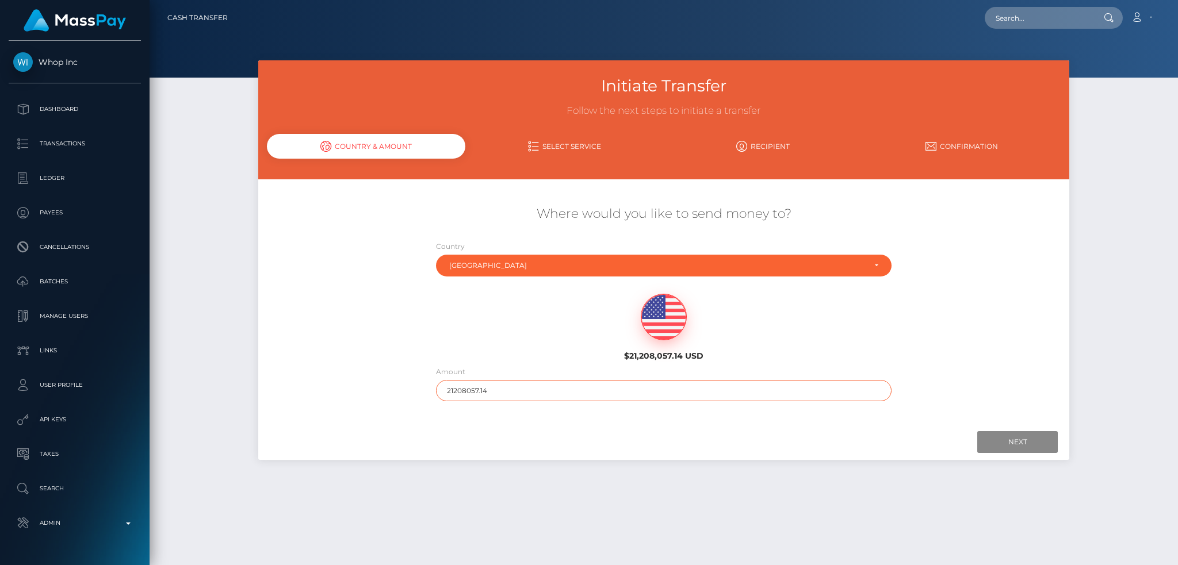
click at [527, 388] on input "21208057.14" at bounding box center [664, 390] width 456 height 21
type input "200"
click at [999, 440] on input "Next" at bounding box center [1017, 442] width 80 height 22
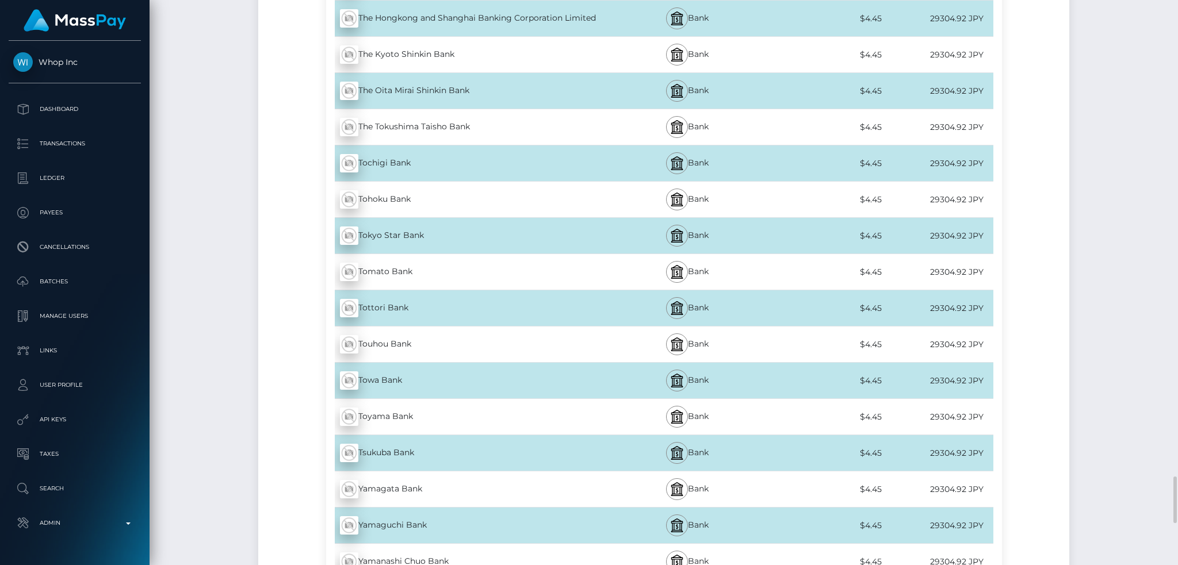
scroll to position [5213, 0]
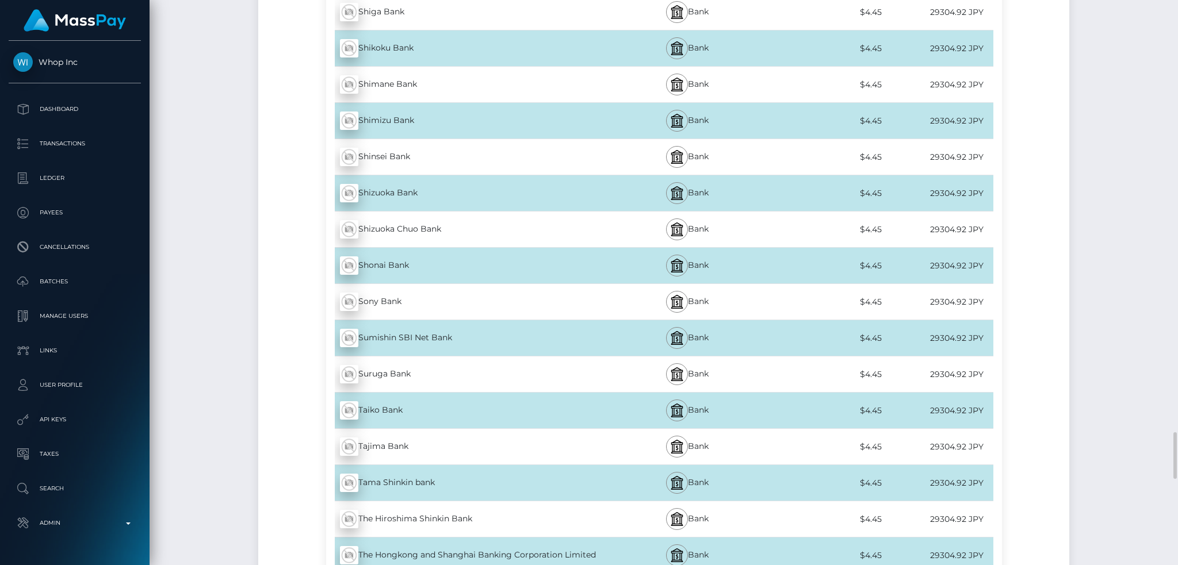
click at [422, 338] on div "Sumishin SBI Net Bank - JPY" at bounding box center [465, 338] width 278 height 32
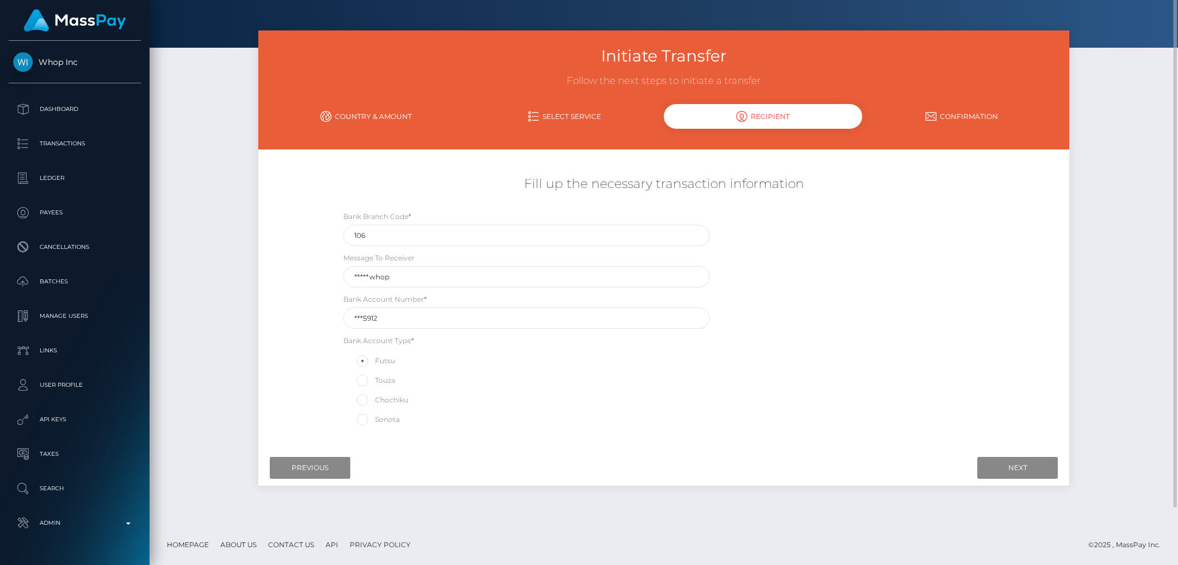
scroll to position [0, 0]
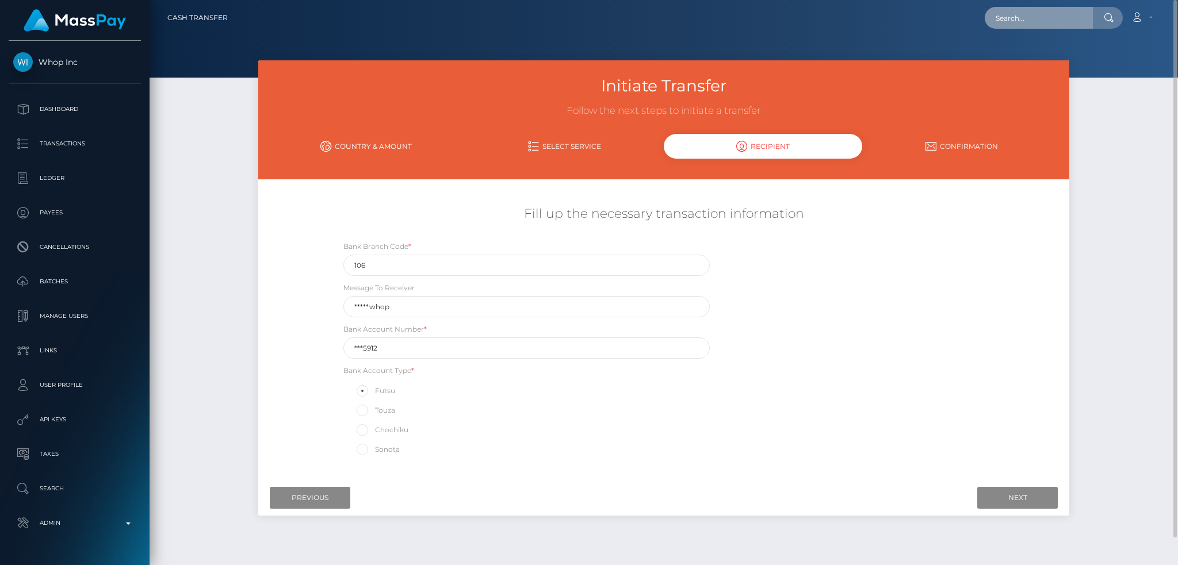
drag, startPoint x: 1029, startPoint y: 22, endPoint x: 968, endPoint y: 19, distance: 61.6
click at [1029, 22] on input "text" at bounding box center [1038, 18] width 108 height 22
paste input "3c039b24-7b88-49bd-bfc7-33bd2dec5e69"
type input "3c039b24-7b88-49bd-bfc7-33bd2dec5e69"
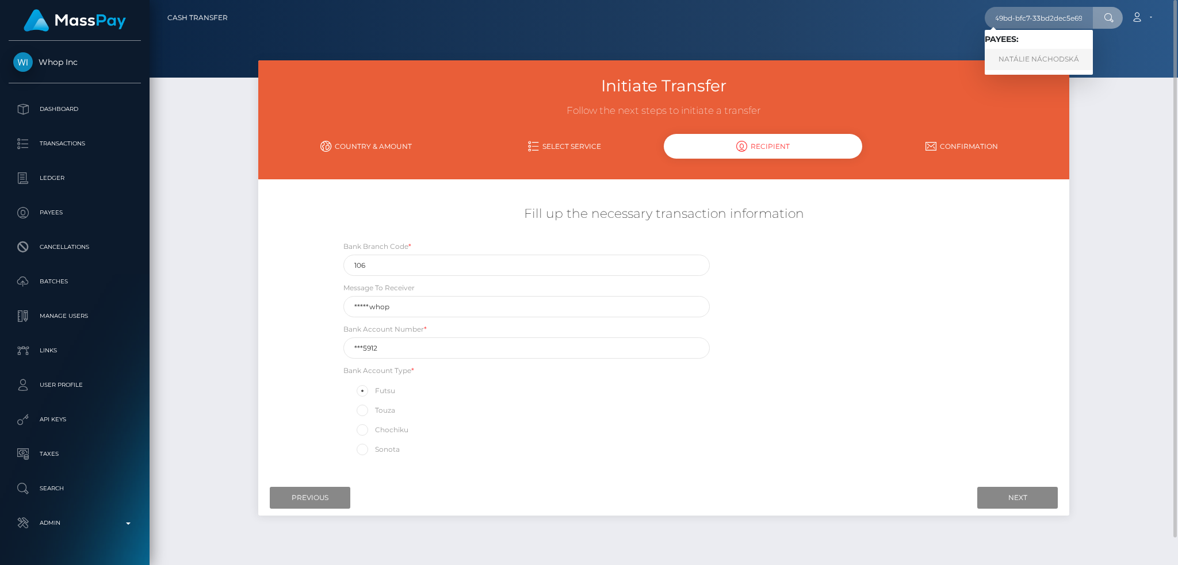
click at [1056, 58] on link "NATÁLIE NÁCHODSKÁ" at bounding box center [1038, 59] width 108 height 21
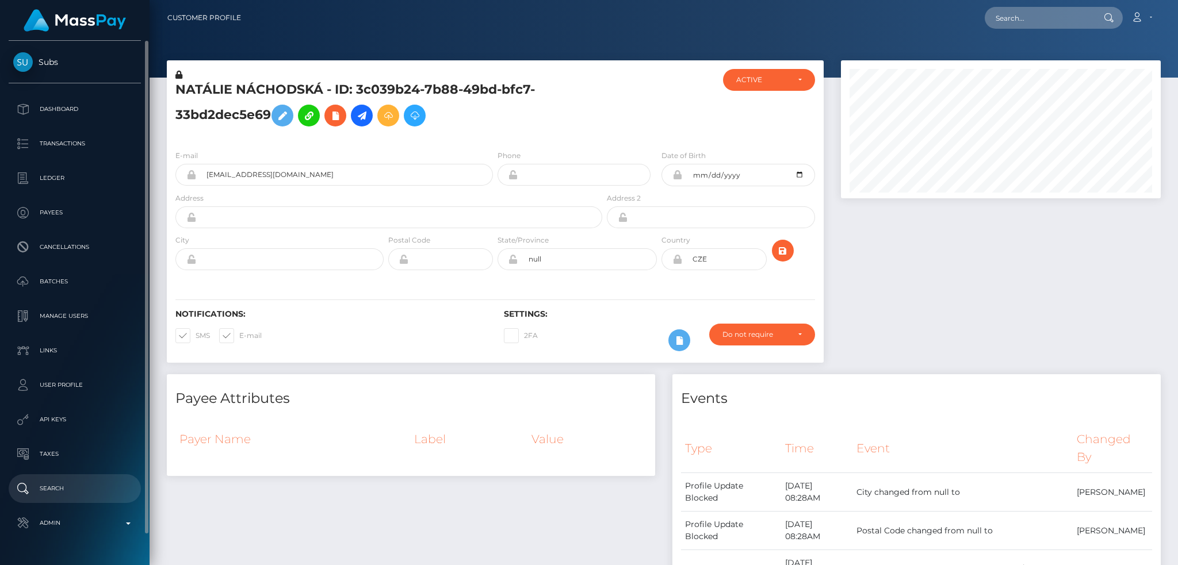
drag, startPoint x: 95, startPoint y: 518, endPoint x: 106, endPoint y: 499, distance: 22.7
click at [95, 519] on p "Admin" at bounding box center [74, 523] width 123 height 17
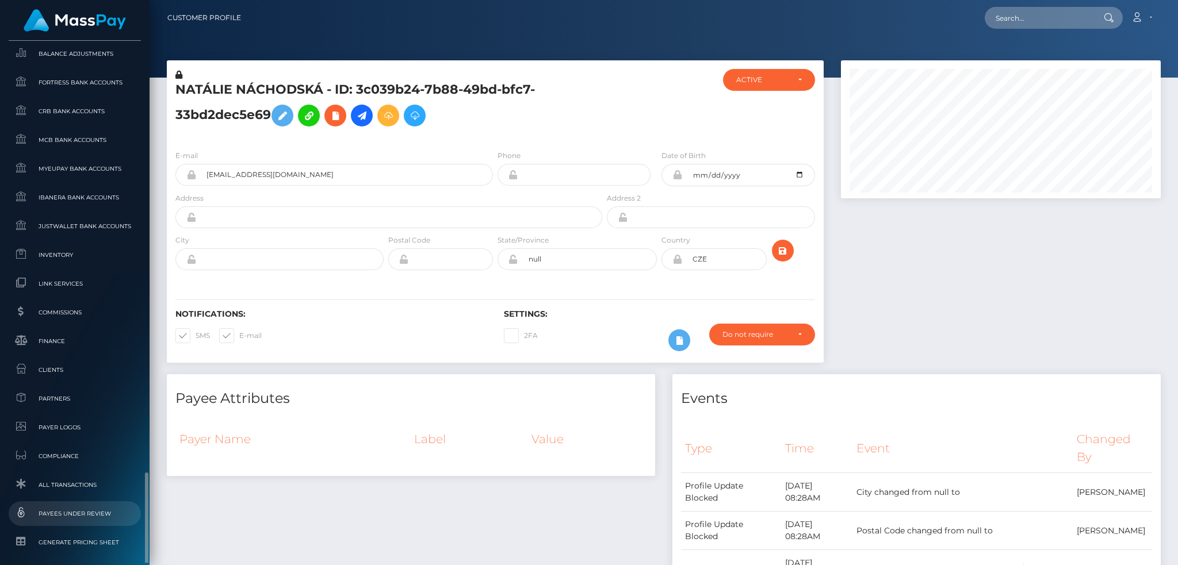
scroll to position [674, 0]
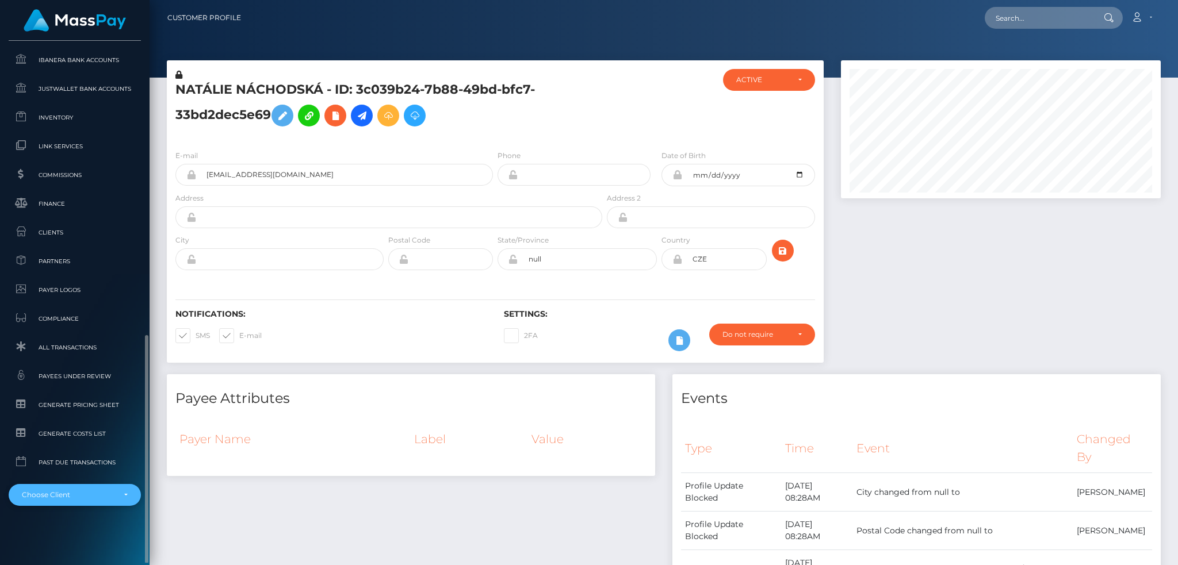
click at [81, 498] on div "Choose Client" at bounding box center [68, 494] width 93 height 9
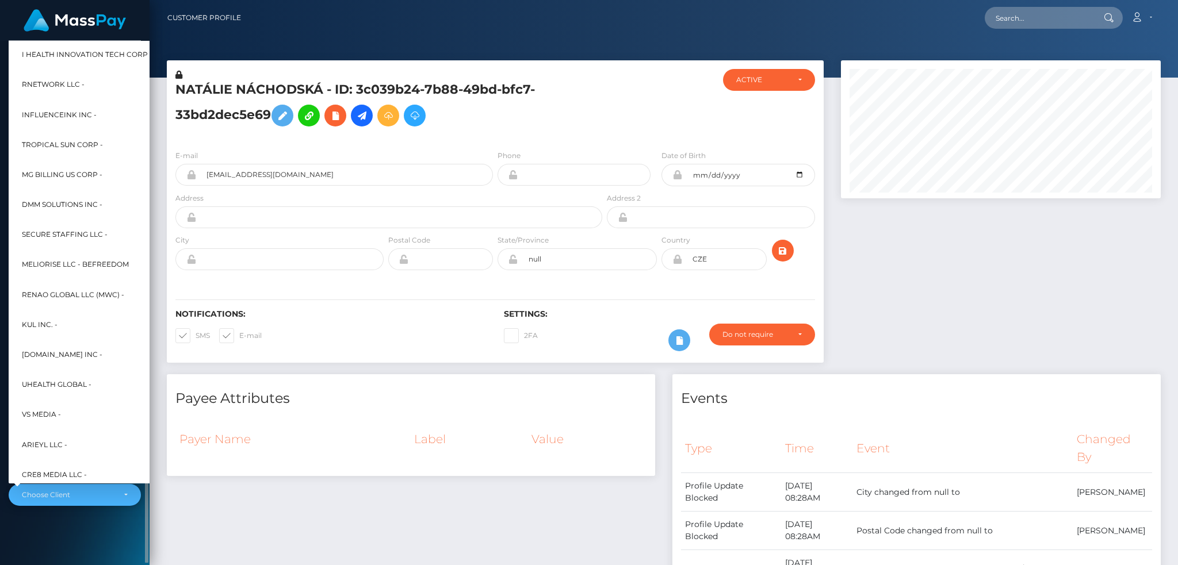
scroll to position [344, 0]
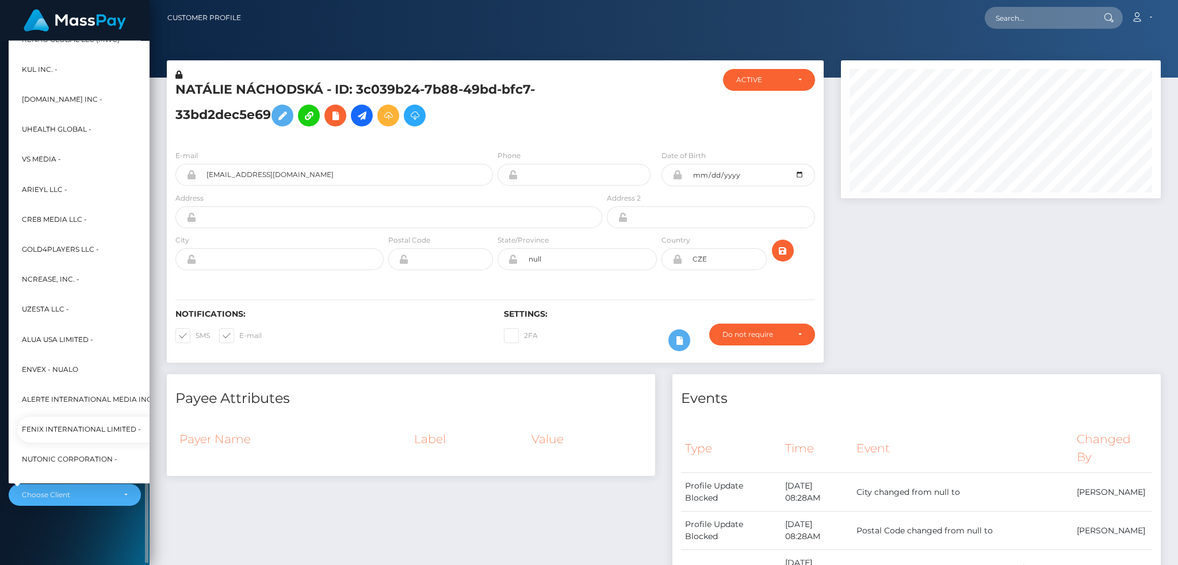
click at [97, 424] on span "Fenix International Limited -" at bounding box center [81, 429] width 119 height 15
select select "26"
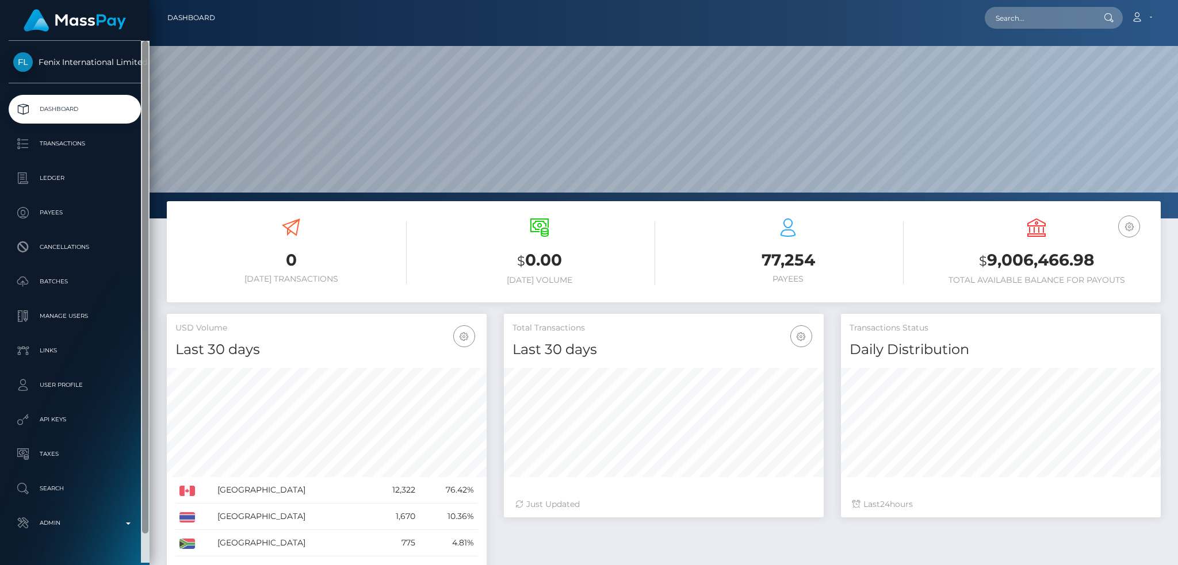
scroll to position [204, 319]
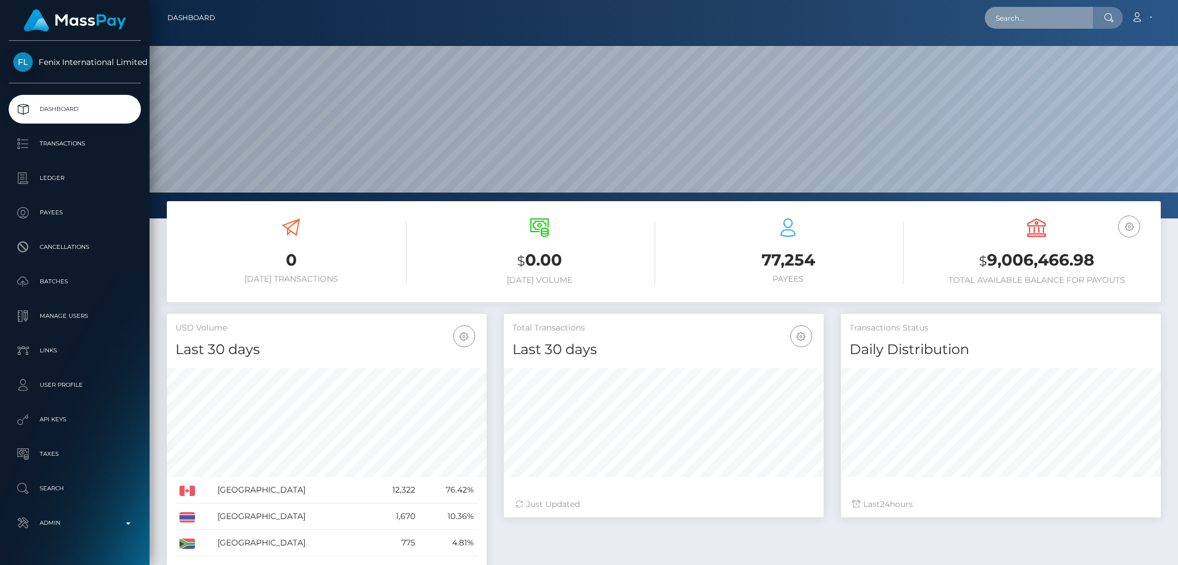
click at [1006, 20] on input "text" at bounding box center [1038, 18] width 108 height 22
paste input "Imprimanta aia de la birou merge? Trebuie sa ma duc la ala [US_STATE]/poimaine …"
type input "Imprimanta aia de la birou merge? Trebuie sa ma duc la ala [US_STATE]/poimaine …"
click at [1040, 22] on input "text" at bounding box center [1038, 18] width 108 height 22
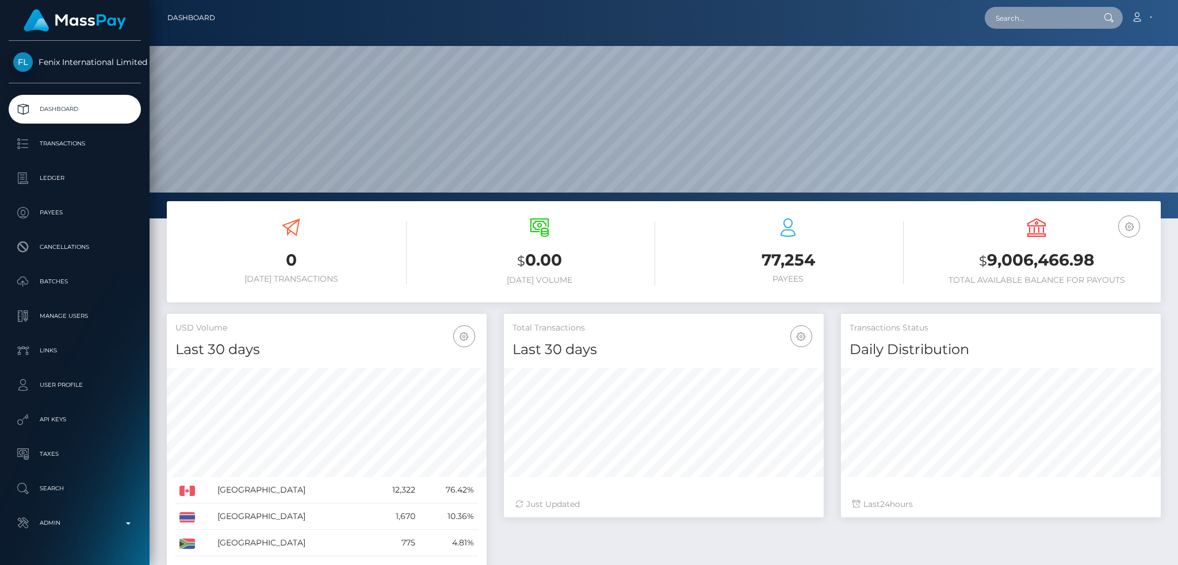
paste input "3c039b24-7b88-49bd-bfc7-33bd2dec5e69"
type input "3c039b24-7b88-49bd-bfc7-33bd2dec5e69"
click at [1058, 49] on link "NATÁLIE NÁCHODSKÁ" at bounding box center [1038, 59] width 108 height 21
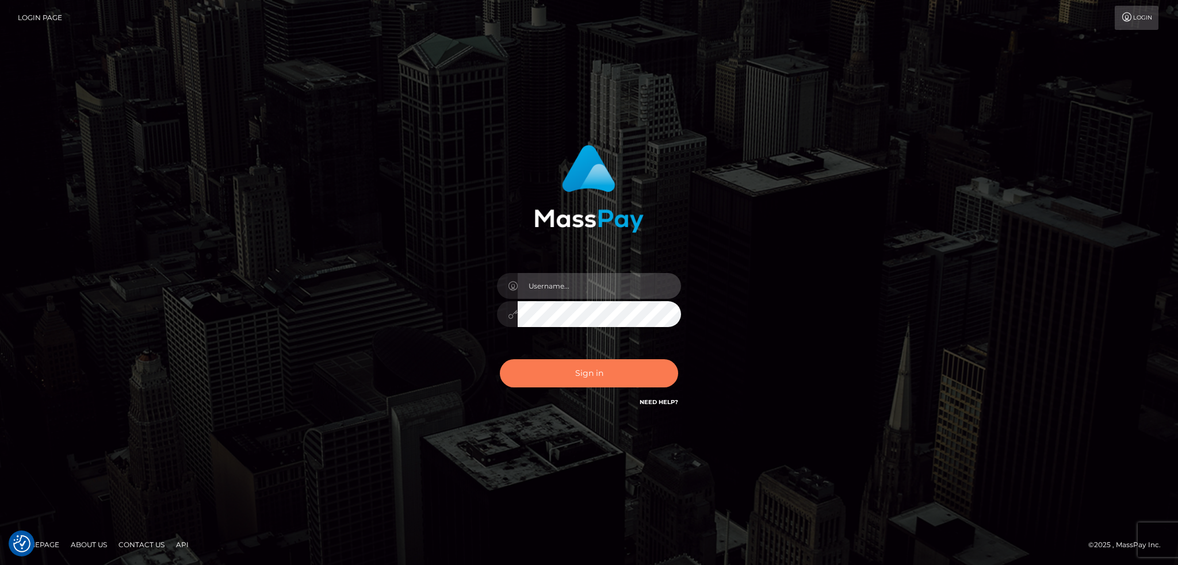
type input "alexstef"
click at [604, 378] on button "Sign in" at bounding box center [589, 373] width 178 height 28
type input "alexstef"
click at [595, 371] on button "Sign in" at bounding box center [589, 373] width 178 height 28
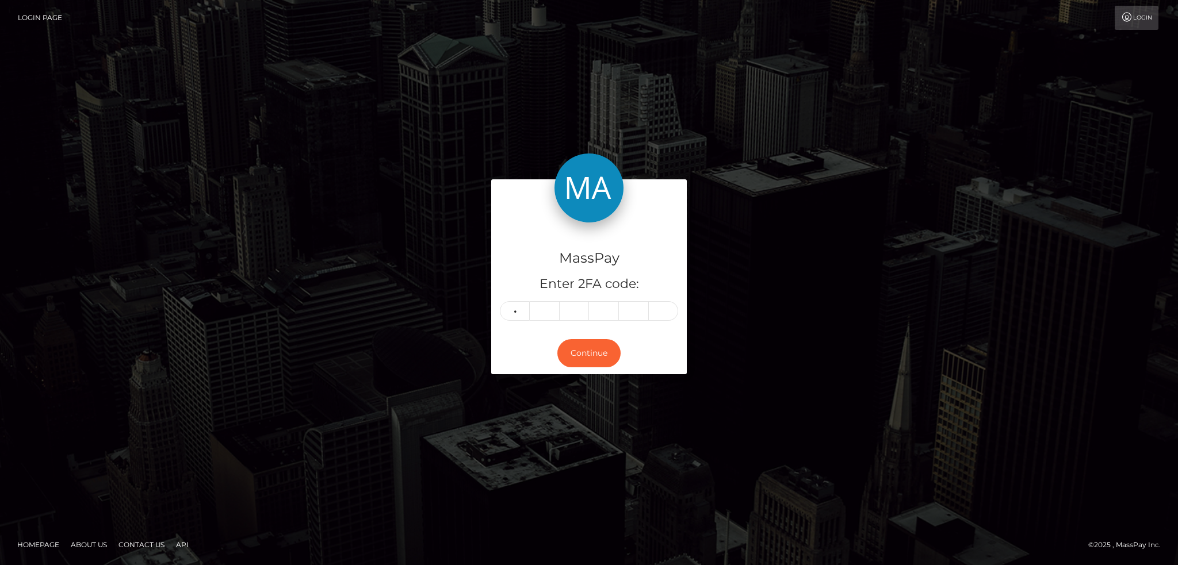
type input "5"
type input "7"
type input "6"
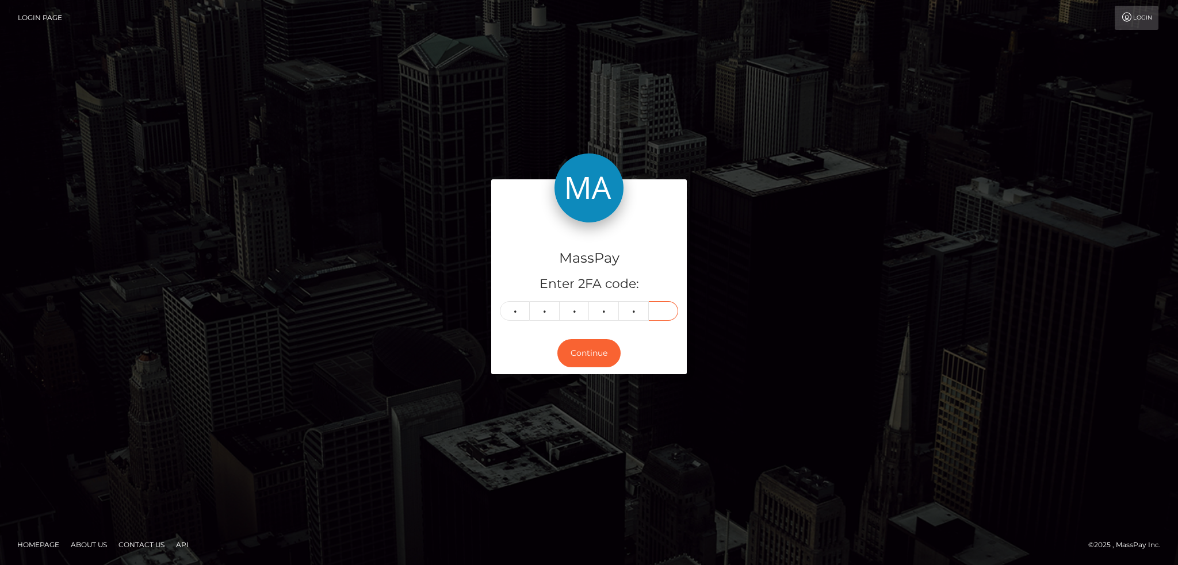
type input "0"
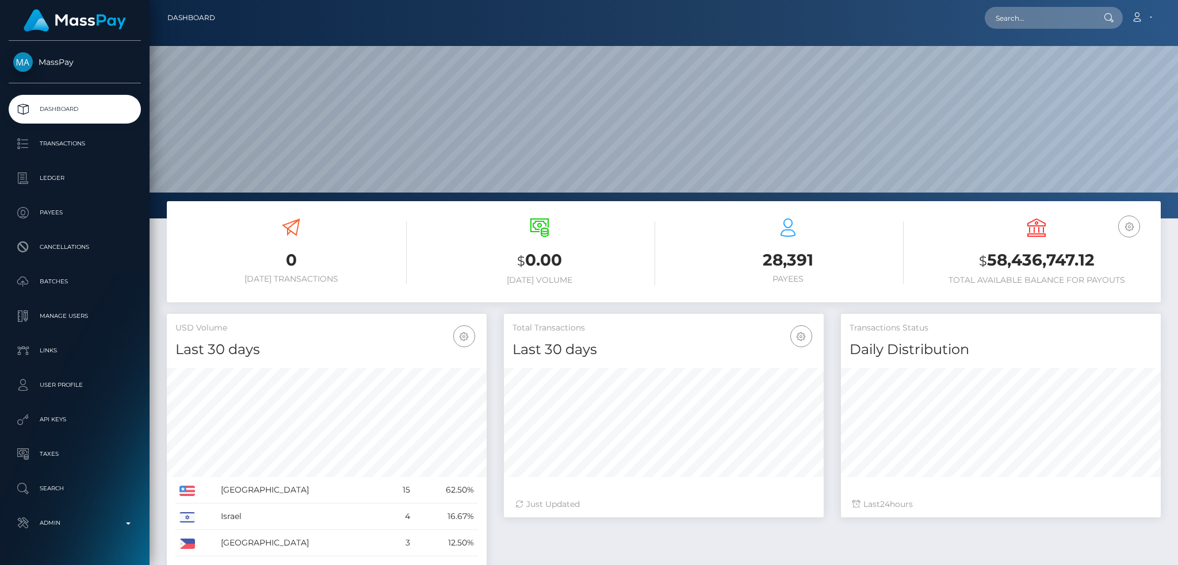
scroll to position [204, 319]
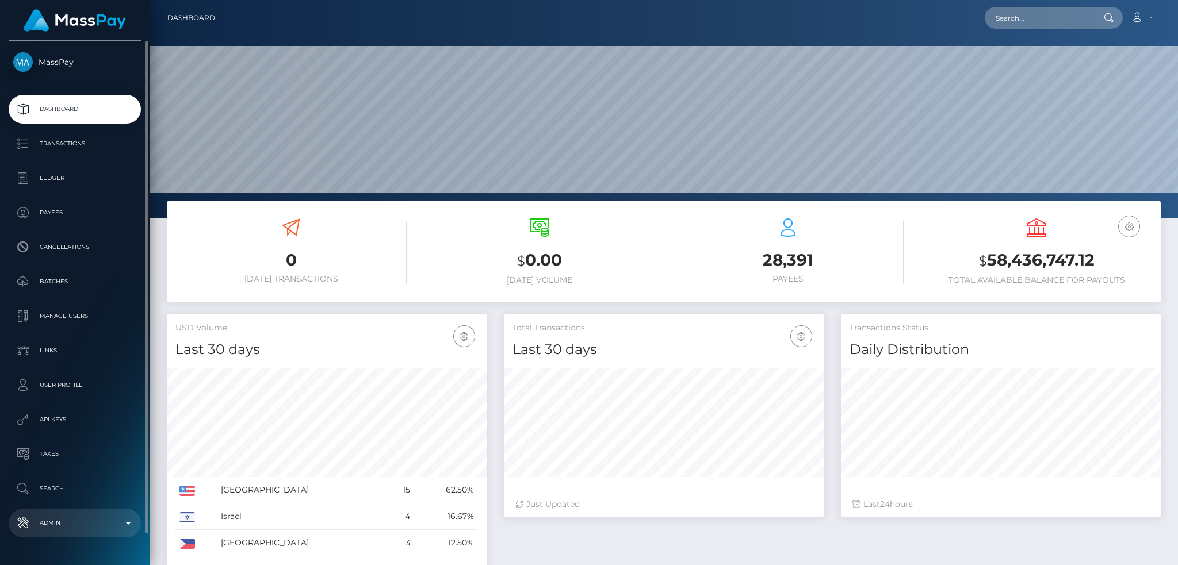
click at [117, 513] on link "Admin" at bounding box center [75, 523] width 132 height 29
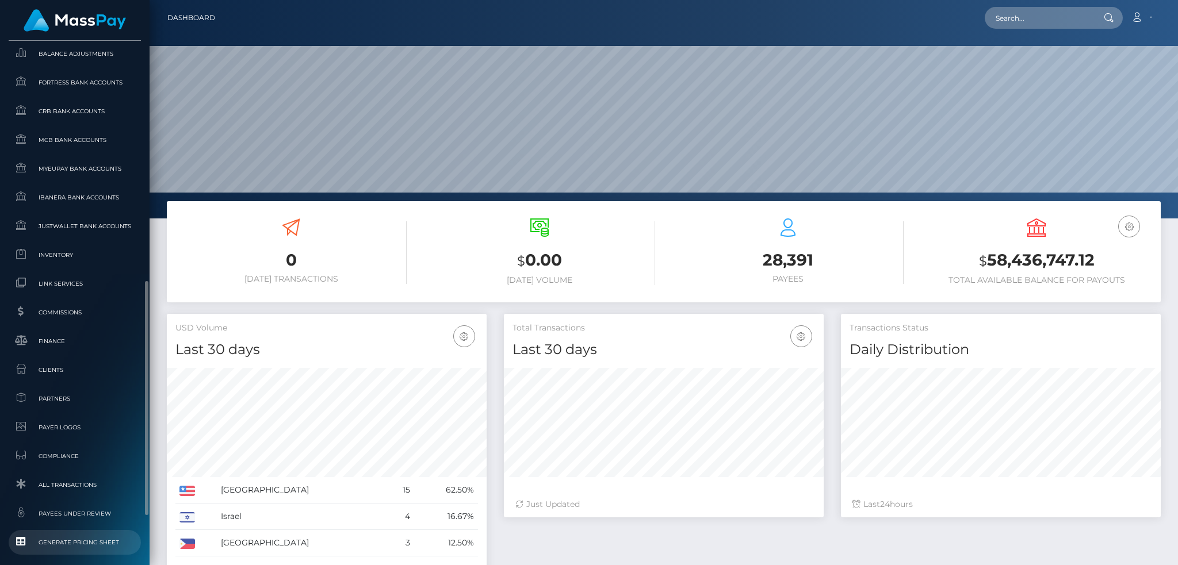
scroll to position [642, 0]
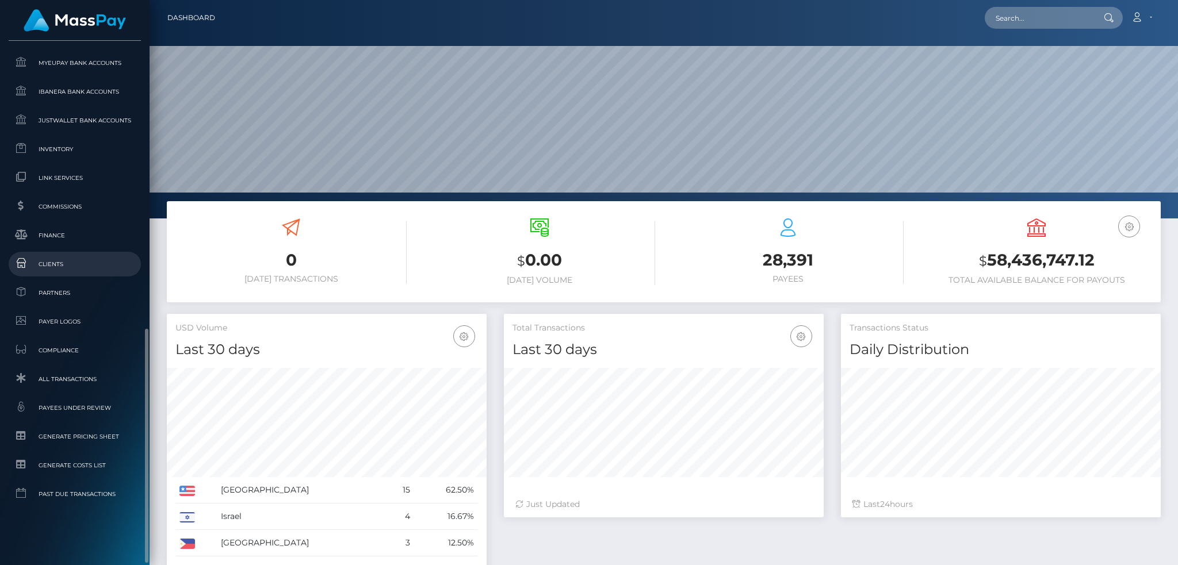
click at [87, 265] on span "Clients" at bounding box center [74, 264] width 123 height 13
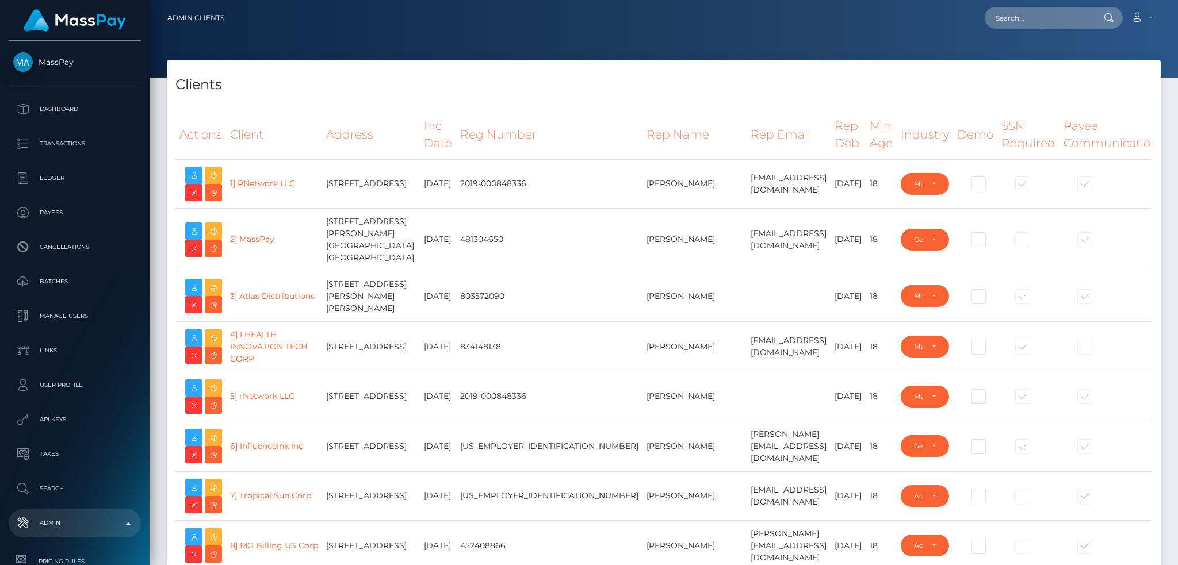
select select "223"
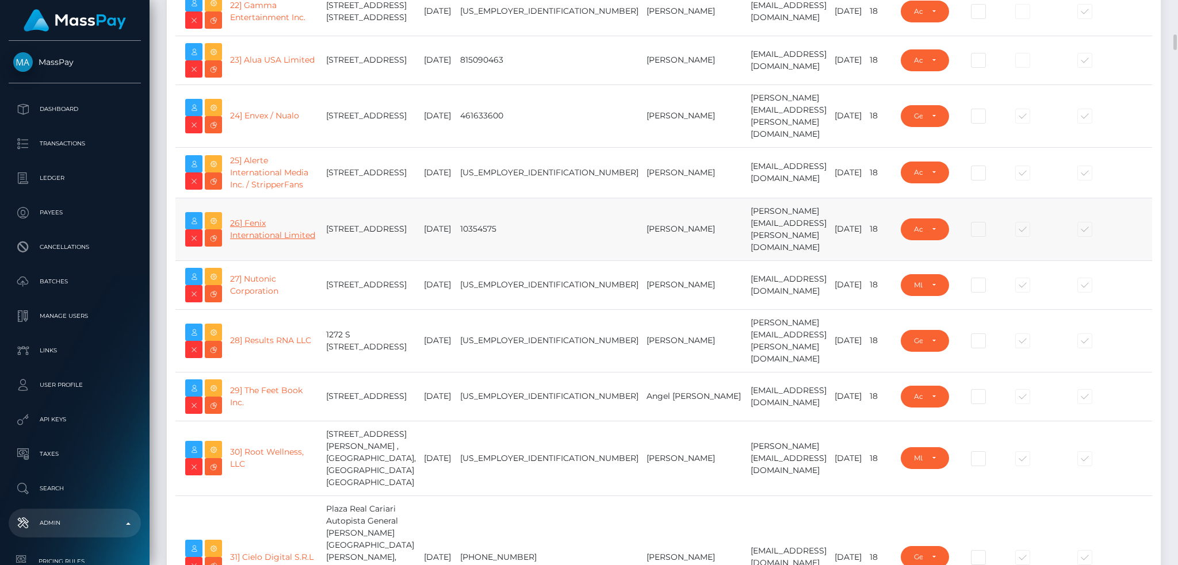
click at [261, 240] on link "26] Fenix International Limited" at bounding box center [272, 229] width 85 height 22
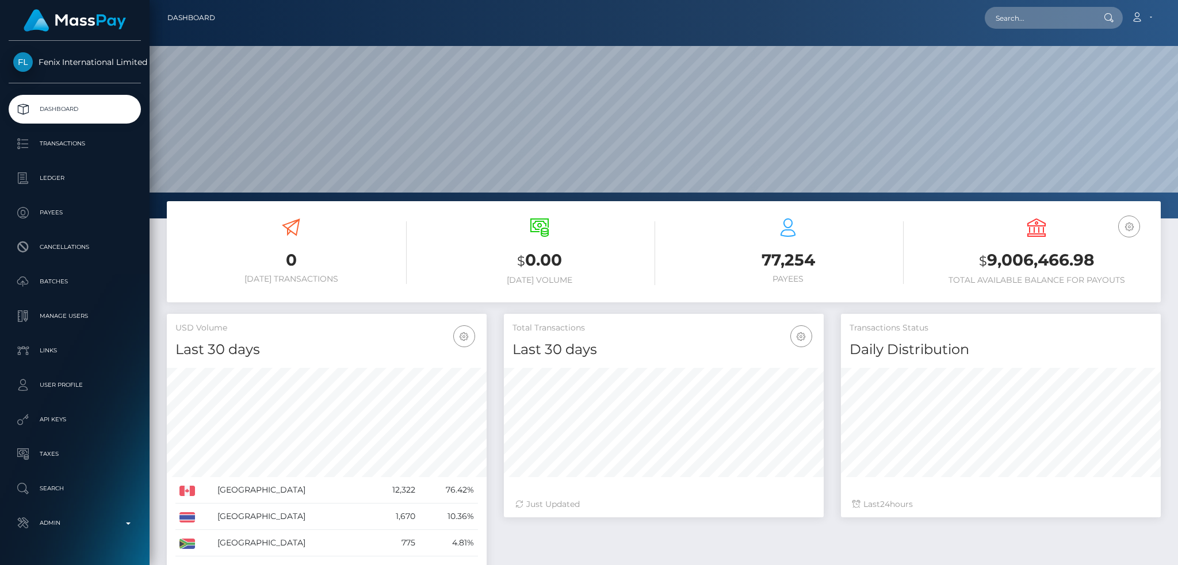
scroll to position [218, 1028]
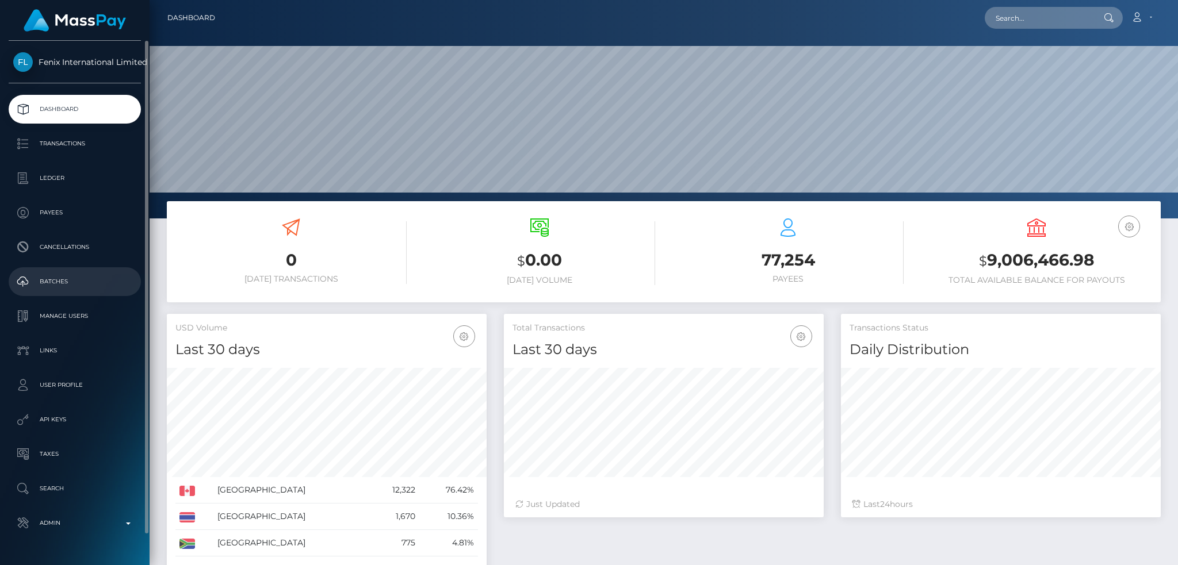
click at [79, 279] on p "Batches" at bounding box center [74, 281] width 123 height 17
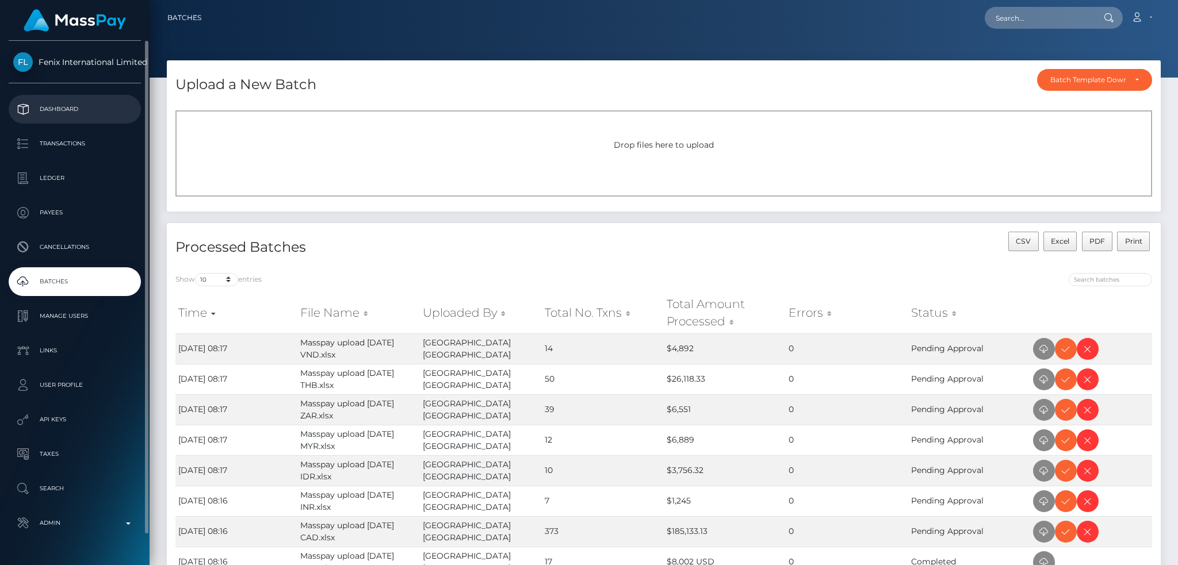
click at [70, 105] on p "Dashboard" at bounding box center [74, 109] width 123 height 17
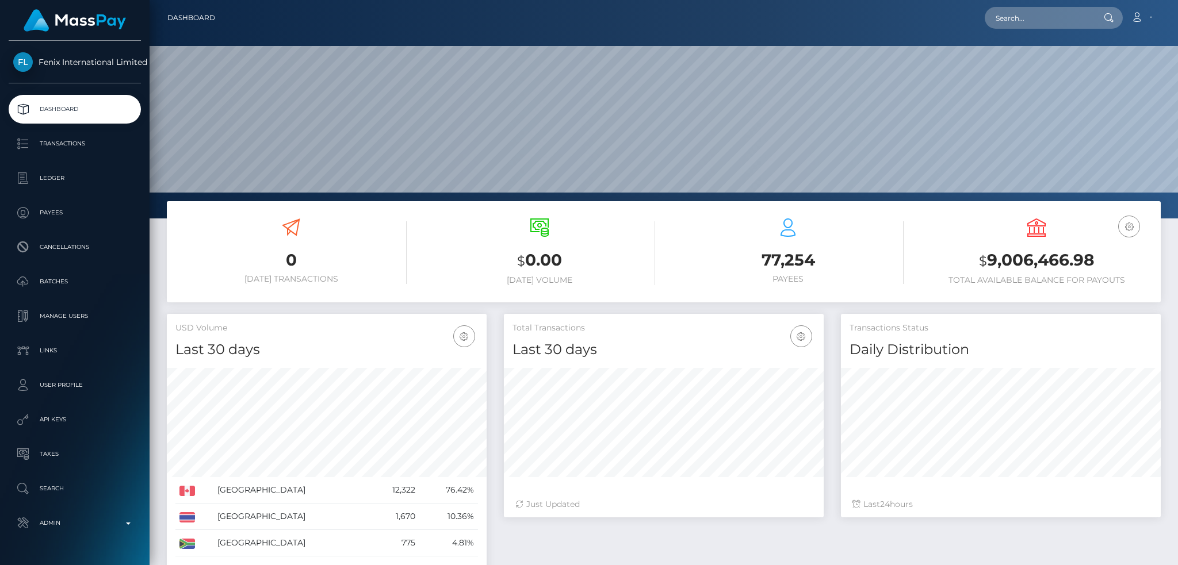
scroll to position [204, 319]
click at [1029, 20] on input "text" at bounding box center [1038, 18] width 108 height 22
paste input "77641357"
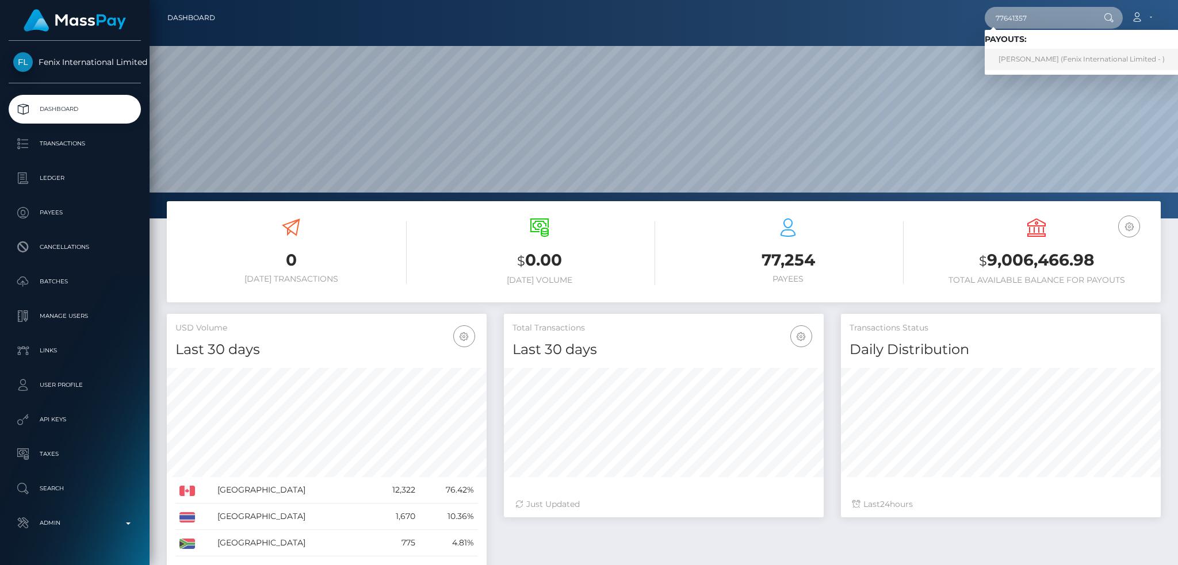
type input "77641357"
click at [1027, 56] on link "DENNIS PUTTASUWAN (Fenix International Limited - )" at bounding box center [1081, 59] width 194 height 21
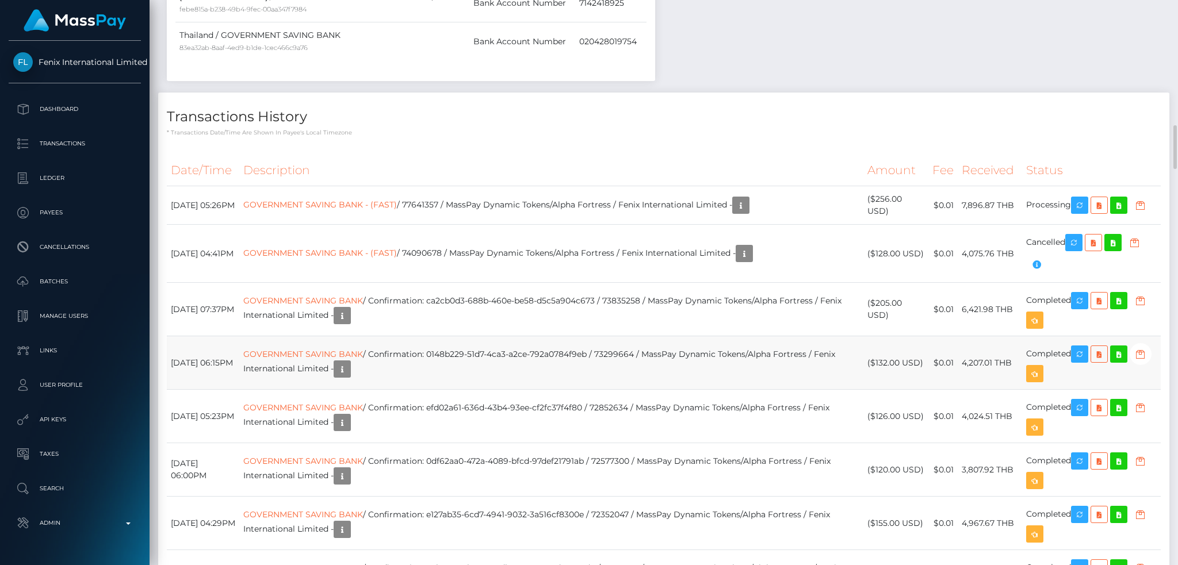
scroll to position [138, 319]
click at [352, 256] on link "GOVERNMENT SAVING BANK - (FAST)" at bounding box center [320, 253] width 154 height 10
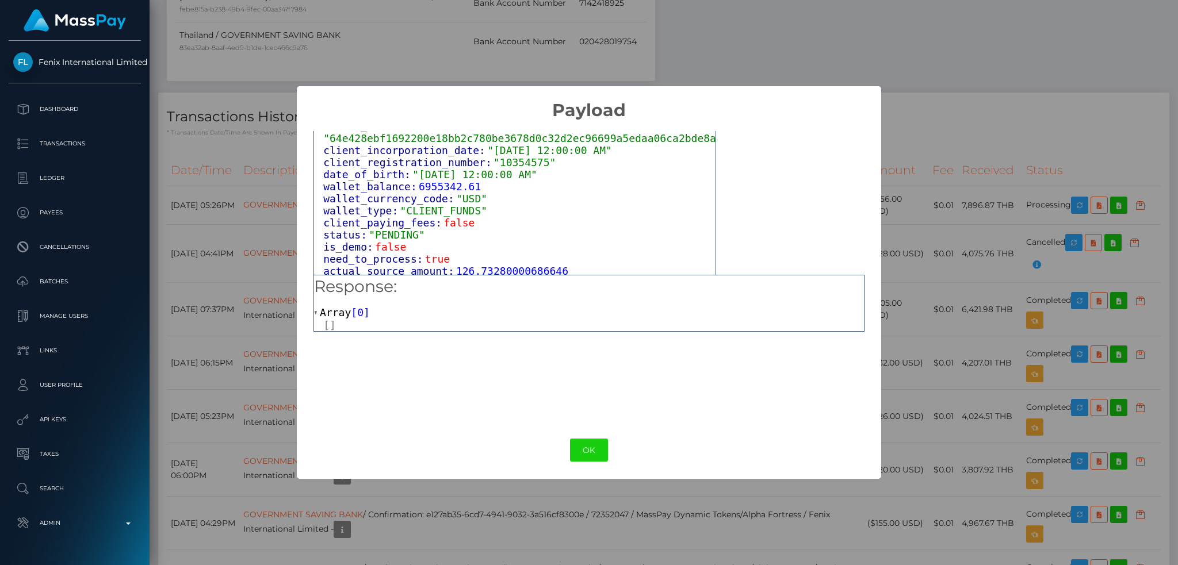
scroll to position [714, 0]
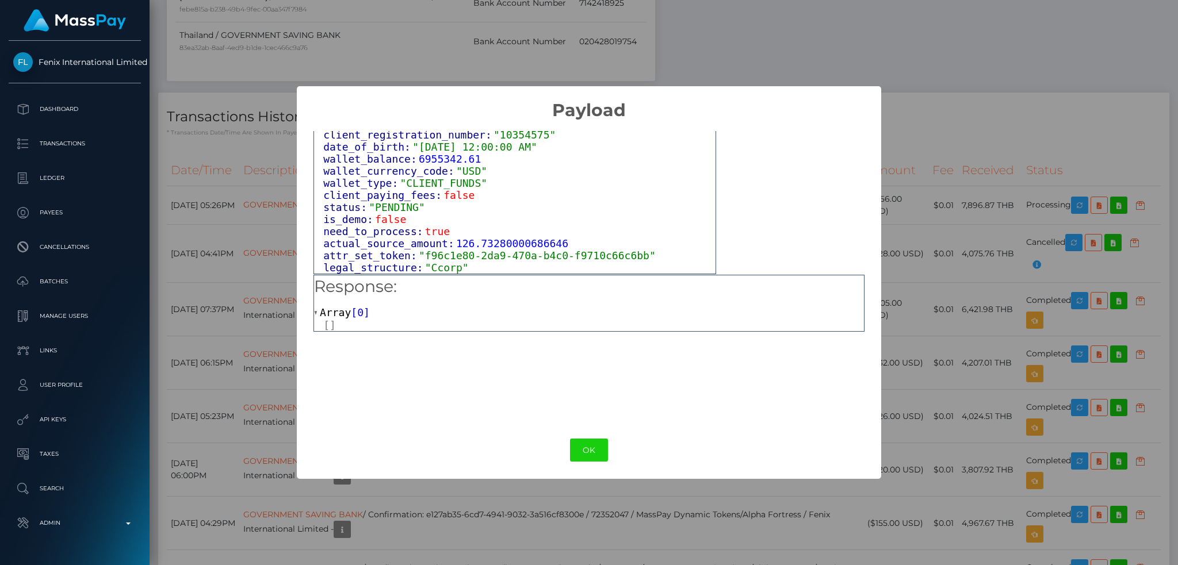
click at [582, 447] on button "OK" at bounding box center [589, 451] width 38 height 24
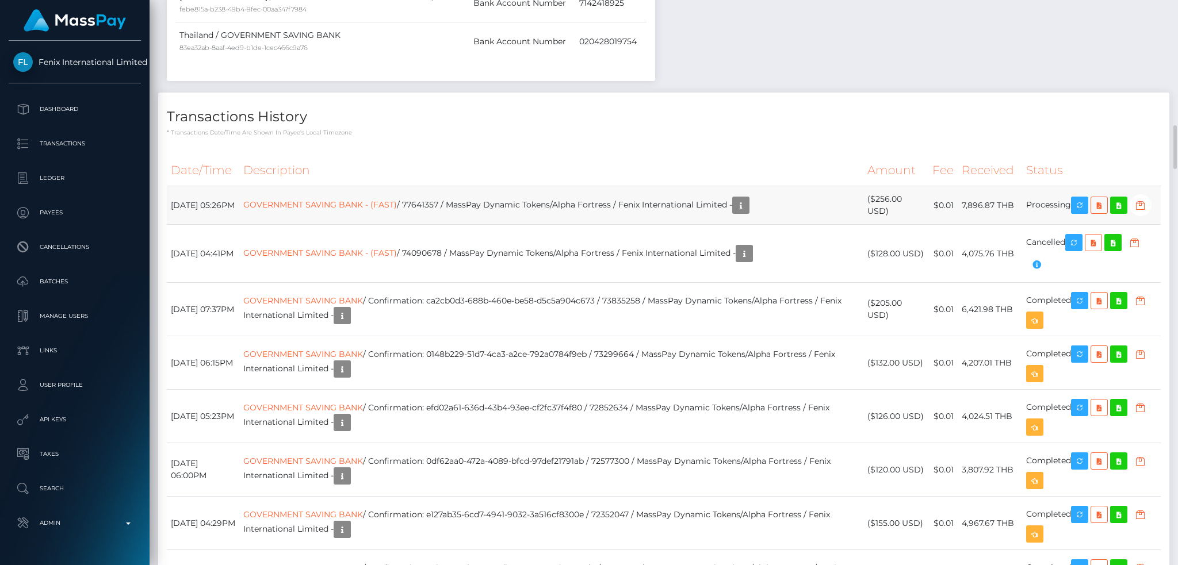
click at [526, 215] on td "GOVERNMENT SAVING BANK - (FAST) / 77641357 / MassPay Dynamic Tokens/Alpha Fortr…" at bounding box center [551, 205] width 624 height 39
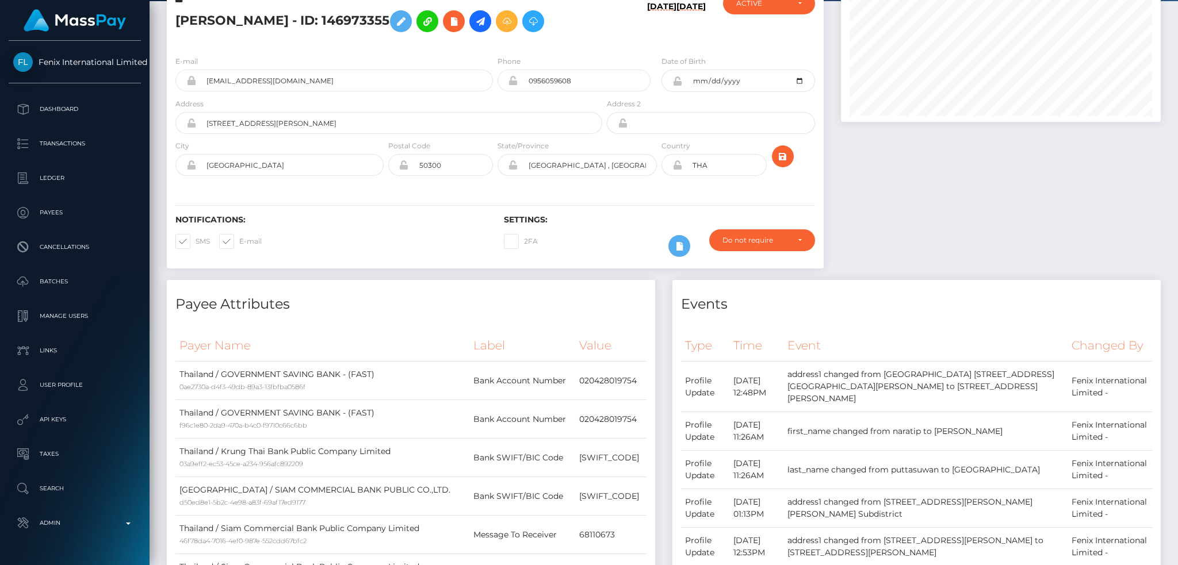
scroll to position [0, 0]
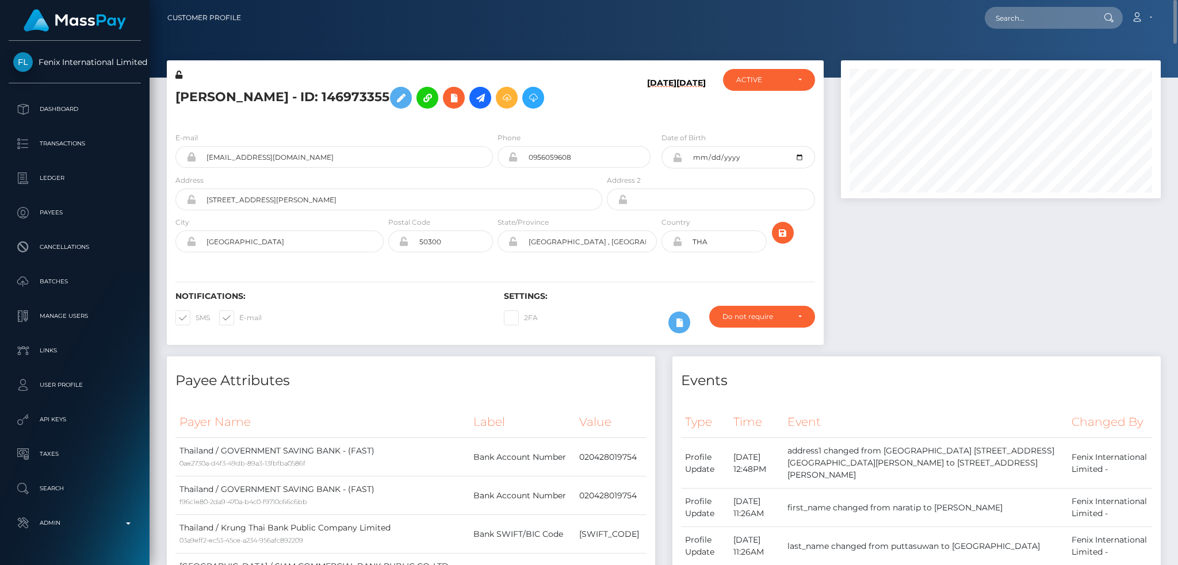
click at [389, 99] on h5 "[PERSON_NAME] - ID: 146973355" at bounding box center [385, 97] width 420 height 33
copy h5 "146973355"
click at [1063, 21] on input "text" at bounding box center [1038, 18] width 108 height 22
drag, startPoint x: 860, startPoint y: 288, endPoint x: 898, endPoint y: 254, distance: 51.7
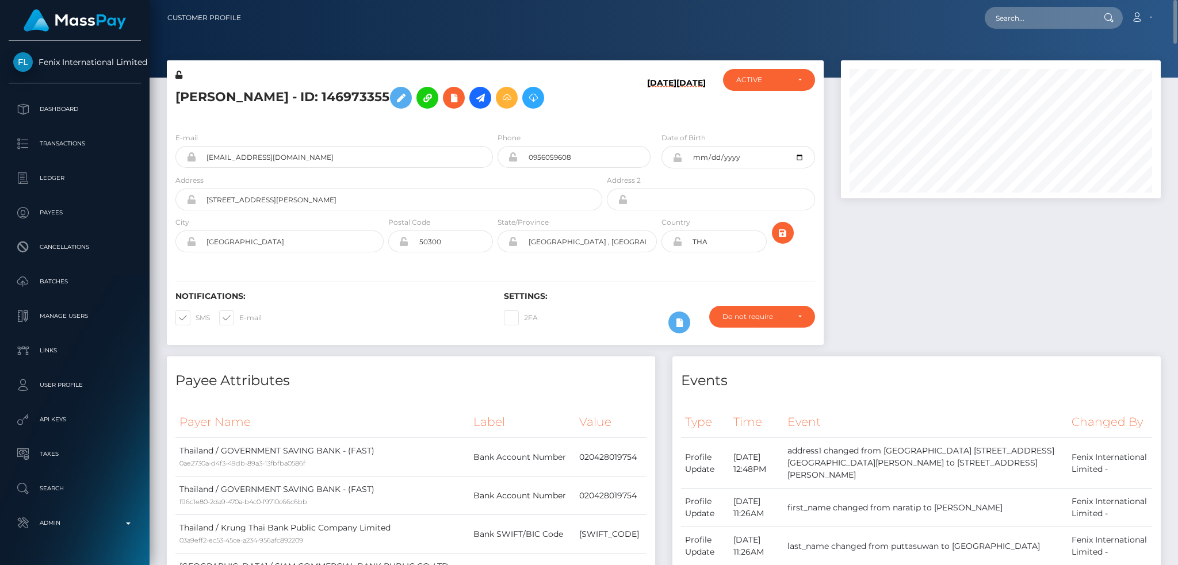
click at [861, 288] on div at bounding box center [1000, 208] width 337 height 296
click at [391, 91] on h5 "DENNIS PUTTASUWAN - ID: 146973355" at bounding box center [385, 97] width 420 height 33
copy h5 "DENNIS PUTTASUWAN - ID: 146973355"
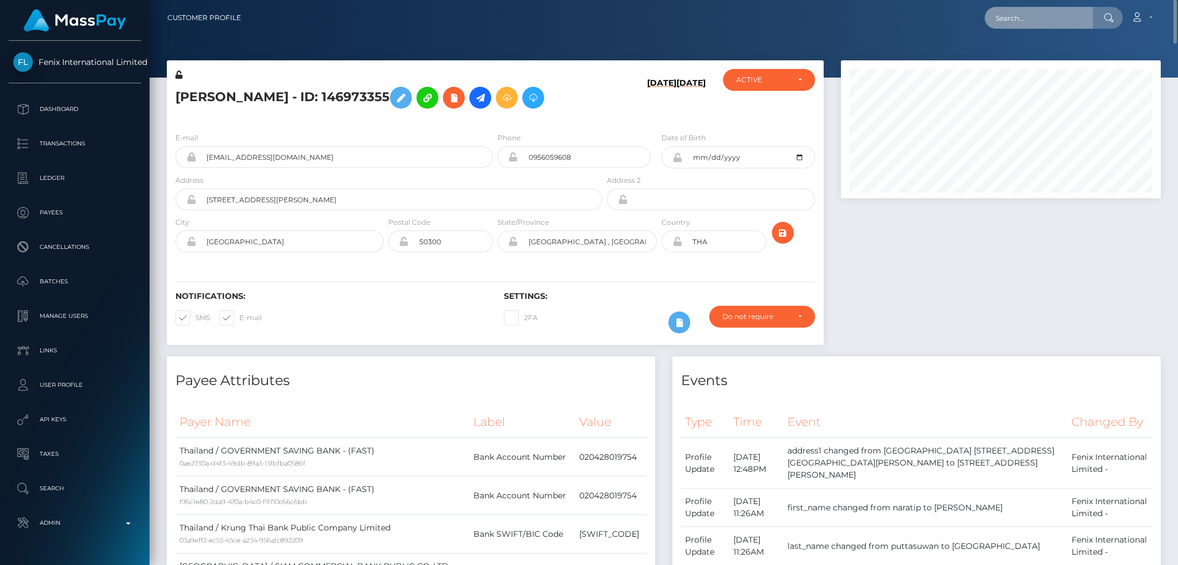
click at [1032, 11] on input "text" at bounding box center [1038, 18] width 108 height 22
paste input "pout_ogF2WA7MQAPTI"
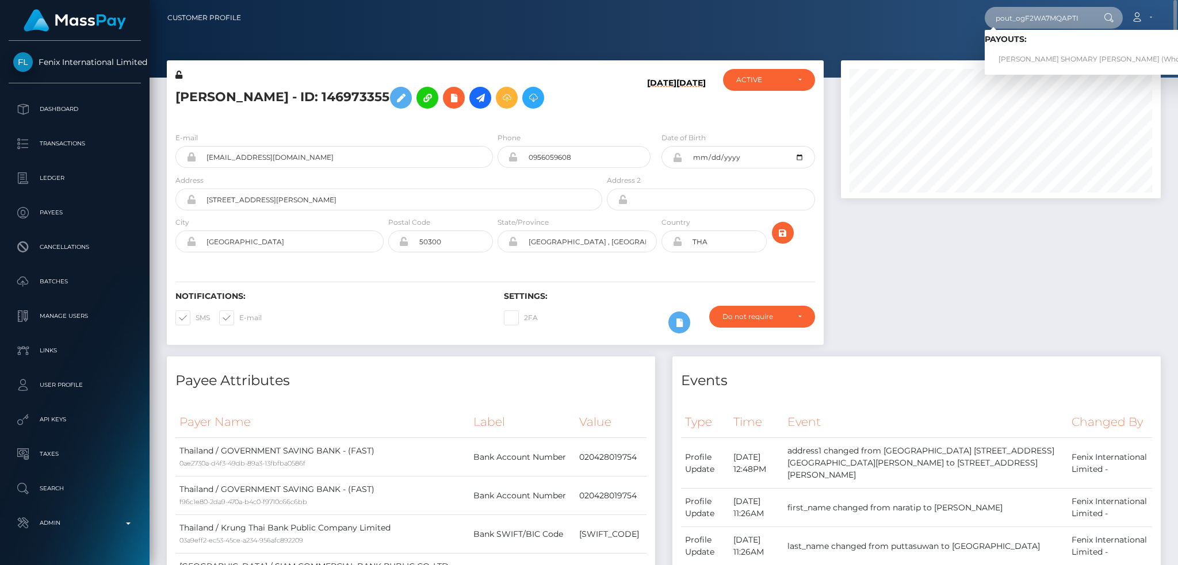
type input "pout_ogF2WA7MQAPTI"
click at [1027, 55] on link "ABDUL SHOMARY KASSIM (Whop Inc - )" at bounding box center [1101, 59] width 235 height 21
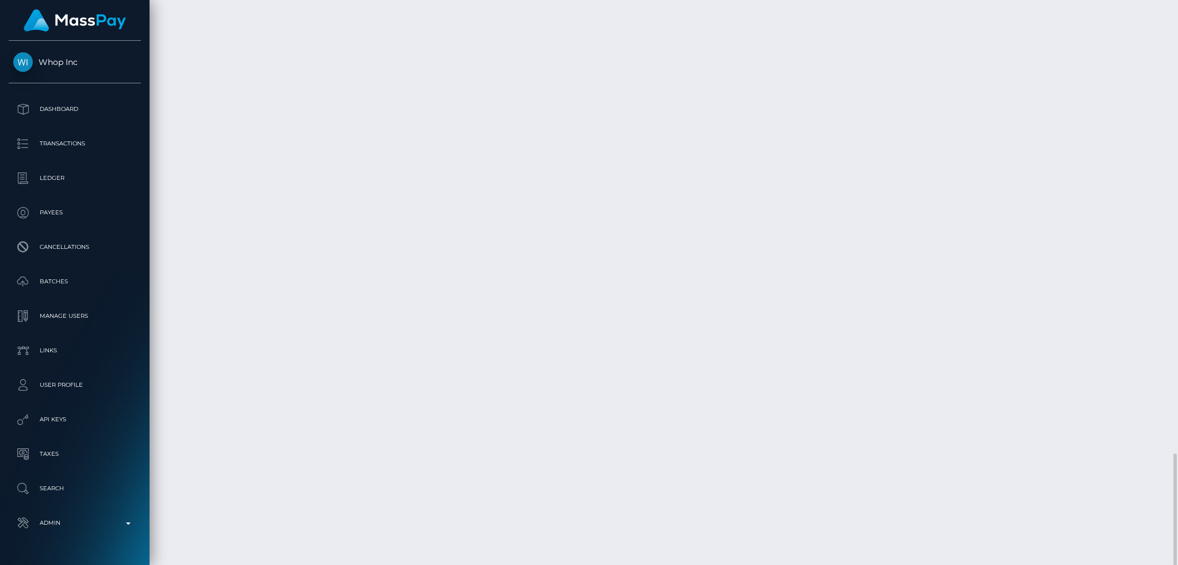
scroll to position [138, 319]
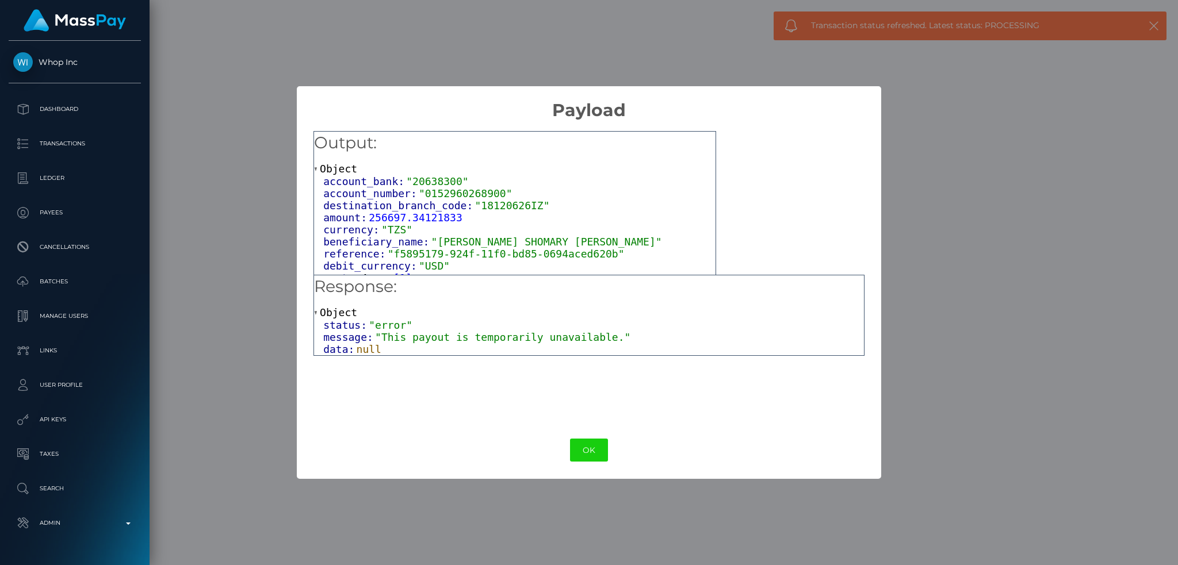
click at [539, 334] on span ""This payout is temporarily unavailable."" at bounding box center [502, 337] width 255 height 12
copy div "message: "This payout is temporarily unavailable.""
click at [582, 451] on button "OK" at bounding box center [589, 451] width 38 height 24
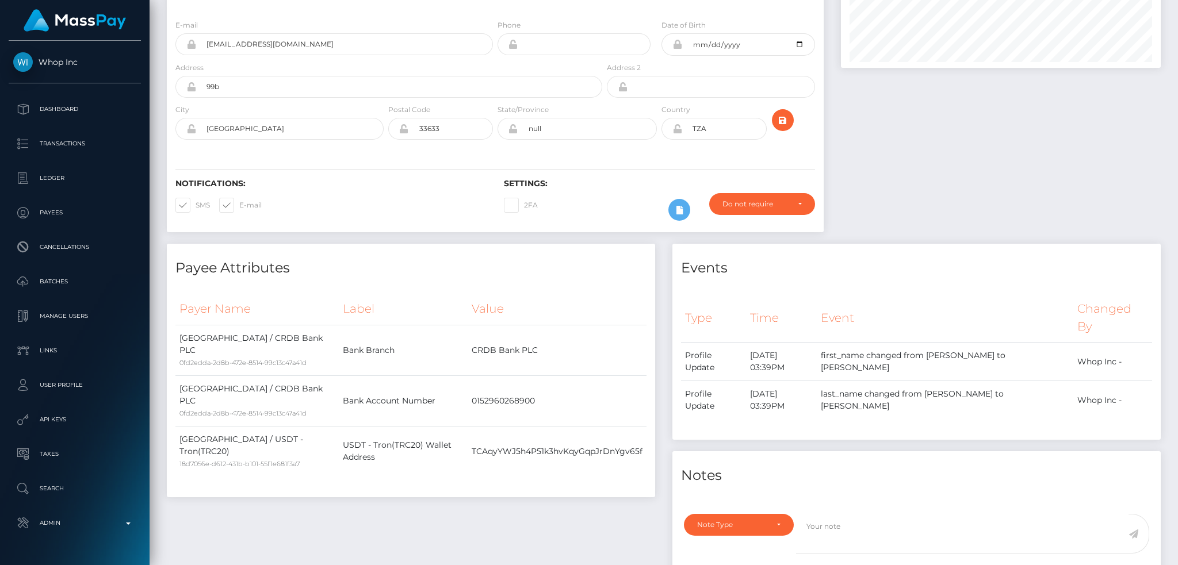
scroll to position [0, 0]
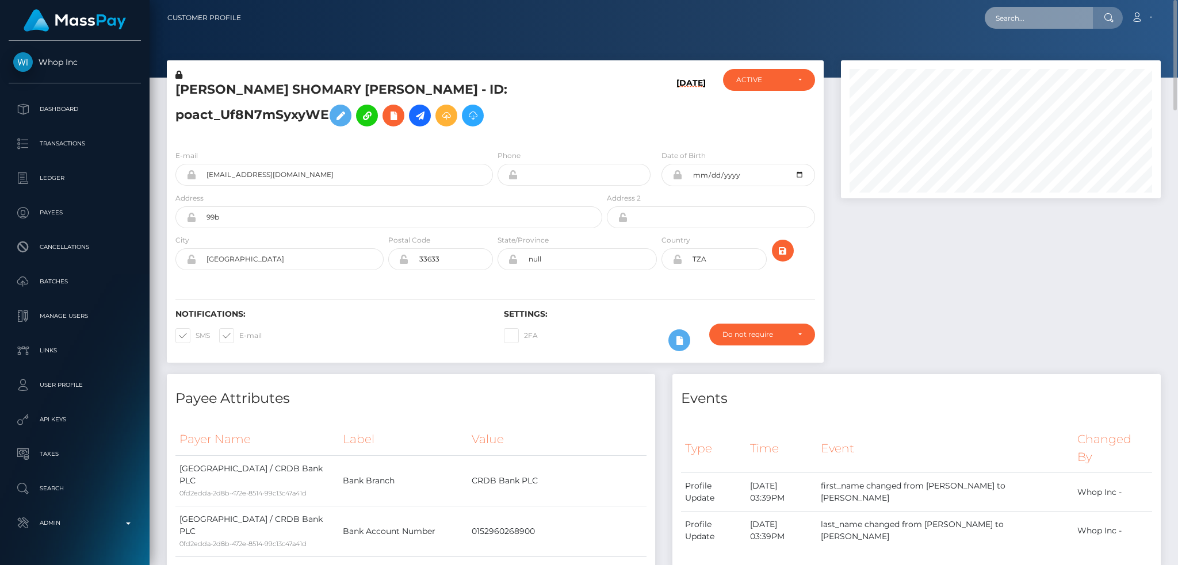
click at [1014, 21] on input "text" at bounding box center [1038, 18] width 108 height 22
paste input "pout_pBTtFnkZriX7q"
type input "pout_pBTtFnkZriX7q"
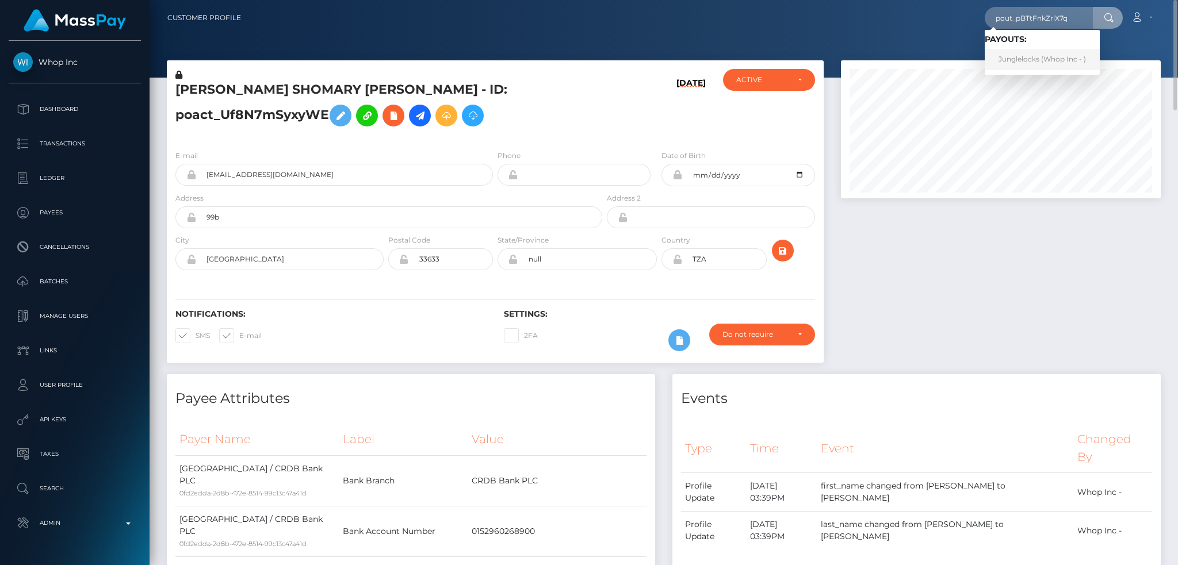
click at [1046, 55] on link "Junglelocks (Whop Inc - )" at bounding box center [1041, 59] width 115 height 21
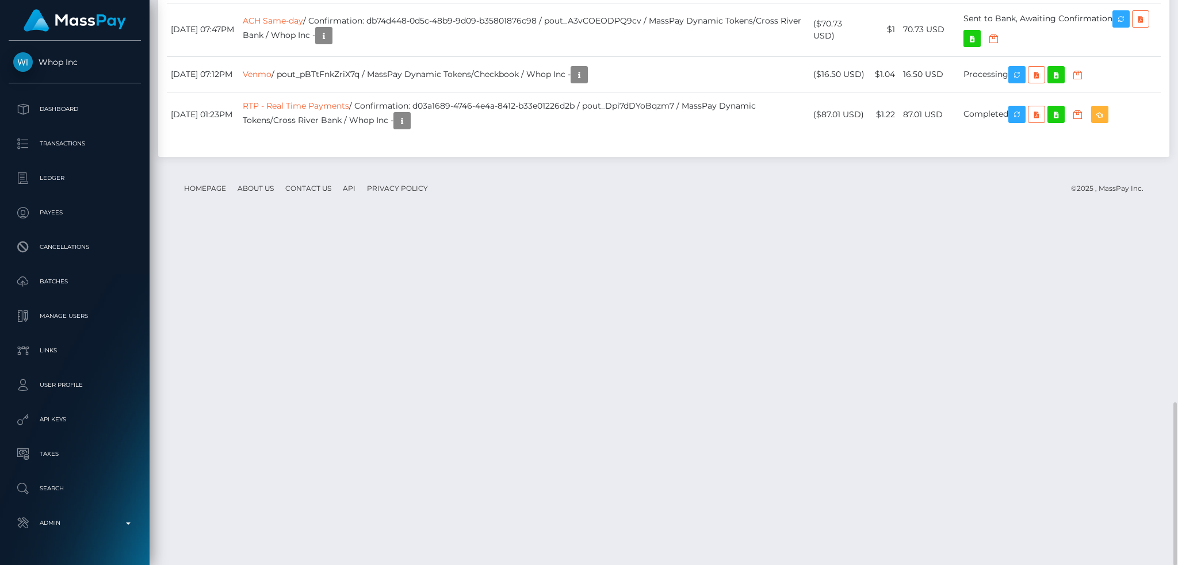
scroll to position [138, 319]
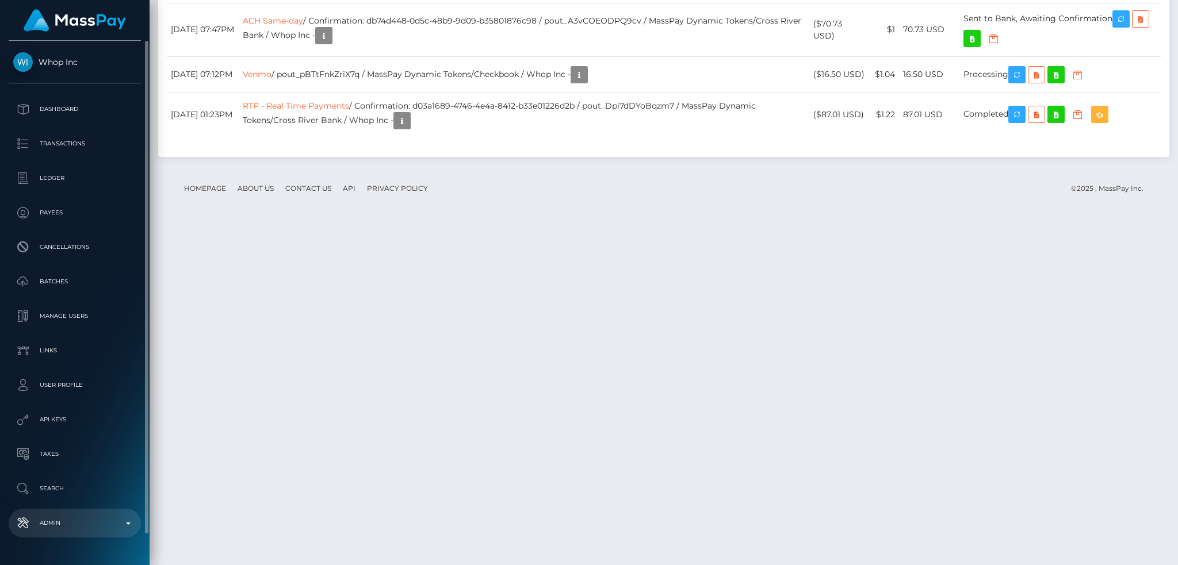
drag, startPoint x: 69, startPoint y: 516, endPoint x: 114, endPoint y: 477, distance: 59.1
click at [70, 516] on p "Admin" at bounding box center [74, 523] width 123 height 17
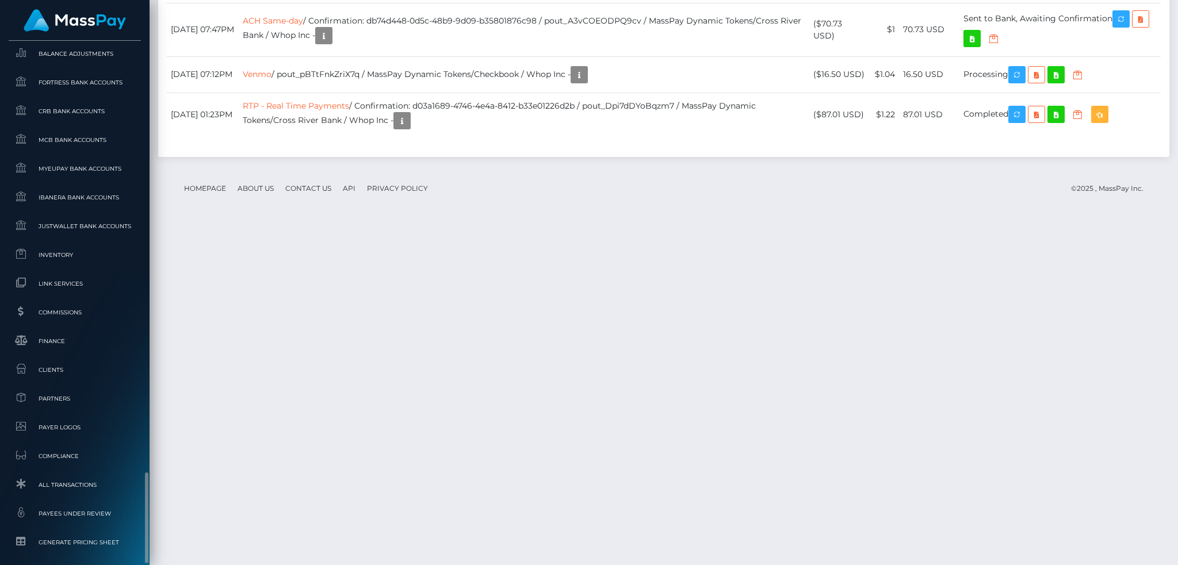
scroll to position [674, 0]
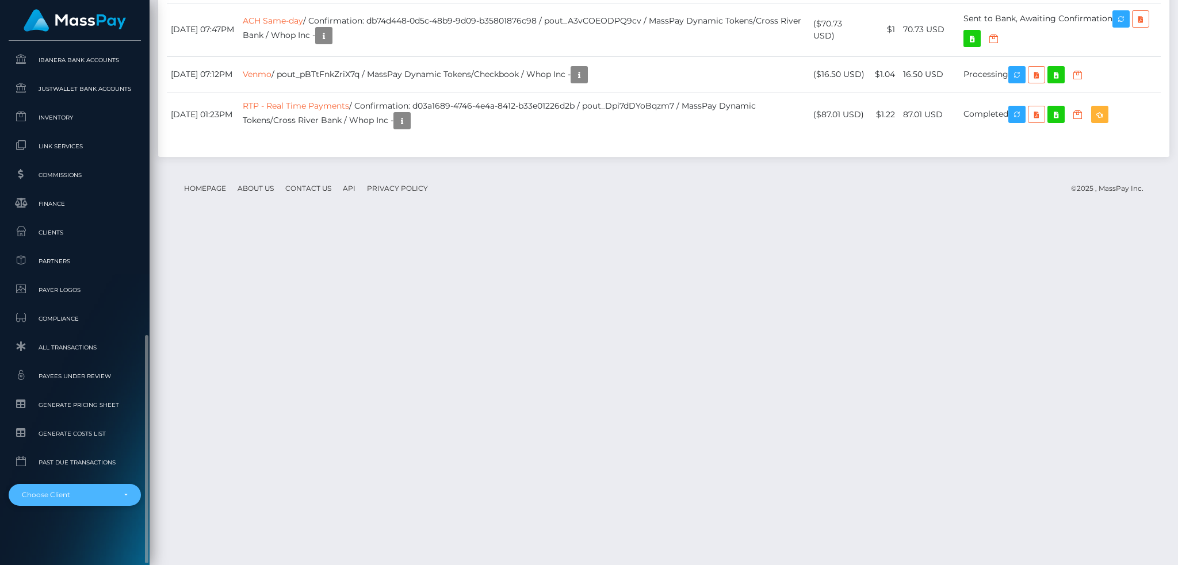
click at [68, 484] on div "Choose Client" at bounding box center [75, 495] width 132 height 22
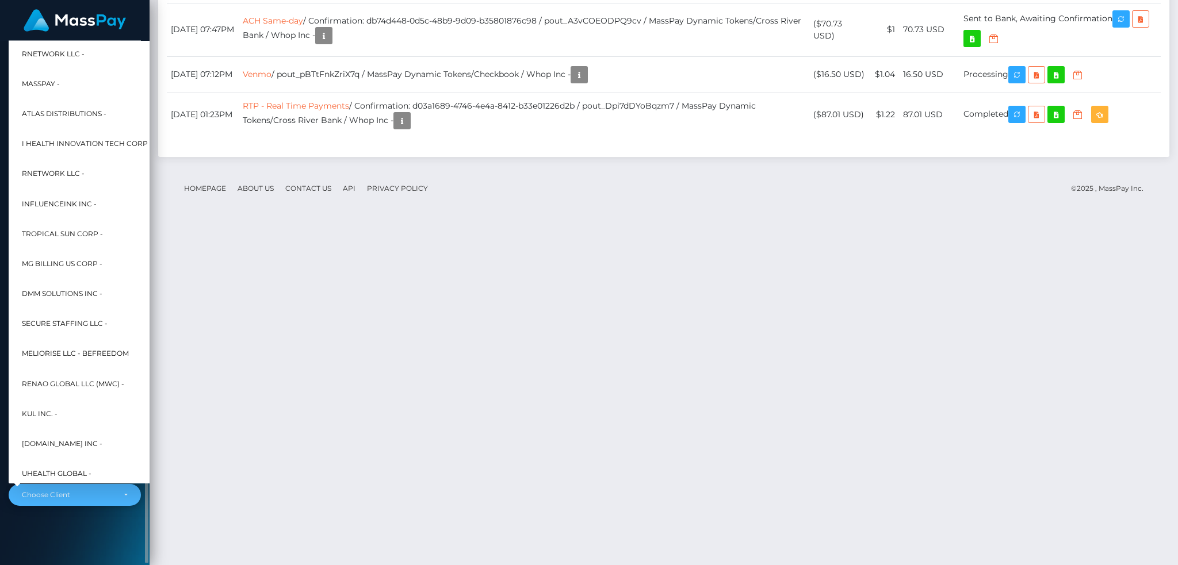
scroll to position [138, 319]
click at [68, 490] on div "Choose Client" at bounding box center [68, 494] width 93 height 9
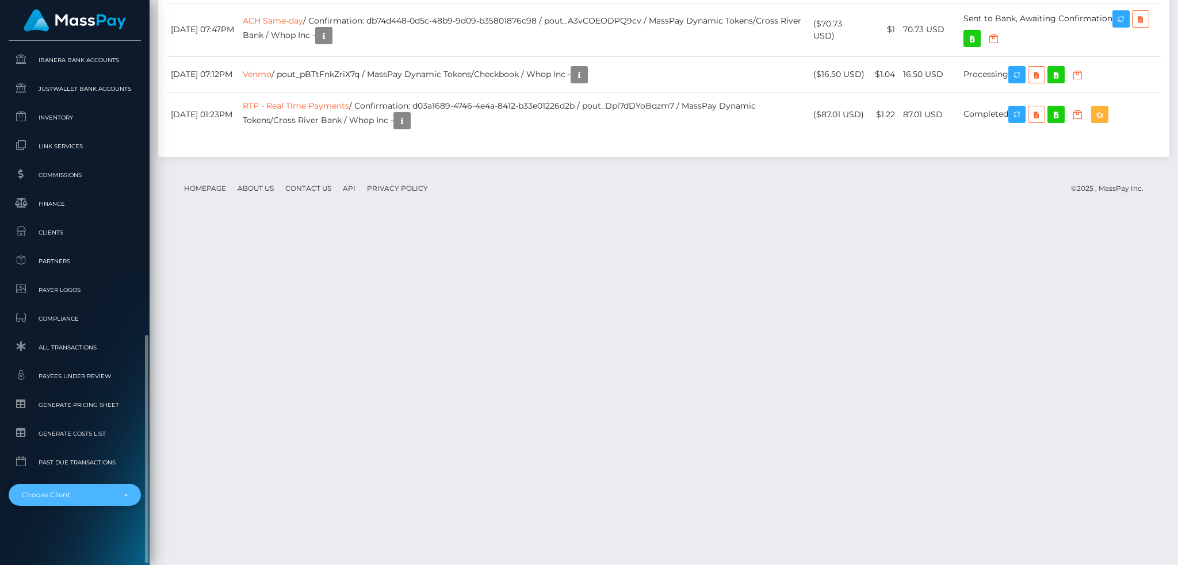
click at [72, 497] on div "Choose Client" at bounding box center [68, 494] width 93 height 9
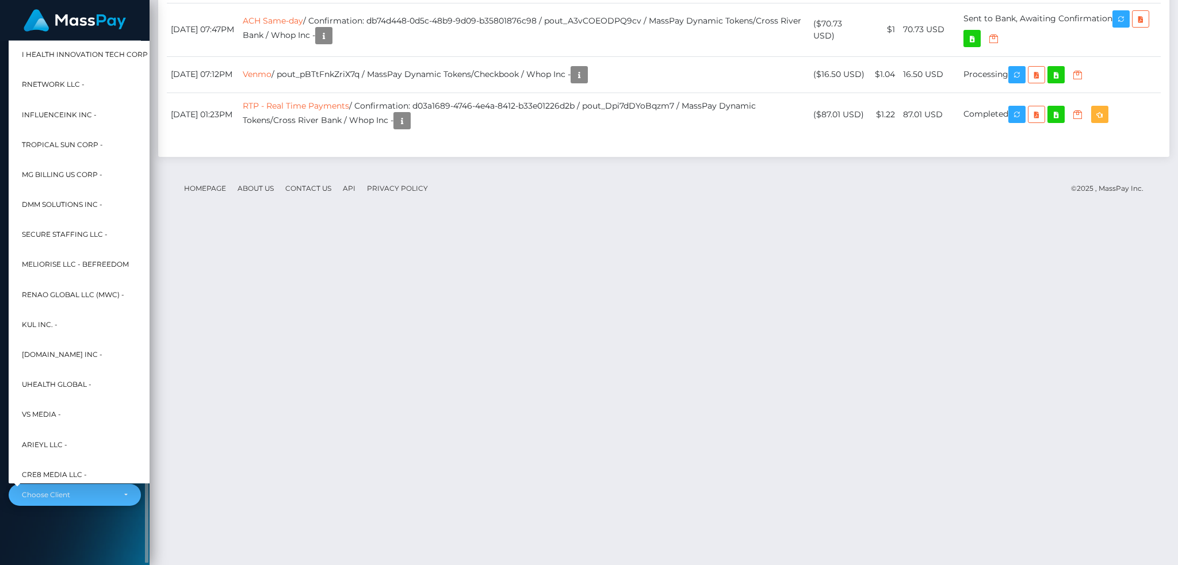
scroll to position [344, 0]
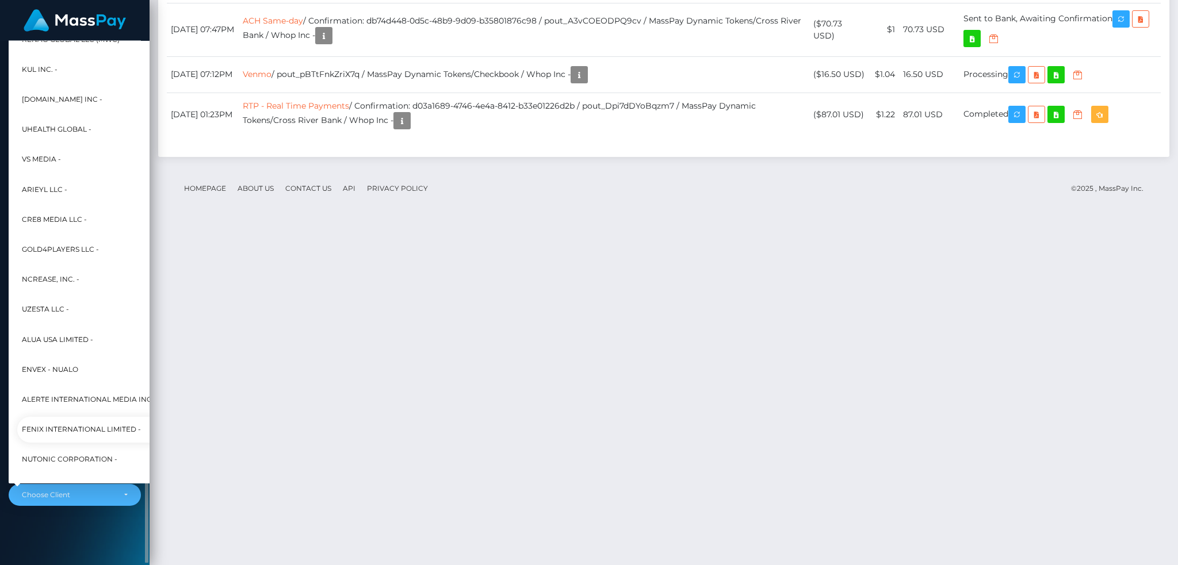
click at [84, 427] on span "Fenix International Limited -" at bounding box center [81, 429] width 119 height 15
select select "26"
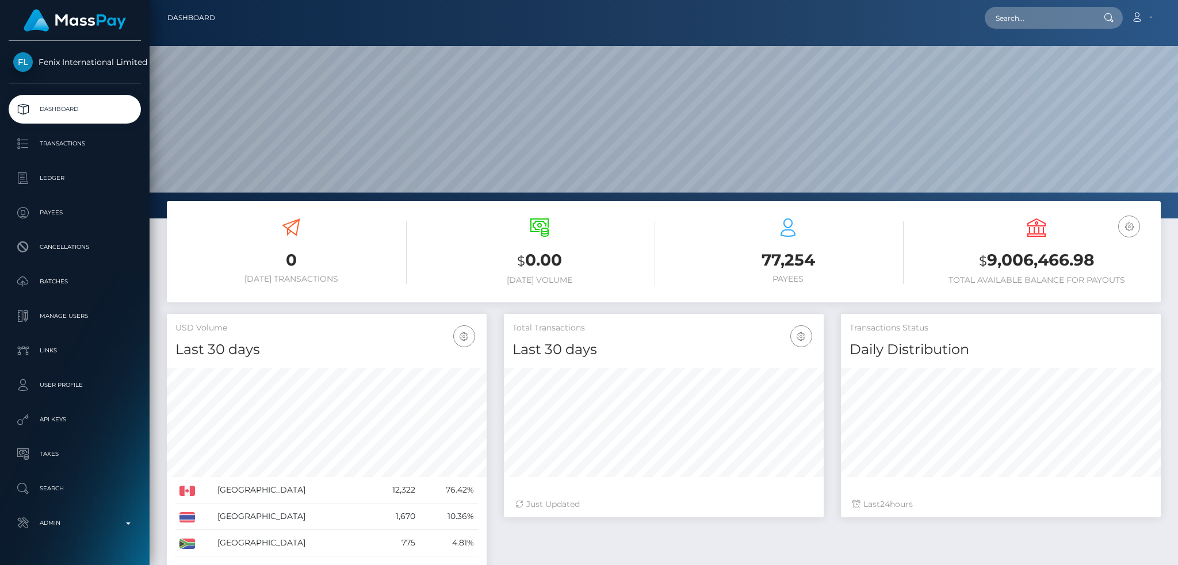
scroll to position [204, 319]
click at [1026, 17] on input "text" at bounding box center [1038, 18] width 108 height 22
paste input "MSP4da780eeaea0fe1"
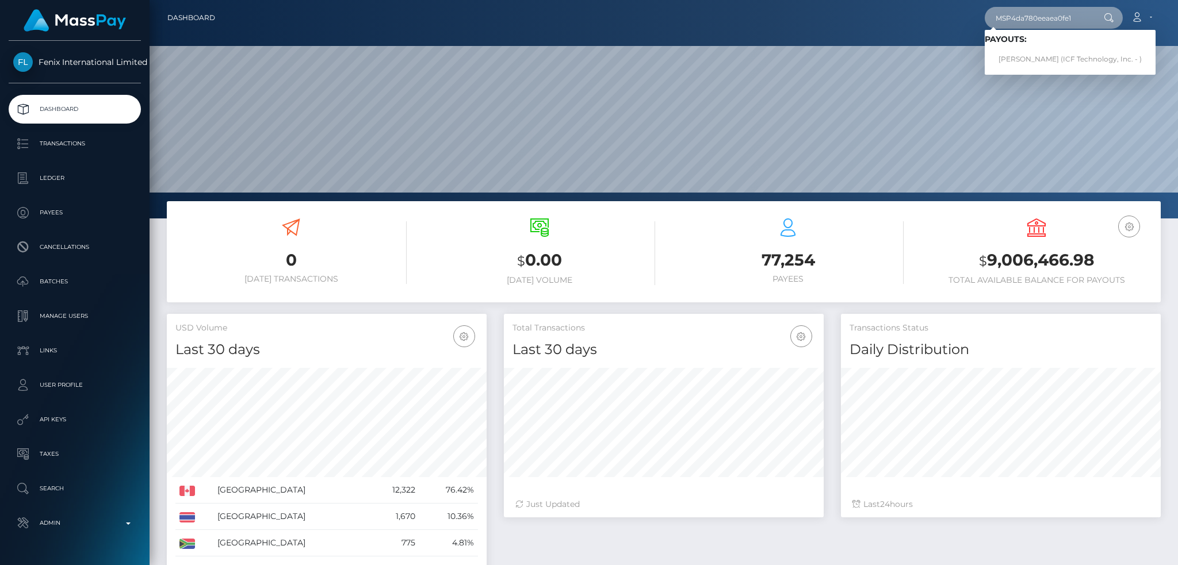
type input "MSP4da780eeaea0fe1"
click at [1029, 58] on link "[PERSON_NAME] (ICF Technology, Inc. - )" at bounding box center [1069, 59] width 171 height 21
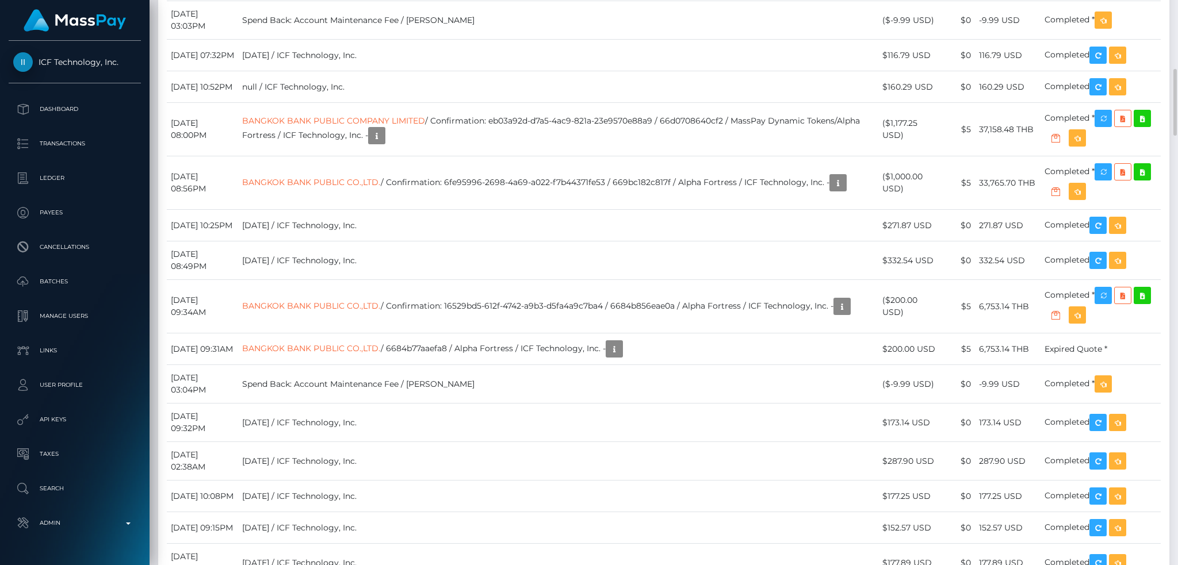
scroll to position [2146, 0]
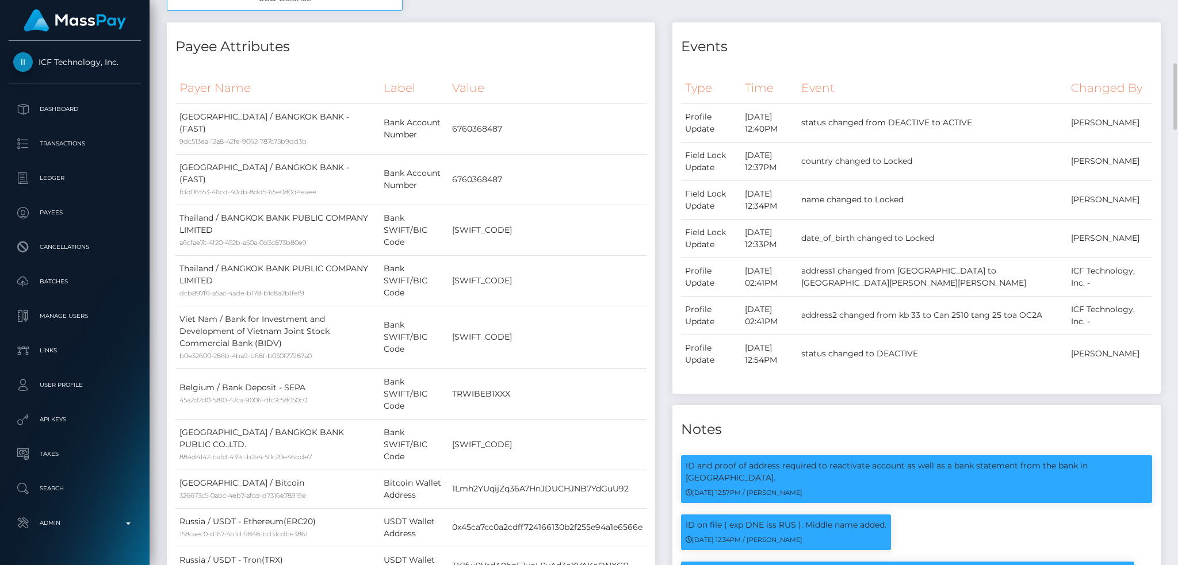
scroll to position [0, 0]
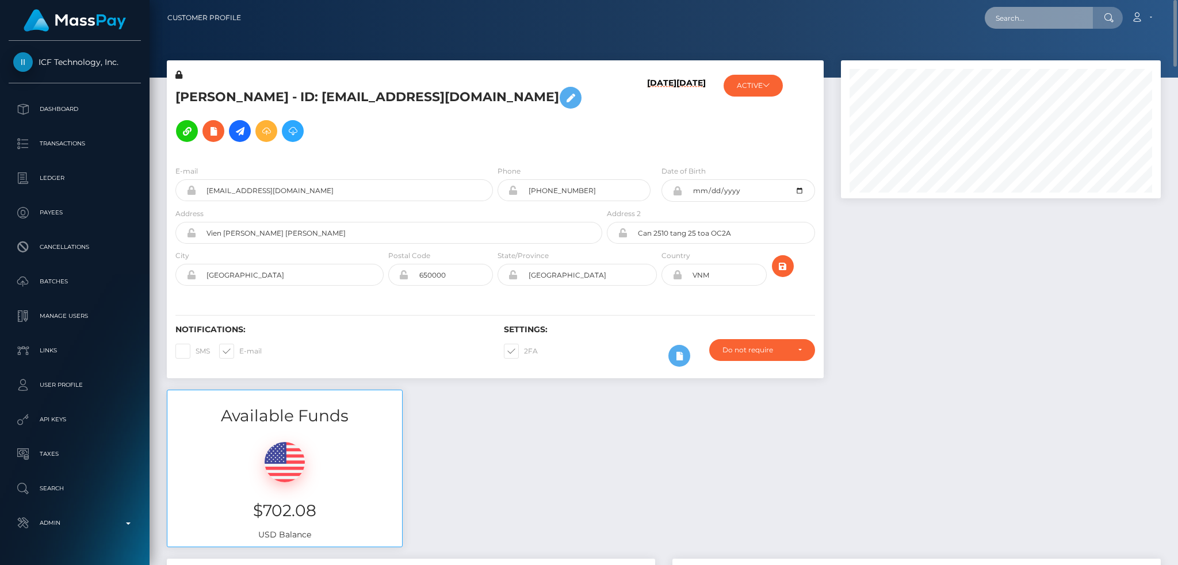
click at [1066, 18] on input "text" at bounding box center [1038, 18] width 108 height 22
paste input "1333949592"
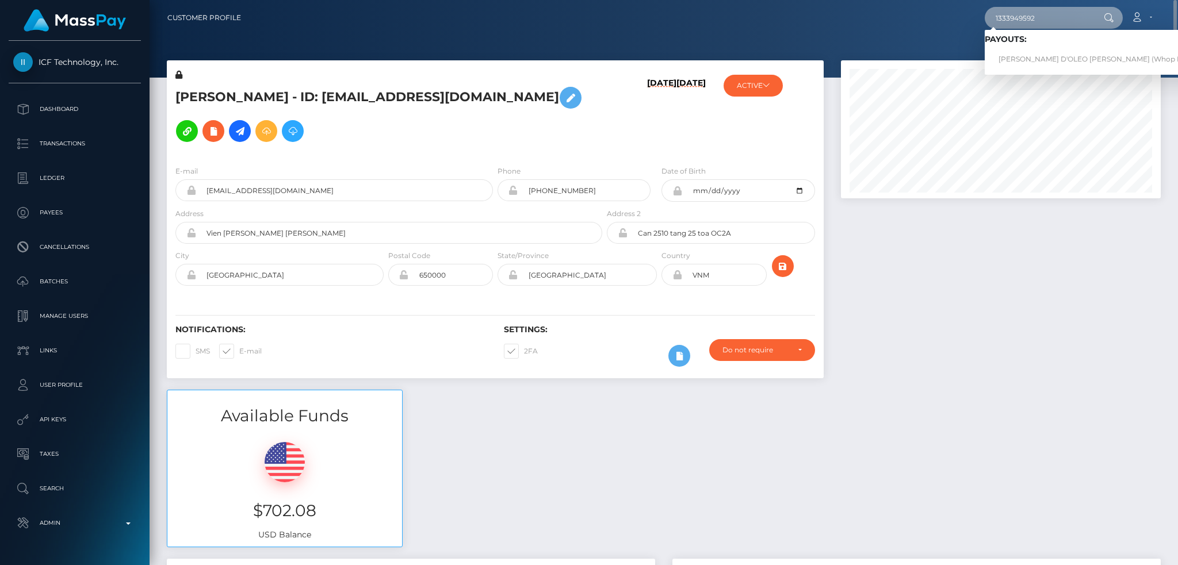
type input "1333949592"
click at [1050, 58] on link "[PERSON_NAME] D'OLEO [PERSON_NAME] (Whop Inc - )" at bounding box center [1096, 59] width 225 height 21
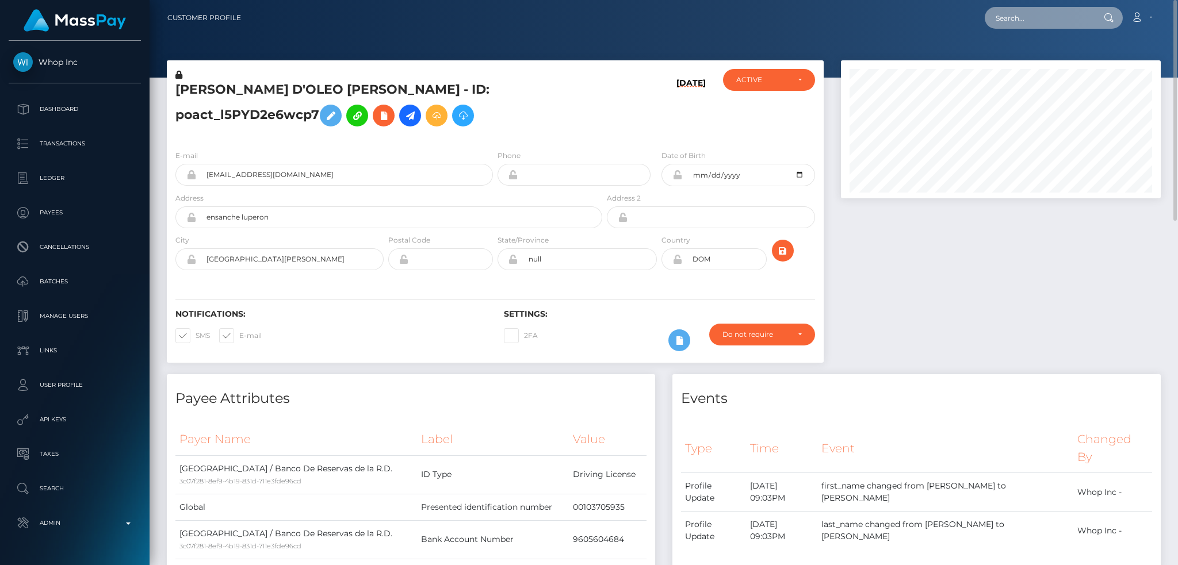
click at [1026, 17] on input "text" at bounding box center [1038, 18] width 108 height 22
paste input "8a3dbbb7-ecce-4cf0-accb-f0e485b48eb2"
type input "8a3dbbb7-ecce-4cf0-accb-f0e485b48eb2"
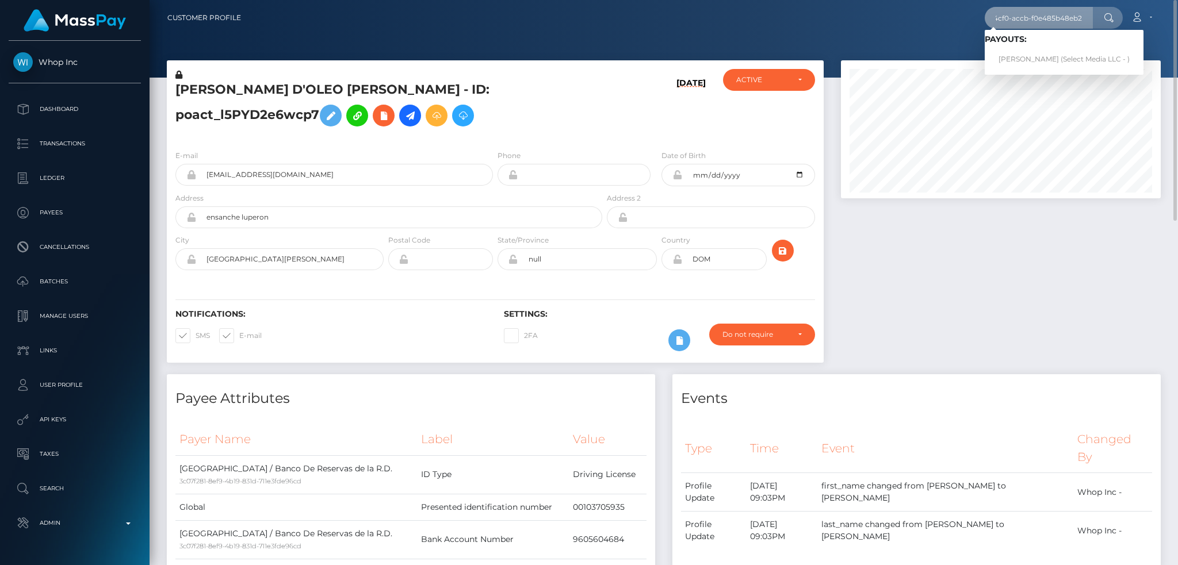
scroll to position [0, 0]
click at [1058, 51] on link "DEVIYANI UPADHYAY (Select Media LLC - )" at bounding box center [1063, 59] width 159 height 21
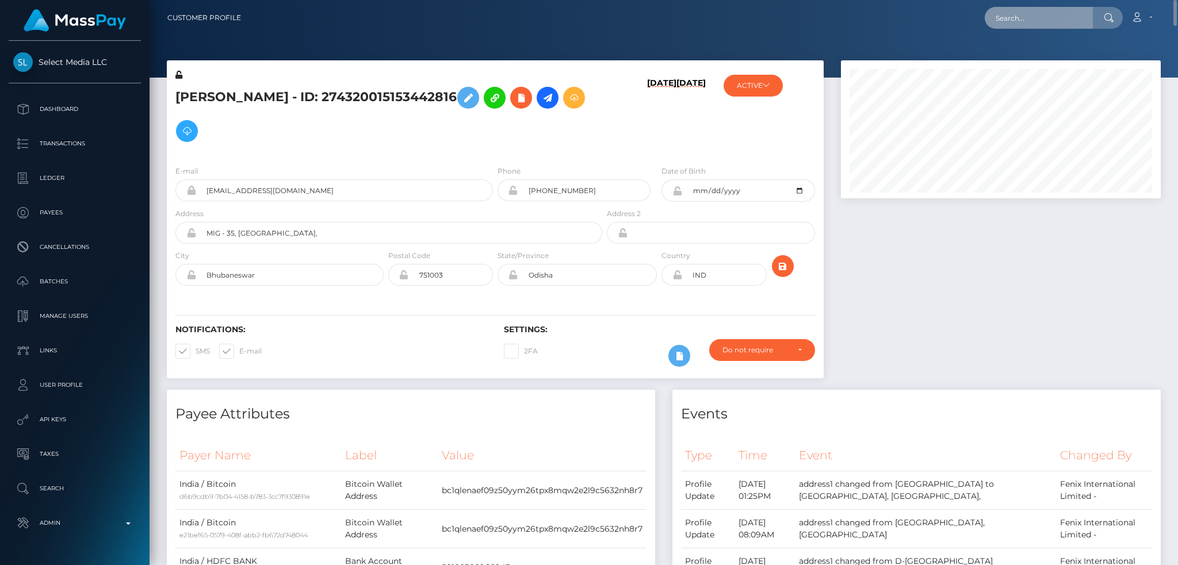
click at [1056, 23] on input "text" at bounding box center [1038, 18] width 108 height 22
paste input "v1adZR_HRn6i0Z2qkx_kAA"
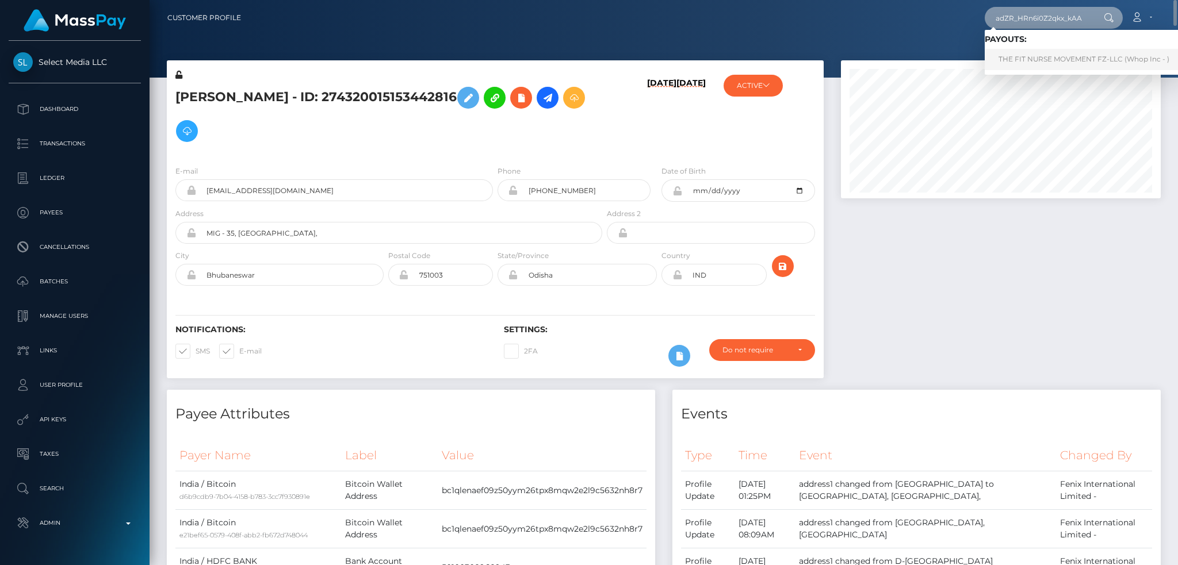
type input "v1adZR_HRn6i0Z2qkx_kAA"
click at [1053, 56] on link "THE FIT NURSE MOVEMENT FZ-LLC (Whop Inc - )" at bounding box center [1083, 59] width 198 height 21
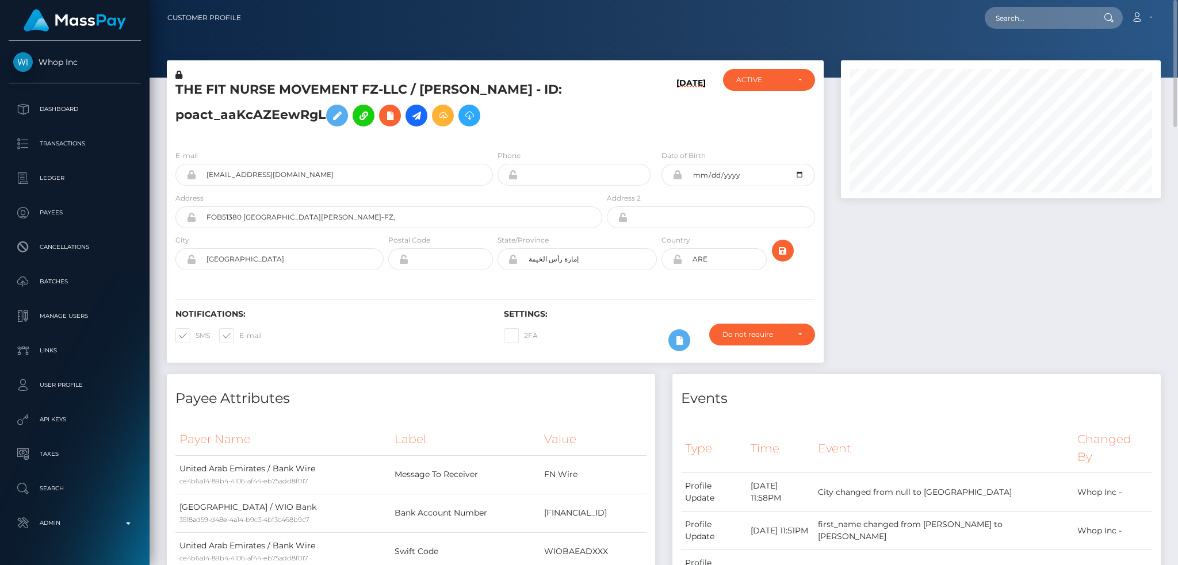
drag, startPoint x: 1042, startPoint y: 33, endPoint x: 1046, endPoint y: 26, distance: 7.7
click at [1045, 30] on nav "Customer Profile Loading... Loading... Account" at bounding box center [663, 18] width 1028 height 36
click at [1046, 25] on input "text" at bounding box center [1038, 18] width 108 height 22
paste input "bLj2t_HkRrmd9uYMs2YwtQ"
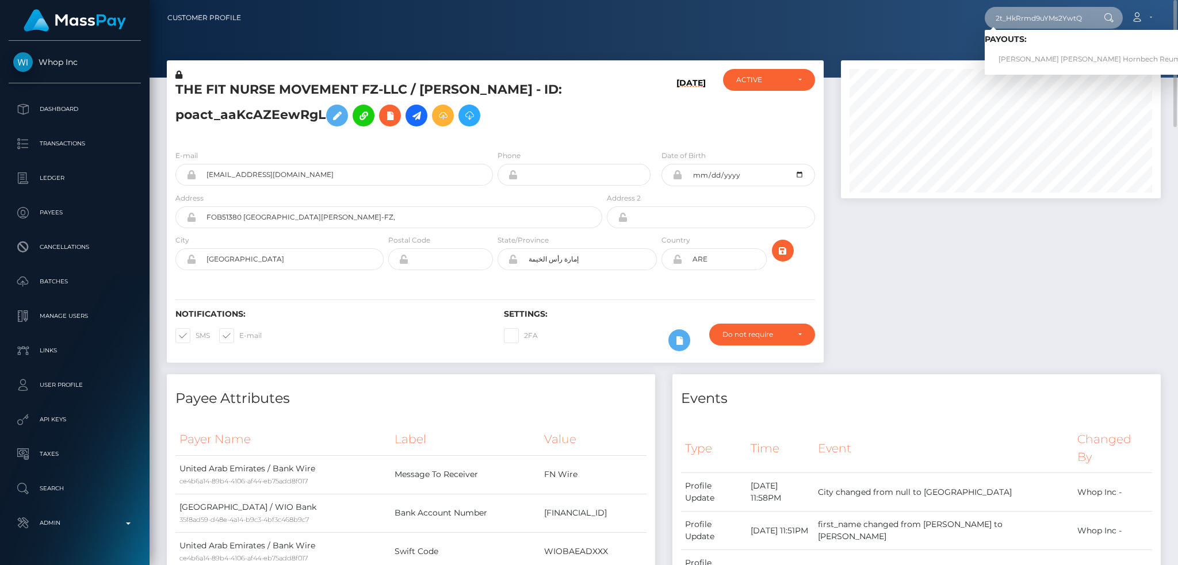
type input "bLj2t_HkRrmd9uYMs2YwtQ"
click at [1053, 56] on link "[PERSON_NAME] [PERSON_NAME] Hornbech Reumert (Whop Inc - )" at bounding box center [1117, 59] width 266 height 21
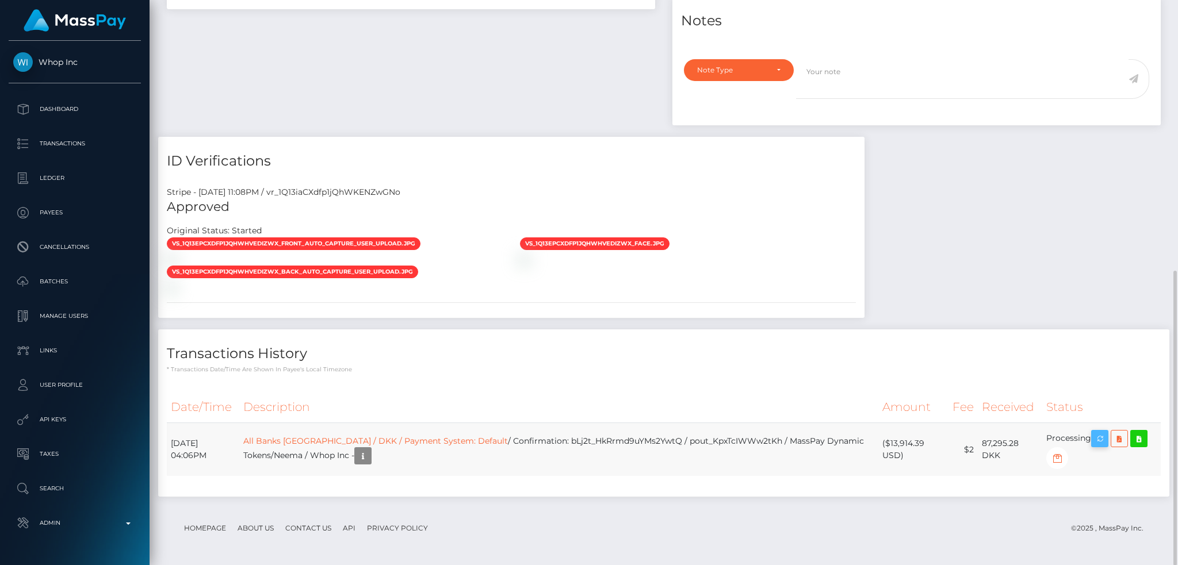
scroll to position [138, 319]
click at [1101, 441] on icon "button" at bounding box center [1099, 439] width 14 height 14
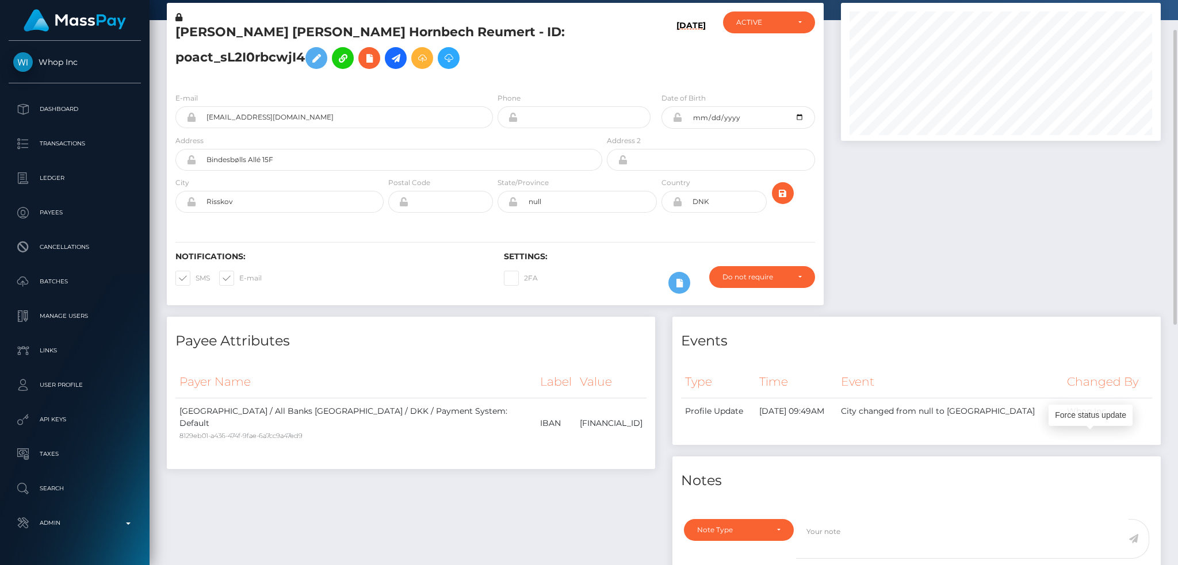
scroll to position [0, 0]
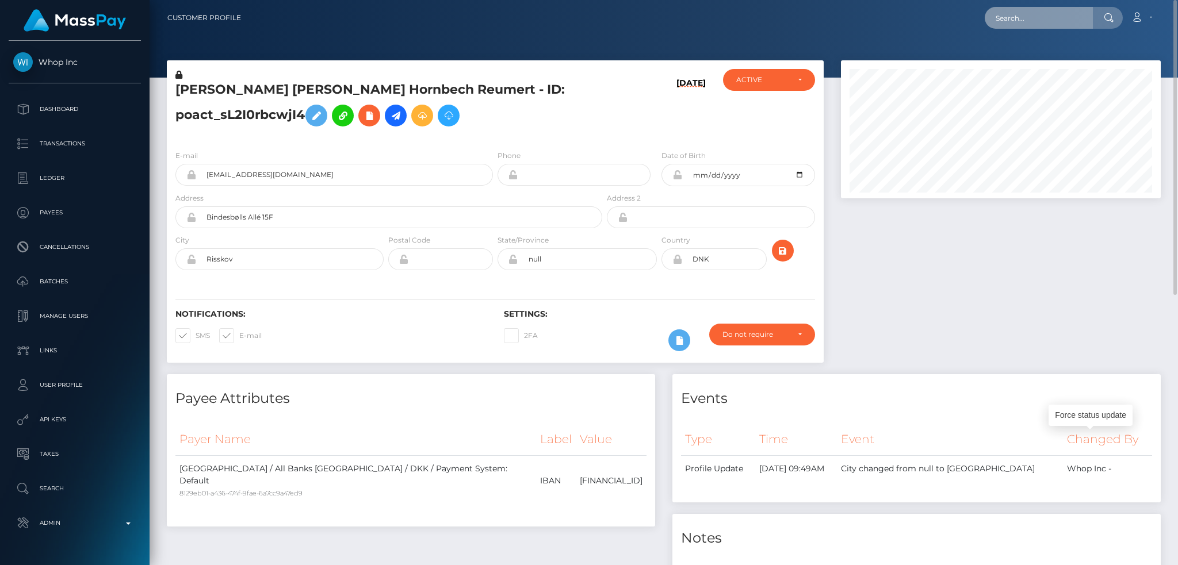
click at [1028, 12] on input "text" at bounding box center [1038, 18] width 108 height 22
paste input "wfZFeB8UT6SRPZbWA_lIvg"
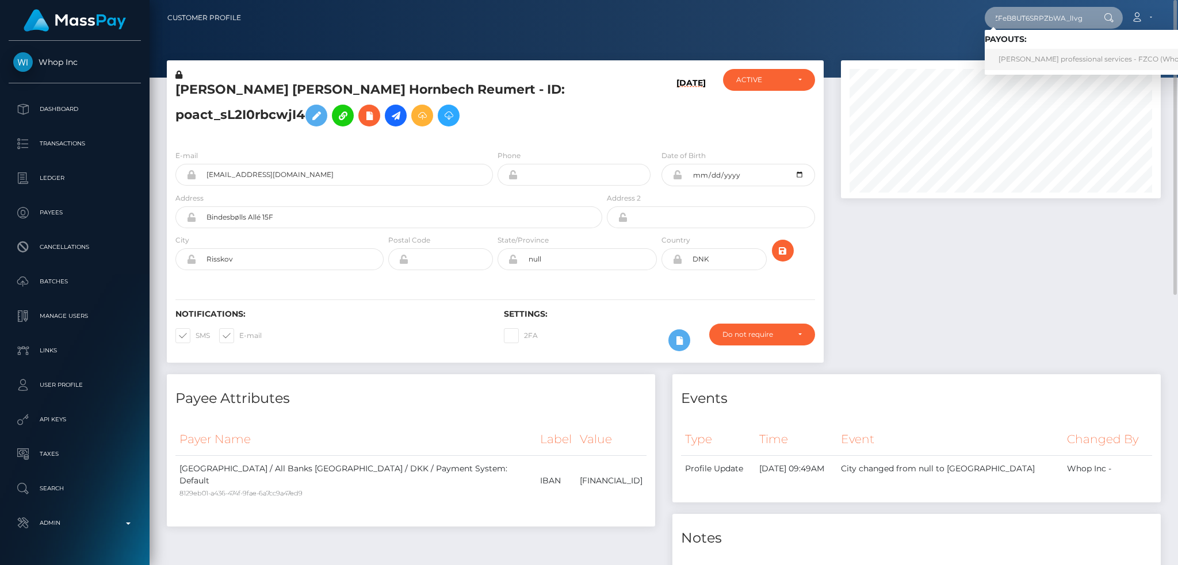
type input "wfZFeB8UT6SRPZbWA_lIvg"
click at [1037, 56] on link "Enzo leer professional services - FZCO (Whop Inc - )" at bounding box center [1101, 59] width 234 height 21
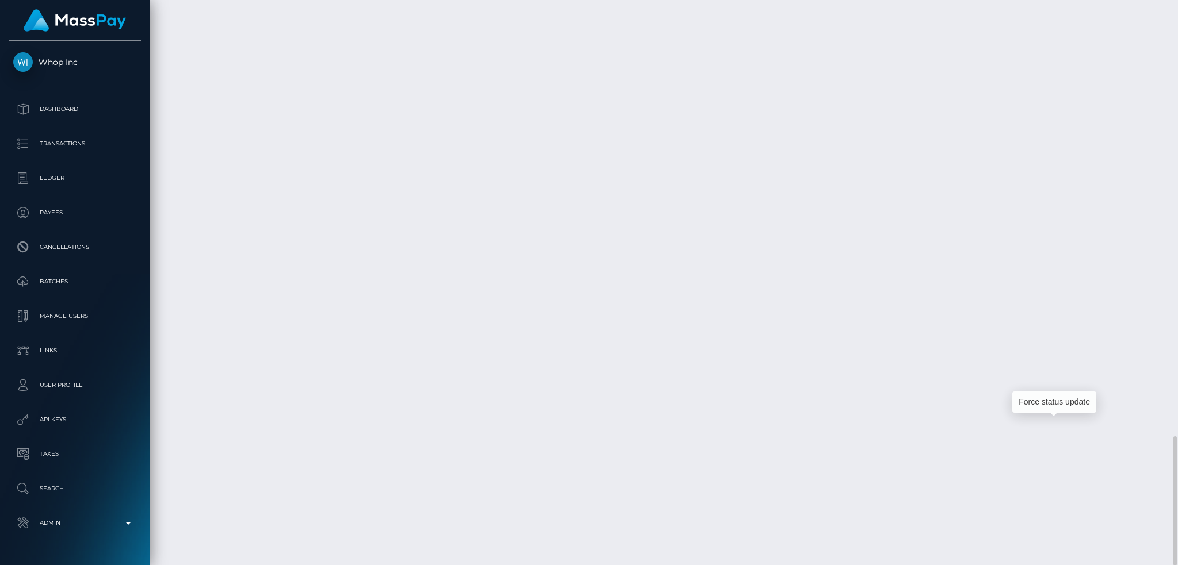
scroll to position [138, 319]
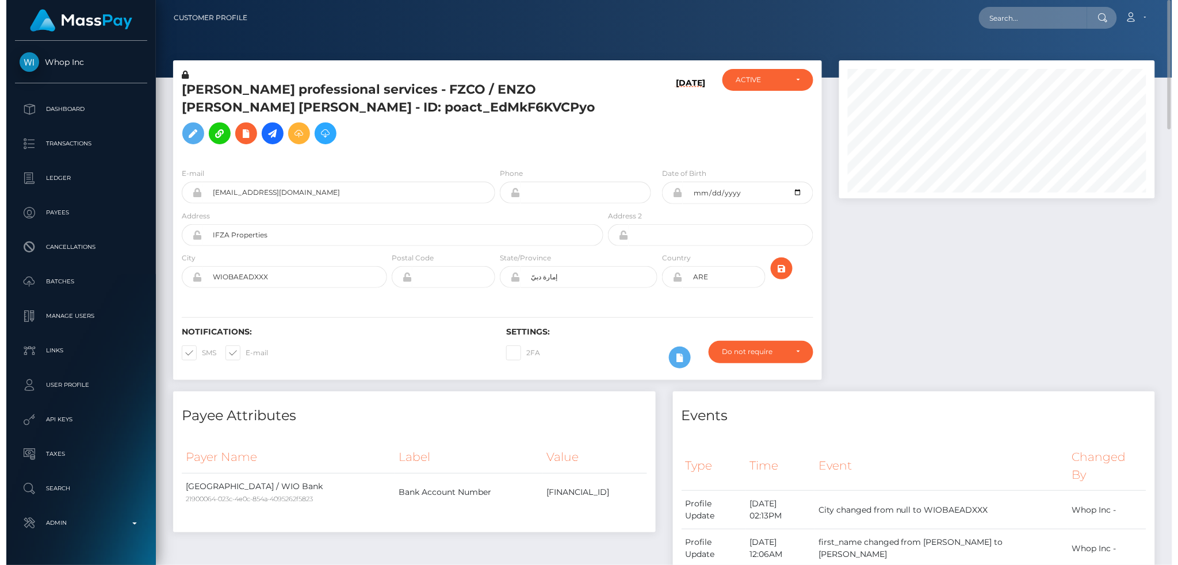
scroll to position [574847, 574669]
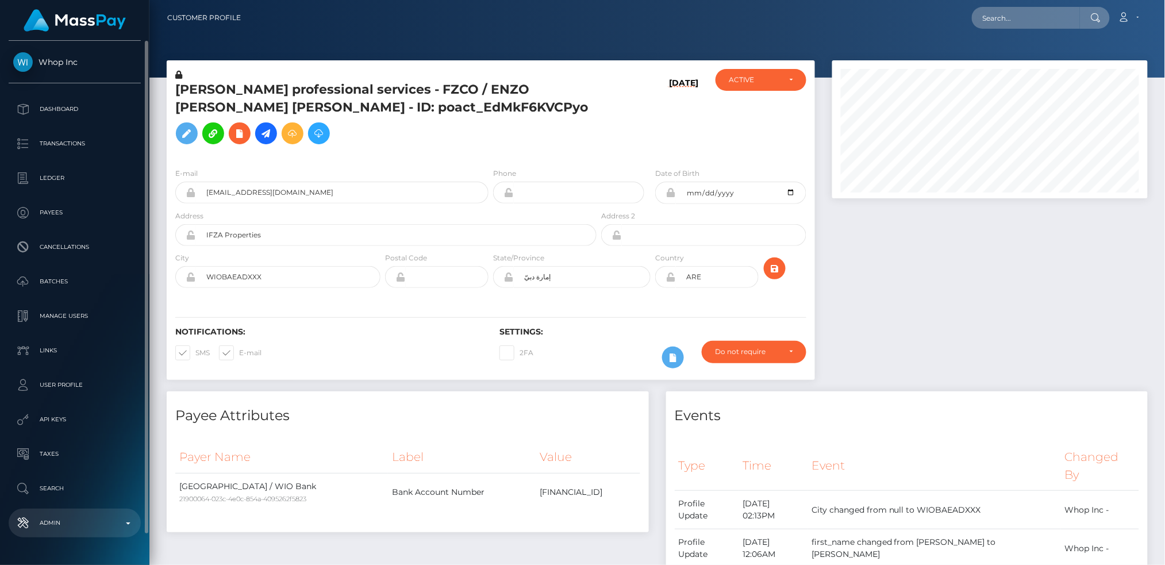
click at [87, 526] on p "Admin" at bounding box center [74, 523] width 123 height 17
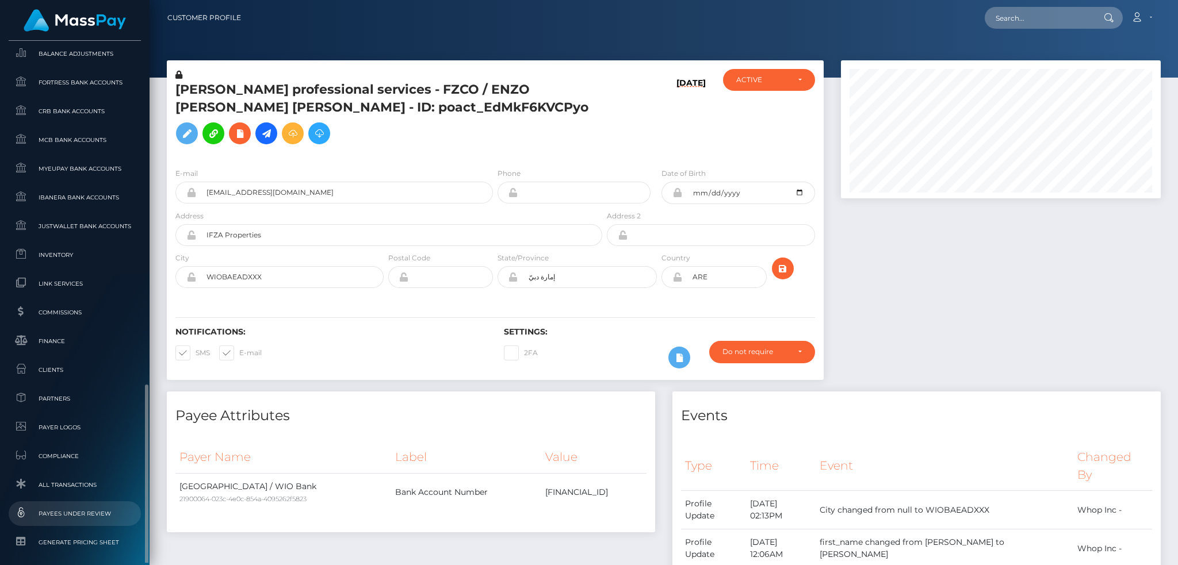
scroll to position [674, 0]
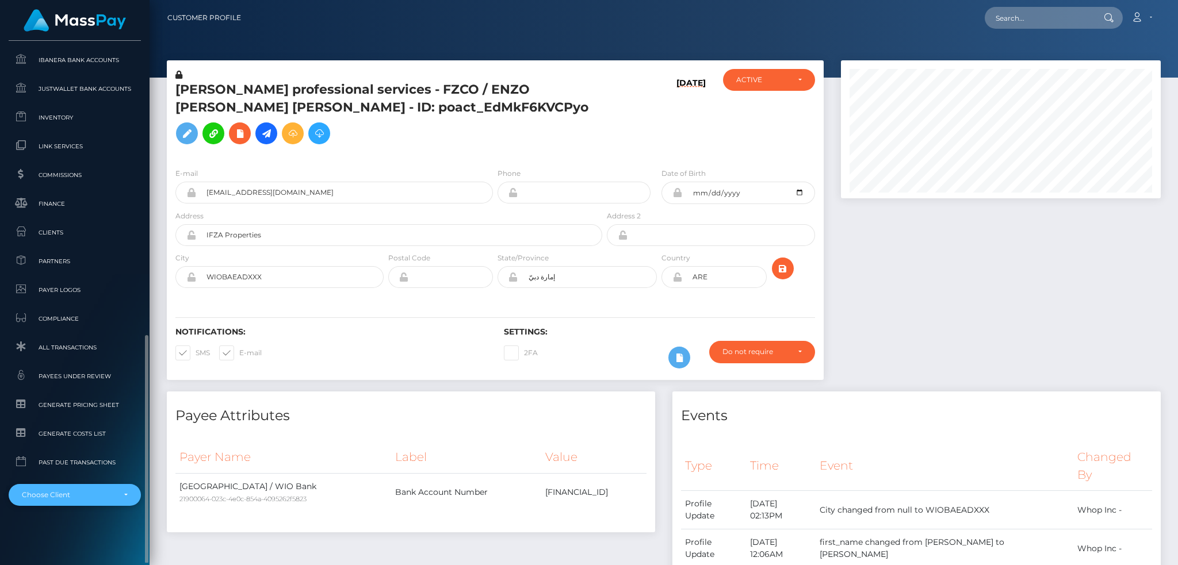
click at [84, 497] on div "Choose Client" at bounding box center [68, 494] width 93 height 9
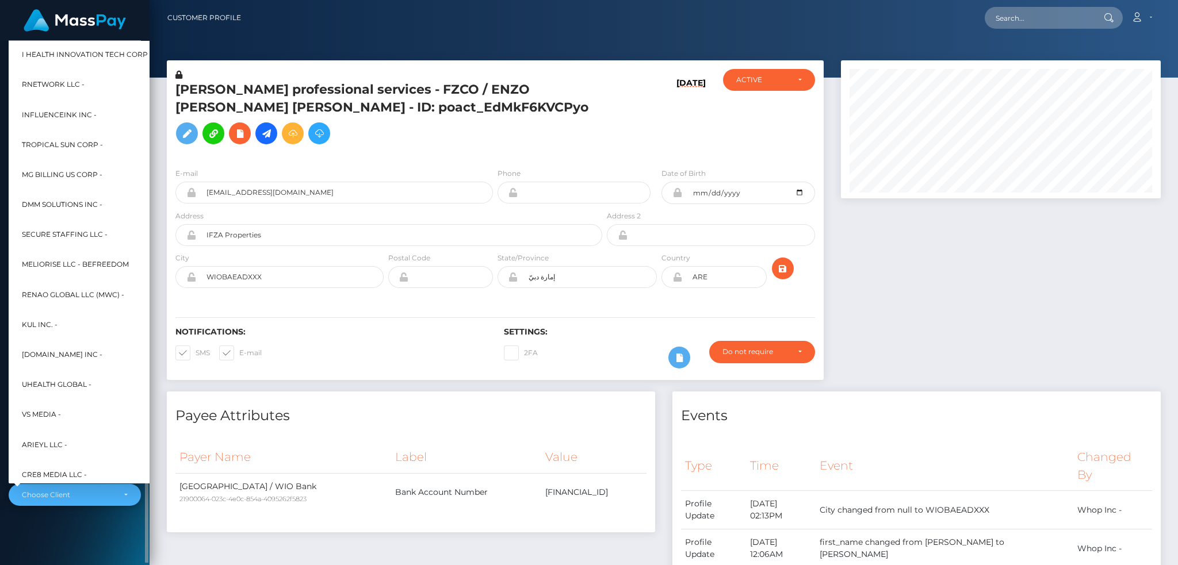
scroll to position [344, 0]
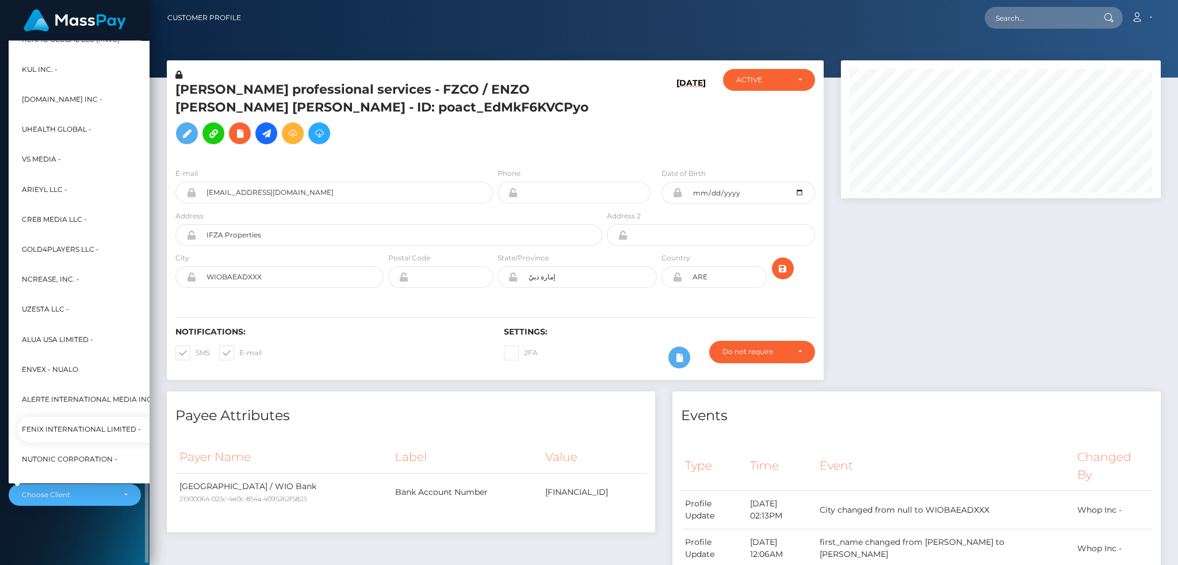
click at [95, 421] on link "Fenix International Limited -" at bounding box center [148, 430] width 262 height 26
select select "26"
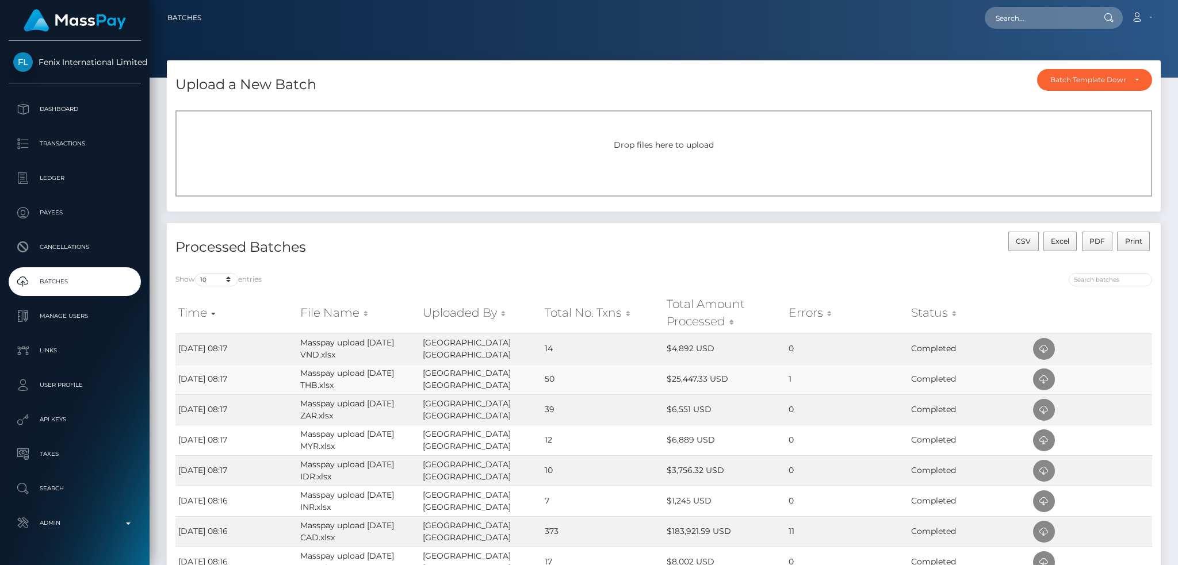
scroll to position [153, 0]
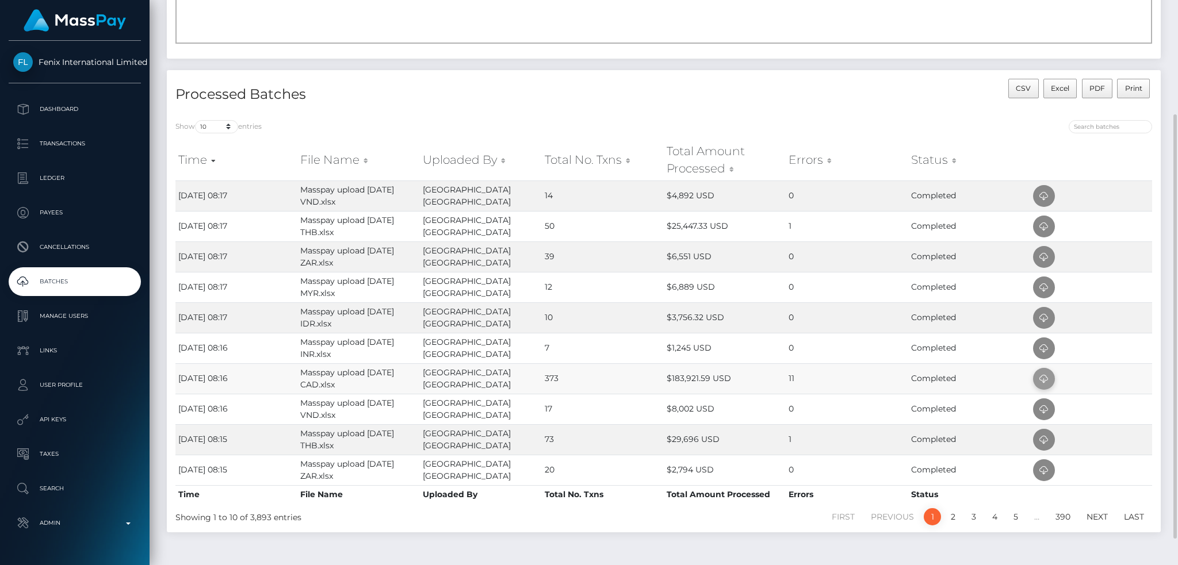
click at [1038, 379] on icon at bounding box center [1044, 379] width 14 height 14
click at [1048, 227] on icon at bounding box center [1044, 227] width 14 height 14
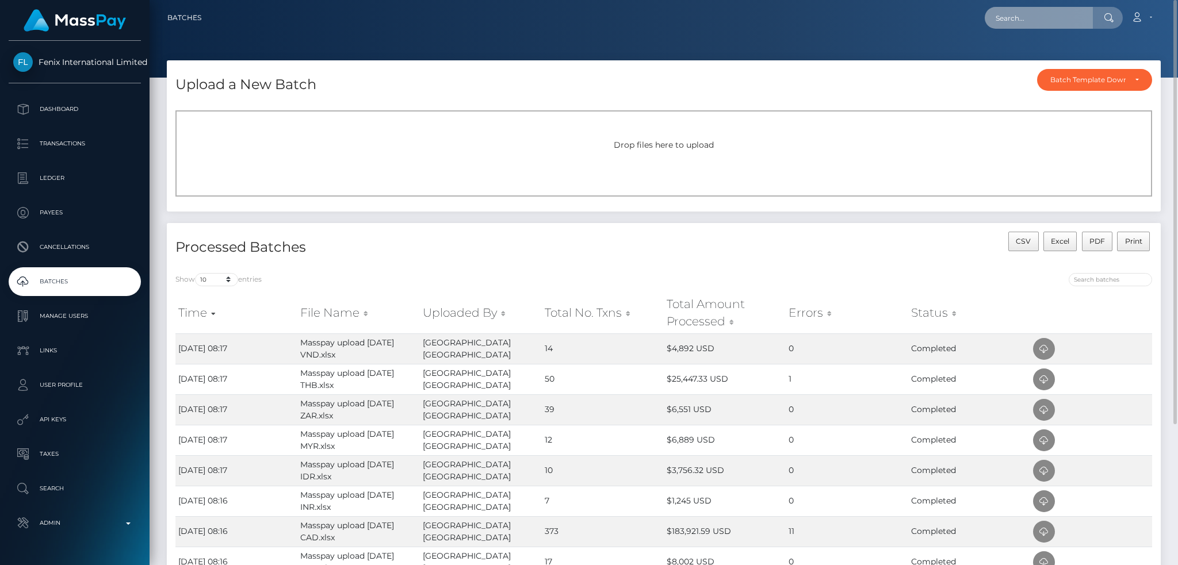
click at [1018, 24] on input "text" at bounding box center [1038, 18] width 108 height 22
paste input "cb2a3c674ddd464eb961368f7fb46b69"
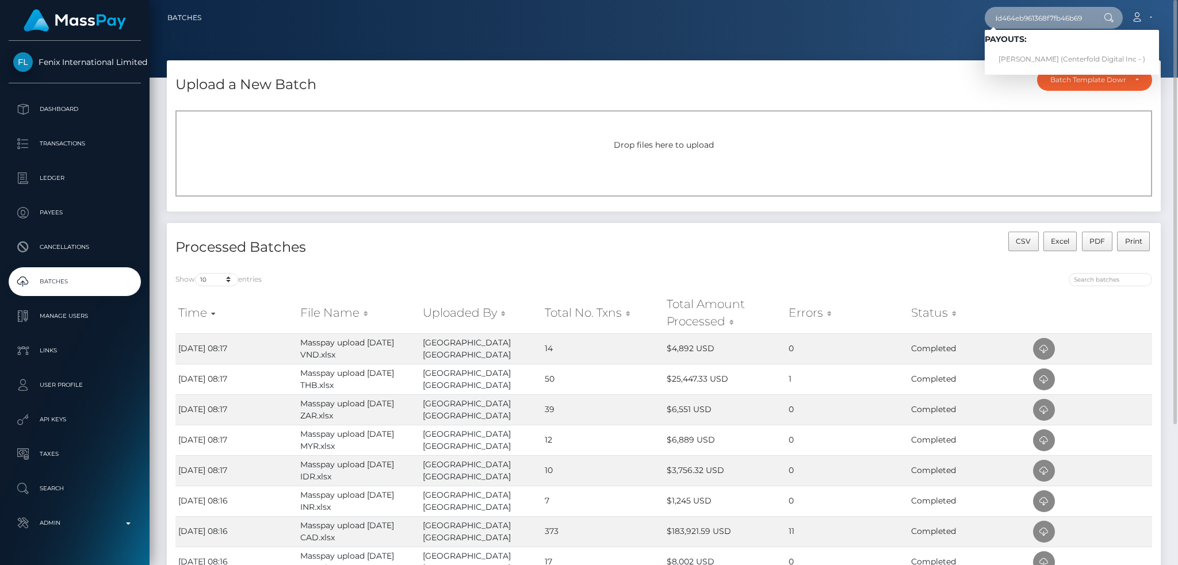
type input "cb2a3c674ddd464eb961368f7fb46b69"
click at [1016, 60] on link "Sasha Boone (Centerfold Digital Inc - )" at bounding box center [1071, 59] width 174 height 21
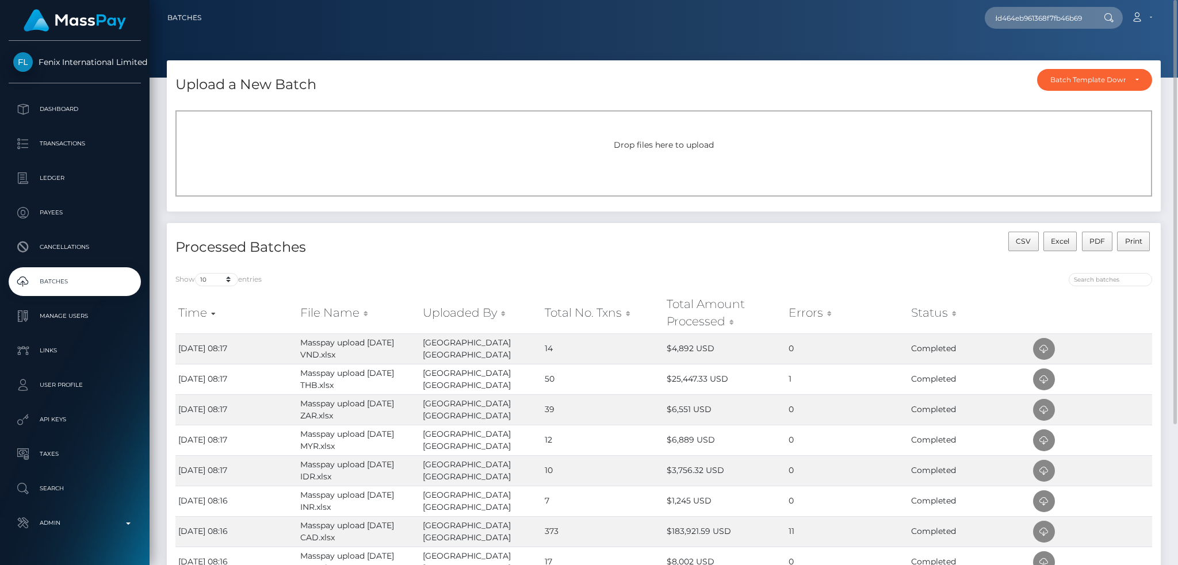
scroll to position [0, 0]
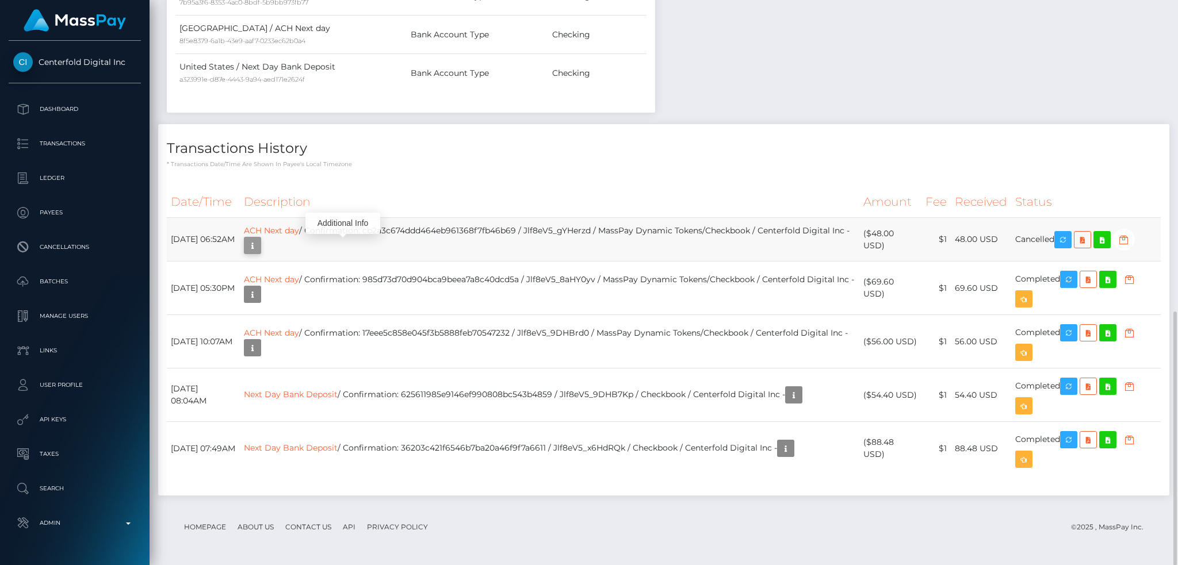
scroll to position [138, 319]
click at [259, 243] on icon "button" at bounding box center [253, 246] width 14 height 14
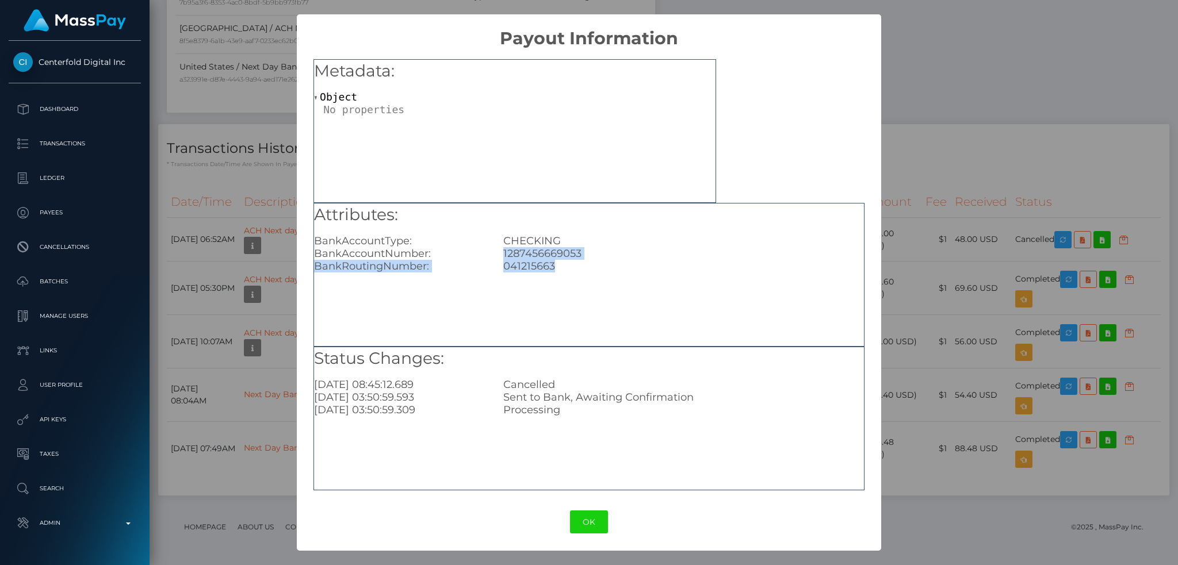
drag, startPoint x: 558, startPoint y: 267, endPoint x: 504, endPoint y: 253, distance: 55.2
click at [504, 253] on div "Attributes: BankAccountType: CHECKING BankAccountNumber: 1287456669053 BankRout…" at bounding box center [589, 239] width 550 height 70
copy div "1287456669053 BankRoutingNumber: 041215663"
click at [272, 242] on div "× Payout Information Metadata: Object Attributes: BankAccountType: CHECKING Ban…" at bounding box center [589, 282] width 1178 height 565
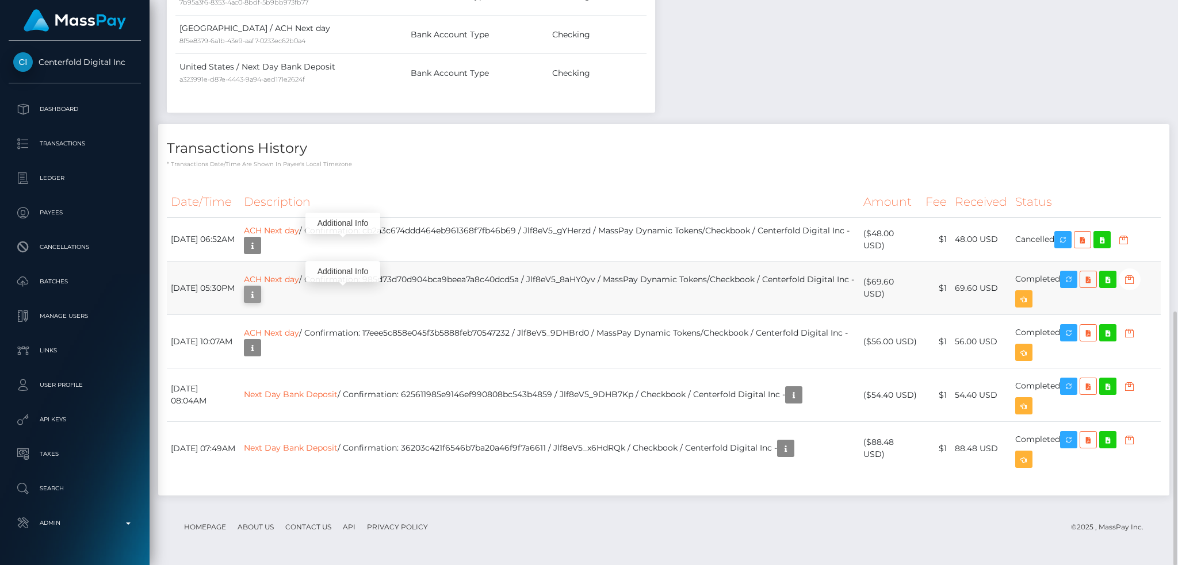
click at [259, 294] on icon "button" at bounding box center [253, 294] width 14 height 14
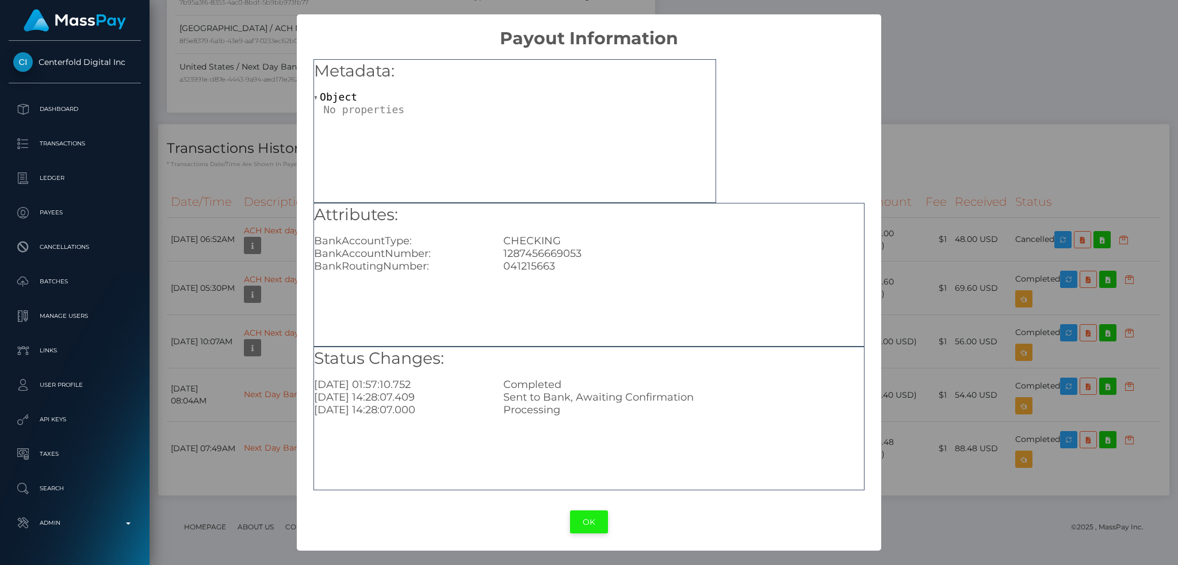
click at [591, 517] on button "OK" at bounding box center [589, 523] width 38 height 24
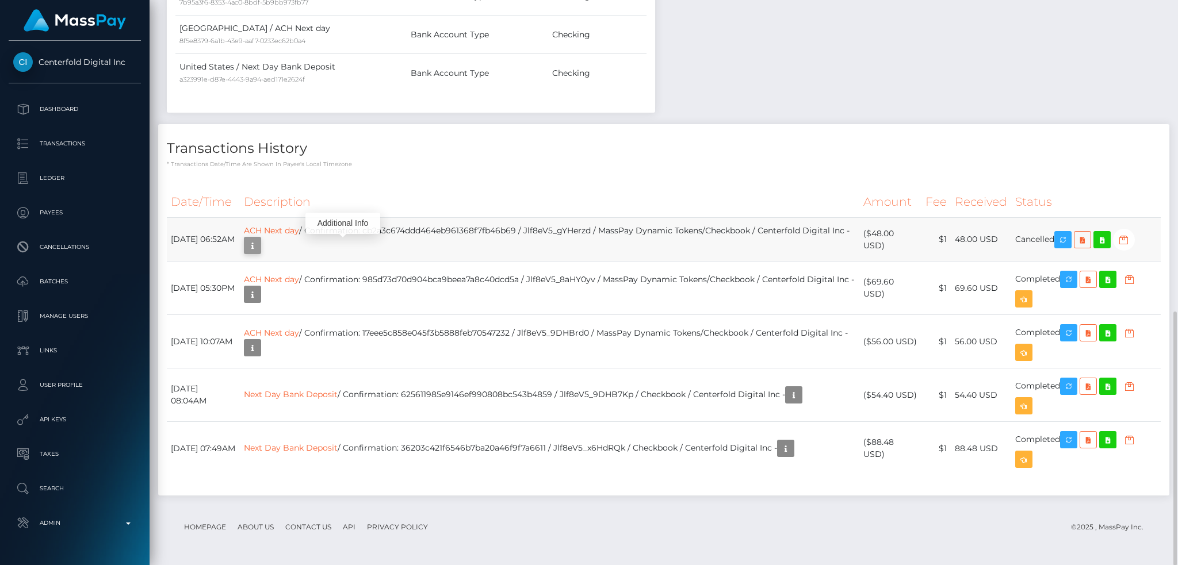
click at [259, 246] on icon "button" at bounding box center [253, 246] width 14 height 14
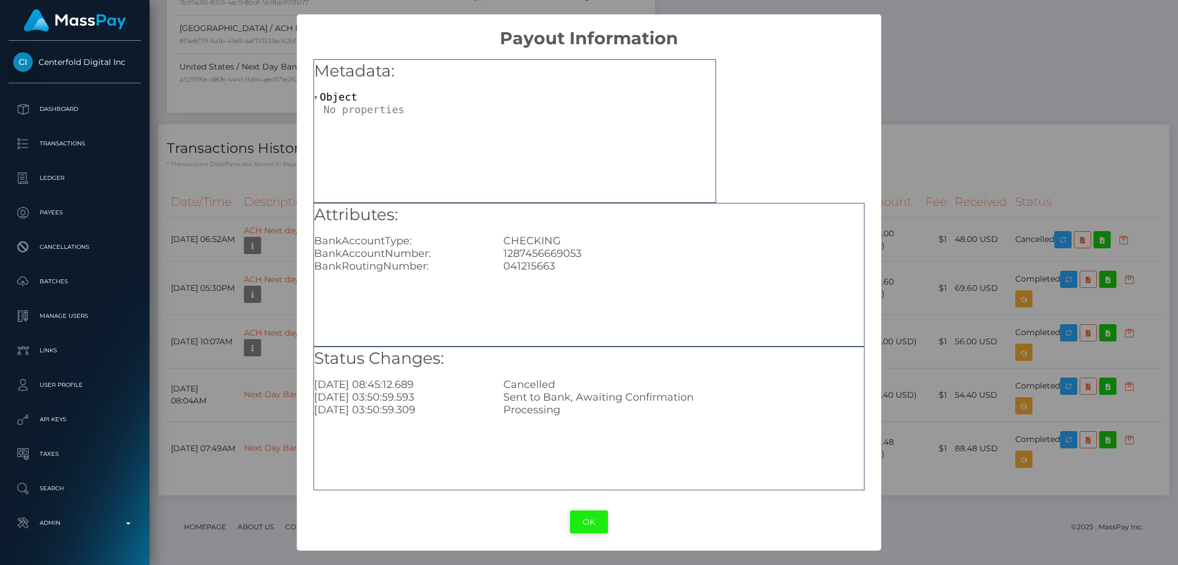
click at [587, 522] on button "OK" at bounding box center [589, 523] width 38 height 24
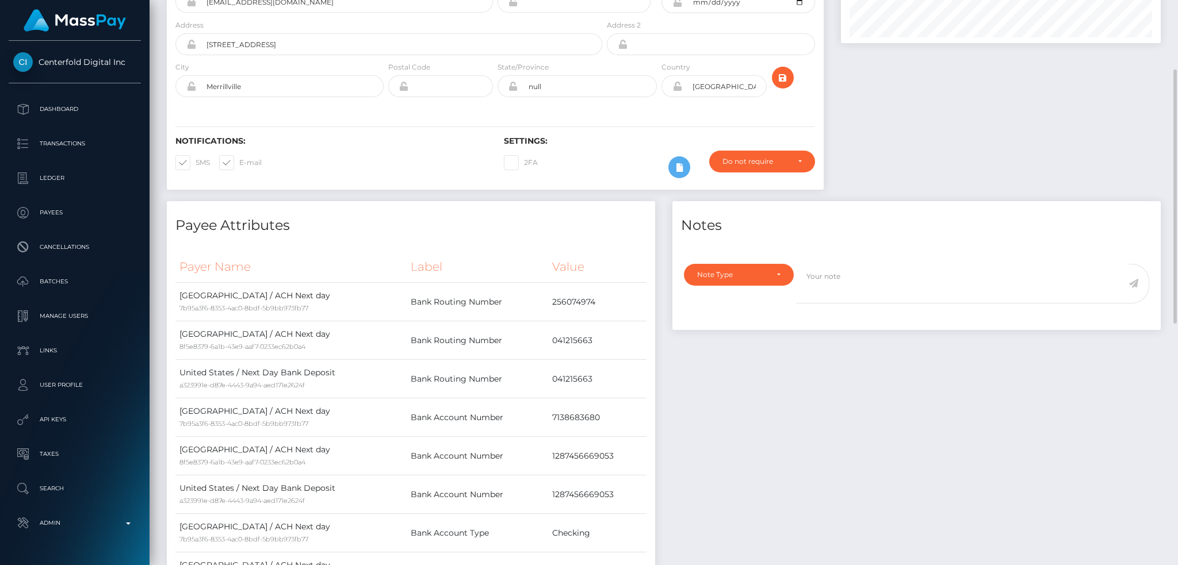
scroll to position [0, 0]
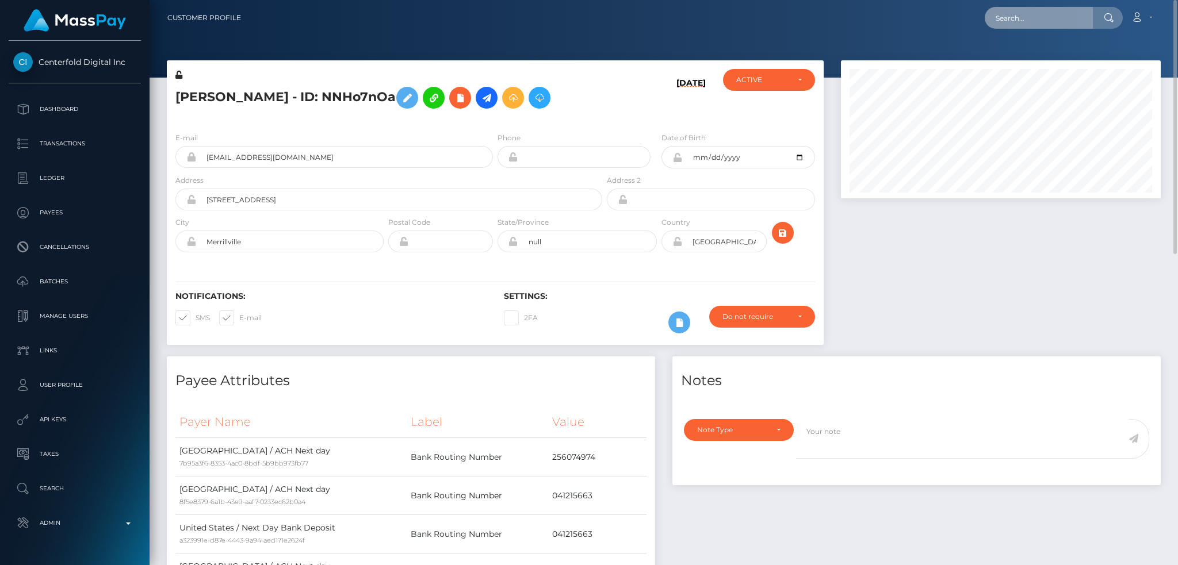
click at [1017, 13] on input "text" at bounding box center [1038, 18] width 108 height 22
paste input "MSP028973623231f0a"
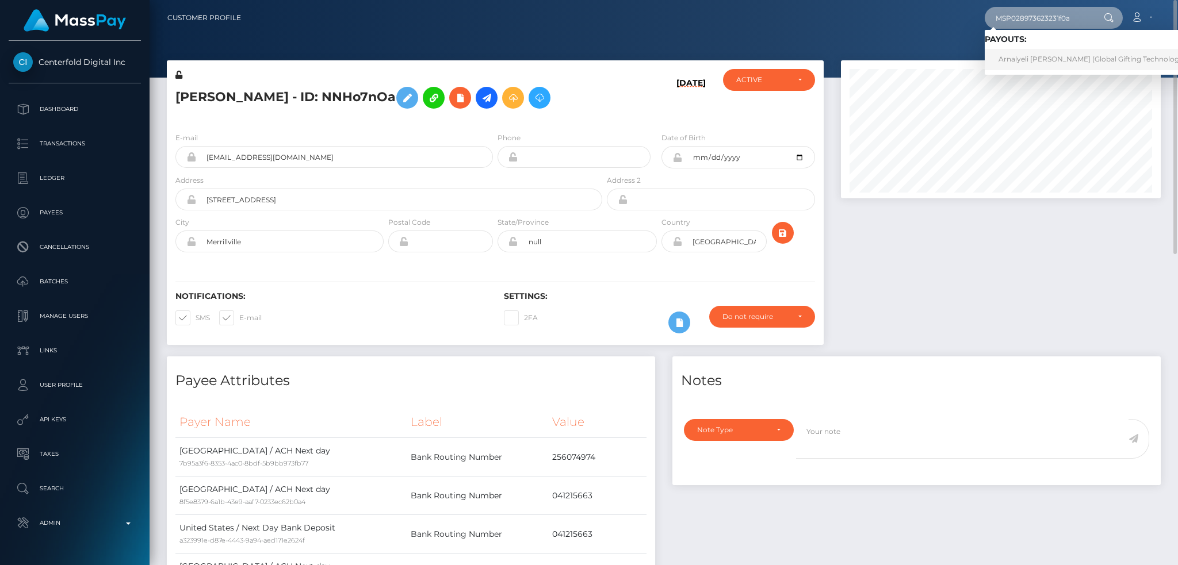
type input "MSP028973623231f0a"
click at [1011, 59] on link "Arnalyeli Regalado (Global Gifting Technologies Inc - Throne)" at bounding box center [1115, 59] width 263 height 21
